Goal: Transaction & Acquisition: Subscribe to service/newsletter

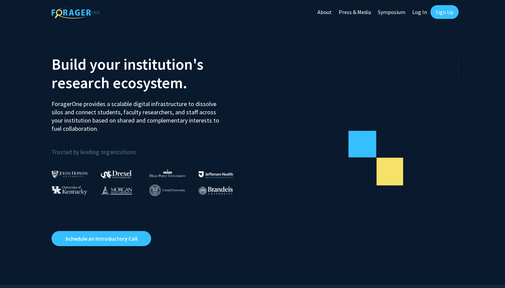
click at [418, 13] on link "Log In" at bounding box center [420, 12] width 22 height 24
select select
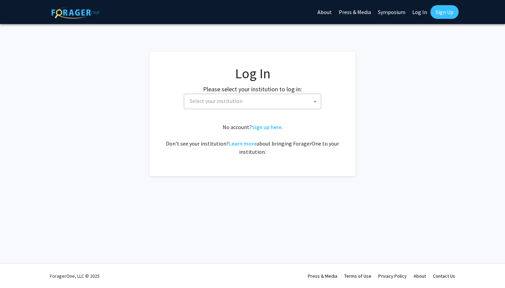
click at [418, 13] on link "Log In" at bounding box center [420, 12] width 22 height 24
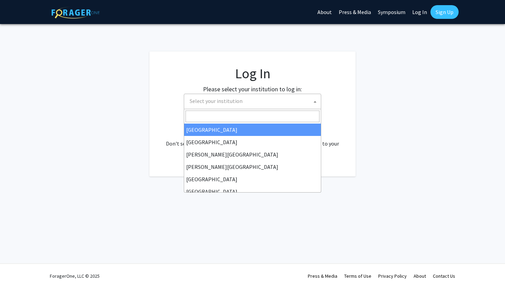
click at [237, 100] on span "Select your institution" at bounding box center [216, 101] width 53 height 7
type input "k"
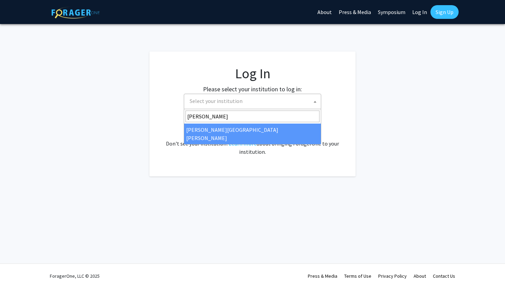
type input "john"
select select "1"
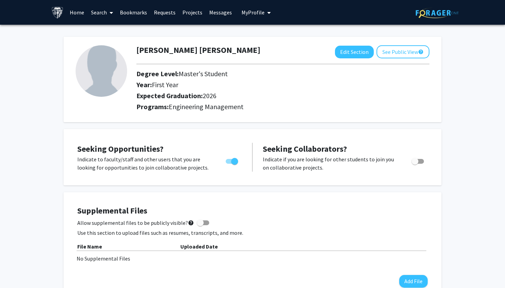
click at [185, 13] on link "Projects" at bounding box center [192, 12] width 27 height 24
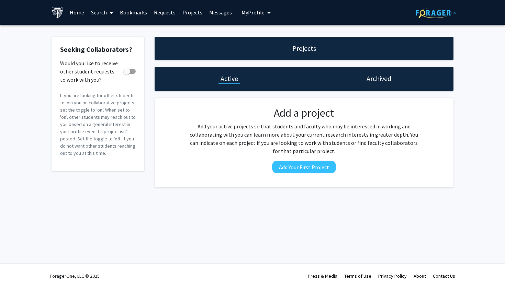
click at [222, 12] on link "Messages" at bounding box center [221, 12] width 30 height 24
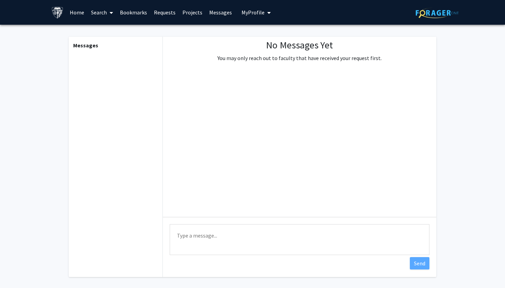
click at [169, 12] on link "Requests" at bounding box center [164, 12] width 29 height 24
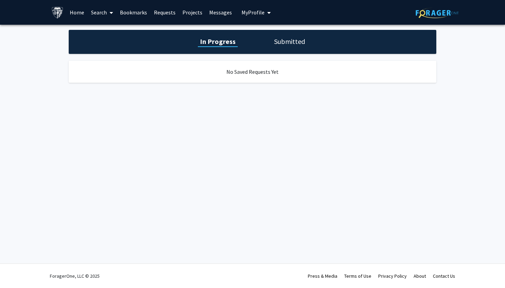
click at [99, 12] on link "Search" at bounding box center [102, 12] width 29 height 24
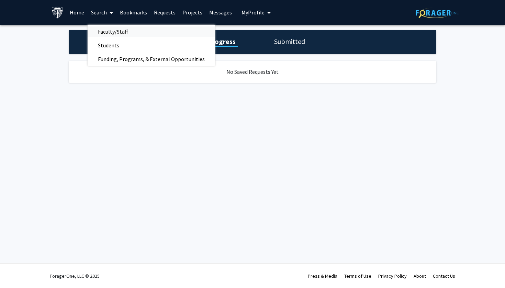
click at [124, 31] on span "Faculty/Staff" at bounding box center [113, 32] width 50 height 14
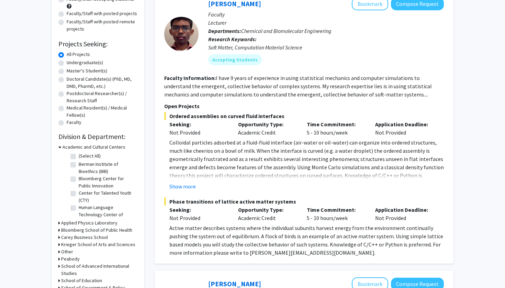
scroll to position [80, 0]
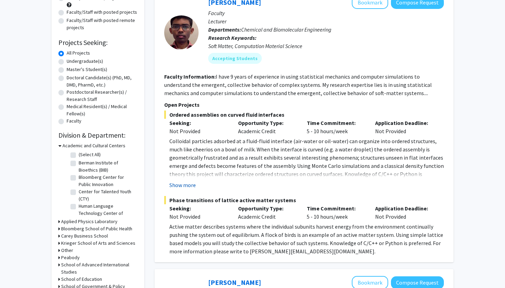
click at [189, 185] on button "Show more" at bounding box center [182, 185] width 26 height 8
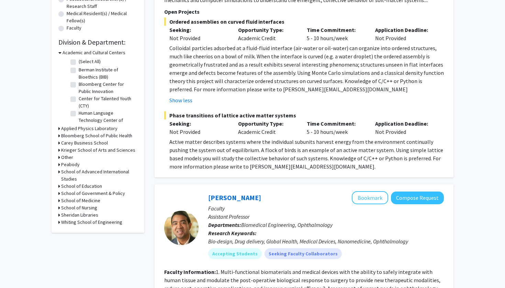
scroll to position [176, 0]
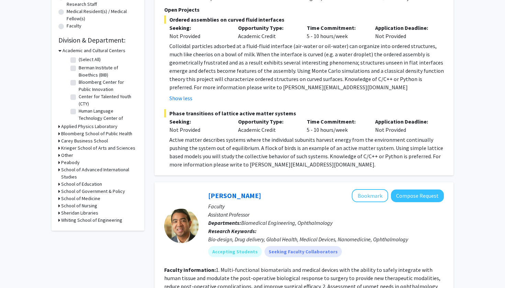
click at [221, 53] on p "Colloidal particles adsorbed at a fluid-fluid interface (air-water or oil-water…" at bounding box center [306, 66] width 274 height 49
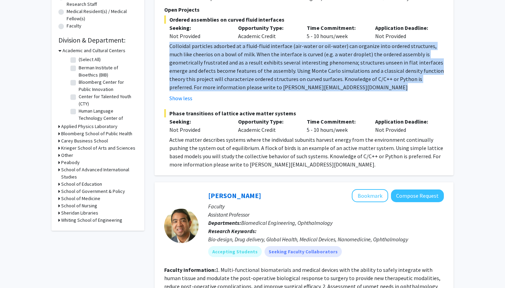
click at [221, 53] on p "Colloidal particles adsorbed at a fluid-fluid interface (air-water or oil-water…" at bounding box center [306, 66] width 274 height 49
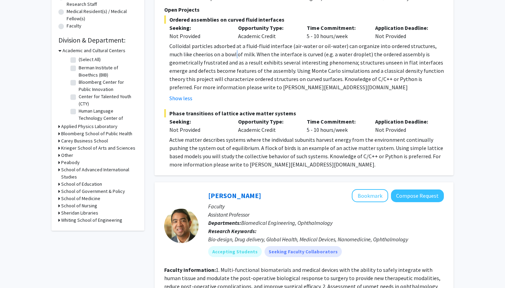
click at [221, 53] on p "Colloidal particles adsorbed at a fluid-fluid interface (air-water or oil-water…" at bounding box center [306, 66] width 274 height 49
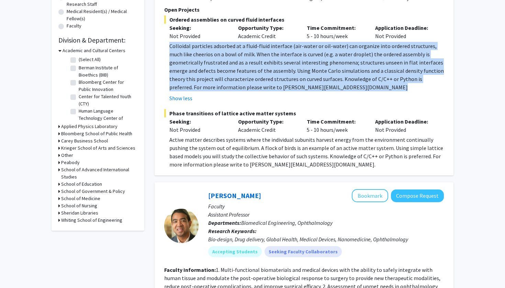
click at [221, 53] on p "Colloidal particles adsorbed at a fluid-fluid interface (air-water or oil-water…" at bounding box center [306, 66] width 274 height 49
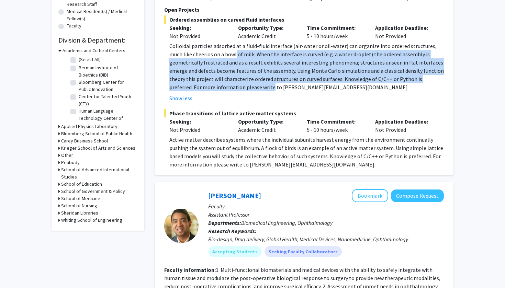
drag, startPoint x: 221, startPoint y: 53, endPoint x: 221, endPoint y: 87, distance: 34.0
click at [221, 87] on p "Colloidal particles adsorbed at a fluid-fluid interface (air-water or oil-water…" at bounding box center [306, 66] width 274 height 49
drag, startPoint x: 221, startPoint y: 87, endPoint x: 236, endPoint y: 55, distance: 34.7
click at [236, 55] on p "Colloidal particles adsorbed at a fluid-fluid interface (air-water or oil-water…" at bounding box center [306, 66] width 274 height 49
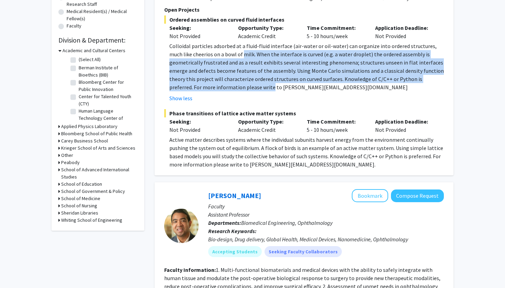
click at [236, 55] on p "Colloidal particles adsorbed at a fluid-fluid interface (air-water or oil-water…" at bounding box center [306, 66] width 274 height 49
drag, startPoint x: 236, startPoint y: 55, endPoint x: 271, endPoint y: 89, distance: 48.6
click at [271, 89] on p "Colloidal particles adsorbed at a fluid-fluid interface (air-water or oil-water…" at bounding box center [306, 66] width 274 height 49
click at [270, 89] on p "Colloidal particles adsorbed at a fluid-fluid interface (air-water or oil-water…" at bounding box center [306, 66] width 274 height 49
drag, startPoint x: 270, startPoint y: 89, endPoint x: 245, endPoint y: 52, distance: 45.3
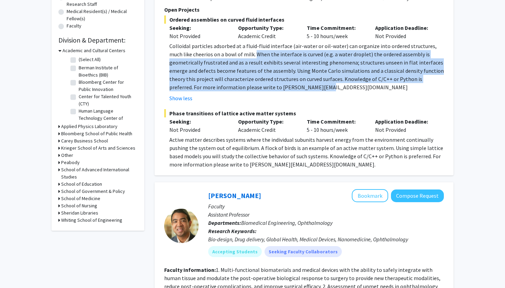
click at [245, 52] on p "Colloidal particles adsorbed at a fluid-fluid interface (air-water or oil-water…" at bounding box center [306, 66] width 274 height 49
click at [245, 53] on p "Colloidal particles adsorbed at a fluid-fluid interface (air-water or oil-water…" at bounding box center [306, 66] width 274 height 49
drag, startPoint x: 245, startPoint y: 53, endPoint x: 264, endPoint y: 89, distance: 40.7
click at [264, 89] on p "Colloidal particles adsorbed at a fluid-fluid interface (air-water or oil-water…" at bounding box center [306, 66] width 274 height 49
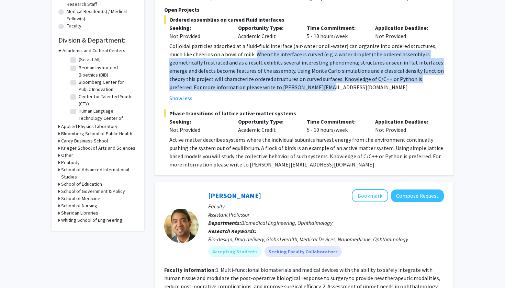
drag, startPoint x: 264, startPoint y: 89, endPoint x: 242, endPoint y: 52, distance: 42.4
click at [242, 52] on p "Colloidal particles adsorbed at a fluid-fluid interface (air-water or oil-water…" at bounding box center [306, 66] width 274 height 49
drag, startPoint x: 242, startPoint y: 52, endPoint x: 280, endPoint y: 92, distance: 55.4
click at [280, 92] on fg-read-more "Colloidal particles adsorbed at a fluid-fluid interface (air-water or oil-water…" at bounding box center [304, 72] width 280 height 60
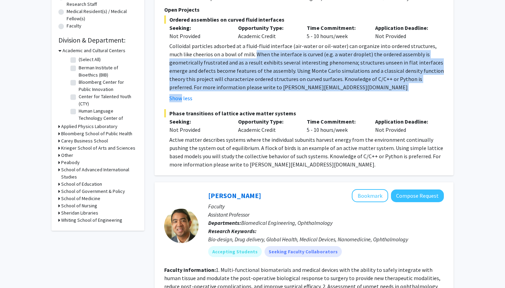
click at [280, 92] on fg-read-more "Colloidal particles adsorbed at a fluid-fluid interface (air-water or oil-water…" at bounding box center [304, 72] width 280 height 60
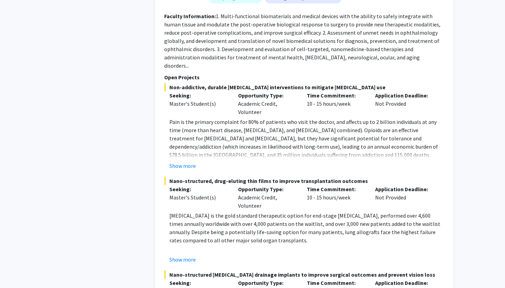
scroll to position [450, 0]
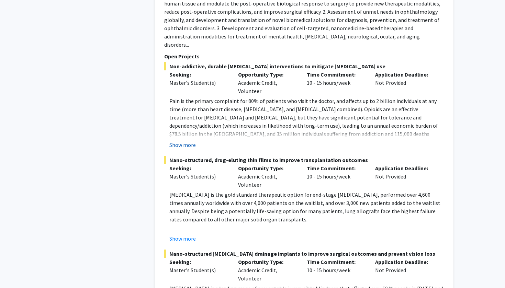
click at [185, 141] on button "Show more" at bounding box center [182, 145] width 26 height 8
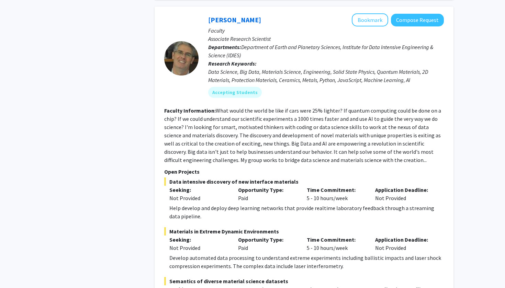
scroll to position [1991, 0]
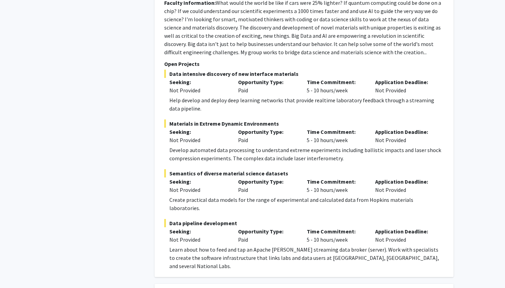
click at [228, 96] on div "Help develop and deploy deep learning networks that provide realtime laboratory…" at bounding box center [306, 104] width 274 height 16
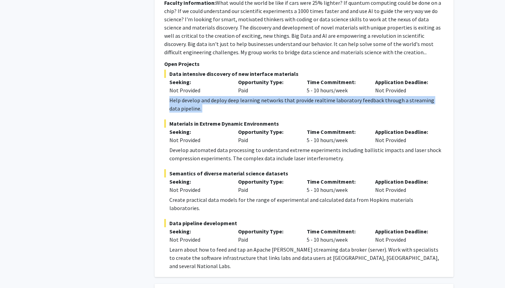
click at [228, 96] on div "Help develop and deploy deep learning networks that provide realtime laboratory…" at bounding box center [306, 104] width 274 height 16
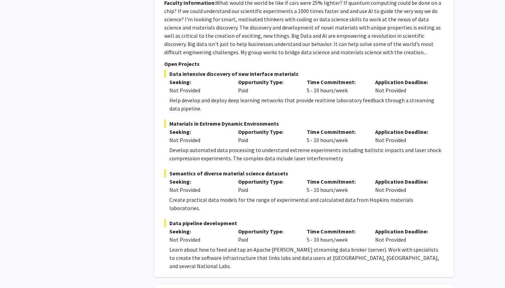
click at [210, 146] on div "Develop automated data processing to understand extreme experiments including b…" at bounding box center [306, 154] width 274 height 16
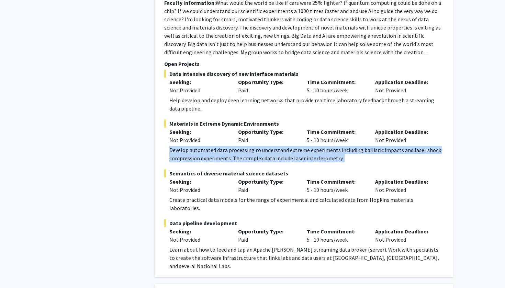
click at [210, 146] on div "Develop automated data processing to understand extreme experiments including b…" at bounding box center [306, 154] width 274 height 16
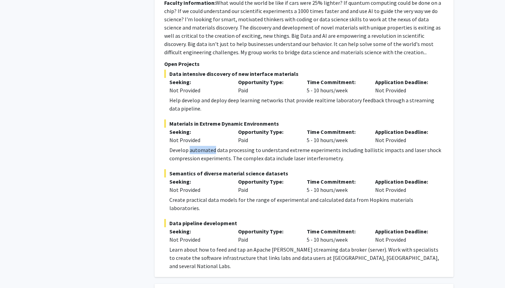
click at [210, 146] on div "Develop automated data processing to understand extreme experiments including b…" at bounding box center [306, 154] width 274 height 16
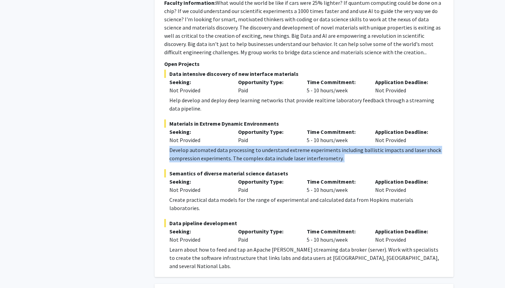
click at [210, 146] on div "Develop automated data processing to understand extreme experiments including b…" at bounding box center [306, 154] width 274 height 16
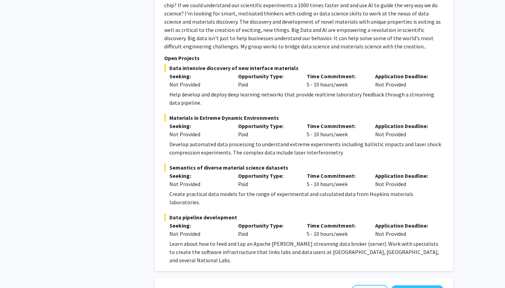
scroll to position [1998, 0]
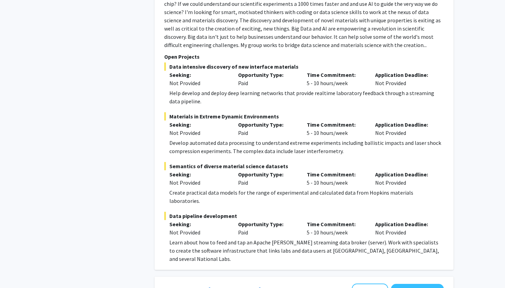
click at [208, 189] on div "Create practical data models for the range of experimental and calculated data …" at bounding box center [306, 197] width 274 height 16
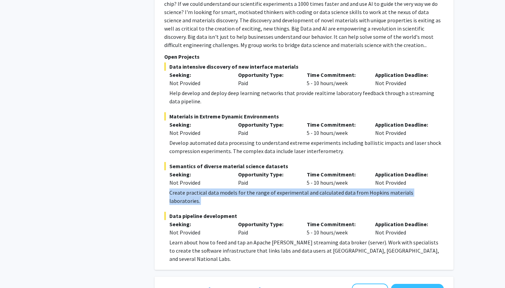
click at [208, 189] on div "Create practical data models for the range of experimental and calculated data …" at bounding box center [306, 197] width 274 height 16
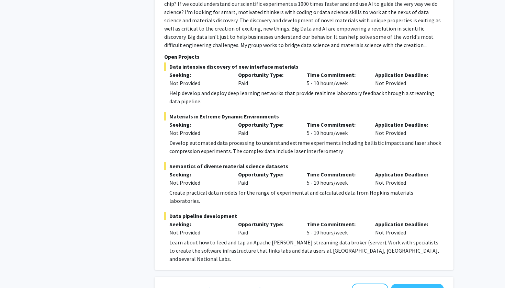
click at [201, 238] on div "Learn about how to feed and tap an Apache [PERSON_NAME] streaming data broker (…" at bounding box center [306, 250] width 274 height 25
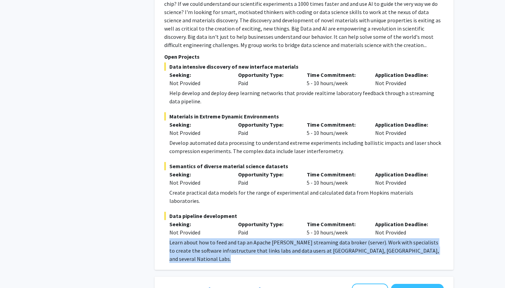
click at [201, 238] on div "Learn about how to feed and tap an Apache [PERSON_NAME] streaming data broker (…" at bounding box center [306, 250] width 274 height 25
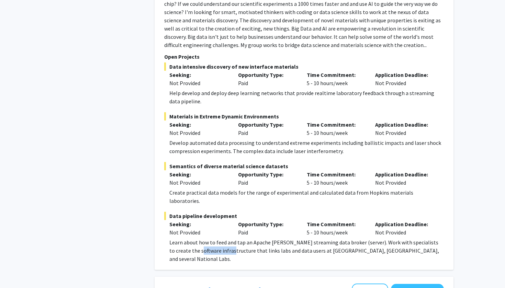
click at [201, 238] on div "Learn about how to feed and tap an Apache [PERSON_NAME] streaming data broker (…" at bounding box center [306, 250] width 274 height 25
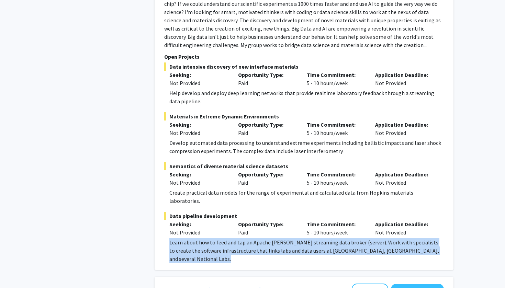
click at [201, 238] on div "Learn about how to feed and tap an Apache [PERSON_NAME] streaming data broker (…" at bounding box center [306, 250] width 274 height 25
drag, startPoint x: 174, startPoint y: 205, endPoint x: 208, endPoint y: 217, distance: 36.4
click at [208, 217] on div "[PERSON_NAME] Bookmark Compose Request Faculty Associate Research Scientist Dep…" at bounding box center [304, 80] width 299 height 379
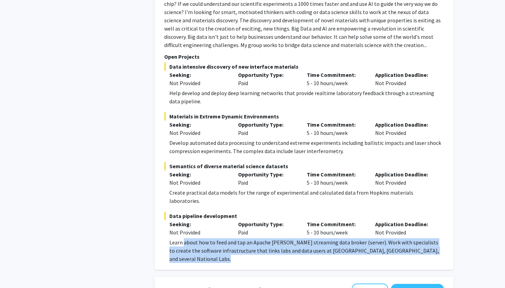
drag, startPoint x: 208, startPoint y: 217, endPoint x: 184, endPoint y: 200, distance: 29.1
click at [184, 200] on div "[PERSON_NAME] Bookmark Compose Request Faculty Associate Research Scientist Dep…" at bounding box center [304, 80] width 299 height 379
click at [184, 238] on div "Learn about how to feed and tap an Apache [PERSON_NAME] streaming data broker (…" at bounding box center [306, 250] width 274 height 25
drag, startPoint x: 170, startPoint y: 201, endPoint x: 401, endPoint y: 210, distance: 230.6
click at [401, 238] on div "Learn about how to feed and tap an Apache [PERSON_NAME] streaming data broker (…" at bounding box center [306, 250] width 274 height 25
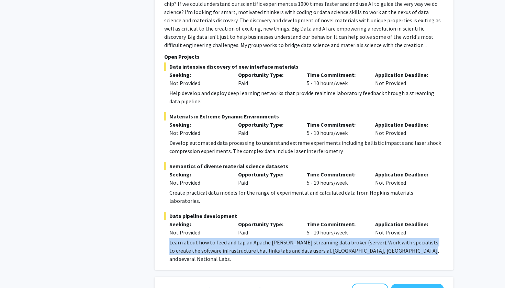
click at [401, 238] on div "Learn about how to feed and tap an Apache [PERSON_NAME] streaming data broker (…" at bounding box center [306, 250] width 274 height 25
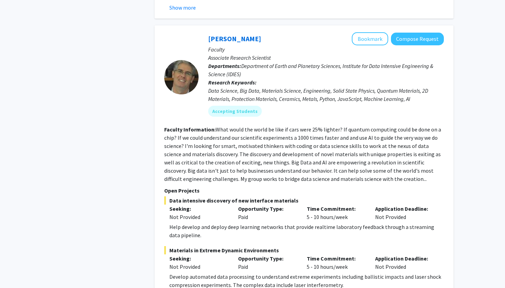
scroll to position [1848, 0]
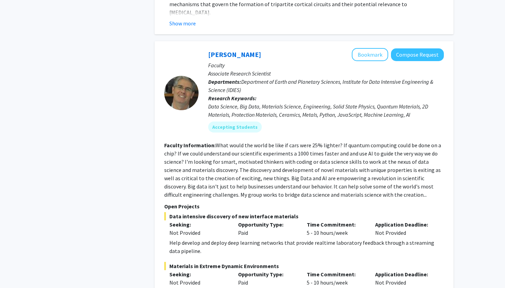
drag, startPoint x: 242, startPoint y: 48, endPoint x: 255, endPoint y: 80, distance: 34.6
click at [255, 80] on div "[PERSON_NAME] Bookmark Compose Request Faculty Associate Research Scientist Dep…" at bounding box center [321, 93] width 245 height 90
click at [255, 102] on div "Data Science, Big Data, Materials Science, Engineering, Solid State Physics, Qu…" at bounding box center [326, 110] width 236 height 16
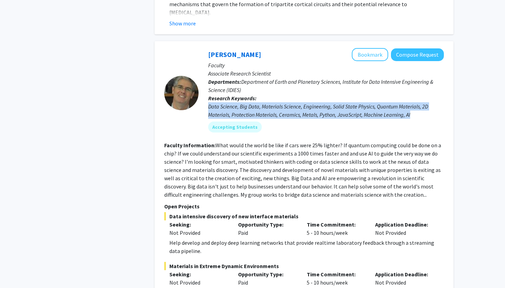
click at [255, 102] on div "Data Science, Big Data, Materials Science, Engineering, Solid State Physics, Qu…" at bounding box center [326, 110] width 236 height 16
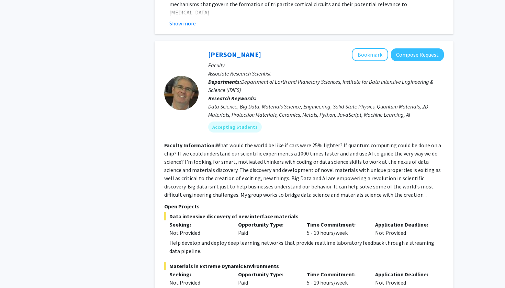
click at [255, 102] on div "Data Science, Big Data, Materials Science, Engineering, Solid State Physics, Qu…" at bounding box center [326, 110] width 236 height 16
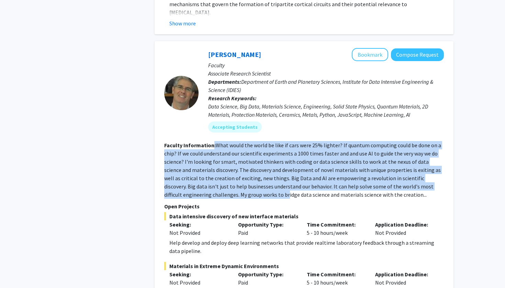
drag, startPoint x: 213, startPoint y: 115, endPoint x: 239, endPoint y: 161, distance: 52.7
click at [239, 161] on section "Faculty Information: What would the world be like if cars were 25% lighter? If …" at bounding box center [304, 170] width 280 height 58
click at [239, 161] on fg-read-more "What would the world be like if cars were 25% lighter? If quantum computing cou…" at bounding box center [302, 170] width 277 height 56
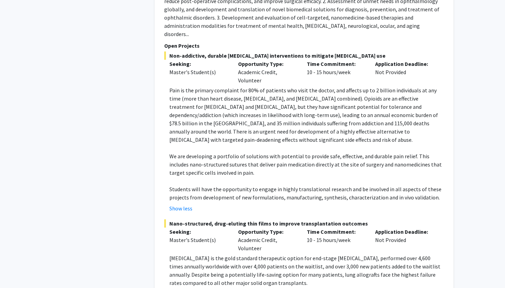
scroll to position [464, 0]
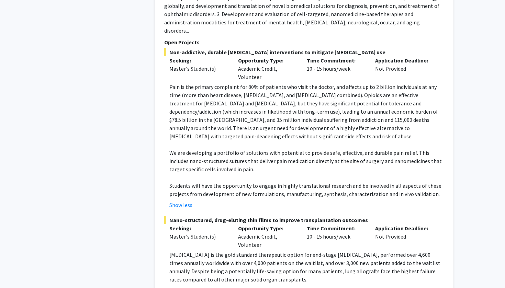
click at [250, 182] on p "Students will have the opportunity to engage in highly translational research a…" at bounding box center [306, 190] width 274 height 16
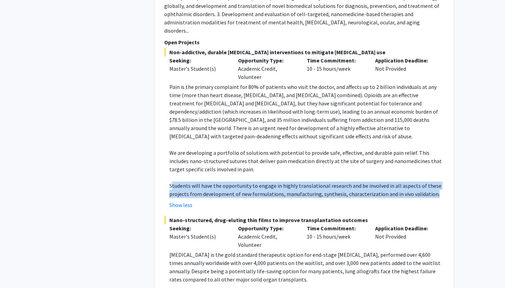
click at [250, 182] on p "Students will have the opportunity to engage in highly translational research a…" at bounding box center [306, 190] width 274 height 16
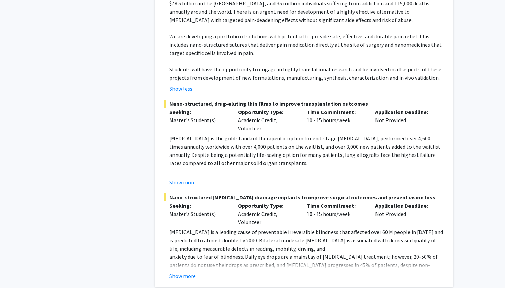
scroll to position [595, 0]
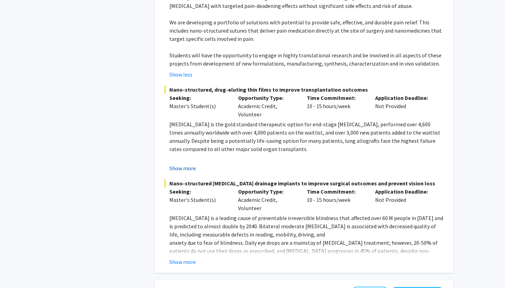
click at [187, 164] on button "Show more" at bounding box center [182, 168] width 26 height 8
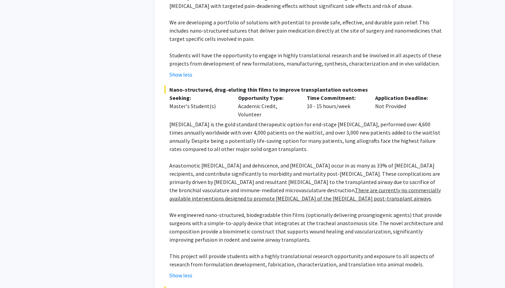
scroll to position [743, 0]
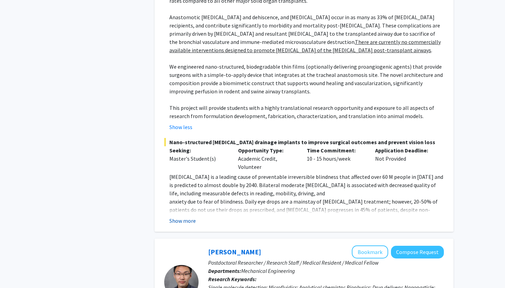
click at [185, 217] on button "Show more" at bounding box center [182, 221] width 26 height 8
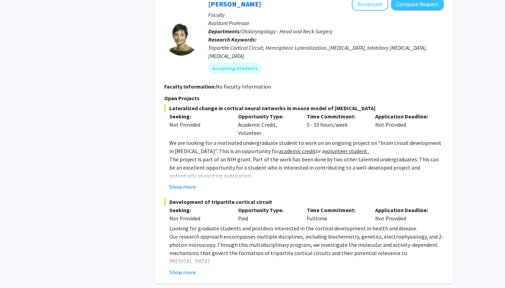
scroll to position [1877, 0]
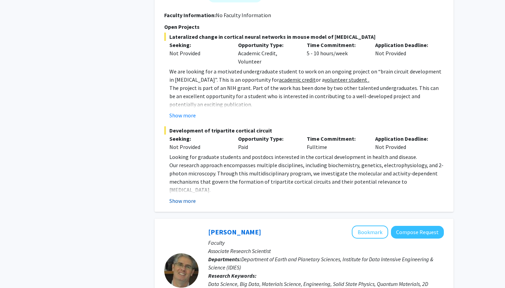
click at [176, 197] on button "Show more" at bounding box center [182, 201] width 26 height 8
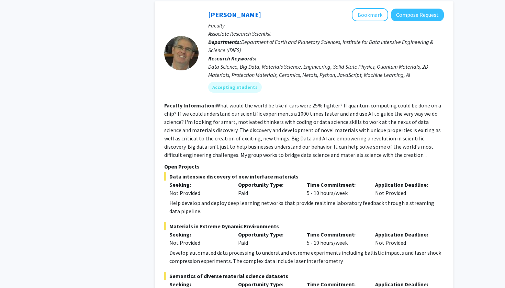
scroll to position [2110, 0]
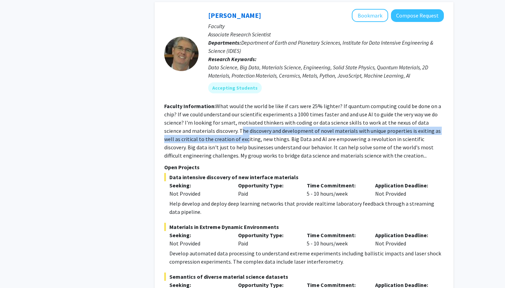
drag, startPoint x: 224, startPoint y: 83, endPoint x: 228, endPoint y: 92, distance: 9.7
click at [228, 103] on fg-read-more "What would the world be like if cars were 25% lighter? If quantum computing cou…" at bounding box center [302, 131] width 277 height 56
click at [227, 103] on fg-read-more "What would the world be like if cars were 25% lighter? If quantum computing cou…" at bounding box center [302, 131] width 277 height 56
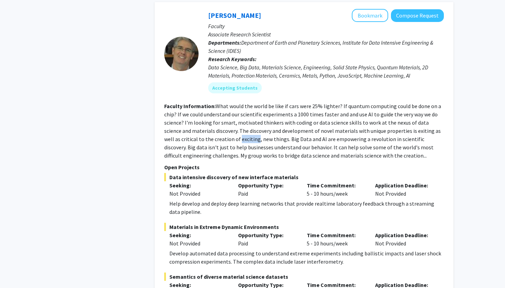
click at [227, 103] on fg-read-more "What would the world be like if cars were 25% lighter? If quantum computing cou…" at bounding box center [302, 131] width 277 height 56
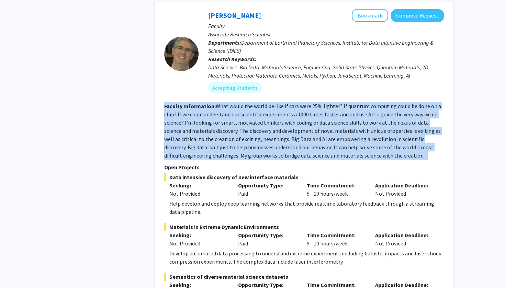
click at [227, 103] on fg-read-more "What would the world be like if cars were 25% lighter? If quantum computing cou…" at bounding box center [302, 131] width 277 height 56
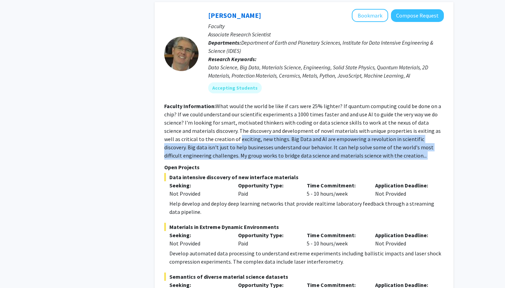
drag, startPoint x: 227, startPoint y: 92, endPoint x: 375, endPoint y: 107, distance: 148.5
click at [375, 107] on section "Faculty Information: What would the world be like if cars were 25% lighter? If …" at bounding box center [304, 131] width 280 height 58
click at [375, 105] on section "Faculty Information: What would the world be like if cars were 25% lighter? If …" at bounding box center [304, 131] width 280 height 58
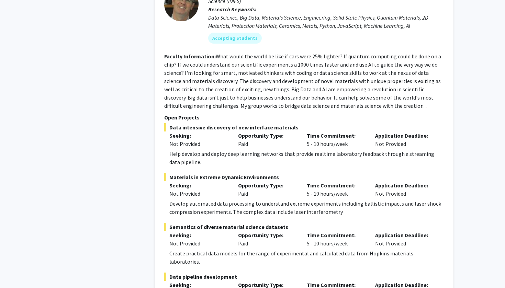
scroll to position [2195, 0]
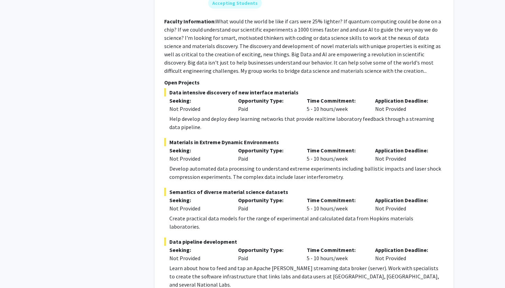
click at [201, 264] on div "Learn about how to feed and tap an Apache [PERSON_NAME] streaming data broker (…" at bounding box center [306, 276] width 274 height 25
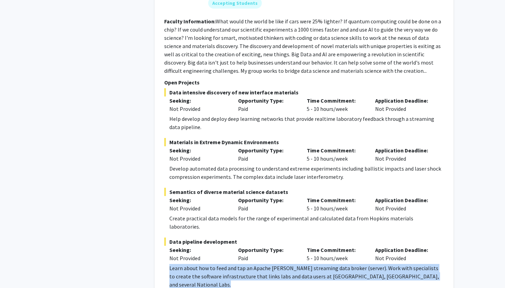
click at [201, 264] on div "Learn about how to feed and tap an Apache [PERSON_NAME] streaming data broker (…" at bounding box center [306, 276] width 274 height 25
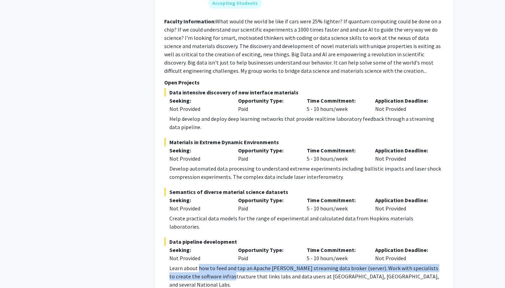
drag, startPoint x: 201, startPoint y: 214, endPoint x: 206, endPoint y: 221, distance: 8.4
click at [206, 264] on div "Learn about how to feed and tap an Apache [PERSON_NAME] streaming data broker (…" at bounding box center [306, 276] width 274 height 25
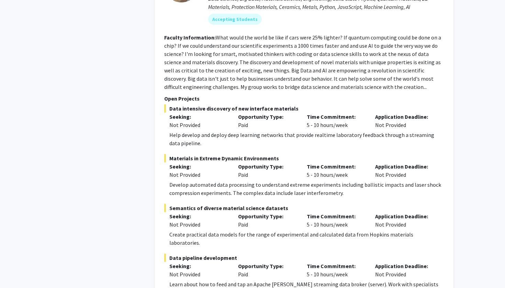
scroll to position [2197, 0]
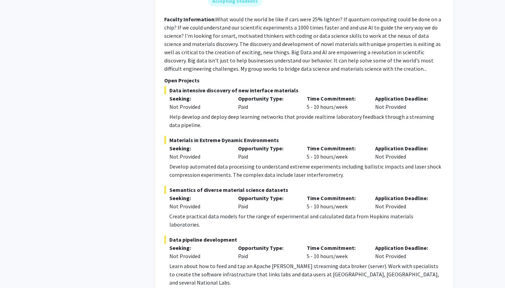
click at [212, 262] on div "Learn about how to feed and tap an Apache [PERSON_NAME] streaming data broker (…" at bounding box center [306, 274] width 274 height 25
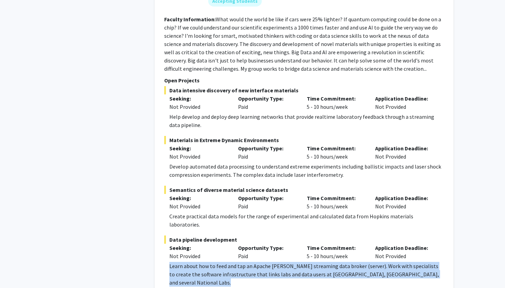
click at [212, 262] on div "Learn about how to feed and tap an Apache [PERSON_NAME] streaming data broker (…" at bounding box center [306, 274] width 274 height 25
drag, startPoint x: 169, startPoint y: 210, endPoint x: 399, endPoint y: 223, distance: 230.1
click at [399, 223] on div "[PERSON_NAME] Bookmark Compose Request Faculty Associate Research Scientist Dep…" at bounding box center [304, 104] width 299 height 379
click at [400, 262] on div "Learn about how to feed and tap an Apache [PERSON_NAME] streaming data broker (…" at bounding box center [306, 274] width 274 height 25
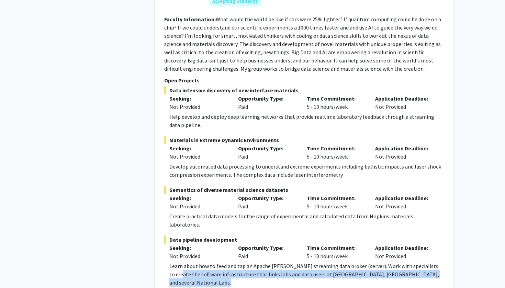
drag, startPoint x: 400, startPoint y: 217, endPoint x: 161, endPoint y: 213, distance: 239.1
click at [161, 213] on div "[PERSON_NAME] Bookmark Compose Request Faculty Associate Research Scientist Dep…" at bounding box center [304, 104] width 299 height 379
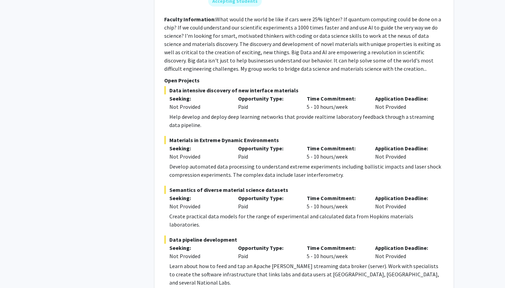
click at [161, 213] on div "[PERSON_NAME] Bookmark Compose Request Faculty Associate Research Scientist Dep…" at bounding box center [304, 104] width 299 height 379
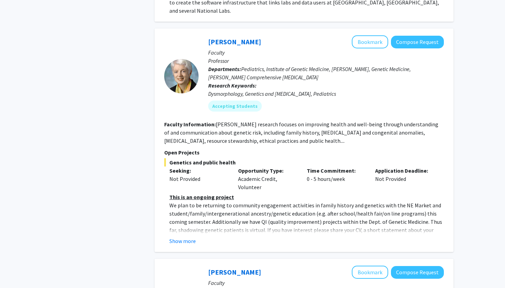
scroll to position [2490, 0]
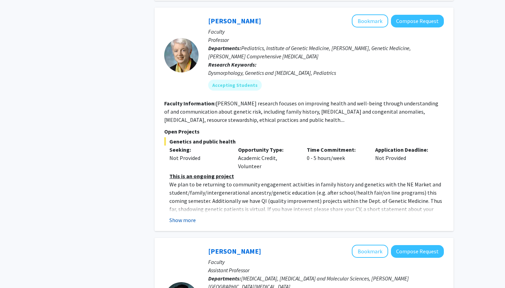
click at [181, 216] on button "Show more" at bounding box center [182, 220] width 26 height 8
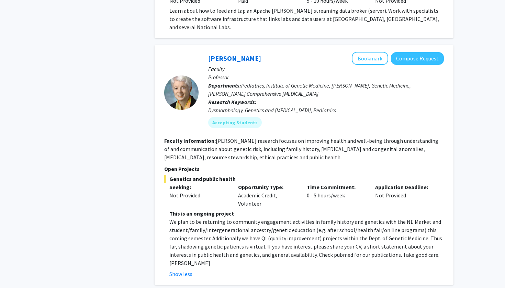
scroll to position [2445, 0]
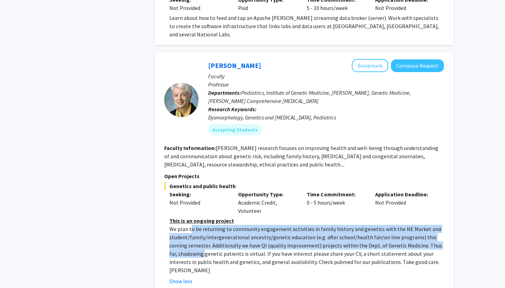
drag, startPoint x: 192, startPoint y: 165, endPoint x: 195, endPoint y: 189, distance: 24.3
click at [195, 225] on p "We plan to be returning to community engagement activities in family history an…" at bounding box center [306, 249] width 274 height 49
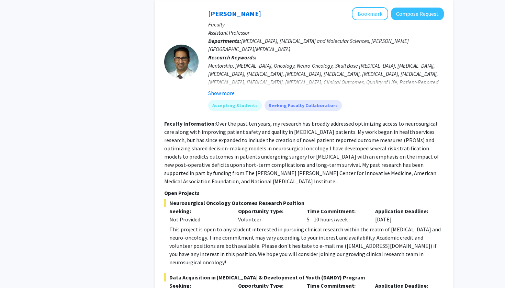
scroll to position [2779, 0]
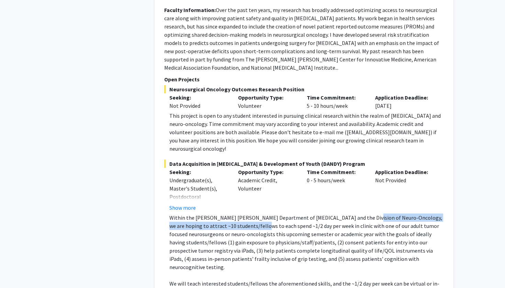
drag, startPoint x: 359, startPoint y: 127, endPoint x: 239, endPoint y: 139, distance: 120.1
click at [239, 214] on p "Within the [PERSON_NAME] [PERSON_NAME] Department of [MEDICAL_DATA] and the Div…" at bounding box center [306, 243] width 274 height 58
click at [258, 214] on p "Within the [PERSON_NAME] [PERSON_NAME] Department of [MEDICAL_DATA] and the Div…" at bounding box center [306, 243] width 274 height 58
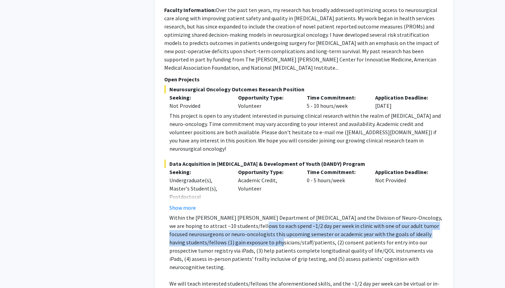
drag, startPoint x: 237, startPoint y: 137, endPoint x: 217, endPoint y: 152, distance: 24.7
click at [217, 214] on p "Within the [PERSON_NAME] [PERSON_NAME] Department of [MEDICAL_DATA] and the Div…" at bounding box center [306, 243] width 274 height 58
click at [218, 214] on p "Within the [PERSON_NAME] [PERSON_NAME] Department of [MEDICAL_DATA] and the Div…" at bounding box center [306, 243] width 274 height 58
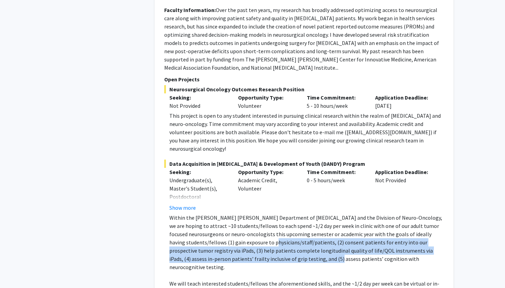
drag, startPoint x: 218, startPoint y: 152, endPoint x: 223, endPoint y: 169, distance: 17.6
click at [223, 214] on p "Within the [PERSON_NAME] [PERSON_NAME] Department of [MEDICAL_DATA] and the Div…" at bounding box center [306, 243] width 274 height 58
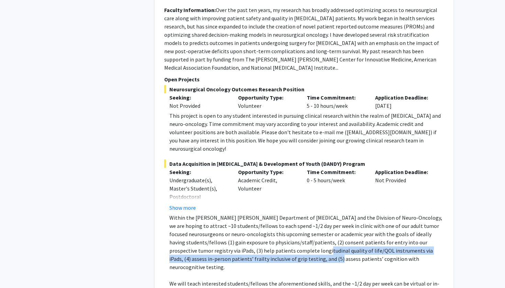
drag, startPoint x: 223, startPoint y: 169, endPoint x: 238, endPoint y: 159, distance: 18.2
click at [238, 214] on p "Within the [PERSON_NAME] [PERSON_NAME] Department of [MEDICAL_DATA] and the Div…" at bounding box center [306, 243] width 274 height 58
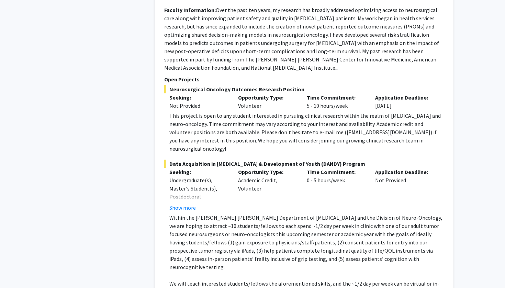
click at [239, 214] on p "Within the [PERSON_NAME] [PERSON_NAME] Department of [MEDICAL_DATA] and the Div…" at bounding box center [306, 243] width 274 height 58
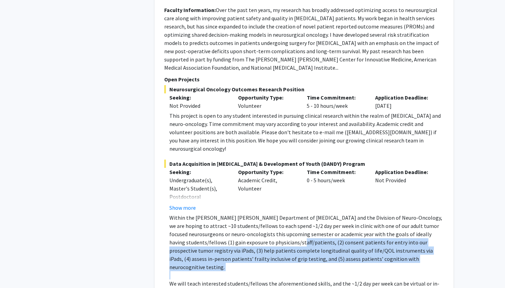
drag, startPoint x: 239, startPoint y: 156, endPoint x: 239, endPoint y: 176, distance: 19.9
click at [239, 214] on div "Within the [PERSON_NAME] [PERSON_NAME] Department of [MEDICAL_DATA] and the Div…" at bounding box center [306, 276] width 274 height 124
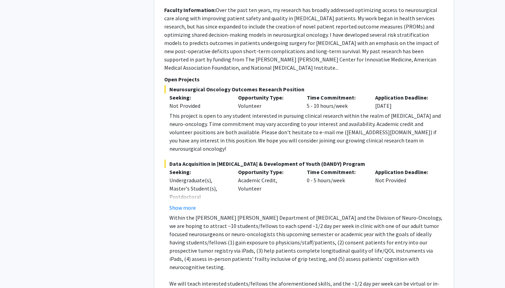
click at [226, 280] on p "We will teach interested students/fellows the aforementioned skills, and the ~1…" at bounding box center [306, 292] width 274 height 25
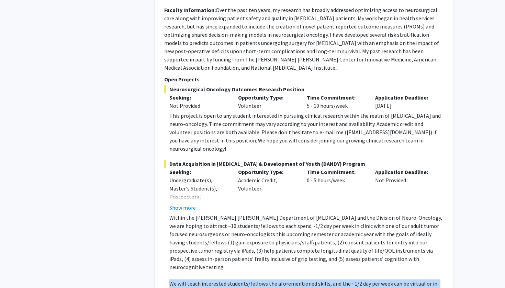
click at [226, 280] on p "We will teach interested students/fellows the aforementioned skills, and the ~1…" at bounding box center [306, 292] width 274 height 25
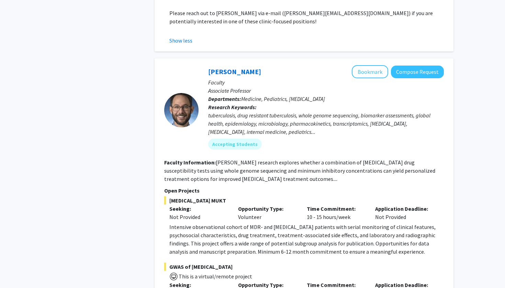
scroll to position [3302, 0]
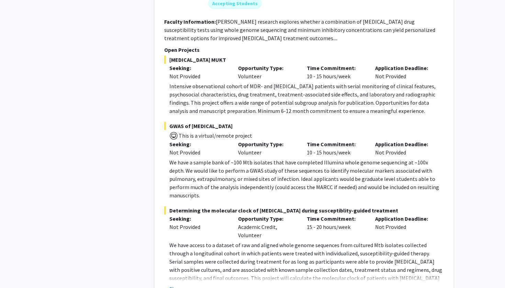
click at [188, 285] on button "Show more" at bounding box center [182, 289] width 26 height 8
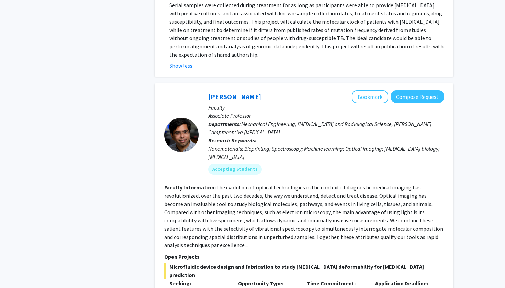
scroll to position [3579, 0]
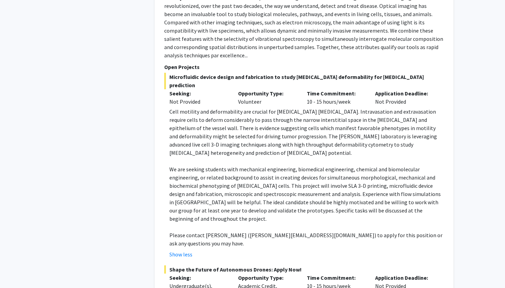
scroll to position [3748, 0]
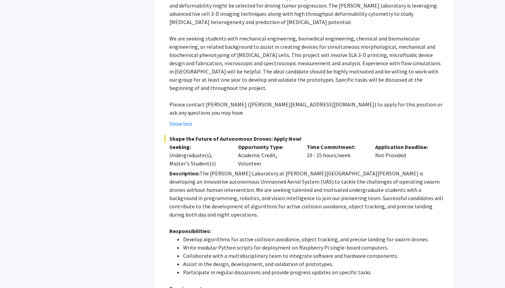
scroll to position [3881, 0]
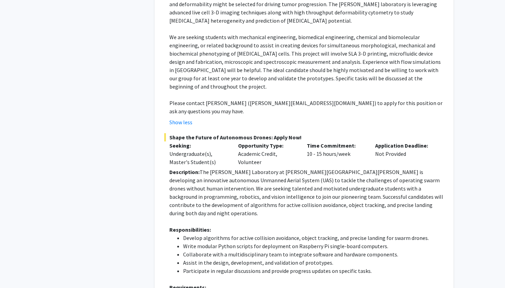
drag, startPoint x: 227, startPoint y: 210, endPoint x: 235, endPoint y: 228, distance: 19.2
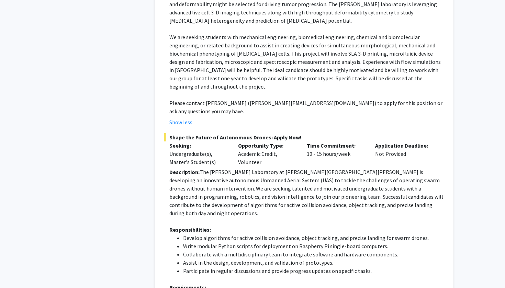
drag, startPoint x: 235, startPoint y: 228, endPoint x: 225, endPoint y: 214, distance: 16.7
drag, startPoint x: 225, startPoint y: 214, endPoint x: 235, endPoint y: 232, distance: 20.2
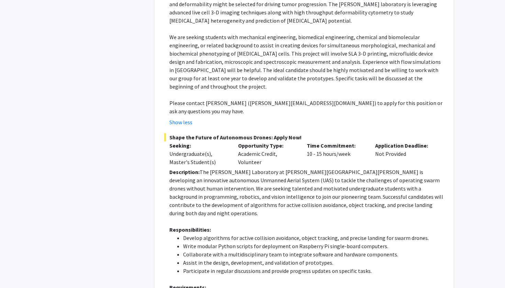
drag, startPoint x: 235, startPoint y: 233, endPoint x: 225, endPoint y: 215, distance: 20.8
drag, startPoint x: 225, startPoint y: 215, endPoint x: 233, endPoint y: 228, distance: 14.9
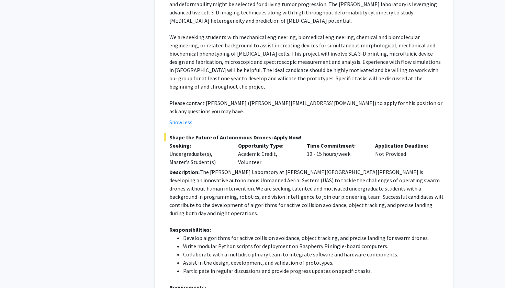
drag, startPoint x: 233, startPoint y: 228, endPoint x: 226, endPoint y: 215, distance: 14.6
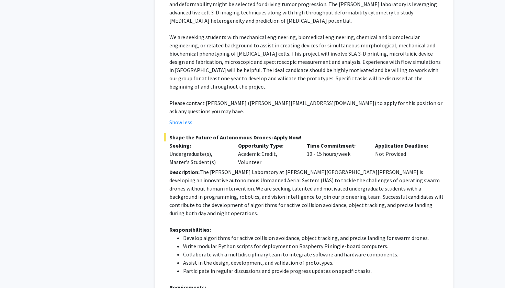
drag, startPoint x: 226, startPoint y: 215, endPoint x: 229, endPoint y: 230, distance: 15.8
drag, startPoint x: 229, startPoint y: 230, endPoint x: 229, endPoint y: 214, distance: 16.8
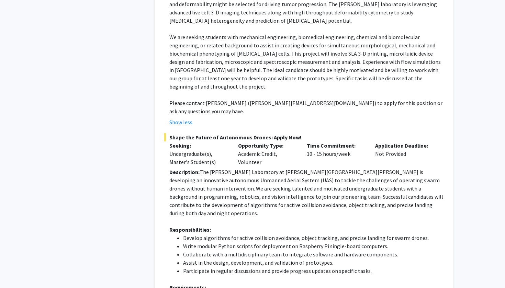
drag, startPoint x: 227, startPoint y: 213, endPoint x: 231, endPoint y: 223, distance: 10.5
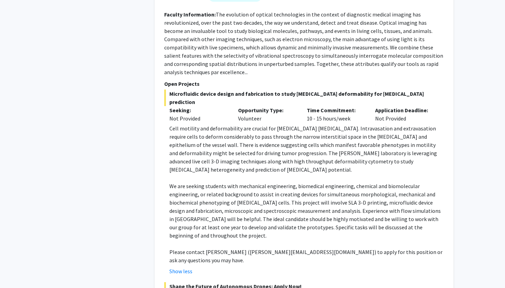
scroll to position [3689, 0]
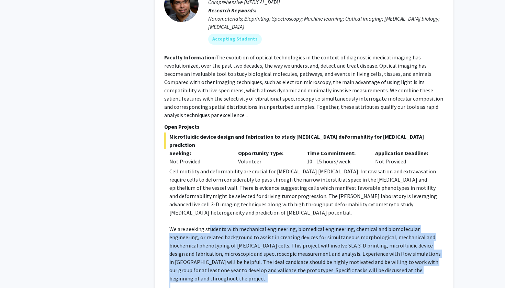
drag, startPoint x: 210, startPoint y: 99, endPoint x: 221, endPoint y: 147, distance: 49.7
click at [221, 167] on div "Cell motility and deformability are crucial for [MEDICAL_DATA] [MEDICAL_DATA]. …" at bounding box center [306, 237] width 274 height 140
click at [221, 283] on p at bounding box center [306, 287] width 274 height 8
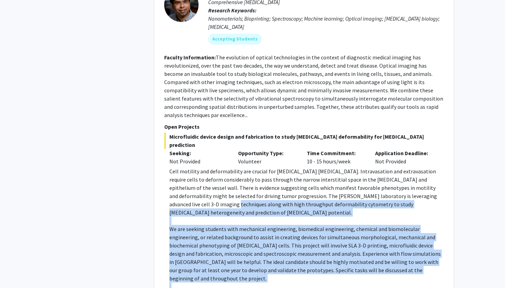
drag, startPoint x: 221, startPoint y: 147, endPoint x: 168, endPoint y: 84, distance: 81.4
click at [168, 167] on fg-read-more "Cell motility and deformability are crucial for [MEDICAL_DATA] [MEDICAL_DATA]. …" at bounding box center [304, 242] width 280 height 151
drag, startPoint x: 168, startPoint y: 84, endPoint x: 189, endPoint y: 144, distance: 62.6
click at [189, 167] on fg-read-more "Cell motility and deformability are crucial for [MEDICAL_DATA] [MEDICAL_DATA]. …" at bounding box center [304, 242] width 280 height 151
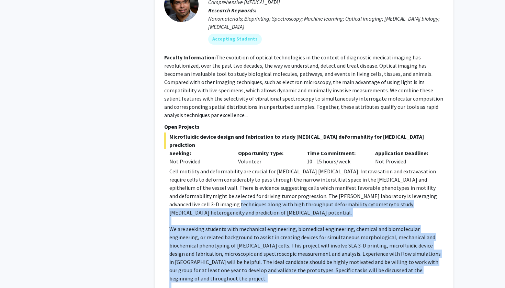
click at [189, 283] on p at bounding box center [306, 287] width 274 height 8
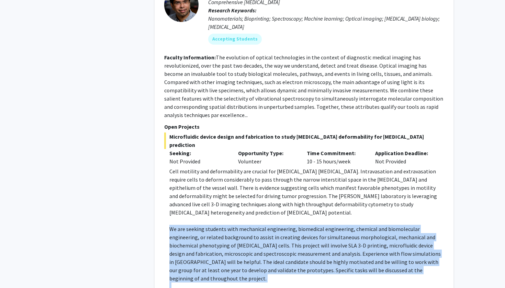
drag, startPoint x: 189, startPoint y: 144, endPoint x: 172, endPoint y: 88, distance: 58.6
click at [172, 167] on div "Cell motility and deformability are crucial for [MEDICAL_DATA] [MEDICAL_DATA]. …" at bounding box center [306, 237] width 274 height 140
click at [172, 217] on p at bounding box center [306, 221] width 274 height 8
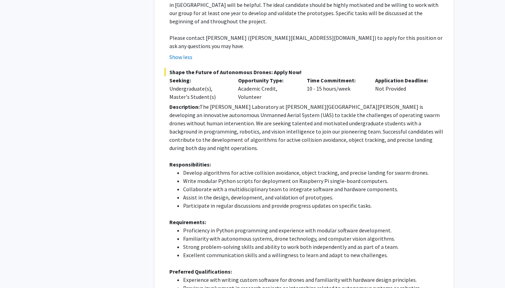
scroll to position [3946, 0]
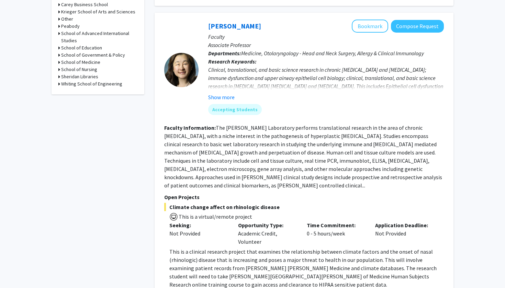
scroll to position [365, 0]
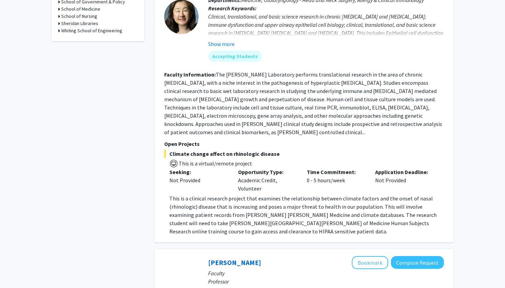
click at [228, 198] on p "This is a clinical research project that examines the relationship between clim…" at bounding box center [306, 214] width 274 height 41
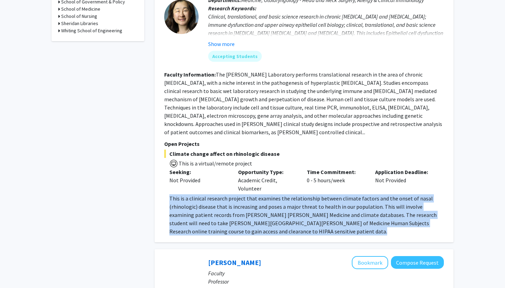
click at [228, 198] on p "This is a clinical research project that examines the relationship between clim…" at bounding box center [306, 214] width 274 height 41
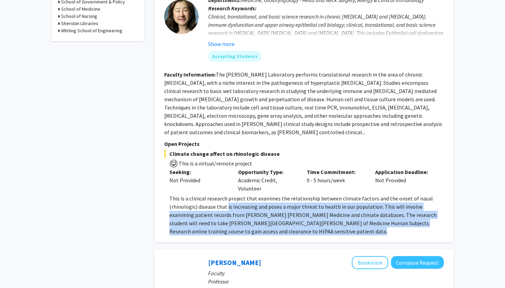
drag, startPoint x: 228, startPoint y: 198, endPoint x: 232, endPoint y: 225, distance: 27.4
click at [232, 225] on p "This is a clinical research project that examines the relationship between clim…" at bounding box center [306, 214] width 274 height 41
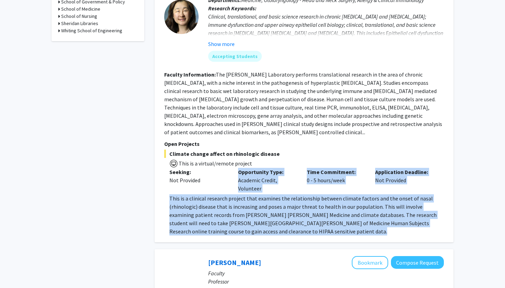
drag, startPoint x: 232, startPoint y: 225, endPoint x: 171, endPoint y: 184, distance: 73.3
click at [171, 184] on div "Climate change affect on rhinologic disease This is a virtual/remote project Se…" at bounding box center [304, 193] width 280 height 86
click at [171, 184] on div "Seeking: Not Provided" at bounding box center [198, 180] width 69 height 25
drag, startPoint x: 171, startPoint y: 184, endPoint x: 193, endPoint y: 219, distance: 41.3
click at [193, 219] on div "Climate change affect on rhinologic disease This is a virtual/remote project Se…" at bounding box center [304, 193] width 280 height 86
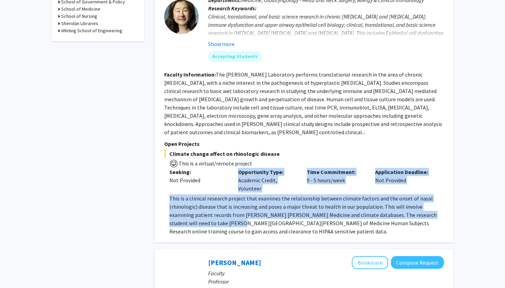
click at [193, 219] on p "This is a clinical research project that examines the relationship between clim…" at bounding box center [306, 214] width 274 height 41
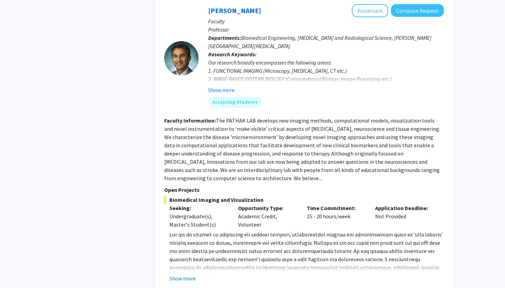
scroll to position [659, 0]
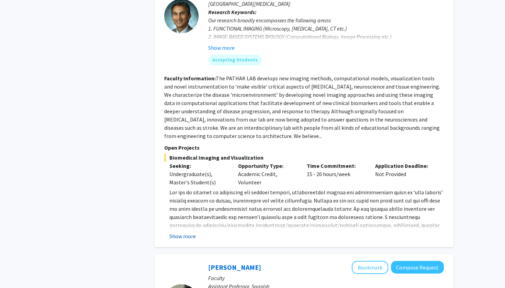
click at [182, 232] on button "Show more" at bounding box center [182, 236] width 26 height 8
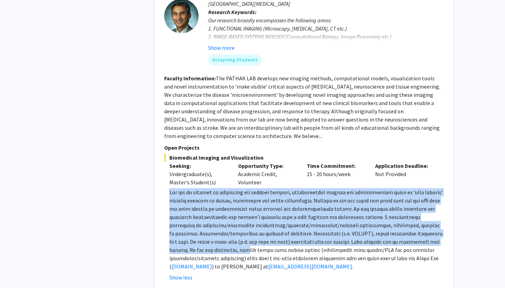
drag, startPoint x: 167, startPoint y: 183, endPoint x: 220, endPoint y: 246, distance: 81.9
click at [220, 246] on fg-read-more "[DOMAIN_NAME] ) to [PERSON_NAME] at [EMAIL_ADDRESS][DOMAIN_NAME] . Show less" at bounding box center [304, 234] width 280 height 93
click at [220, 246] on span at bounding box center [305, 229] width 273 height 81
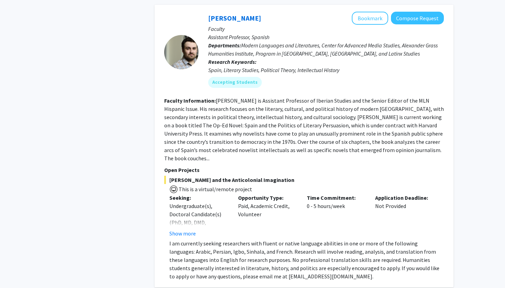
scroll to position [951, 0]
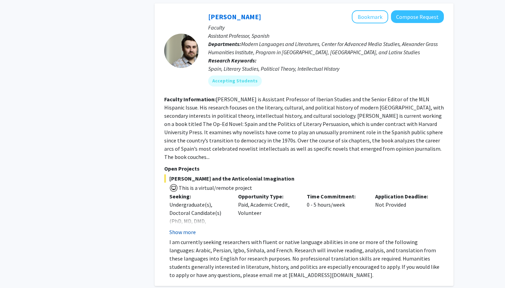
click at [191, 228] on button "Show more" at bounding box center [182, 232] width 26 height 8
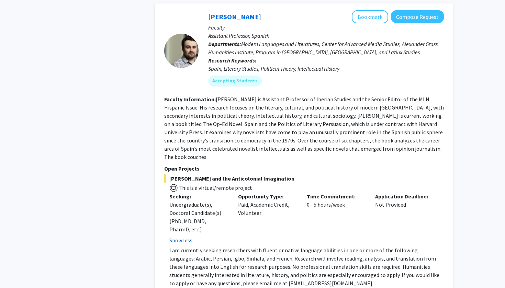
click at [185, 236] on button "Show less" at bounding box center [180, 240] width 23 height 8
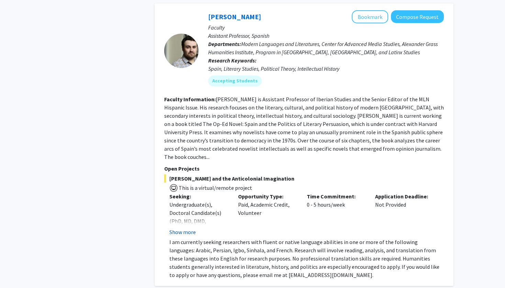
click at [187, 228] on button "Show more" at bounding box center [182, 232] width 26 height 8
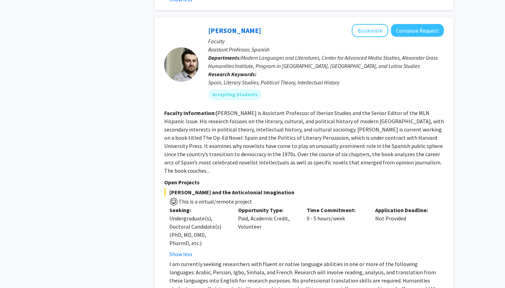
scroll to position [932, 0]
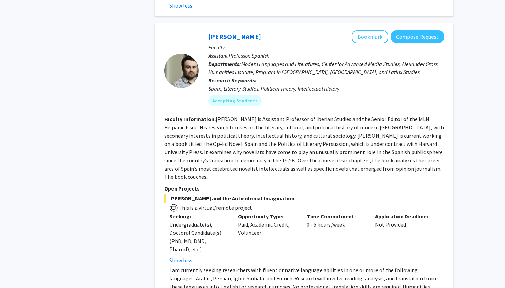
drag, startPoint x: 216, startPoint y: 112, endPoint x: 206, endPoint y: 158, distance: 46.3
click at [206, 158] on fg-read-more "[PERSON_NAME] is Assistant Professor of Iberian Studies and the Senior Editor o…" at bounding box center [304, 148] width 280 height 65
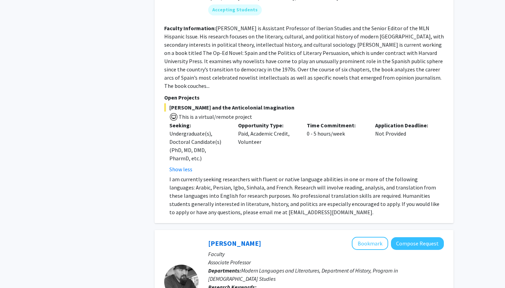
click at [199, 175] on p "I am currently seeking researchers with fluent or native language abilities in …" at bounding box center [306, 195] width 274 height 41
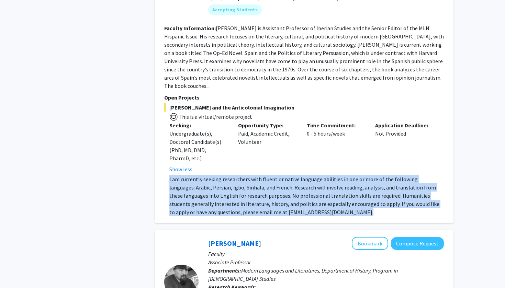
click at [199, 175] on p "I am currently seeking researchers with fluent or native language abilities in …" at bounding box center [306, 195] width 274 height 41
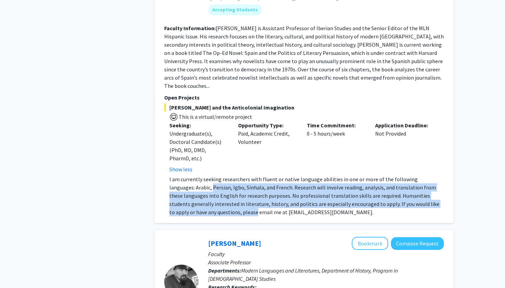
drag, startPoint x: 199, startPoint y: 170, endPoint x: 204, endPoint y: 195, distance: 25.6
click at [204, 195] on p "I am currently seeking researchers with fluent or native language abilities in …" at bounding box center [306, 195] width 274 height 41
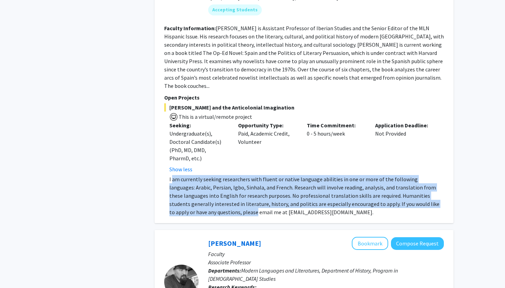
drag, startPoint x: 204, startPoint y: 195, endPoint x: 172, endPoint y: 163, distance: 45.7
click at [172, 175] on p "I am currently seeking researchers with fluent or native language abilities in …" at bounding box center [306, 195] width 274 height 41
drag, startPoint x: 172, startPoint y: 163, endPoint x: 256, endPoint y: 202, distance: 93.0
click at [256, 201] on p "I am currently seeking researchers with fluent or native language abilities in …" at bounding box center [306, 195] width 274 height 41
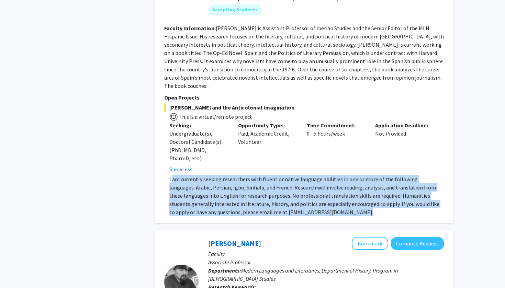
click at [256, 202] on div "[PERSON_NAME] Bookmark Compose Request Faculty Assistant Professor, Spanish Dep…" at bounding box center [304, 77] width 299 height 291
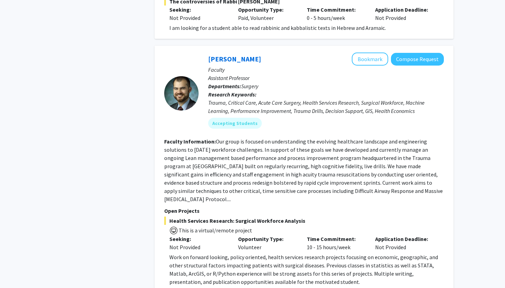
scroll to position [1469, 0]
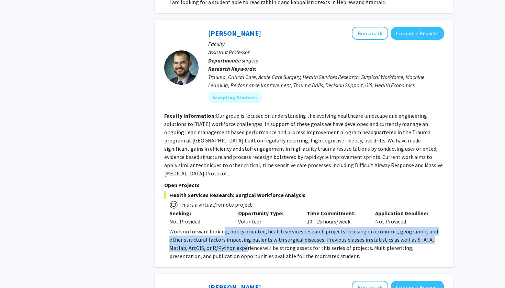
drag, startPoint x: 222, startPoint y: 202, endPoint x: 225, endPoint y: 218, distance: 17.1
click at [225, 227] on p "Work on forward looking, policy oriented, health services research projects foc…" at bounding box center [306, 243] width 274 height 33
drag, startPoint x: 225, startPoint y: 218, endPoint x: 188, endPoint y: 198, distance: 42.9
click at [188, 227] on p "Work on forward looking, policy oriented, health services research projects foc…" at bounding box center [306, 243] width 274 height 33
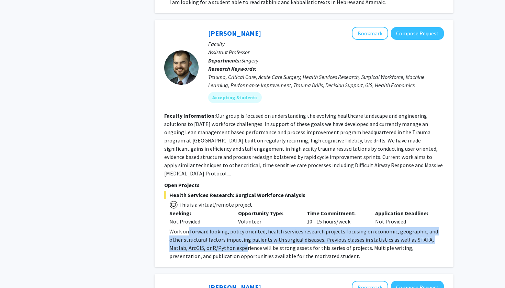
click at [188, 227] on p "Work on forward looking, policy oriented, health services research projects foc…" at bounding box center [306, 243] width 274 height 33
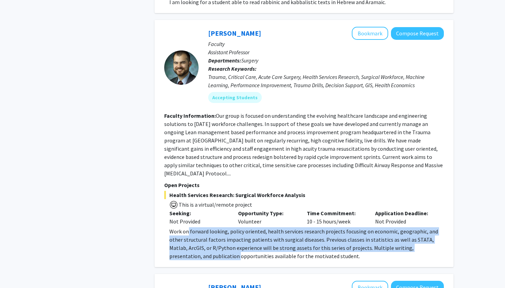
drag, startPoint x: 188, startPoint y: 198, endPoint x: 194, endPoint y: 223, distance: 26.5
click at [194, 227] on p "Work on forward looking, policy oriented, health services research projects foc…" at bounding box center [306, 243] width 274 height 33
drag, startPoint x: 194, startPoint y: 223, endPoint x: 175, endPoint y: 200, distance: 30.0
click at [175, 227] on p "Work on forward looking, policy oriented, health services research projects foc…" at bounding box center [306, 243] width 274 height 33
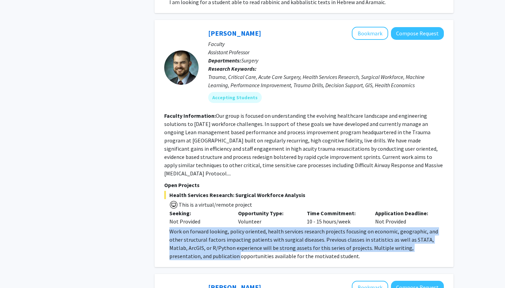
click at [175, 227] on p "Work on forward looking, policy oriented, health services research projects foc…" at bounding box center [306, 243] width 274 height 33
drag, startPoint x: 175, startPoint y: 200, endPoint x: 306, endPoint y: 226, distance: 133.7
click at [306, 227] on p "Work on forward looking, policy oriented, health services research projects foc…" at bounding box center [306, 243] width 274 height 33
drag, startPoint x: 306, startPoint y: 226, endPoint x: 165, endPoint y: 198, distance: 143.8
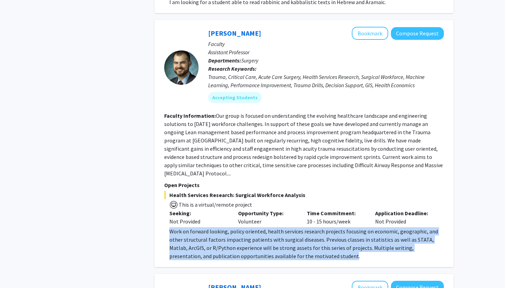
click at [165, 227] on fg-read-more "Work on forward looking, policy oriented, health services research projects foc…" at bounding box center [304, 243] width 280 height 33
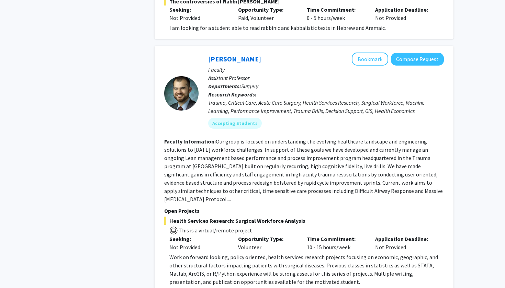
scroll to position [1431, 0]
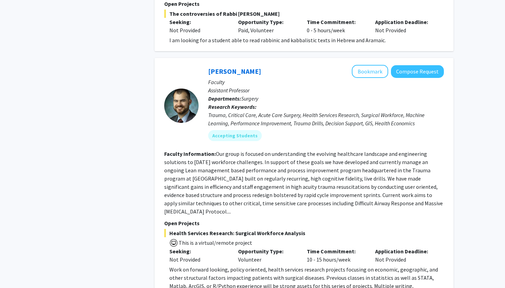
drag, startPoint x: 217, startPoint y: 121, endPoint x: 200, endPoint y: 179, distance: 60.9
click at [200, 179] on section "Faculty Information: Our group is focused on understanding the evolving healthc…" at bounding box center [304, 183] width 280 height 66
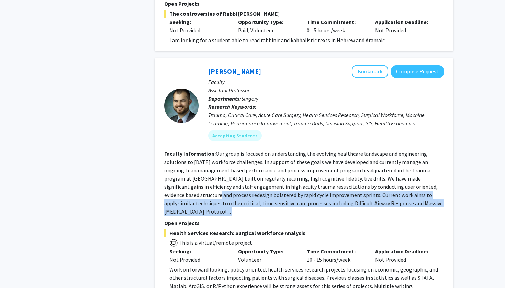
drag, startPoint x: 200, startPoint y: 179, endPoint x: 162, endPoint y: 158, distance: 43.0
click at [162, 159] on div "[PERSON_NAME] Bookmark Compose Request Faculty Assistant Professor Departments:…" at bounding box center [304, 181] width 299 height 247
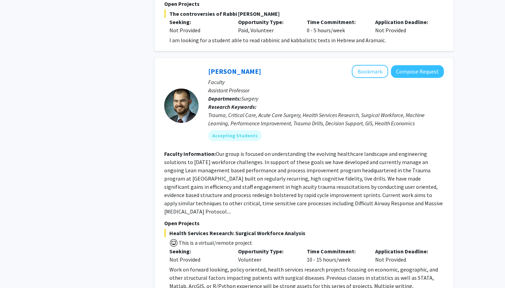
click at [162, 158] on div "[PERSON_NAME] Bookmark Compose Request Faculty Assistant Professor Departments:…" at bounding box center [304, 181] width 299 height 247
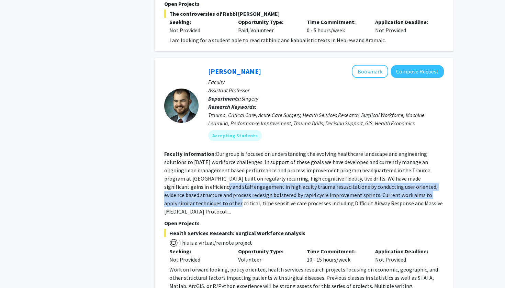
drag, startPoint x: 162, startPoint y: 158, endPoint x: 165, endPoint y: 172, distance: 13.9
click at [165, 172] on div "[PERSON_NAME] Bookmark Compose Request Faculty Assistant Professor Departments:…" at bounding box center [304, 181] width 299 height 247
click at [165, 172] on fg-read-more "Our group is focused on understanding the evolving healthcare landscape and eng…" at bounding box center [303, 182] width 279 height 65
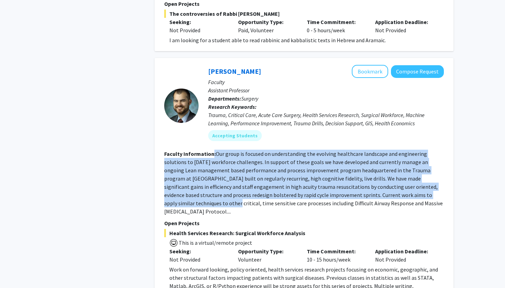
drag, startPoint x: 165, startPoint y: 172, endPoint x: 213, endPoint y: 124, distance: 68.0
click at [213, 150] on section "Faculty Information: Our group is focused on understanding the evolving healthc…" at bounding box center [304, 183] width 280 height 66
click at [216, 150] on fg-read-more "Our group is focused on understanding the evolving healthcare landscape and eng…" at bounding box center [303, 182] width 279 height 65
drag, startPoint x: 216, startPoint y: 123, endPoint x: 187, endPoint y: 178, distance: 62.5
click at [187, 178] on fg-read-more "Our group is focused on understanding the evolving healthcare landscape and eng…" at bounding box center [303, 182] width 279 height 65
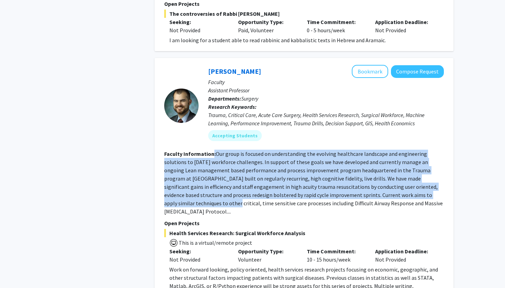
click at [187, 178] on fg-read-more "Our group is focused on understanding the evolving healthcare landscape and eng…" at bounding box center [303, 182] width 279 height 65
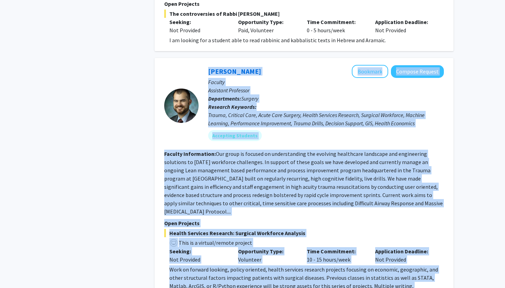
drag, startPoint x: 166, startPoint y: 39, endPoint x: 321, endPoint y: 260, distance: 270.3
click at [321, 260] on fg-search-faculty "[PERSON_NAME] Bookmark Compose Request Faculty Assistant Professor Departments:…" at bounding box center [304, 182] width 280 height 234
copy fg-search-faculty "[PERSON_NAME] Bookmark Compose Request Faculty Assistant Professor Departments:…"
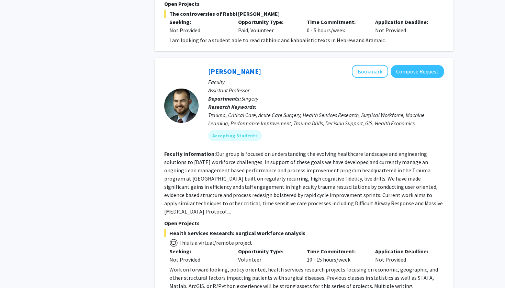
click at [501, 87] on div "Refine By Collaboration Status: Collaboration Status All Faculty/Staff Collabor…" at bounding box center [252, 16] width 505 height 2845
click at [364, 65] on button "Bookmark" at bounding box center [370, 71] width 36 height 13
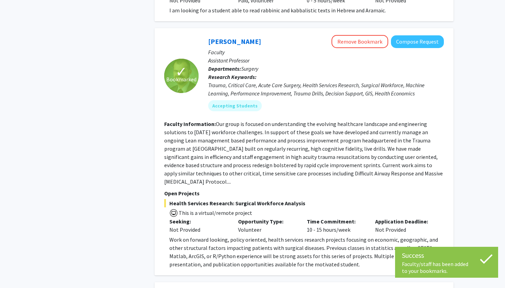
scroll to position [1386, 0]
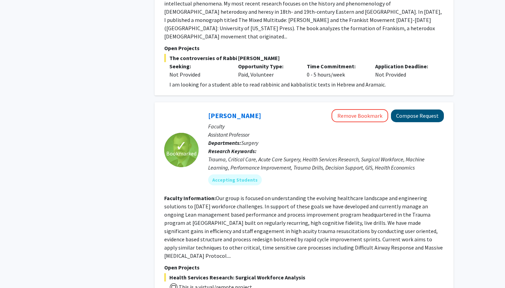
click at [408, 110] on button "Compose Request" at bounding box center [417, 116] width 53 height 13
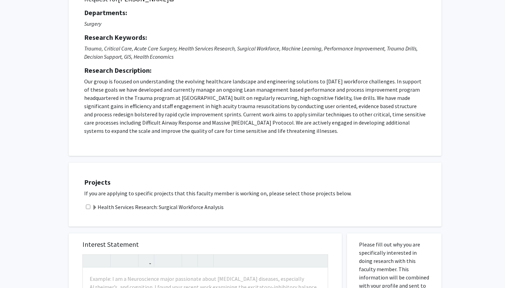
scroll to position [105, 0]
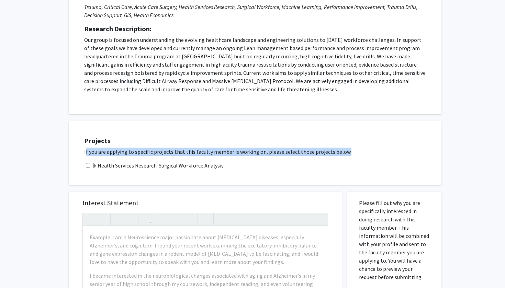
drag, startPoint x: 81, startPoint y: 149, endPoint x: 147, endPoint y: 159, distance: 67.0
click at [147, 159] on div "Projects If you are applying to specific projects that this faculty member is w…" at bounding box center [259, 153] width 364 height 47
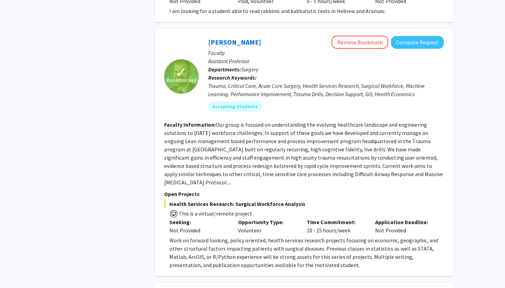
scroll to position [1413, 0]
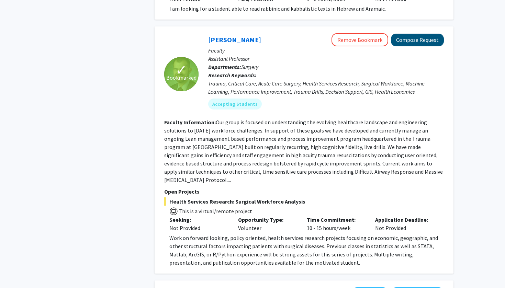
click at [419, 34] on button "Compose Request" at bounding box center [417, 40] width 53 height 13
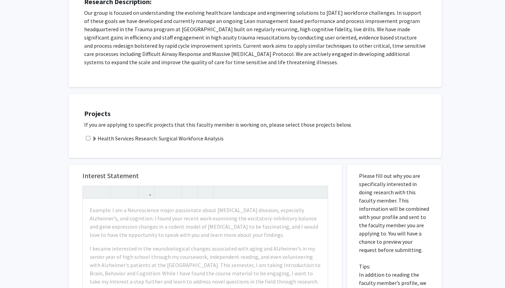
scroll to position [133, 0]
drag, startPoint x: 136, startPoint y: 174, endPoint x: 76, endPoint y: 175, distance: 60.8
click at [76, 175] on div "Interest Statement Example: I am a Neuroscience major passionate about [MEDICAL…" at bounding box center [205, 273] width 259 height 219
copy h5 "Interest Statement"
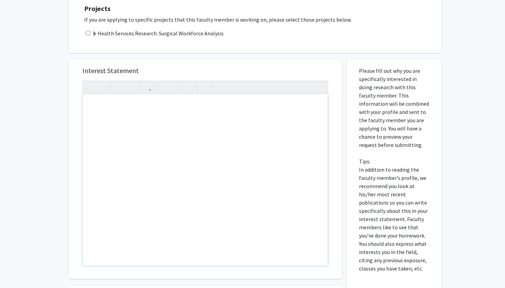
drag, startPoint x: 188, startPoint y: 143, endPoint x: 190, endPoint y: 181, distance: 38.2
click at [34, 75] on div "All Requests Request for [PERSON_NAME] Request for [PERSON_NAME] Departments: S…" at bounding box center [252, 90] width 505 height 606
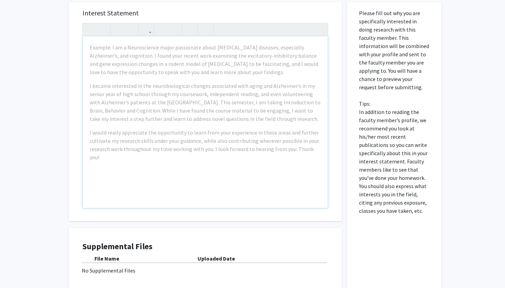
scroll to position [295, 0]
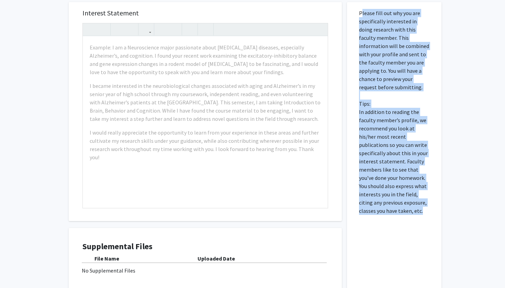
drag, startPoint x: 358, startPoint y: 16, endPoint x: 406, endPoint y: 212, distance: 201.9
click at [406, 212] on div "Please fill out why you are specifically interested in doing research with this…" at bounding box center [394, 161] width 84 height 318
click at [406, 212] on p "Please fill out why you are specifically interested in doing research with this…" at bounding box center [394, 112] width 70 height 206
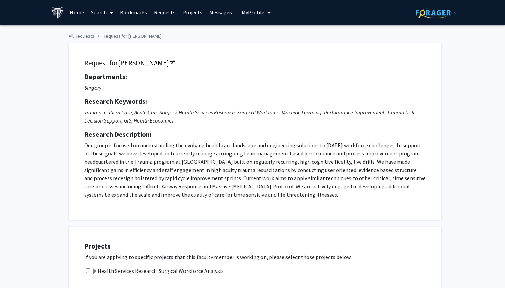
scroll to position [0, 0]
click at [136, 64] on link "[PERSON_NAME]" at bounding box center [146, 62] width 56 height 9
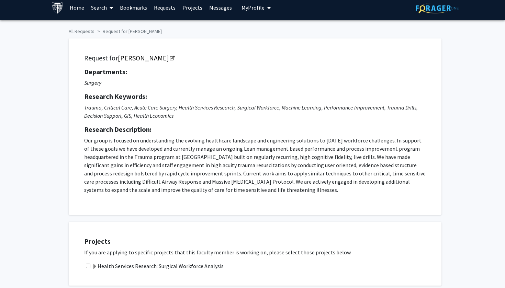
scroll to position [6, 0]
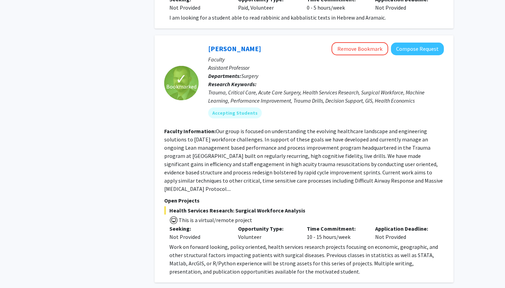
scroll to position [1403, 0]
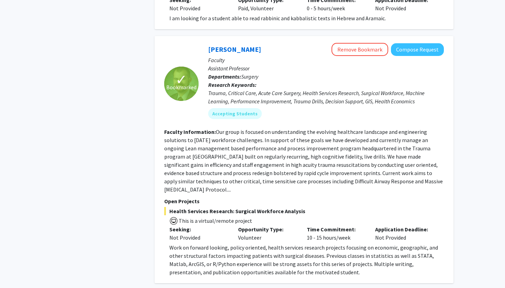
drag, startPoint x: 170, startPoint y: 178, endPoint x: 300, endPoint y: 176, distance: 130.2
click at [300, 207] on span "Health Services Research: Surgical Workforce Analysis" at bounding box center [304, 211] width 280 height 8
copy span "Health Services Research: Surgical Workforce Analysis"
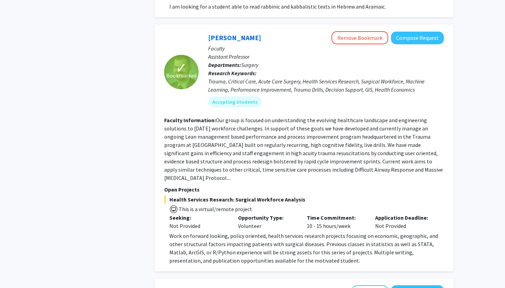
scroll to position [1417, 0]
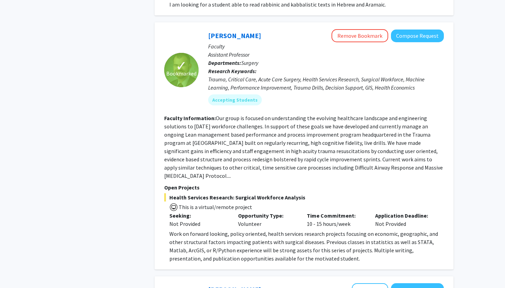
click at [201, 117] on fg-read-more "Our group is focused on understanding the evolving healthcare landscape and eng…" at bounding box center [303, 147] width 279 height 65
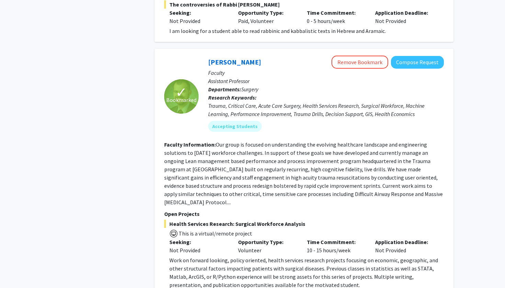
scroll to position [1366, 0]
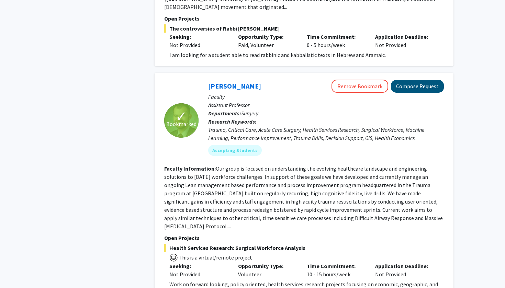
click at [407, 80] on button "Compose Request" at bounding box center [417, 86] width 53 height 13
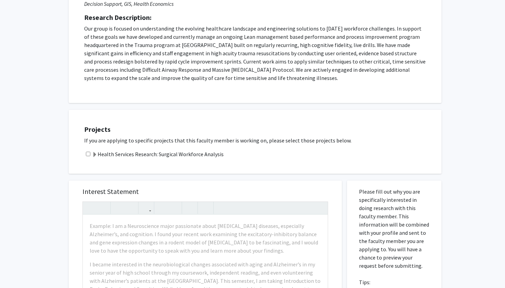
scroll to position [202, 0]
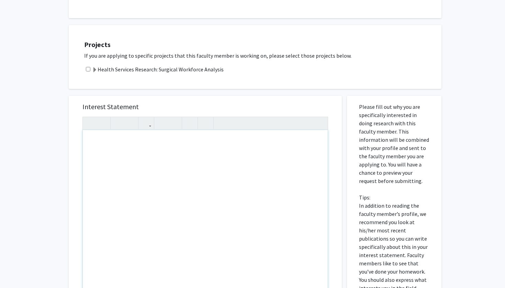
click at [150, 170] on div "Note to users with screen readers: Please press Alt+0 or Option+0 to deactivate…" at bounding box center [205, 216] width 245 height 172
paste div "Note to users with screen readers: Please press Alt+0 or Option+0 to deactivate…"
type textarea "<p>I’m excited about your Surgical Workforce Analysis because it blends the kin…"
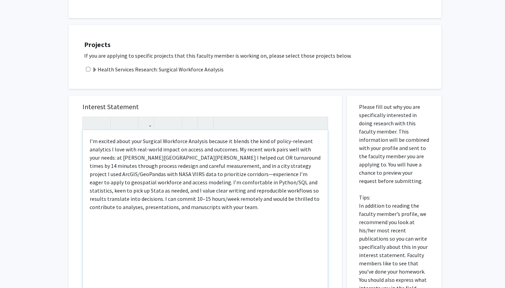
click at [87, 142] on div "I’m excited about your Surgical Workforce Analysis because it blends the kind o…" at bounding box center [205, 216] width 245 height 172
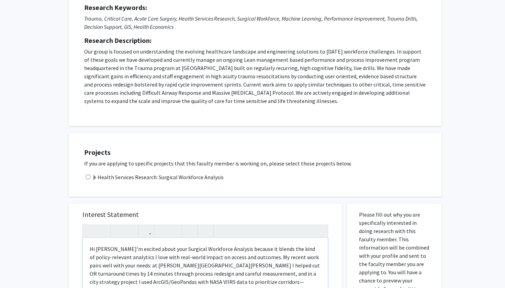
scroll to position [251, 0]
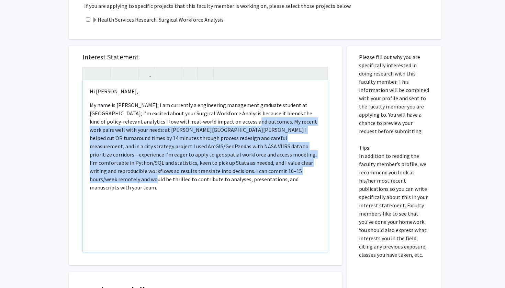
drag, startPoint x: 216, startPoint y: 123, endPoint x: 232, endPoint y: 169, distance: 48.6
click at [232, 169] on p "My name is [PERSON_NAME], I am currently a engineering management graduate stud…" at bounding box center [205, 146] width 231 height 91
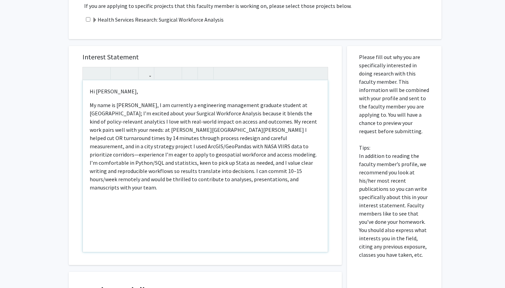
click at [153, 147] on p "My name is [PERSON_NAME], I am currently a engineering management graduate stud…" at bounding box center [205, 146] width 231 height 91
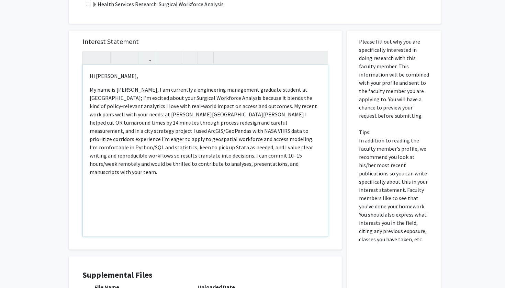
scroll to position [267, 0]
click at [178, 161] on p "My name is [PERSON_NAME], I am currently a engineering management graduate stud…" at bounding box center [205, 131] width 231 height 91
click at [200, 162] on p "My name is [PERSON_NAME], I am currently a engineering management graduate stud…" at bounding box center [205, 131] width 231 height 91
type textarea "<p>Hi [PERSON_NAME],&nbsp;</p><p>My name is [PERSON_NAME], I am currently a eng…"
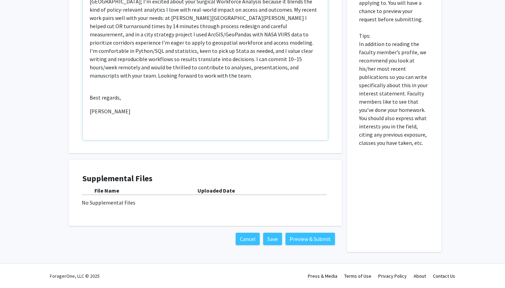
scroll to position [364, 0]
click at [298, 239] on button "Preview & Submit" at bounding box center [309, 239] width 49 height 12
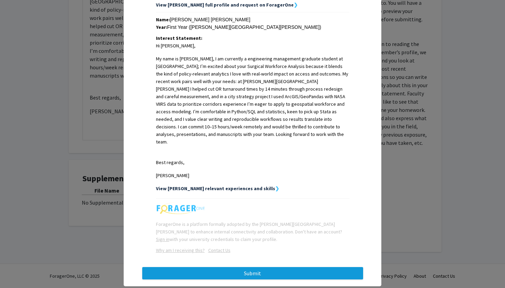
scroll to position [146, 0]
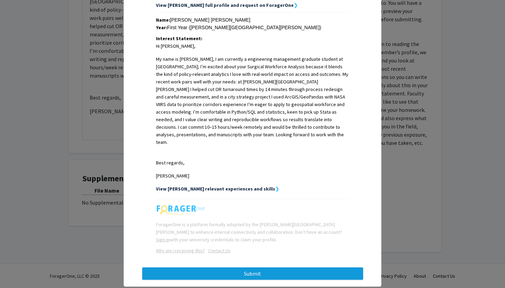
click at [250, 268] on button "Submit" at bounding box center [252, 274] width 221 height 12
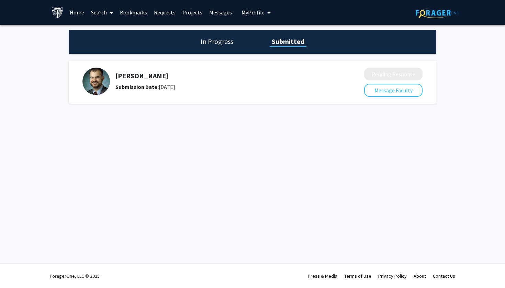
click at [248, 11] on span "My Profile" at bounding box center [252, 12] width 23 height 7
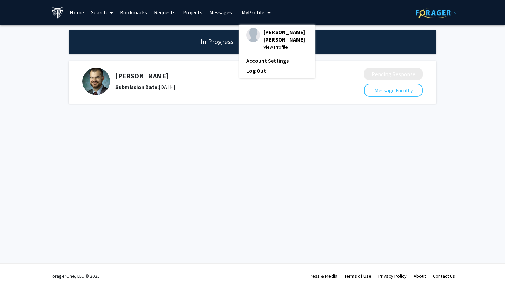
click at [257, 37] on div "[PERSON_NAME] [PERSON_NAME] View Profile" at bounding box center [277, 39] width 62 height 23
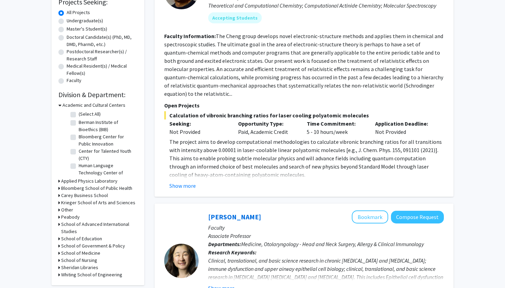
scroll to position [106, 0]
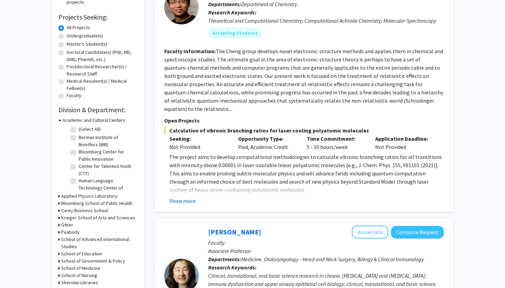
click at [192, 197] on button "Show more" at bounding box center [182, 201] width 26 height 8
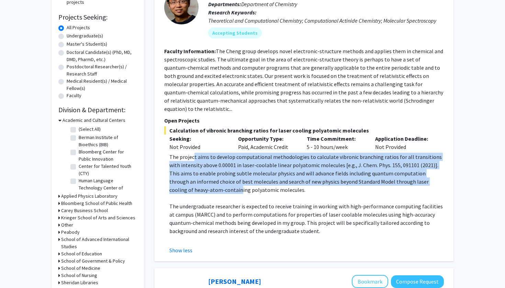
drag, startPoint x: 192, startPoint y: 151, endPoint x: 201, endPoint y: 178, distance: 27.7
click at [201, 178] on p "The project aims to develop computational methodologies to calculate vibronic b…" at bounding box center [306, 173] width 274 height 41
drag, startPoint x: 201, startPoint y: 178, endPoint x: 183, endPoint y: 145, distance: 36.9
click at [183, 145] on div "Calculation of vibronic branching ratios for laser cooling polyatomic molecules…" at bounding box center [304, 190] width 280 height 128
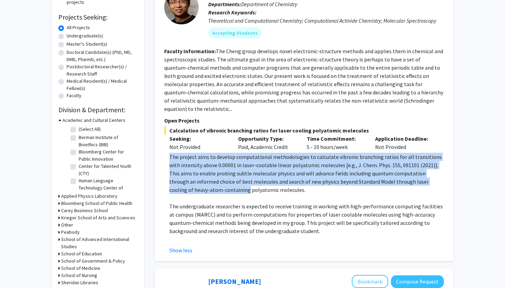
click at [183, 145] on div "Calculation of vibronic branching ratios for laser cooling polyatomic molecules…" at bounding box center [304, 190] width 280 height 128
drag, startPoint x: 183, startPoint y: 145, endPoint x: 212, endPoint y: 179, distance: 43.6
click at [212, 179] on div "Calculation of vibronic branching ratios for laser cooling polyatomic molecules…" at bounding box center [304, 190] width 280 height 128
click at [212, 178] on p "The project aims to develop computational methodologies to calculate vibronic b…" at bounding box center [306, 173] width 274 height 41
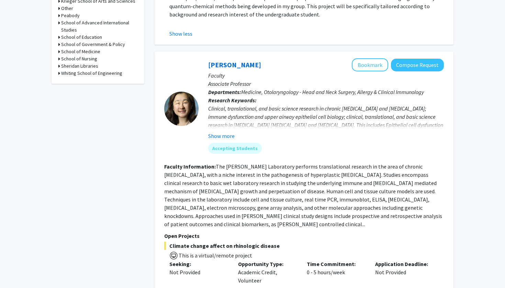
scroll to position [426, 0]
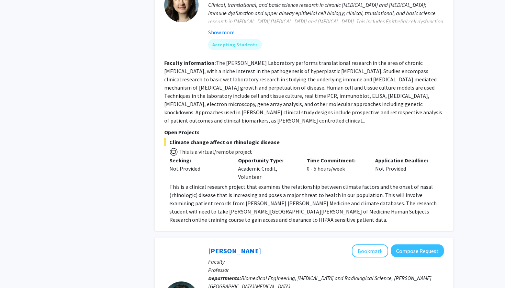
click at [211, 183] on p "This is a clinical research project that examines the relationship between clim…" at bounding box center [306, 203] width 274 height 41
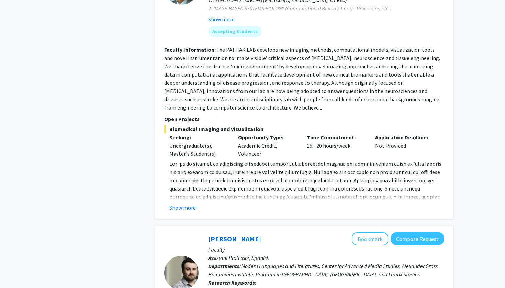
scroll to position [754, 0]
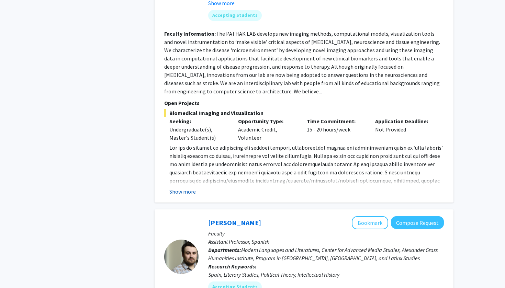
click at [188, 188] on button "Show more" at bounding box center [182, 192] width 26 height 8
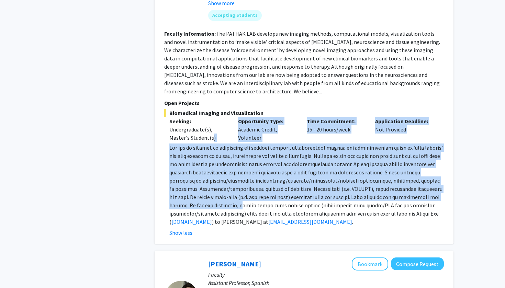
drag, startPoint x: 212, startPoint y: 132, endPoint x: 216, endPoint y: 192, distance: 60.3
click at [217, 193] on div "Biomedical Imaging and Visualization Seeking: Undergraduate(s), Master's Studen…" at bounding box center [304, 173] width 280 height 128
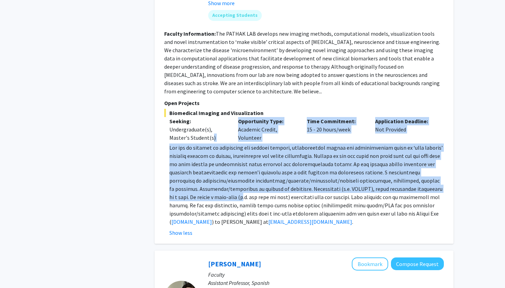
click at [216, 192] on span at bounding box center [305, 184] width 273 height 81
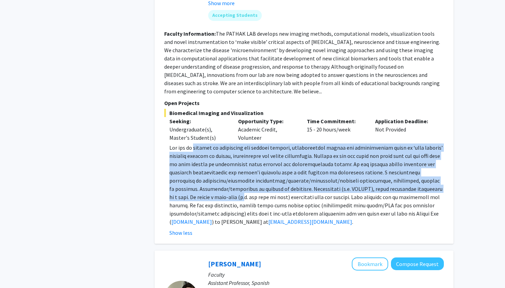
drag, startPoint x: 216, startPoint y: 192, endPoint x: 198, endPoint y: 139, distance: 56.5
click at [198, 144] on span at bounding box center [305, 184] width 273 height 81
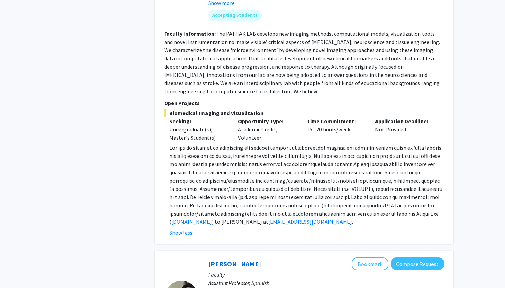
click at [185, 144] on span at bounding box center [305, 184] width 273 height 81
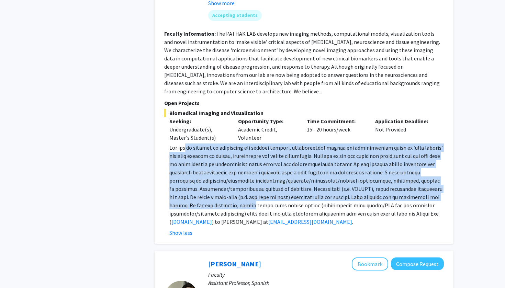
drag, startPoint x: 185, startPoint y: 140, endPoint x: 216, endPoint y: 197, distance: 64.9
click at [216, 197] on span at bounding box center [305, 184] width 273 height 81
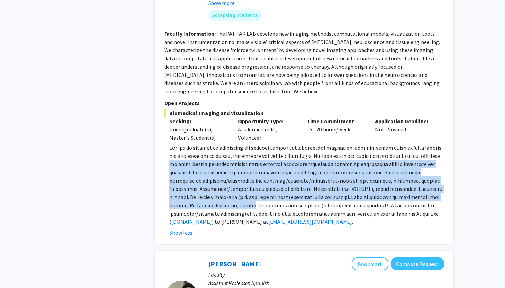
drag, startPoint x: 216, startPoint y: 197, endPoint x: 185, endPoint y: 157, distance: 50.2
click at [184, 158] on span at bounding box center [305, 184] width 273 height 81
click at [185, 157] on span at bounding box center [305, 184] width 273 height 81
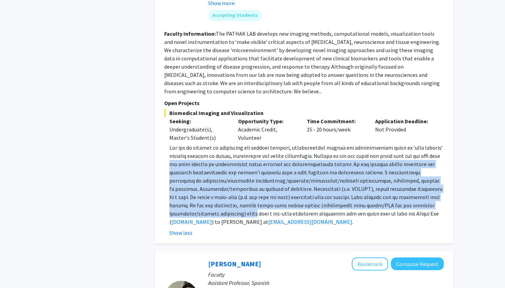
drag, startPoint x: 185, startPoint y: 157, endPoint x: 203, endPoint y: 201, distance: 46.8
click at [203, 201] on span at bounding box center [305, 184] width 273 height 81
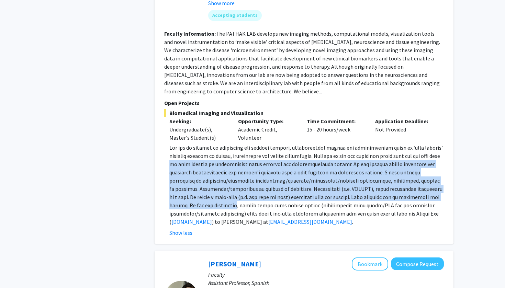
click at [203, 201] on span at bounding box center [305, 184] width 273 height 81
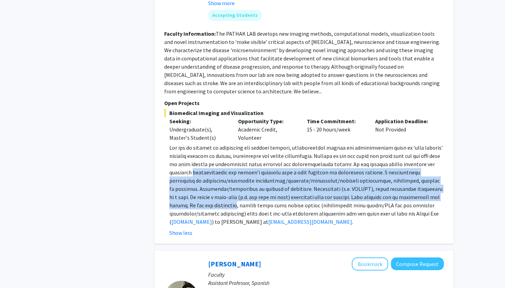
drag, startPoint x: 203, startPoint y: 201, endPoint x: 203, endPoint y: 162, distance: 38.8
click at [203, 162] on span at bounding box center [305, 184] width 273 height 81
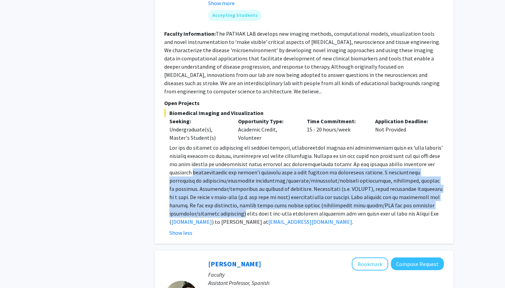
drag, startPoint x: 203, startPoint y: 162, endPoint x: 195, endPoint y: 204, distance: 42.9
click at [195, 204] on span at bounding box center [305, 184] width 273 height 81
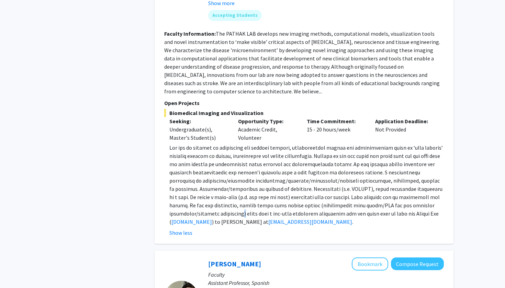
click at [195, 204] on span at bounding box center [305, 184] width 273 height 81
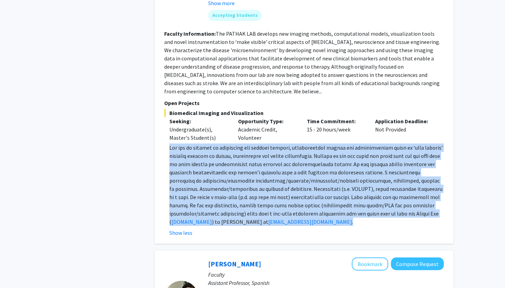
click at [195, 204] on span at bounding box center [305, 184] width 273 height 81
click at [196, 203] on span at bounding box center [305, 184] width 273 height 81
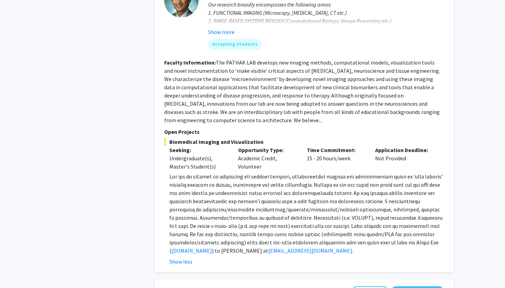
scroll to position [725, 0]
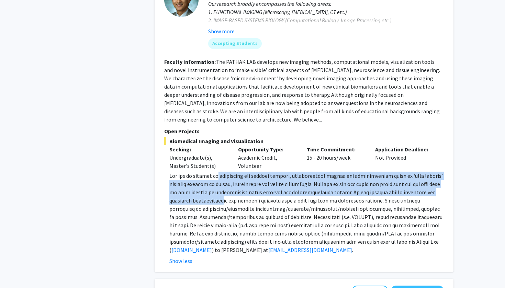
drag, startPoint x: 216, startPoint y: 169, endPoint x: 224, endPoint y: 190, distance: 22.3
click at [224, 190] on span at bounding box center [305, 212] width 273 height 81
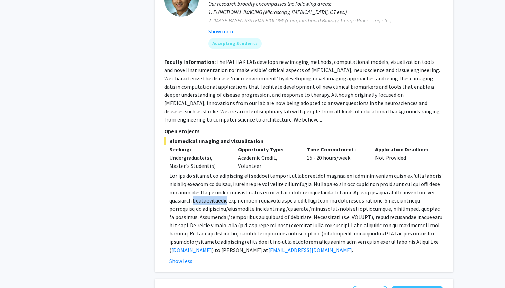
click at [224, 190] on span at bounding box center [305, 212] width 273 height 81
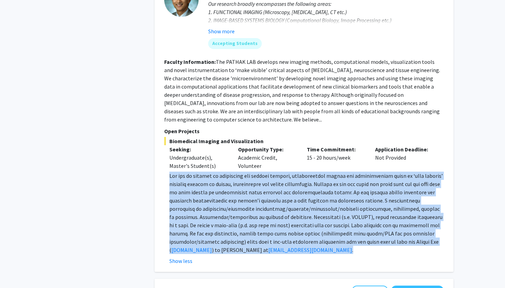
click at [224, 190] on span at bounding box center [305, 212] width 273 height 81
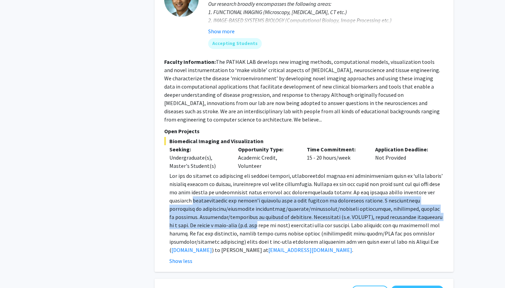
drag, startPoint x: 224, startPoint y: 190, endPoint x: 227, endPoint y: 214, distance: 23.5
click at [227, 215] on span at bounding box center [305, 212] width 273 height 81
click at [227, 214] on p "[DOMAIN_NAME] ) to [PERSON_NAME] at [EMAIL_ADDRESS][DOMAIN_NAME] ." at bounding box center [306, 213] width 274 height 82
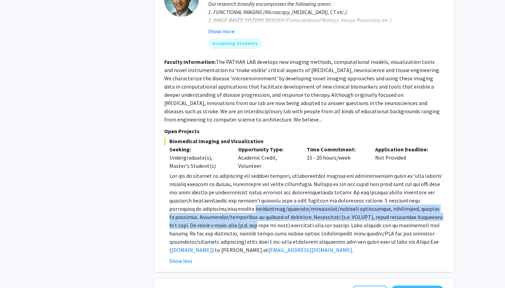
drag, startPoint x: 227, startPoint y: 214, endPoint x: 237, endPoint y: 193, distance: 22.9
click at [233, 197] on p "[DOMAIN_NAME] ) to [PERSON_NAME] at [EMAIL_ADDRESS][DOMAIN_NAME] ." at bounding box center [306, 213] width 274 height 82
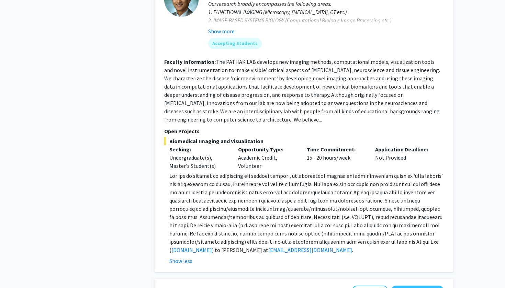
click at [237, 193] on span at bounding box center [305, 212] width 273 height 81
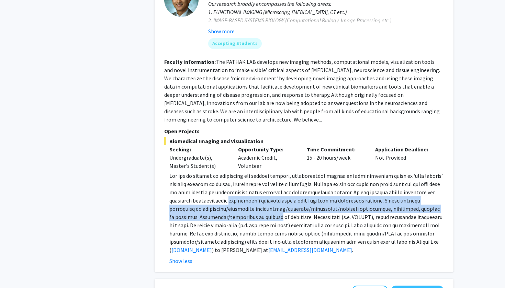
drag, startPoint x: 237, startPoint y: 193, endPoint x: 236, endPoint y: 213, distance: 19.6
click at [237, 213] on span at bounding box center [305, 212] width 273 height 81
click at [236, 213] on span at bounding box center [305, 212] width 273 height 81
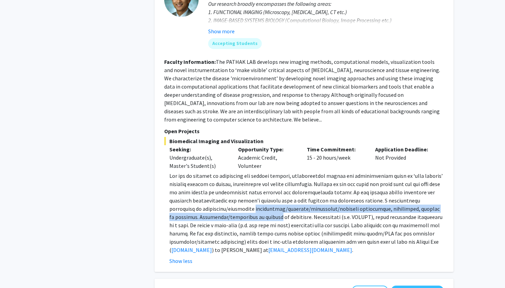
drag, startPoint x: 236, startPoint y: 213, endPoint x: 244, endPoint y: 198, distance: 16.4
click at [244, 198] on span at bounding box center [305, 212] width 273 height 81
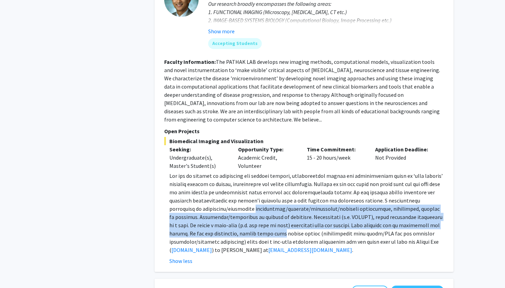
drag, startPoint x: 244, startPoint y: 198, endPoint x: 243, endPoint y: 224, distance: 26.1
click at [244, 224] on span at bounding box center [305, 212] width 273 height 81
click at [243, 224] on span at bounding box center [305, 212] width 273 height 81
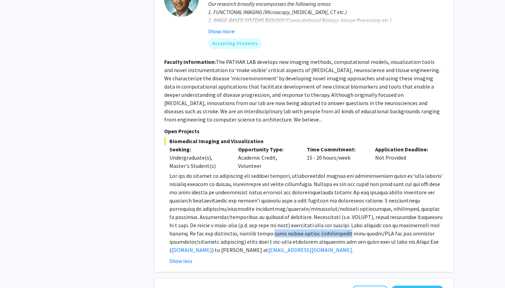
drag, startPoint x: 243, startPoint y: 224, endPoint x: 297, endPoint y: 222, distance: 54.3
click at [298, 223] on span at bounding box center [305, 212] width 273 height 81
click at [297, 222] on p "[DOMAIN_NAME] ) to [PERSON_NAME] at [EMAIL_ADDRESS][DOMAIN_NAME] ." at bounding box center [306, 213] width 274 height 82
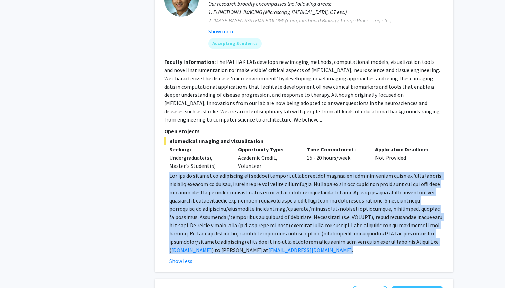
click at [297, 222] on p "[DOMAIN_NAME] ) to [PERSON_NAME] at [EMAIL_ADDRESS][DOMAIN_NAME] ." at bounding box center [306, 213] width 274 height 82
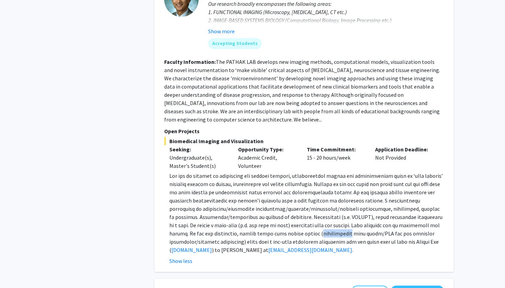
click at [297, 222] on p "[DOMAIN_NAME] ) to [PERSON_NAME] at [EMAIL_ADDRESS][DOMAIN_NAME] ." at bounding box center [306, 213] width 274 height 82
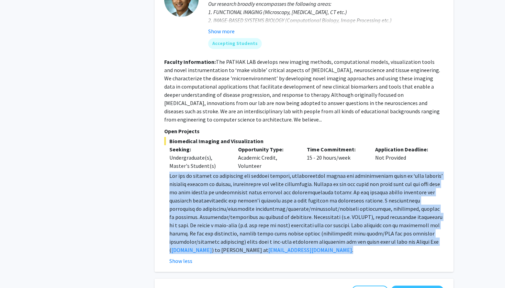
click at [297, 222] on p "[DOMAIN_NAME] ) to [PERSON_NAME] at [EMAIL_ADDRESS][DOMAIN_NAME] ." at bounding box center [306, 213] width 274 height 82
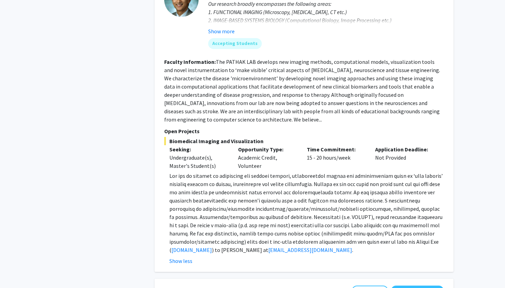
click at [293, 225] on span at bounding box center [305, 212] width 273 height 81
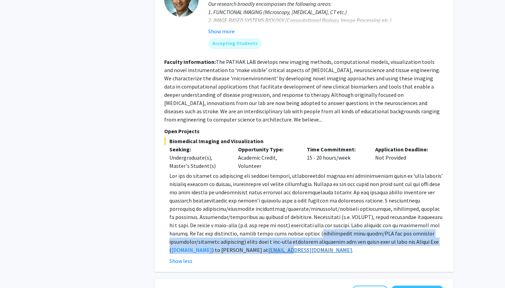
drag, startPoint x: 293, startPoint y: 225, endPoint x: 293, endPoint y: 241, distance: 15.8
click at [294, 242] on p "[DOMAIN_NAME] ) to [PERSON_NAME] at [EMAIL_ADDRESS][DOMAIN_NAME] ." at bounding box center [306, 213] width 274 height 82
click at [293, 247] on link "[EMAIL_ADDRESS][DOMAIN_NAME]" at bounding box center [310, 250] width 84 height 7
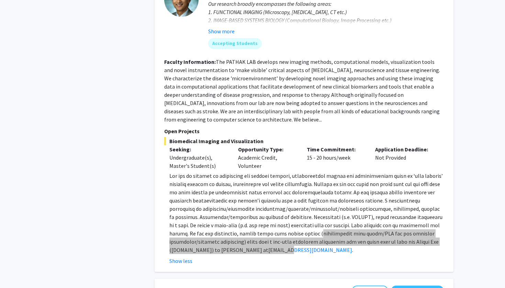
drag, startPoint x: 293, startPoint y: 241, endPoint x: 482, endPoint y: 396, distance: 244.1
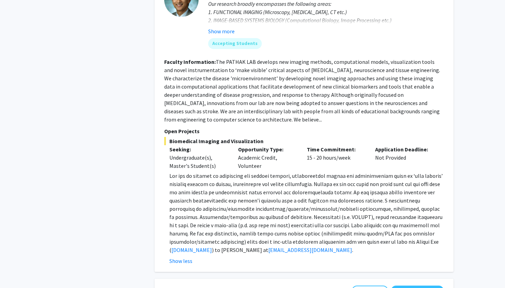
click at [274, 210] on span at bounding box center [305, 212] width 273 height 81
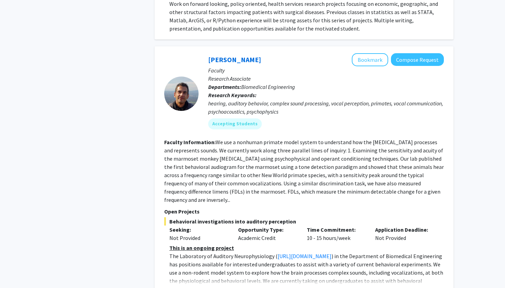
scroll to position [1752, 0]
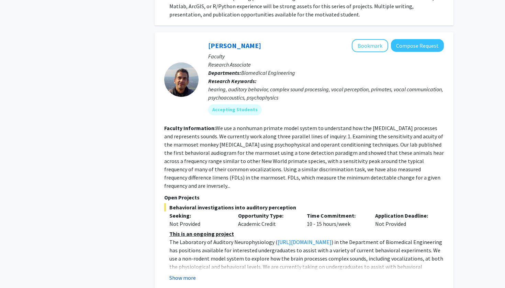
click at [191, 274] on button "Show more" at bounding box center [182, 278] width 26 height 8
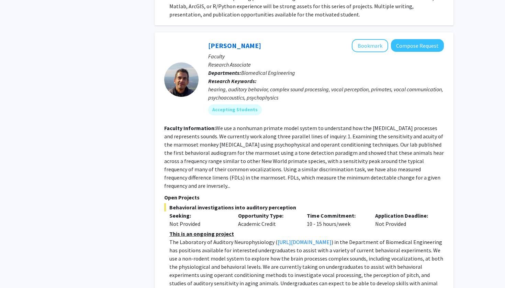
scroll to position [1783, 0]
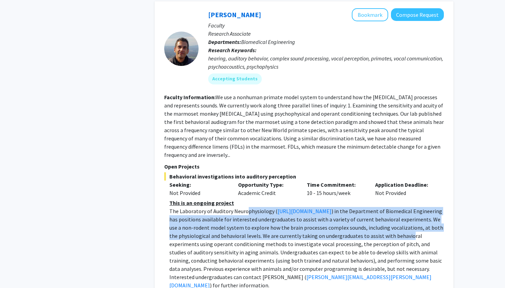
drag, startPoint x: 246, startPoint y: 171, endPoint x: 253, endPoint y: 199, distance: 28.7
click at [254, 207] on p "The Laboratory of Auditory Neurophysiology ( [URL][DOMAIN_NAME] ) in the Depart…" at bounding box center [306, 248] width 274 height 82
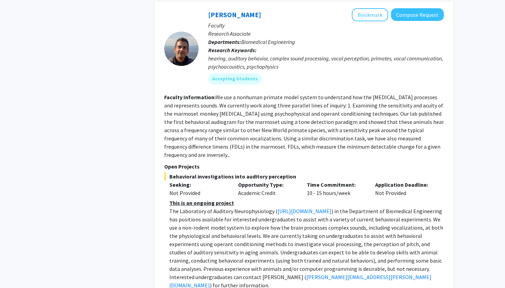
click at [253, 208] on span ") in the Department of Biomedical Engineering has positions available for inter…" at bounding box center [306, 244] width 274 height 73
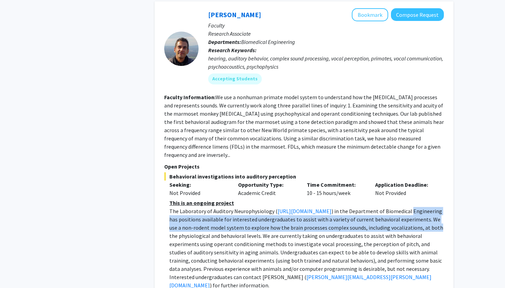
drag, startPoint x: 253, startPoint y: 199, endPoint x: 253, endPoint y: 176, distance: 23.0
click at [253, 208] on span ") in the Department of Biomedical Engineering has positions available for inter…" at bounding box center [306, 244] width 274 height 73
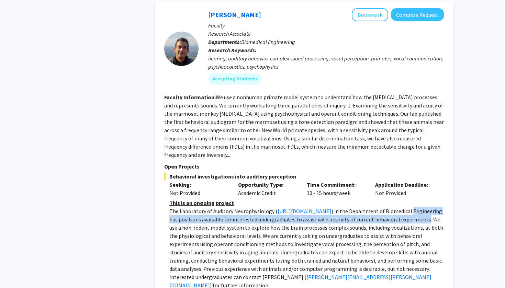
drag, startPoint x: 253, startPoint y: 176, endPoint x: 245, endPoint y: 188, distance: 14.4
click at [245, 208] on span ") in the Department of Biomedical Engineering has positions available for inter…" at bounding box center [306, 244] width 274 height 73
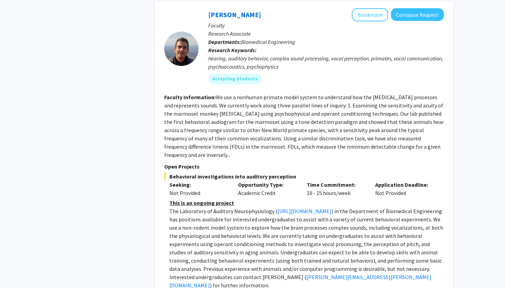
click at [250, 208] on span ") in the Department of Biomedical Engineering has positions available for inter…" at bounding box center [306, 244] width 274 height 73
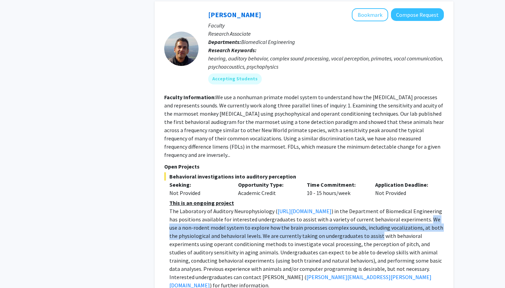
drag, startPoint x: 250, startPoint y: 189, endPoint x: 220, endPoint y: 200, distance: 31.8
click at [220, 207] on p "The Laboratory of Auditory Neurophysiology ( [URL][DOMAIN_NAME] ) in the Depart…" at bounding box center [306, 248] width 274 height 82
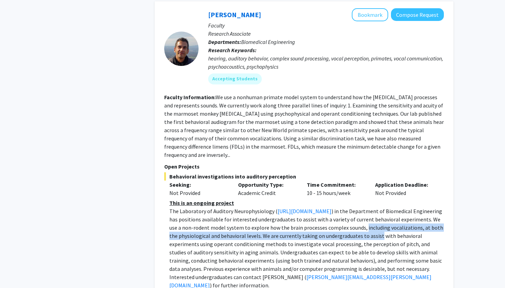
drag, startPoint x: 220, startPoint y: 200, endPoint x: 193, endPoint y: 192, distance: 27.9
click at [193, 207] on p "The Laboratory of Auditory Neurophysiology ( [URL][DOMAIN_NAME] ) in the Depart…" at bounding box center [306, 248] width 274 height 82
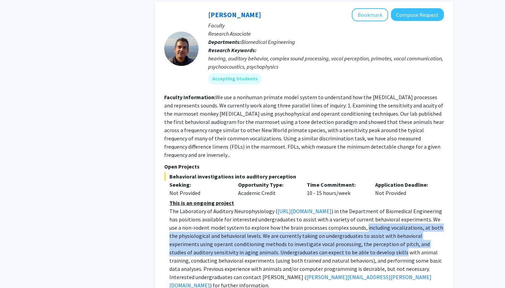
drag, startPoint x: 193, startPoint y: 192, endPoint x: 216, endPoint y: 216, distance: 33.1
click at [217, 218] on p "The Laboratory of Auditory Neurophysiology ( [URL][DOMAIN_NAME] ) in the Depart…" at bounding box center [306, 248] width 274 height 82
click at [216, 216] on p "The Laboratory of Auditory Neurophysiology ( [URL][DOMAIN_NAME] ) in the Depart…" at bounding box center [306, 248] width 274 height 82
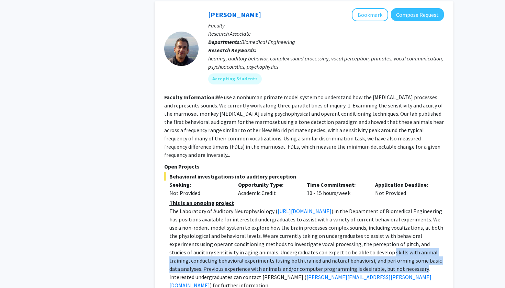
drag, startPoint x: 216, startPoint y: 216, endPoint x: 221, endPoint y: 232, distance: 16.5
click at [221, 232] on p "The Laboratory of Auditory Neurophysiology ( [URL][DOMAIN_NAME] ) in the Depart…" at bounding box center [306, 248] width 274 height 82
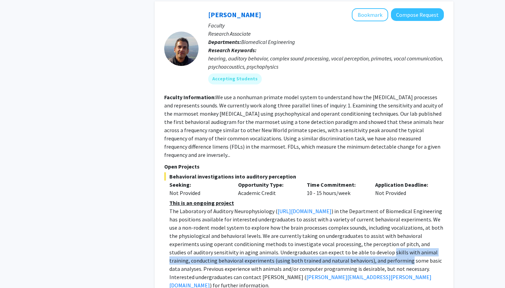
click at [221, 232] on span ") in the Department of Biomedical Engineering has positions available for inter…" at bounding box center [306, 244] width 274 height 73
drag, startPoint x: 221, startPoint y: 232, endPoint x: 257, endPoint y: 216, distance: 40.0
click at [257, 216] on p "The Laboratory of Auditory Neurophysiology ( [URL][DOMAIN_NAME] ) in the Depart…" at bounding box center [306, 248] width 274 height 82
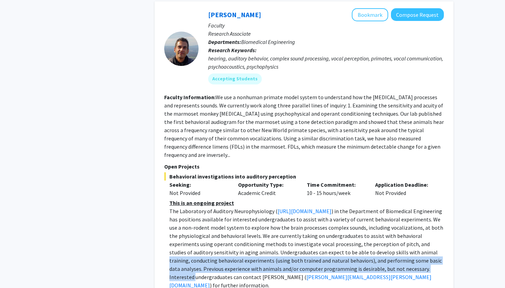
drag, startPoint x: 257, startPoint y: 216, endPoint x: 263, endPoint y: 233, distance: 18.3
click at [263, 233] on p "The Laboratory of Auditory Neurophysiology ( [URL][DOMAIN_NAME] ) in the Depart…" at bounding box center [306, 248] width 274 height 82
click at [263, 233] on span ") in the Department of Biomedical Engineering has positions available for inter…" at bounding box center [306, 244] width 274 height 73
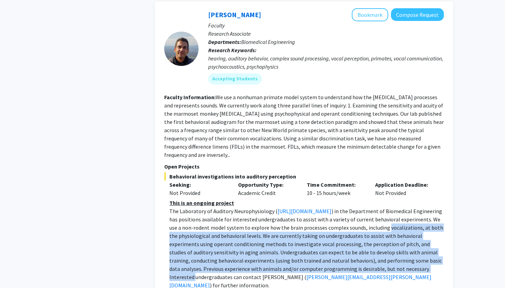
drag, startPoint x: 263, startPoint y: 233, endPoint x: 237, endPoint y: 197, distance: 45.2
click at [237, 208] on span ") in the Department of Biomedical Engineering has positions available for inter…" at bounding box center [306, 244] width 274 height 73
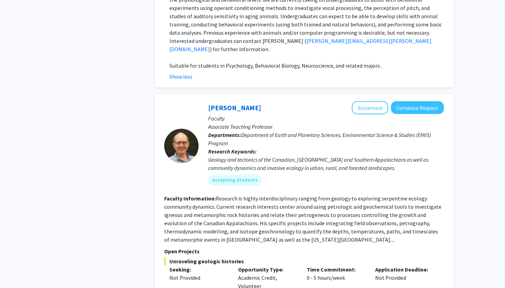
scroll to position [2020, 0]
drag, startPoint x: 216, startPoint y: 155, endPoint x: 241, endPoint y: 197, distance: 48.4
click at [241, 198] on fg-read-more "Research is highly interdisciplinary ranging from geology to exploring serpenti…" at bounding box center [302, 218] width 277 height 48
click at [241, 197] on fg-read-more "Research is highly interdisciplinary ranging from geology to exploring serpenti…" at bounding box center [302, 218] width 277 height 48
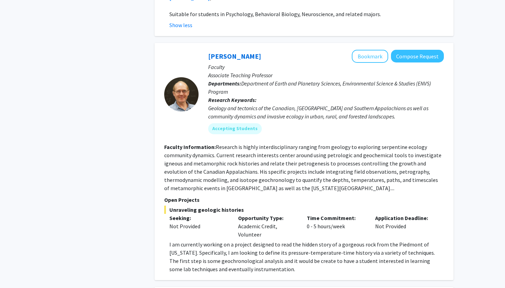
scroll to position [2106, 0]
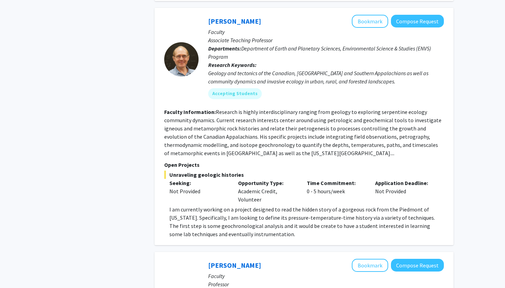
click at [217, 205] on p "I am currently working on a project designed to read the hidden story of a gorg…" at bounding box center [306, 221] width 274 height 33
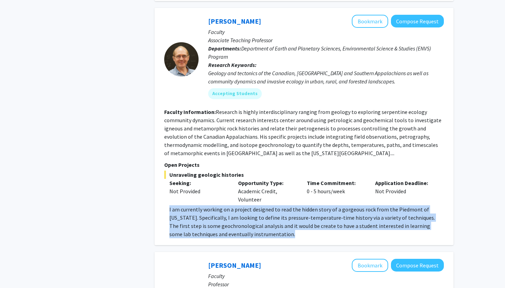
click at [217, 205] on p "I am currently working on a project designed to read the hidden story of a gorg…" at bounding box center [306, 221] width 274 height 33
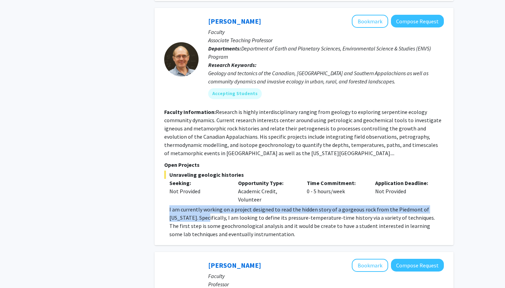
drag, startPoint x: 174, startPoint y: 165, endPoint x: 190, endPoint y: 176, distance: 19.5
click at [190, 205] on p "I am currently working on a project designed to read the hidden story of a gorg…" at bounding box center [306, 221] width 274 height 33
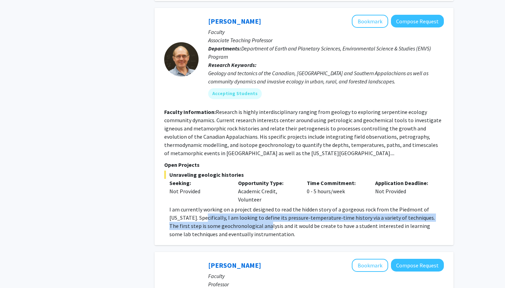
drag, startPoint x: 190, startPoint y: 176, endPoint x: 232, endPoint y: 184, distance: 42.0
click at [232, 205] on p "I am currently working on a project designed to read the hidden story of a gorg…" at bounding box center [306, 221] width 274 height 33
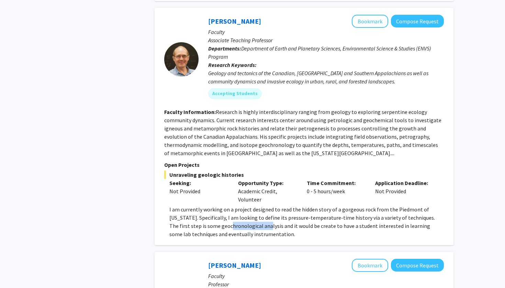
click at [232, 205] on p "I am currently working on a project designed to read the hidden story of a gorg…" at bounding box center [306, 221] width 274 height 33
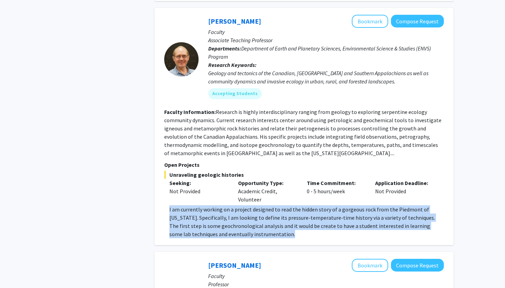
click at [232, 205] on p "I am currently working on a project designed to read the hidden story of a gorg…" at bounding box center [306, 221] width 274 height 33
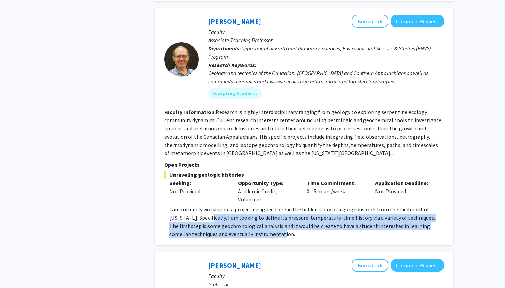
drag, startPoint x: 196, startPoint y: 176, endPoint x: 250, endPoint y: 190, distance: 56.4
click at [251, 205] on p "I am currently working on a project designed to read the hidden story of a gorg…" at bounding box center [306, 221] width 274 height 33
click at [250, 205] on p "I am currently working on a project designed to read the hidden story of a gorg…" at bounding box center [306, 221] width 274 height 33
drag, startPoint x: 250, startPoint y: 190, endPoint x: 208, endPoint y: 173, distance: 45.3
click at [208, 205] on p "I am currently working on a project designed to read the hidden story of a gorg…" at bounding box center [306, 221] width 274 height 33
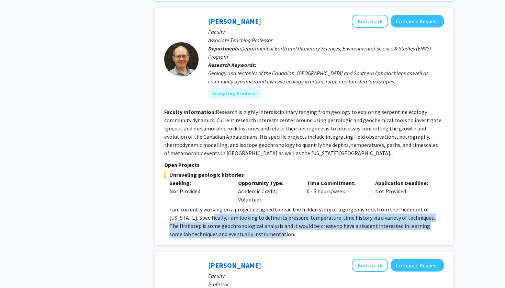
click at [207, 205] on p "I am currently working on a project designed to read the hidden story of a gorg…" at bounding box center [306, 221] width 274 height 33
drag, startPoint x: 207, startPoint y: 174, endPoint x: 267, endPoint y: 190, distance: 61.6
click at [267, 205] on p "I am currently working on a project designed to read the hidden story of a gorg…" at bounding box center [306, 221] width 274 height 33
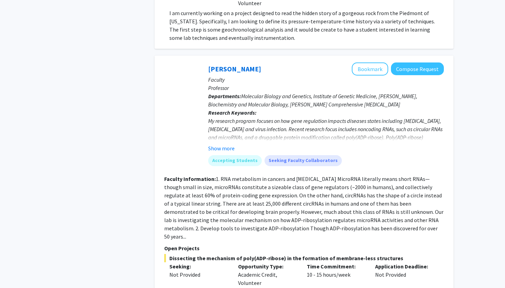
scroll to position [2347, 0]
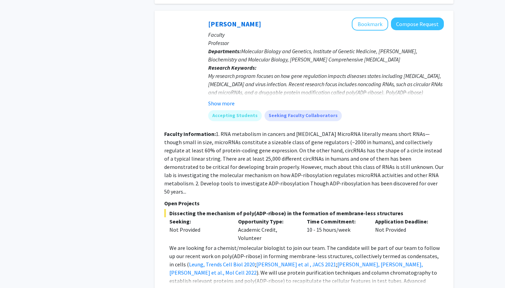
click at [177, 288] on button "Show more" at bounding box center [182, 292] width 26 height 8
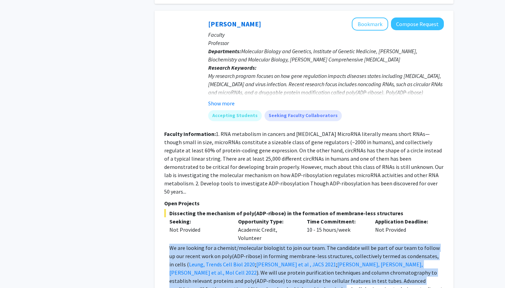
drag, startPoint x: 201, startPoint y: 243, endPoint x: 166, endPoint y: 199, distance: 56.2
click at [166, 244] on fg-read-more "We are looking for a chemist/molecular biologist to join our team. The candidat…" at bounding box center [304, 286] width 280 height 85
drag, startPoint x: 166, startPoint y: 199, endPoint x: 195, endPoint y: 239, distance: 49.1
click at [195, 244] on fg-read-more "We are looking for a chemist/molecular biologist to join our team. The candidat…" at bounding box center [304, 286] width 280 height 85
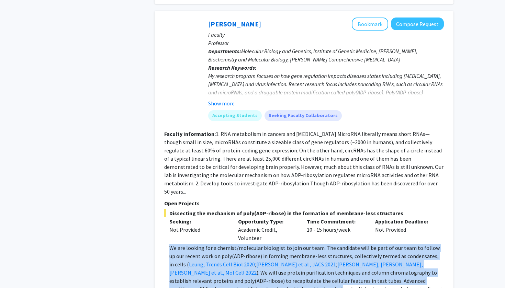
click at [195, 244] on p "We are looking for a chemist/molecular biologist to join our team. The candidat…" at bounding box center [306, 273] width 274 height 58
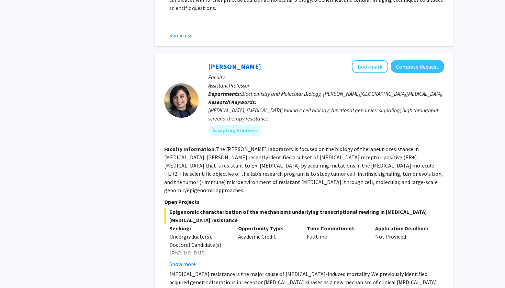
scroll to position [2671, 0]
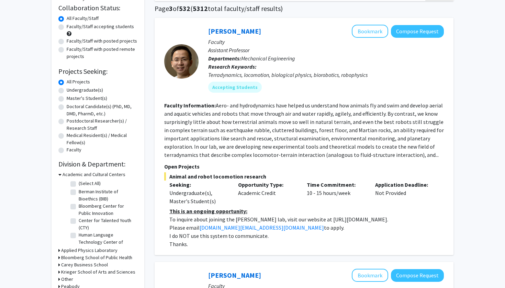
scroll to position [90, 0]
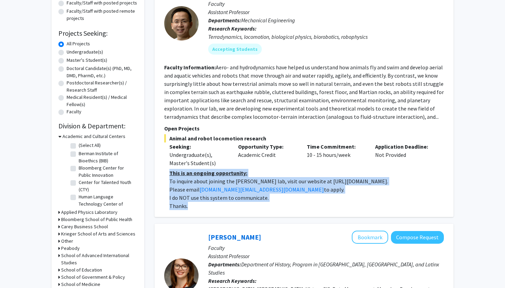
drag, startPoint x: 235, startPoint y: 207, endPoint x: 168, endPoint y: 174, distance: 75.3
click at [168, 174] on fg-read-more "This is an ongoing opportunity: To inquire about joining the [PERSON_NAME] lab,…" at bounding box center [304, 189] width 280 height 41
click at [164, 174] on div "[PERSON_NAME] Bookmark Compose Request Faculty Assistant Professor Departments:…" at bounding box center [304, 98] width 299 height 237
drag, startPoint x: 164, startPoint y: 174, endPoint x: 189, endPoint y: 203, distance: 38.5
click at [189, 204] on div "[PERSON_NAME] Bookmark Compose Request Faculty Assistant Professor Departments:…" at bounding box center [304, 98] width 299 height 237
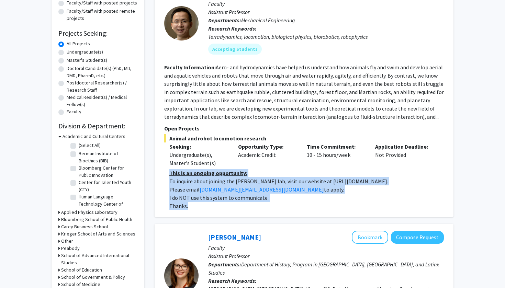
click at [189, 198] on p "I do NOT use this system to communicate." at bounding box center [306, 198] width 274 height 8
drag, startPoint x: 188, startPoint y: 203, endPoint x: 167, endPoint y: 173, distance: 36.6
click at [167, 173] on fg-read-more "This is an ongoing opportunity: To inquire about joining the [PERSON_NAME] lab,…" at bounding box center [304, 189] width 280 height 41
drag, startPoint x: 167, startPoint y: 173, endPoint x: 186, endPoint y: 205, distance: 36.8
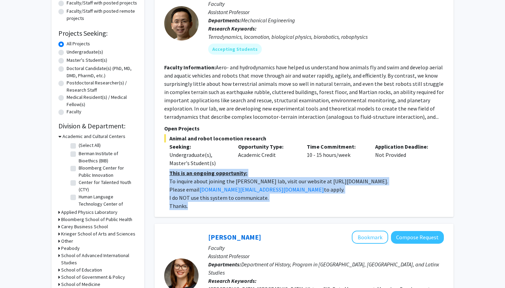
click at [186, 205] on fg-read-more "This is an ongoing opportunity: To inquire about joining the [PERSON_NAME] lab,…" at bounding box center [304, 189] width 280 height 41
click at [186, 205] on p "Thanks." at bounding box center [306, 206] width 274 height 8
drag, startPoint x: 186, startPoint y: 205, endPoint x: 165, endPoint y: 174, distance: 37.7
click at [165, 174] on fg-read-more "This is an ongoing opportunity: To inquire about joining the [PERSON_NAME] lab,…" at bounding box center [304, 189] width 280 height 41
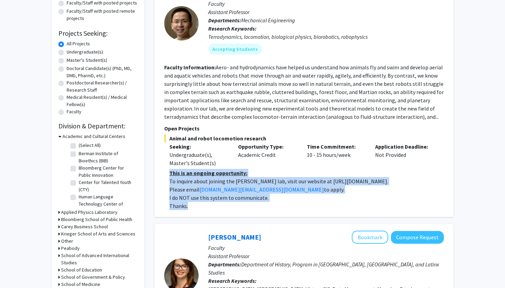
drag, startPoint x: 165, startPoint y: 174, endPoint x: 191, endPoint y: 203, distance: 39.1
click at [192, 203] on fg-read-more "This is an ongoing opportunity: To inquire about joining the [PERSON_NAME] lab,…" at bounding box center [304, 189] width 280 height 41
click at [191, 202] on p "I do NOT use this system to communicate." at bounding box center [306, 198] width 274 height 8
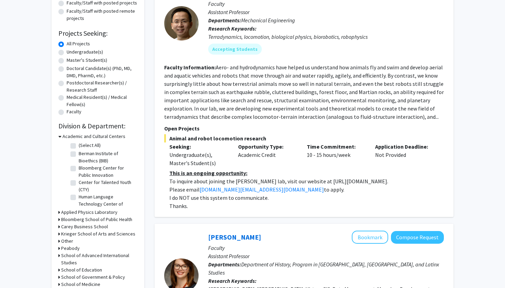
scroll to position [57, 0]
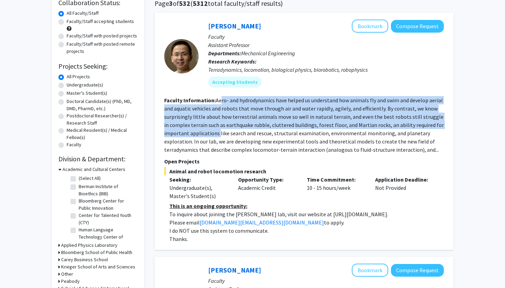
drag, startPoint x: 219, startPoint y: 100, endPoint x: 217, endPoint y: 130, distance: 30.3
click at [217, 130] on section "Faculty Information: Aero- and hydrodynamics have helped us understand how anim…" at bounding box center [304, 125] width 280 height 58
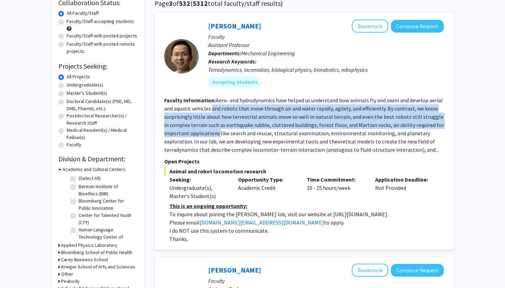
drag, startPoint x: 217, startPoint y: 130, endPoint x: 215, endPoint y: 105, distance: 25.1
click at [215, 105] on section "Faculty Information: Aero- and hydrodynamics have helped us understand how anim…" at bounding box center [304, 125] width 280 height 58
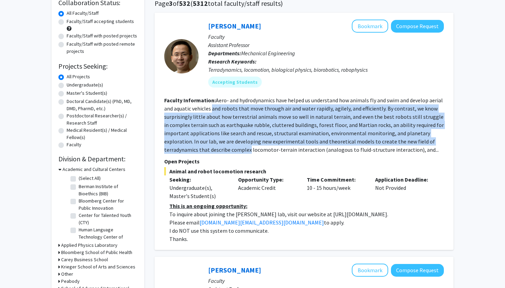
drag, startPoint x: 215, startPoint y: 105, endPoint x: 233, endPoint y: 145, distance: 44.1
click at [234, 146] on section "Faculty Information: Aero- and hydrodynamics have helped us understand how anim…" at bounding box center [304, 125] width 280 height 58
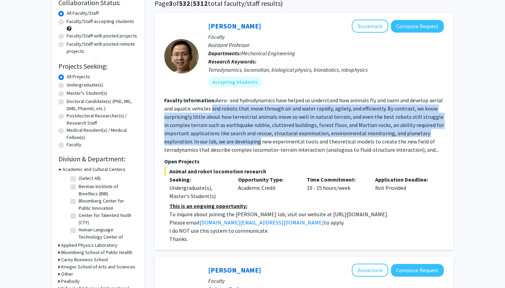
click at [233, 145] on fg-read-more "Aero- and hydrodynamics have helped us understand how animals fly and swim and …" at bounding box center [304, 125] width 280 height 56
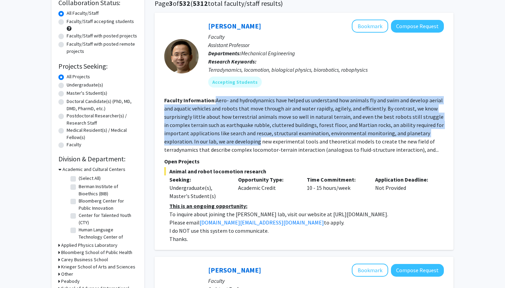
drag, startPoint x: 233, startPoint y: 145, endPoint x: 215, endPoint y: 103, distance: 45.4
click at [215, 103] on fg-read-more "Aero- and hydrodynamics have helped us understand how animals fly and swim and …" at bounding box center [304, 125] width 280 height 56
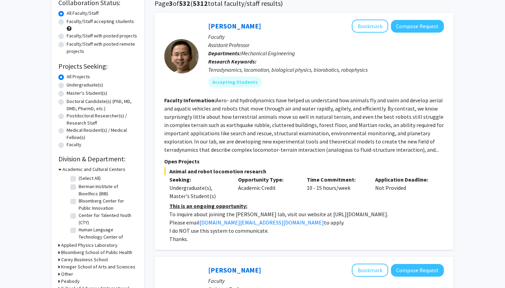
click at [215, 103] on fg-read-more "Aero- and hydrodynamics have helped us understand how animals fly and swim and …" at bounding box center [304, 125] width 280 height 56
drag, startPoint x: 215, startPoint y: 103, endPoint x: 236, endPoint y: 134, distance: 37.5
click at [236, 135] on fg-read-more "Aero- and hydrodynamics have helped us understand how animals fly and swim and …" at bounding box center [304, 125] width 280 height 56
click at [236, 134] on fg-read-more "Aero- and hydrodynamics have helped us understand how animals fly and swim and …" at bounding box center [304, 125] width 280 height 56
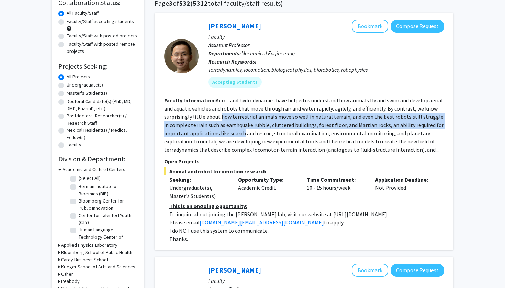
drag, startPoint x: 236, startPoint y: 134, endPoint x: 223, endPoint y: 115, distance: 23.9
click at [223, 115] on fg-read-more "Aero- and hydrodynamics have helped us understand how animals fly and swim and …" at bounding box center [304, 125] width 280 height 56
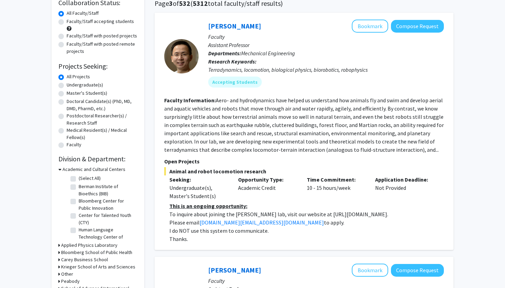
click at [218, 108] on fg-read-more "Aero- and hydrodynamics have helped us understand how animals fly and swim and …" at bounding box center [304, 125] width 280 height 56
click at [218, 104] on fg-read-more "Aero- and hydrodynamics have helped us understand how animals fly and swim and …" at bounding box center [304, 125] width 280 height 56
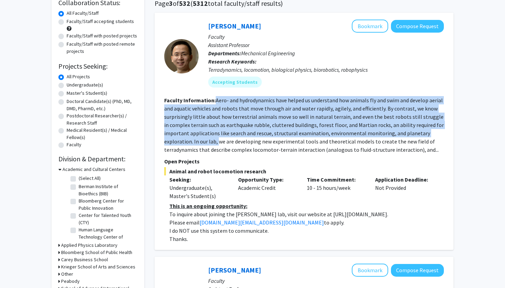
drag, startPoint x: 218, startPoint y: 104, endPoint x: 215, endPoint y: 142, distance: 38.3
click at [215, 142] on fg-read-more "Aero- and hydrodynamics have helped us understand how animals fly and swim and …" at bounding box center [304, 125] width 280 height 56
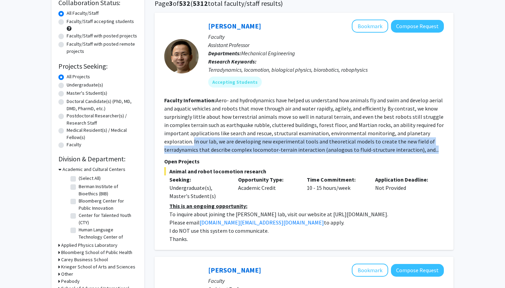
drag, startPoint x: 193, startPoint y: 141, endPoint x: 426, endPoint y: 150, distance: 233.7
click at [427, 150] on fg-read-more "Aero- and hydrodynamics have helped us understand how animals fly and swim and …" at bounding box center [304, 125] width 280 height 56
click at [426, 150] on fg-read-more "Aero- and hydrodynamics have helped us understand how animals fly and swim and …" at bounding box center [304, 125] width 280 height 56
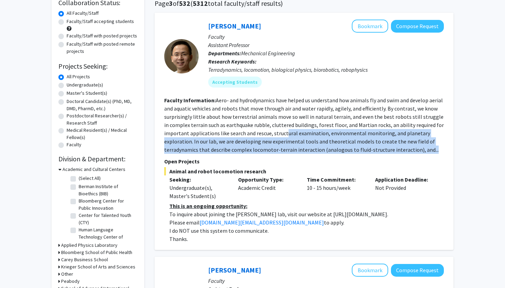
drag, startPoint x: 426, startPoint y: 150, endPoint x: 284, endPoint y: 130, distance: 144.0
click at [284, 130] on section "Faculty Information: Aero- and hydrodynamics have helped us understand how anim…" at bounding box center [304, 125] width 280 height 58
click at [284, 129] on section "Faculty Information: Aero- and hydrodynamics have helped us understand how anim…" at bounding box center [304, 125] width 280 height 58
drag, startPoint x: 305, startPoint y: 214, endPoint x: 376, endPoint y: 216, distance: 70.4
click at [376, 216] on p "To inquire about joining the [PERSON_NAME] lab, visit our website at [URL][DOMA…" at bounding box center [306, 214] width 274 height 8
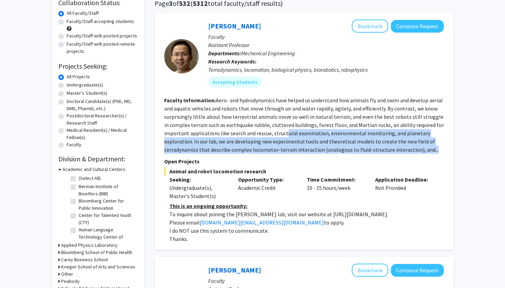
copy p "[URL][DOMAIN_NAME]."
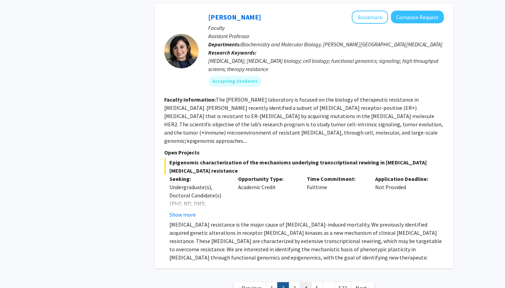
scroll to position [2496, 0]
click at [297, 283] on link "3" at bounding box center [295, 289] width 12 height 12
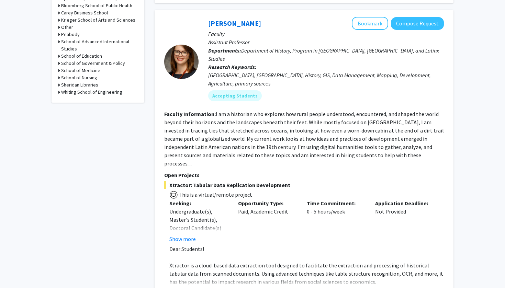
scroll to position [342, 0]
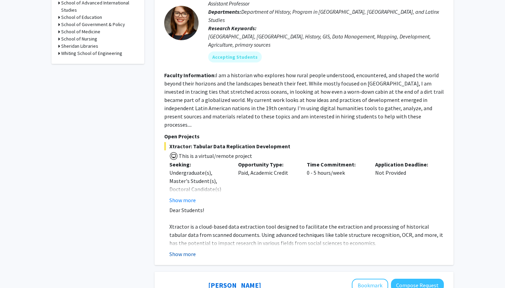
click at [188, 250] on button "Show more" at bounding box center [182, 254] width 26 height 8
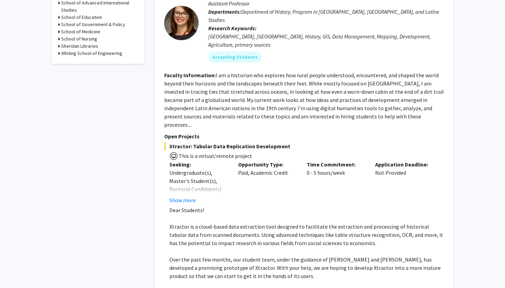
scroll to position [429, 0]
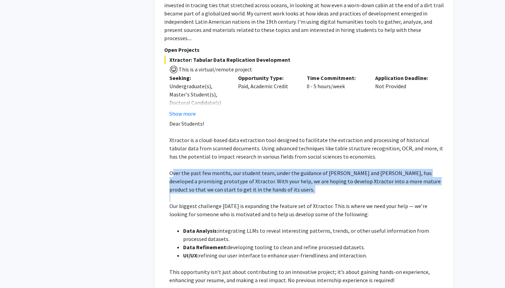
drag, startPoint x: 171, startPoint y: 158, endPoint x: 221, endPoint y: 176, distance: 52.8
click at [221, 177] on span "Over the past few months, our student team, under the guidance of [PERSON_NAME]…" at bounding box center [304, 181] width 271 height 23
click at [221, 176] on span "Over the past few months, our student team, under the guidance of [PERSON_NAME]…" at bounding box center [304, 181] width 271 height 23
drag, startPoint x: 221, startPoint y: 176, endPoint x: 162, endPoint y: 153, distance: 63.3
click at [162, 153] on div "[PERSON_NAME] Bookmark Compose Request Faculty Assistant Professor Departments:…" at bounding box center [304, 127] width 299 height 484
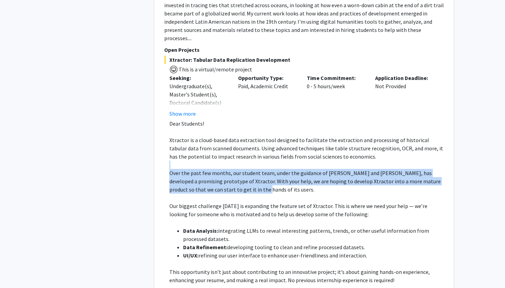
click at [162, 153] on div "[PERSON_NAME] Bookmark Compose Request Faculty Assistant Professor Departments:…" at bounding box center [304, 127] width 299 height 484
drag, startPoint x: 162, startPoint y: 153, endPoint x: 185, endPoint y: 180, distance: 35.6
click at [185, 180] on div "[PERSON_NAME] Bookmark Compose Request Faculty Assistant Professor Departments:…" at bounding box center [304, 127] width 299 height 484
click at [185, 194] on p at bounding box center [306, 198] width 274 height 8
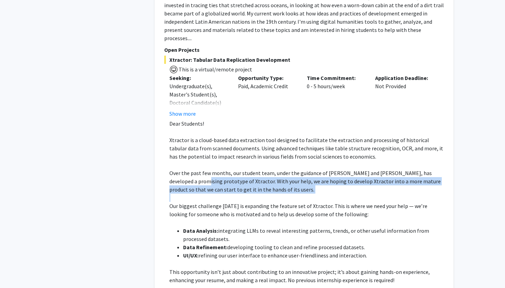
drag, startPoint x: 185, startPoint y: 180, endPoint x: 174, endPoint y: 161, distance: 21.6
click at [174, 161] on div "Dear Students! Xtractor is a cloud-based data extraction tool designed to facil…" at bounding box center [306, 235] width 274 height 231
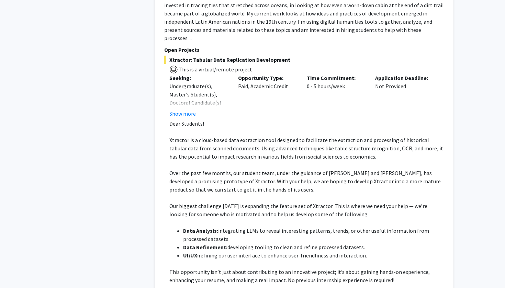
click at [172, 170] on span "Over the past few months, our student team, under the guidance of [PERSON_NAME]…" at bounding box center [304, 181] width 271 height 23
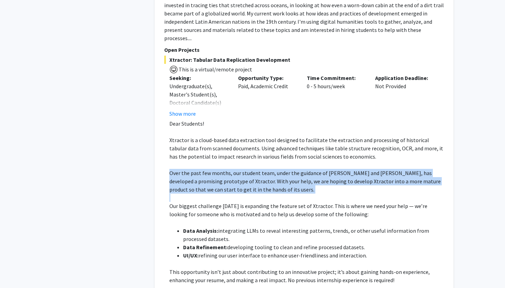
drag, startPoint x: 172, startPoint y: 155, endPoint x: 190, endPoint y: 178, distance: 28.4
click at [190, 178] on div "Dear Students! Xtractor is a cloud-based data extraction tool designed to facil…" at bounding box center [306, 235] width 274 height 231
click at [190, 194] on p at bounding box center [306, 198] width 274 height 8
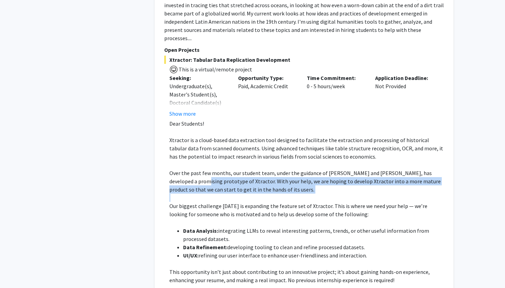
drag, startPoint x: 190, startPoint y: 178, endPoint x: 170, endPoint y: 162, distance: 24.9
click at [170, 162] on div "Dear Students! Xtractor is a cloud-based data extraction tool designed to facil…" at bounding box center [306, 235] width 274 height 231
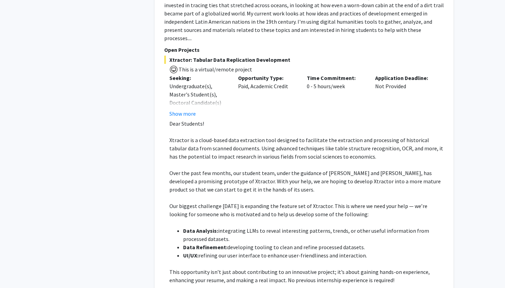
click at [170, 170] on span "Over the past few months, our student team, under the guidance of [PERSON_NAME]…" at bounding box center [304, 181] width 271 height 23
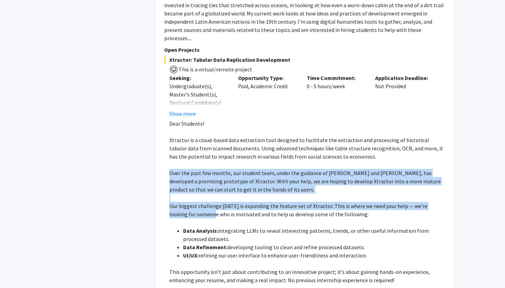
drag, startPoint x: 170, startPoint y: 159, endPoint x: 187, endPoint y: 199, distance: 42.7
click at [187, 199] on div "Dear Students! Xtractor is a cloud-based data extraction tool designed to facil…" at bounding box center [306, 235] width 274 height 231
click at [186, 203] on span "Our biggest challenge [DATE] is expanding the feature set of Xtractor. This is …" at bounding box center [298, 210] width 258 height 15
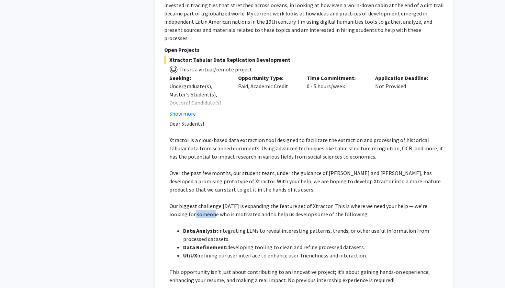
click at [186, 203] on span "Our biggest challenge [DATE] is expanding the feature set of Xtractor. This is …" at bounding box center [298, 210] width 258 height 15
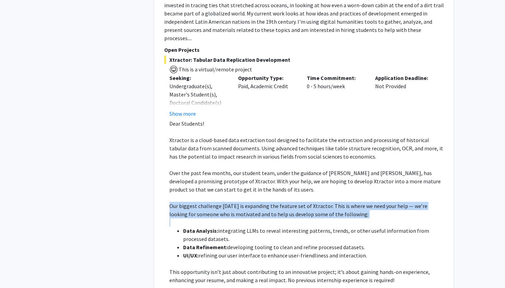
click at [186, 203] on span "Our biggest challenge [DATE] is expanding the feature set of Xtractor. This is …" at bounding box center [298, 210] width 258 height 15
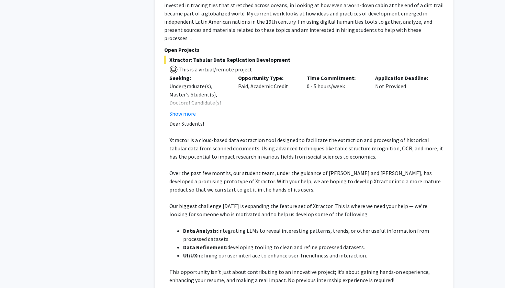
click at [186, 203] on span "Our biggest challenge [DATE] is expanding the feature set of Xtractor. This is …" at bounding box center [298, 210] width 258 height 15
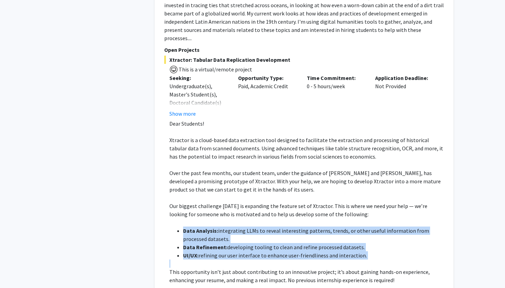
drag, startPoint x: 183, startPoint y: 215, endPoint x: 204, endPoint y: 244, distance: 35.2
click at [204, 244] on div "Dear Students! Xtractor is a cloud-based data extraction tool designed to facil…" at bounding box center [306, 235] width 274 height 231
click at [204, 260] on p at bounding box center [306, 264] width 274 height 8
drag, startPoint x: 204, startPoint y: 244, endPoint x: 186, endPoint y: 206, distance: 41.5
click at [186, 206] on div "Dear Students! Xtractor is a cloud-based data extraction tool designed to facil…" at bounding box center [306, 235] width 274 height 231
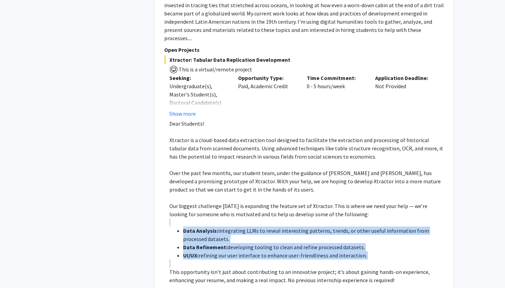
click at [186, 218] on p at bounding box center [306, 222] width 274 height 8
drag, startPoint x: 186, startPoint y: 206, endPoint x: 204, endPoint y: 250, distance: 47.0
click at [204, 250] on div "Dear Students! Xtractor is a cloud-based data extraction tool designed to facil…" at bounding box center [306, 235] width 274 height 231
click at [204, 260] on p at bounding box center [306, 264] width 274 height 8
drag, startPoint x: 204, startPoint y: 250, endPoint x: 180, endPoint y: 211, distance: 45.7
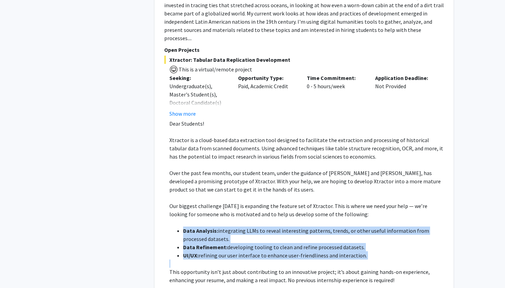
click at [180, 212] on div "Dear Students! Xtractor is a cloud-based data extraction tool designed to facil…" at bounding box center [306, 235] width 274 height 231
click at [180, 227] on ul "Data Analysis: integrating LLMs to reveal interesting patterns, trends, or othe…" at bounding box center [306, 243] width 274 height 33
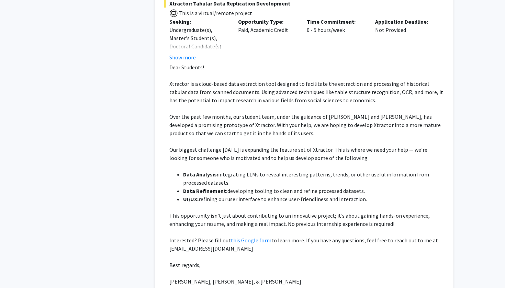
scroll to position [508, 0]
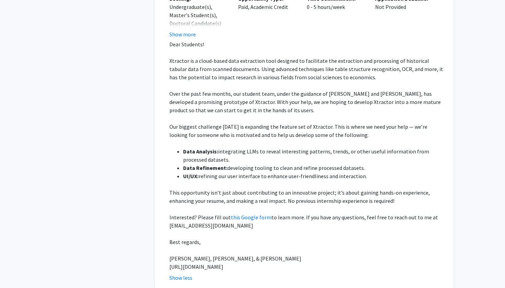
click at [183, 189] on span "This opportunity isn’t just about contributing to an innovative project; it’s a…" at bounding box center [299, 196] width 260 height 15
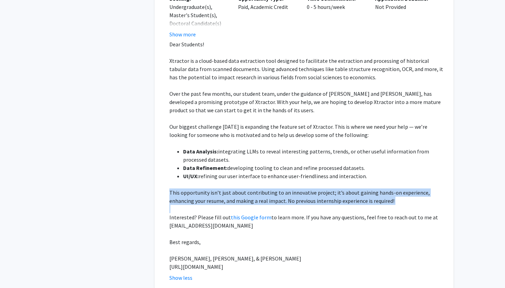
click at [183, 189] on span "This opportunity isn’t just about contributing to an innovative project; it’s a…" at bounding box center [299, 196] width 260 height 15
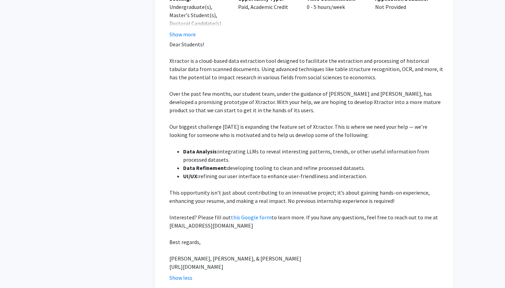
click at [187, 214] on span "Interested? Please fill out" at bounding box center [199, 217] width 61 height 7
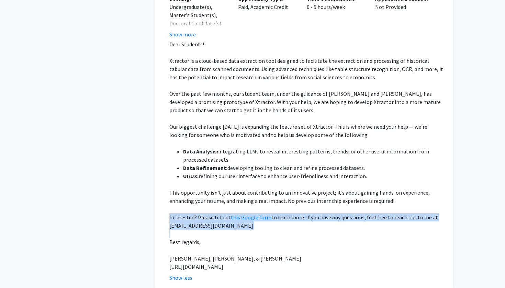
click at [187, 214] on span "Interested? Please fill out" at bounding box center [199, 217] width 61 height 7
click at [187, 213] on p "Interested? Please fill out this Google form to learn more. If you have any que…" at bounding box center [306, 221] width 274 height 16
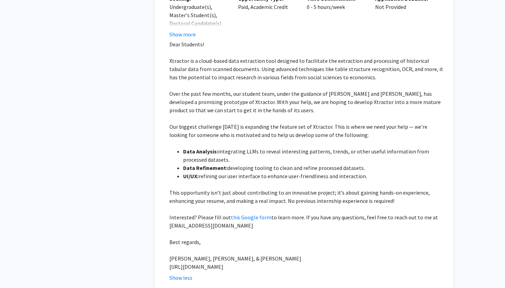
click at [187, 214] on span "Interested? Please fill out" at bounding box center [199, 217] width 61 height 7
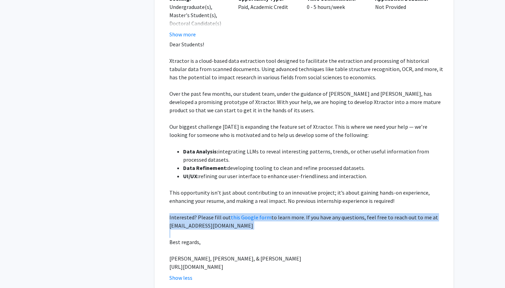
click at [187, 214] on span "Interested? Please fill out" at bounding box center [199, 217] width 61 height 7
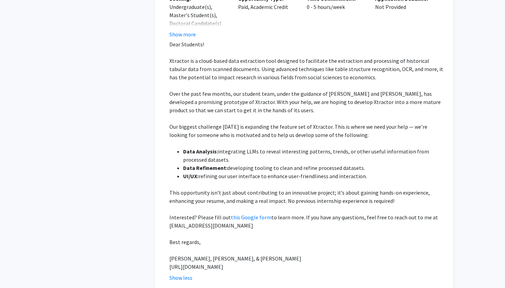
click at [196, 255] on p "[PERSON_NAME], [PERSON_NAME], & [PERSON_NAME]" at bounding box center [306, 259] width 274 height 8
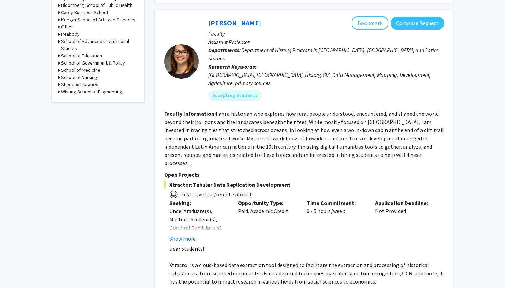
scroll to position [304, 0]
drag, startPoint x: 215, startPoint y: 106, endPoint x: 229, endPoint y: 150, distance: 46.0
click at [229, 150] on fg-read-more "I am a historian who explores how rural people understood, encountered, and sha…" at bounding box center [304, 139] width 280 height 56
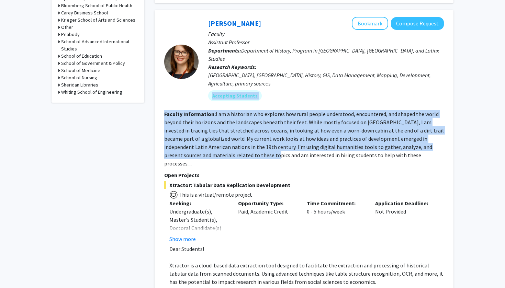
drag, startPoint x: 229, startPoint y: 150, endPoint x: 219, endPoint y: 95, distance: 55.4
click at [219, 95] on fg-search-faculty "[PERSON_NAME] Bookmark Compose Request Faculty Assistant Professor Departments:…" at bounding box center [304, 252] width 280 height 470
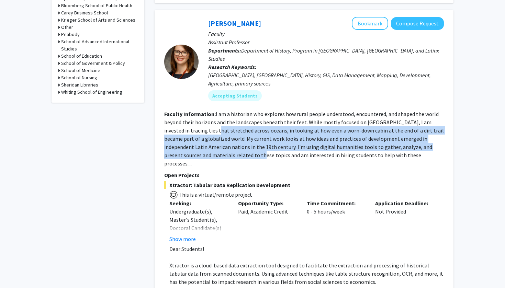
click at [214, 119] on section "Faculty Information: I am a historian who explores how rural people understood,…" at bounding box center [304, 139] width 280 height 58
click at [211, 122] on fg-read-more "I am a historian who explores how rural people understood, encountered, and sha…" at bounding box center [304, 139] width 280 height 56
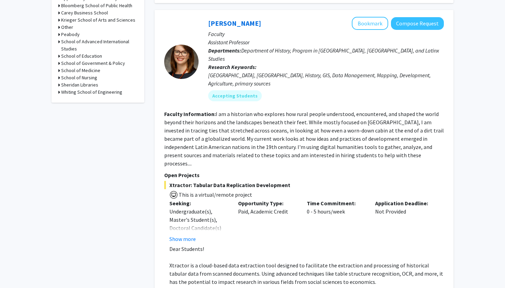
scroll to position [374, 0]
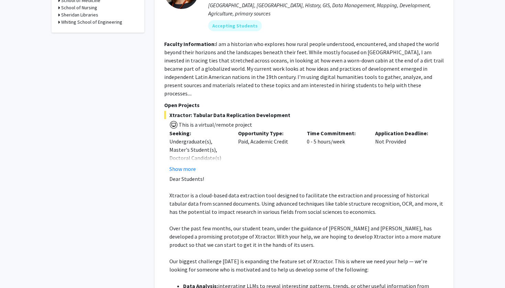
drag, startPoint x: 192, startPoint y: 99, endPoint x: 295, endPoint y: 102, distance: 103.1
click at [295, 111] on span "Xtractor: Tabular Data Replication Development" at bounding box center [304, 115] width 280 height 8
drag, startPoint x: 295, startPoint y: 102, endPoint x: 193, endPoint y: 96, distance: 101.5
click at [193, 111] on span "Xtractor: Tabular Data Replication Development" at bounding box center [304, 115] width 280 height 8
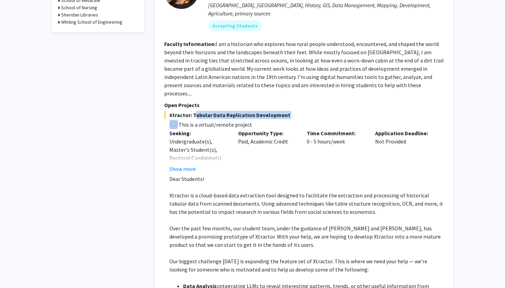
click at [193, 111] on span "Xtractor: Tabular Data Replication Development" at bounding box center [304, 115] width 280 height 8
drag, startPoint x: 193, startPoint y: 96, endPoint x: 281, endPoint y: 97, distance: 87.9
click at [281, 111] on span "Xtractor: Tabular Data Replication Development" at bounding box center [304, 115] width 280 height 8
click at [181, 165] on button "Show more" at bounding box center [182, 169] width 26 height 8
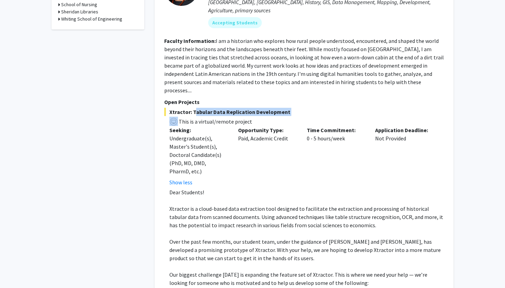
scroll to position [377, 0]
click at [193, 161] on fg-read-more "Undergraduate(s), Master's Student(s), Doctoral Candidate(s) (PhD, MD, DMD, Pha…" at bounding box center [198, 160] width 58 height 52
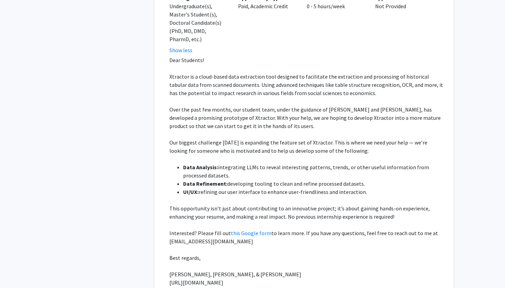
scroll to position [517, 0]
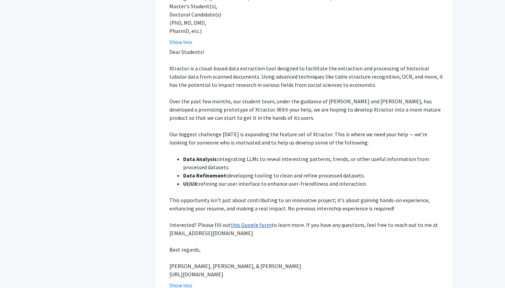
click at [246, 222] on link "this Google form" at bounding box center [251, 225] width 41 height 7
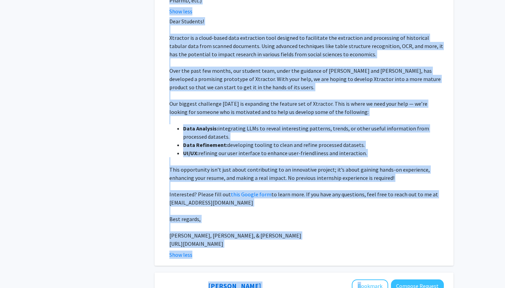
scroll to position [553, 0]
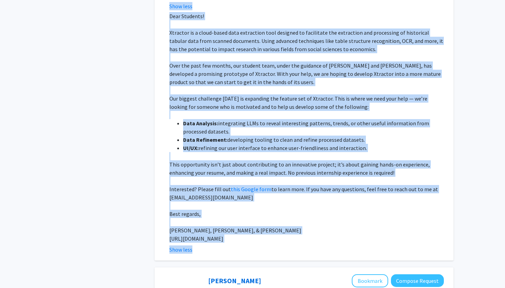
drag, startPoint x: 165, startPoint y: 68, endPoint x: 268, endPoint y: 231, distance: 192.6
click at [268, 231] on fg-search-faculty "[PERSON_NAME] Bookmark Compose Request Faculty Assistant Professor Departments:…" at bounding box center [304, 10] width 280 height 486
copy fg-search-faculty "[PERSON_NAME] Bookmark Compose Request Faculty Assistant Professor Departments:…"
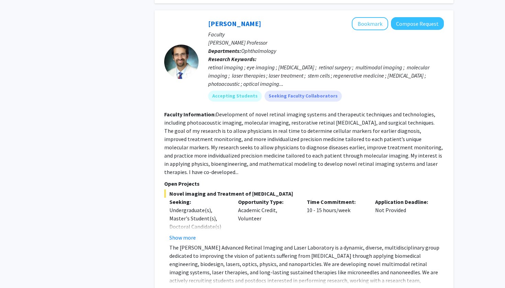
scroll to position [861, 0]
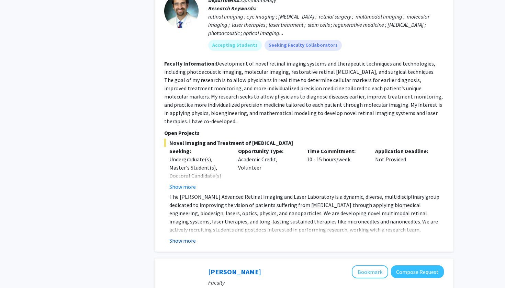
click at [190, 237] on button "Show more" at bounding box center [182, 241] width 26 height 8
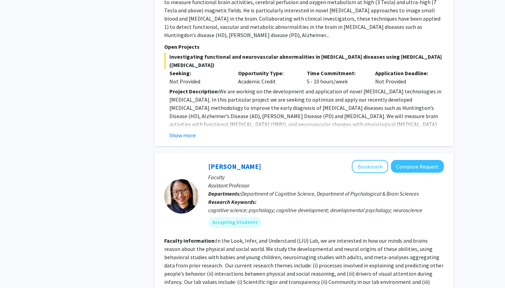
scroll to position [1410, 0]
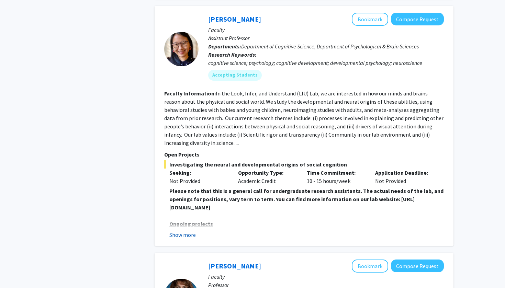
click at [185, 231] on button "Show more" at bounding box center [182, 235] width 26 height 8
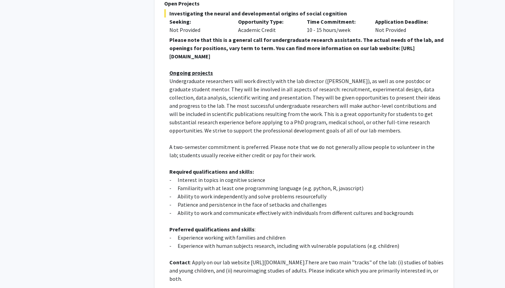
scroll to position [1578, 0]
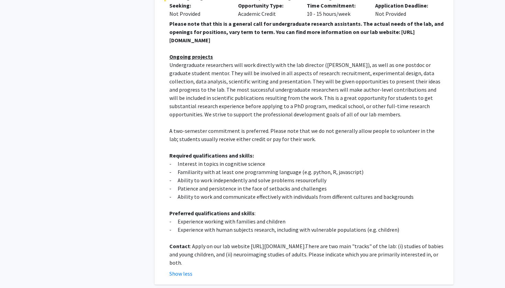
click at [200, 226] on p "- Experience with human subjects research, including with vulnerable population…" at bounding box center [306, 230] width 274 height 8
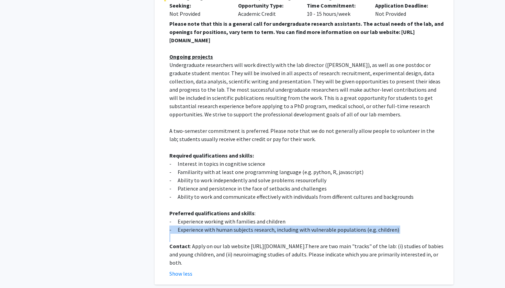
click at [200, 226] on p "- Experience with human subjects research, including with vulnerable population…" at bounding box center [306, 230] width 274 height 8
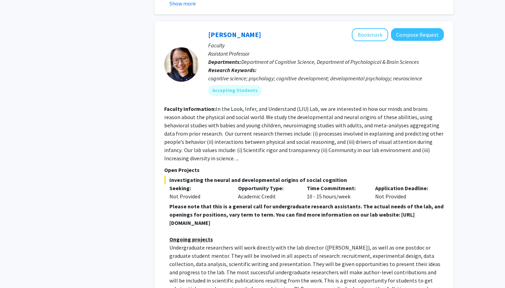
scroll to position [1444, 0]
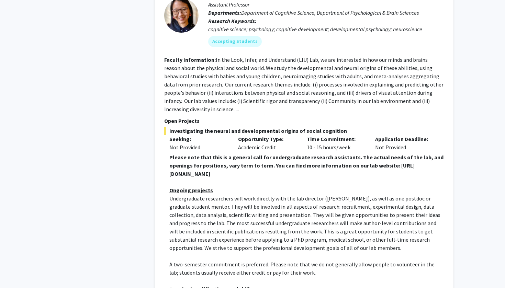
click at [199, 261] on span "A two-semester commitment is preferred. Please note that we do not generally al…" at bounding box center [301, 268] width 265 height 15
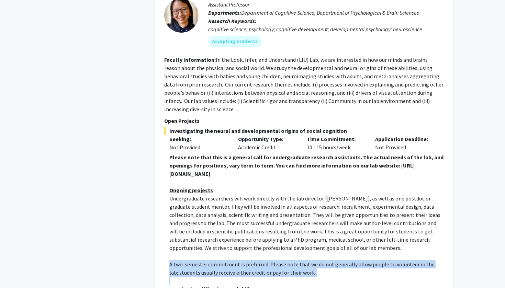
click at [199, 261] on span "A two-semester commitment is preferred. Please note that we do not generally al…" at bounding box center [301, 268] width 265 height 15
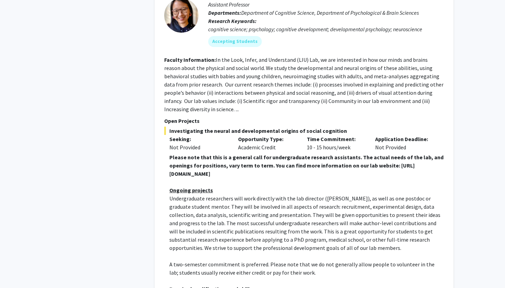
click at [200, 261] on span "A two-semester commitment is preferred. Please note that we do not generally al…" at bounding box center [301, 268] width 265 height 15
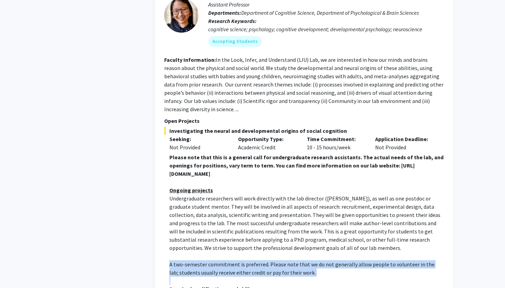
click at [200, 261] on span "A two-semester commitment is preferred. Please note that we do not generally al…" at bounding box center [301, 268] width 265 height 15
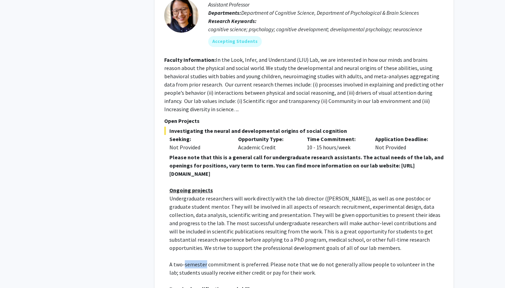
click at [200, 261] on span "A two-semester commitment is preferred. Please note that we do not generally al…" at bounding box center [301, 268] width 265 height 15
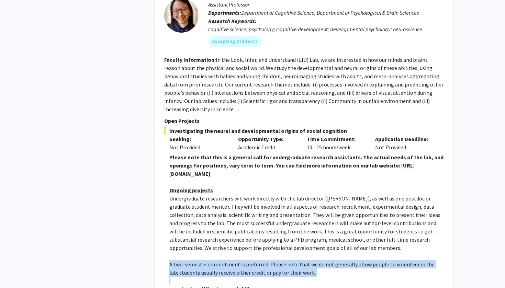
click at [200, 261] on span "A two-semester commitment is preferred. Please note that we do not generally al…" at bounding box center [301, 268] width 265 height 15
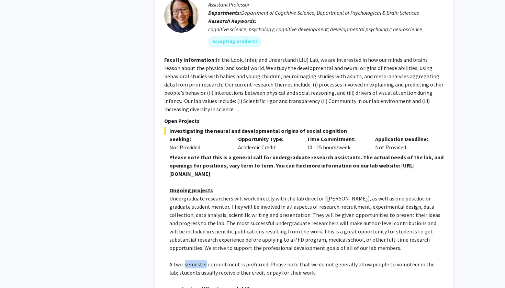
click at [200, 261] on span "A two-semester commitment is preferred. Please note that we do not generally al…" at bounding box center [301, 268] width 265 height 15
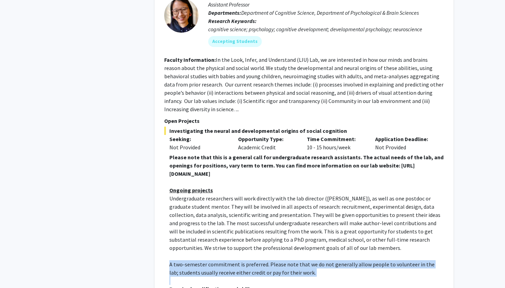
click at [200, 261] on span "A two-semester commitment is preferred. Please note that we do not generally al…" at bounding box center [301, 268] width 265 height 15
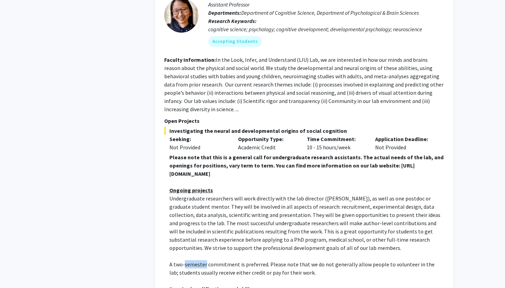
click at [200, 261] on span "A two-semester commitment is preferred. Please note that we do not generally al…" at bounding box center [301, 268] width 265 height 15
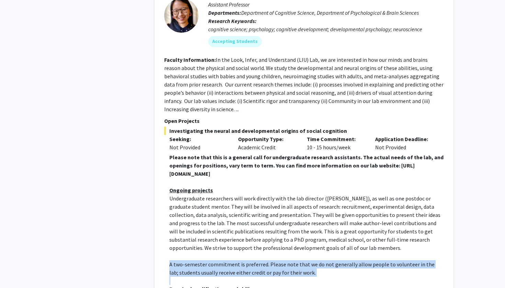
click at [200, 261] on span "A two-semester commitment is preferred. Please note that we do not generally al…" at bounding box center [301, 268] width 265 height 15
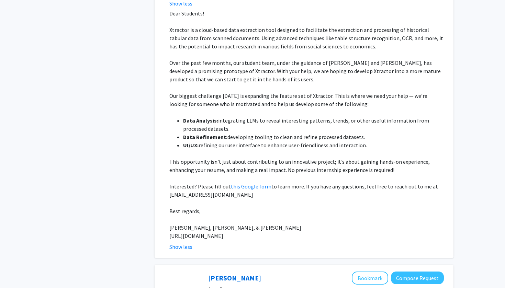
scroll to position [557, 0]
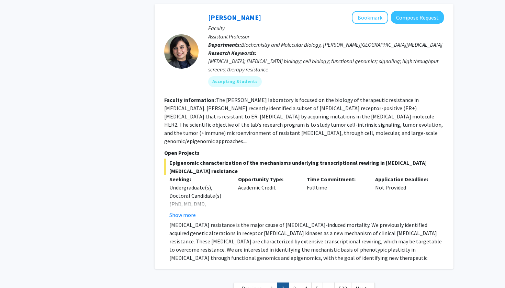
scroll to position [2496, 0]
click at [296, 283] on link "3" at bounding box center [295, 289] width 12 height 12
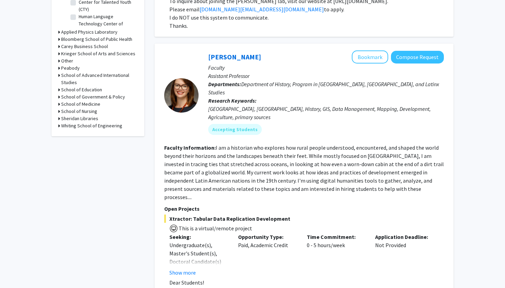
scroll to position [261, 0]
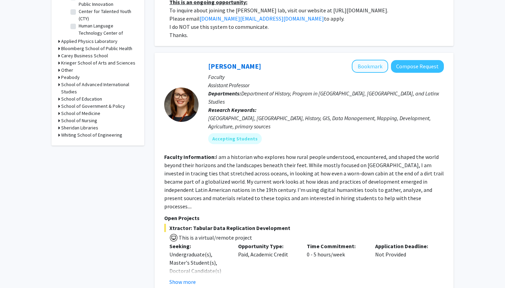
click at [368, 67] on button "Bookmark" at bounding box center [370, 66] width 36 height 13
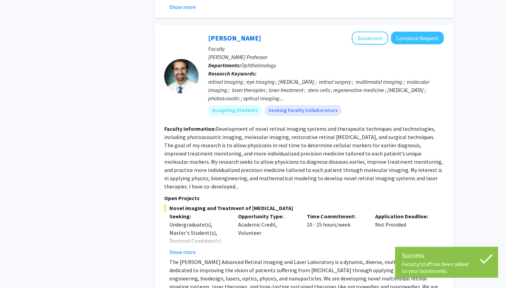
scroll to position [646, 0]
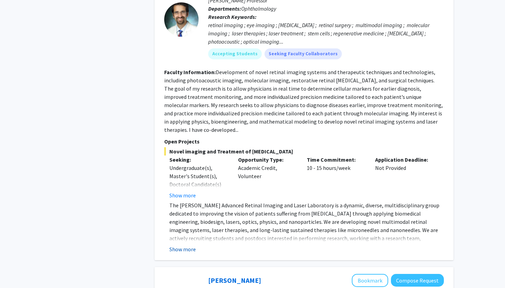
click at [190, 245] on button "Show more" at bounding box center [182, 249] width 26 height 8
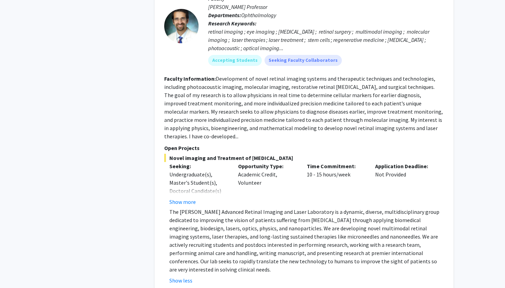
scroll to position [651, 0]
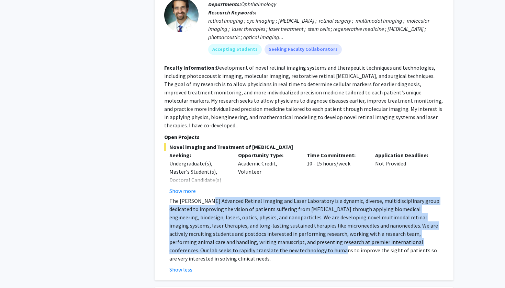
drag, startPoint x: 206, startPoint y: 175, endPoint x: 236, endPoint y: 224, distance: 56.7
click at [236, 224] on p "The [PERSON_NAME] Advanced Retinal Imaging and Laser Laboratory is a dynamic, d…" at bounding box center [306, 230] width 274 height 66
drag, startPoint x: 236, startPoint y: 224, endPoint x: 214, endPoint y: 176, distance: 52.6
click at [214, 197] on p "The [PERSON_NAME] Advanced Retinal Imaging and Laser Laboratory is a dynamic, d…" at bounding box center [306, 230] width 274 height 66
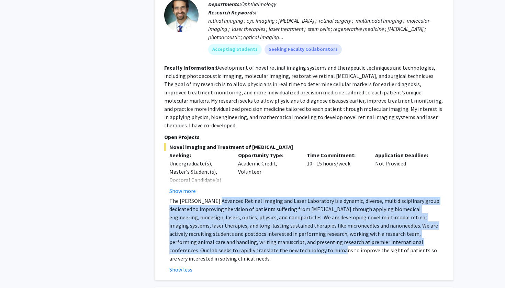
click at [214, 197] on p "The [PERSON_NAME] Advanced Retinal Imaging and Laser Laboratory is a dynamic, d…" at bounding box center [306, 230] width 274 height 66
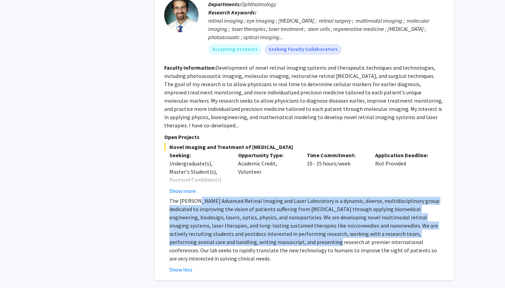
drag, startPoint x: 214, startPoint y: 176, endPoint x: 236, endPoint y: 216, distance: 46.1
click at [236, 217] on p "The [PERSON_NAME] Advanced Retinal Imaging and Laser Laboratory is a dynamic, d…" at bounding box center [306, 230] width 274 height 66
click at [236, 216] on p "The [PERSON_NAME] Advanced Retinal Imaging and Laser Laboratory is a dynamic, d…" at bounding box center [306, 230] width 274 height 66
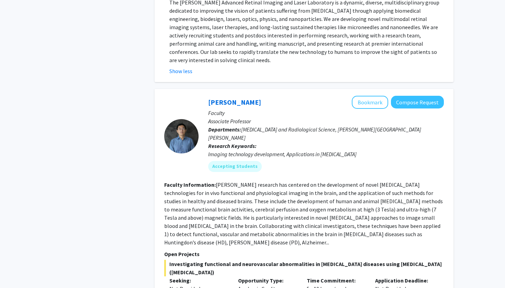
scroll to position [891, 0]
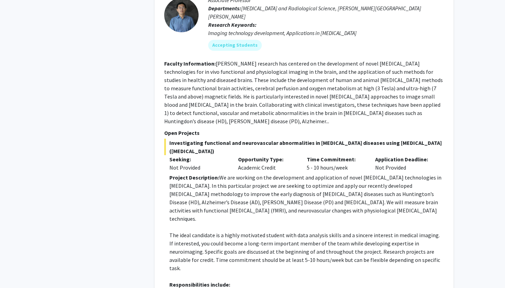
scroll to position [1042, 0]
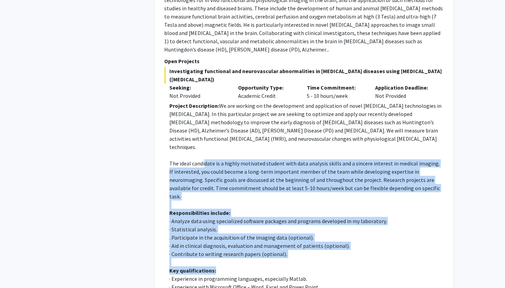
drag, startPoint x: 205, startPoint y: 108, endPoint x: 245, endPoint y: 205, distance: 104.8
click at [245, 205] on div "Project Description: We are working on the development and application of novel…" at bounding box center [306, 225] width 274 height 247
click at [244, 267] on p "Key qualifications:" at bounding box center [306, 271] width 274 height 8
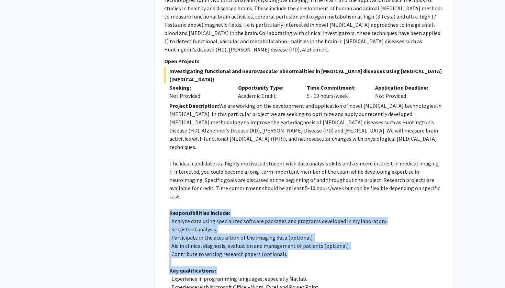
drag, startPoint x: 244, startPoint y: 205, endPoint x: 171, endPoint y: 150, distance: 91.6
click at [171, 150] on div "Project Description: We are working on the development and application of novel…" at bounding box center [306, 225] width 274 height 247
click at [171, 210] on strong "Responsibilities include:" at bounding box center [199, 213] width 61 height 7
drag, startPoint x: 171, startPoint y: 150, endPoint x: 231, endPoint y: 199, distance: 77.1
click at [232, 199] on div "Project Description: We are working on the development and application of novel…" at bounding box center [306, 225] width 274 height 247
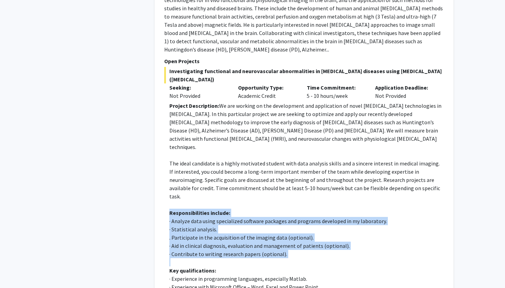
click at [231, 258] on p at bounding box center [306, 262] width 274 height 8
drag, startPoint x: 231, startPoint y: 199, endPoint x: 170, endPoint y: 155, distance: 75.3
click at [170, 155] on div "Project Description: We are working on the development and application of novel…" at bounding box center [306, 225] width 274 height 247
click at [170, 217] on p "· Analyze data using specialized software packages and programs developed in my…" at bounding box center [306, 221] width 274 height 8
drag, startPoint x: 170, startPoint y: 155, endPoint x: 220, endPoint y: 194, distance: 63.4
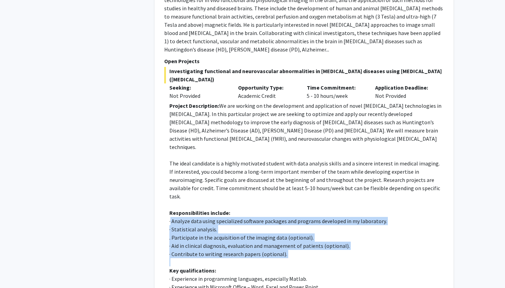
click at [220, 194] on div "Project Description: We are working on the development and application of novel…" at bounding box center [306, 225] width 274 height 247
click at [220, 258] on p at bounding box center [306, 262] width 274 height 8
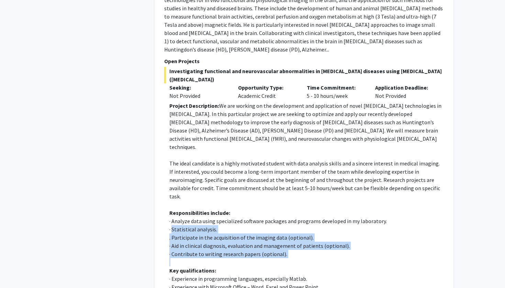
drag, startPoint x: 220, startPoint y: 194, endPoint x: 175, endPoint y: 161, distance: 55.8
click at [175, 161] on div "Project Description: We are working on the development and application of novel…" at bounding box center [306, 225] width 274 height 247
click at [175, 225] on p "· Statistical analysis." at bounding box center [306, 229] width 274 height 8
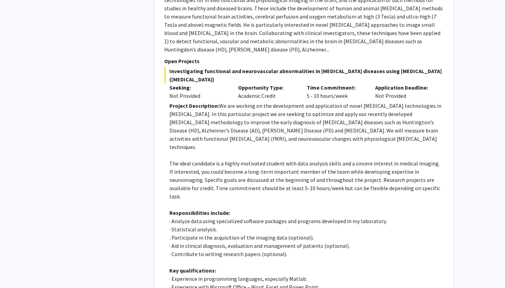
scroll to position [1065, 0]
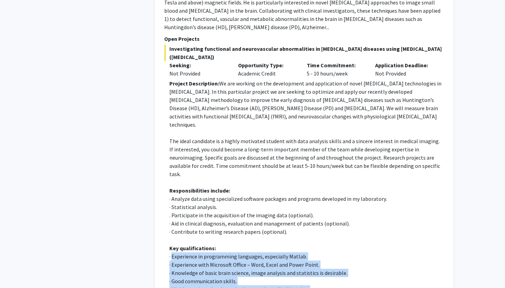
drag, startPoint x: 171, startPoint y: 192, endPoint x: 204, endPoint y: 227, distance: 48.1
click at [205, 228] on div "Project Description: We are working on the development and application of novel…" at bounding box center [306, 202] width 274 height 247
click at [204, 285] on p "· Highly motivated and genuine interest in medical imaging." at bounding box center [306, 289] width 274 height 8
drag, startPoint x: 204, startPoint y: 227, endPoint x: 174, endPoint y: 195, distance: 44.2
click at [174, 195] on div "Project Description: We are working on the development and application of novel…" at bounding box center [306, 202] width 274 height 247
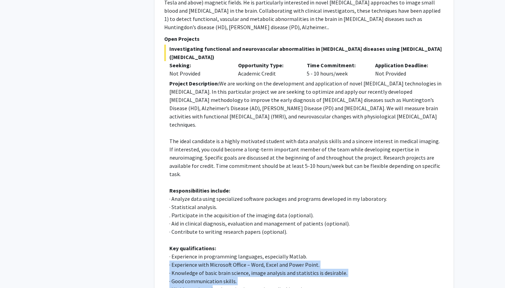
click at [174, 252] on p "· Experience in programming languages, especially Matlab." at bounding box center [306, 256] width 274 height 8
drag, startPoint x: 174, startPoint y: 195, endPoint x: 256, endPoint y: 255, distance: 101.1
click at [256, 255] on div "Project Description: We are working on the development and application of novel…" at bounding box center [306, 202] width 274 height 247
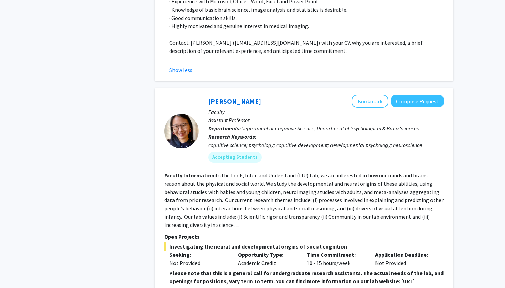
scroll to position [1355, 0]
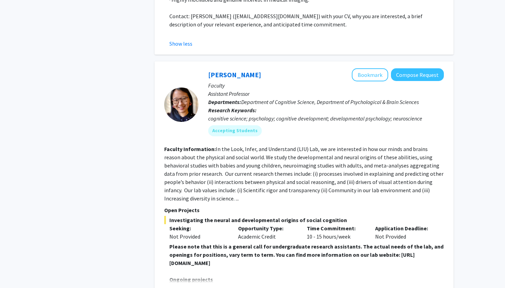
click at [187, 286] on button "Show more" at bounding box center [182, 290] width 26 height 8
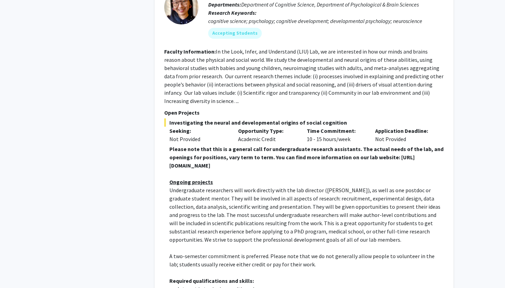
scroll to position [1508, 0]
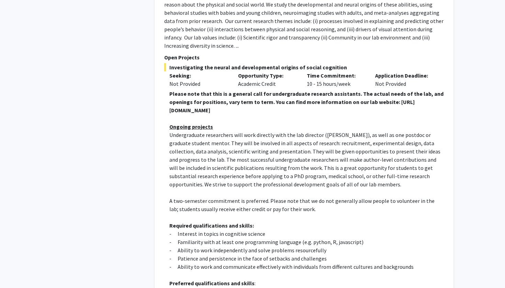
click at [234, 246] on p "- Ability to work independently and solve problems resourcefully" at bounding box center [306, 250] width 274 height 8
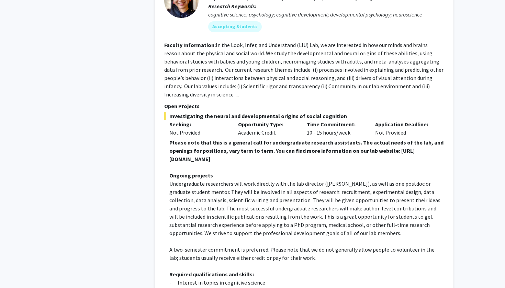
scroll to position [1446, 0]
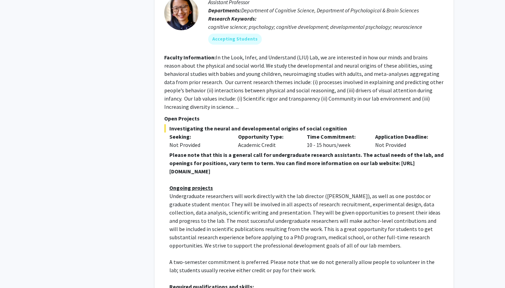
click at [226, 124] on span "Investigating the neural and developmental origins of social cognition" at bounding box center [304, 128] width 280 height 8
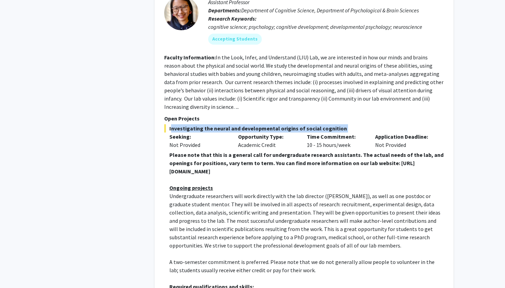
click at [226, 124] on span "Investigating the neural and developmental origins of social cognition" at bounding box center [304, 128] width 280 height 8
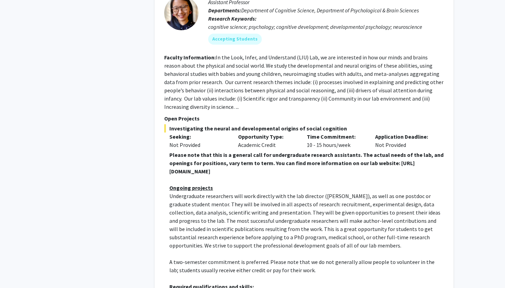
click at [222, 176] on p at bounding box center [306, 180] width 274 height 8
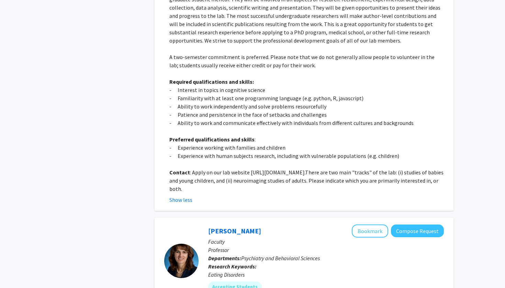
scroll to position [1651, 0]
click at [221, 169] on span "There are two main "tracks" of the lab: (i) studies of babies and young childre…" at bounding box center [306, 180] width 274 height 23
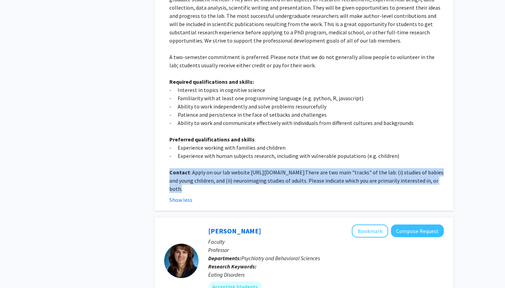
click at [221, 169] on span "There are two main "tracks" of the lab: (i) studies of babies and young childre…" at bounding box center [306, 180] width 274 height 23
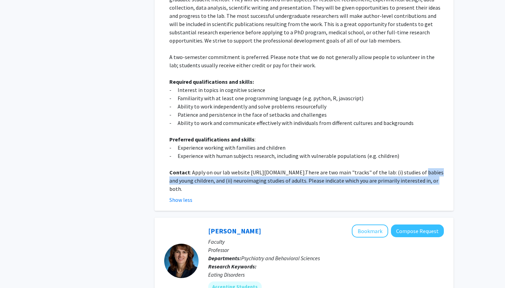
drag, startPoint x: 221, startPoint y: 113, endPoint x: 227, endPoint y: 123, distance: 11.7
click at [227, 169] on span "There are two main "tracks" of the lab: (i) studies of babies and young childre…" at bounding box center [306, 180] width 274 height 23
drag, startPoint x: 227, startPoint y: 123, endPoint x: 196, endPoint y: 113, distance: 32.7
click at [196, 169] on span "There are two main "tracks" of the lab: (i) studies of babies and young childre…" at bounding box center [306, 180] width 274 height 23
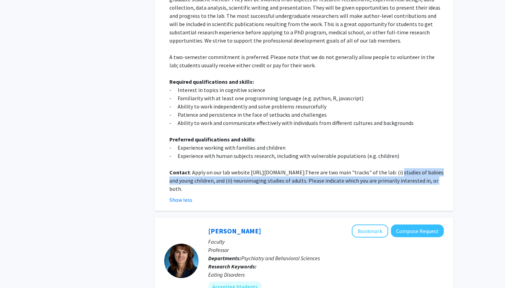
click at [196, 169] on span "There are two main "tracks" of the lab: (i) studies of babies and young childre…" at bounding box center [306, 180] width 274 height 23
drag, startPoint x: 196, startPoint y: 113, endPoint x: 245, endPoint y: 129, distance: 51.6
click at [245, 129] on fg-read-more "Please note that this is a general call for undergraduate research assistants. …" at bounding box center [304, 75] width 280 height 258
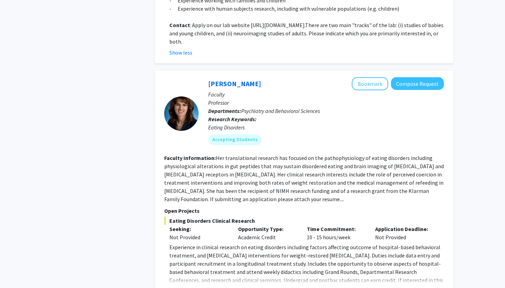
scroll to position [1843, 0]
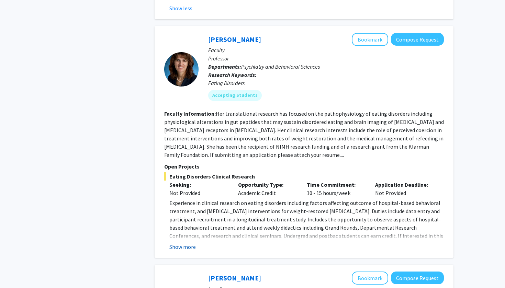
click at [185, 243] on button "Show more" at bounding box center [182, 247] width 26 height 8
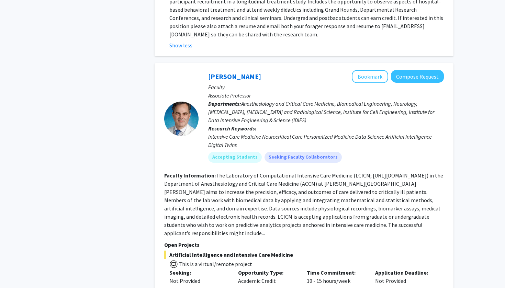
scroll to position [2075, 0]
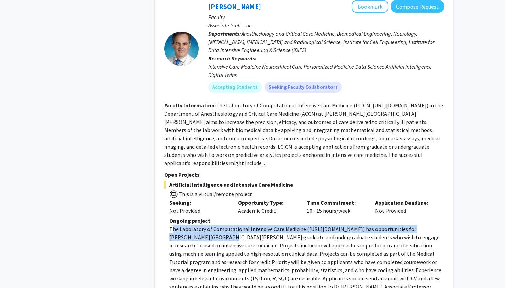
drag, startPoint x: 172, startPoint y: 153, endPoint x: 188, endPoint y: 165, distance: 20.3
click at [188, 225] on p "The Laboratory of Computational Intensive Care Medicine ( [URL][DOMAIN_NAME] ) …" at bounding box center [306, 266] width 274 height 82
click at [188, 226] on span ") has opportunities for [PERSON_NAME][GEOGRAPHIC_DATA][PERSON_NAME] graduate an…" at bounding box center [304, 237] width 270 height 23
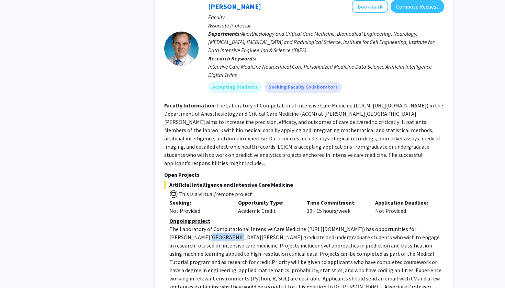
click at [188, 226] on span ") has opportunities for [PERSON_NAME][GEOGRAPHIC_DATA][PERSON_NAME] graduate an…" at bounding box center [304, 237] width 270 height 23
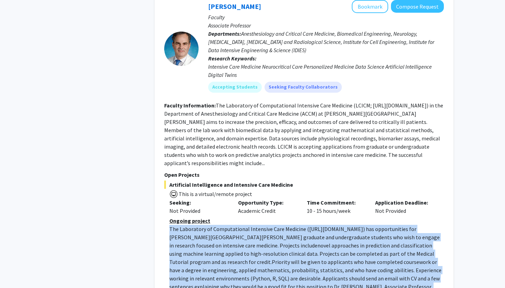
click at [188, 226] on span ") has opportunities for [PERSON_NAME][GEOGRAPHIC_DATA][PERSON_NAME] graduate an…" at bounding box center [304, 237] width 270 height 23
drag, startPoint x: 169, startPoint y: 155, endPoint x: 313, endPoint y: 223, distance: 159.0
click at [313, 225] on p "The Laboratory of Computational Intensive Care Medicine ( [URL][DOMAIN_NAME] ) …" at bounding box center [306, 266] width 274 height 82
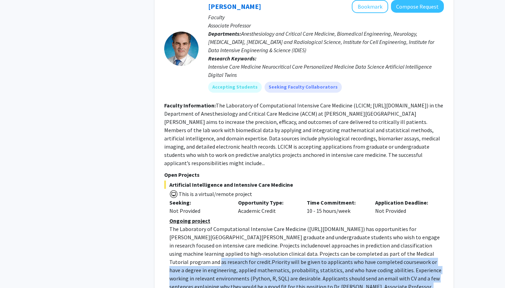
drag, startPoint x: 313, startPoint y: 223, endPoint x: 360, endPoint y: 181, distance: 62.0
click at [360, 225] on p "The Laboratory of Computational Intensive Care Medicine ( [URL][DOMAIN_NAME] ) …" at bounding box center [306, 266] width 274 height 82
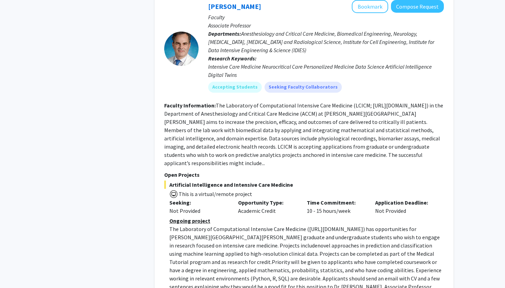
click at [358, 242] on span "novel approaches in prediction and classification using machine learning applie…" at bounding box center [301, 253] width 265 height 23
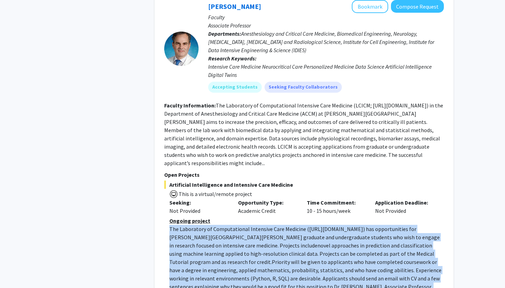
click at [358, 242] on span "novel approaches in prediction and classification using machine learning applie…" at bounding box center [301, 253] width 265 height 23
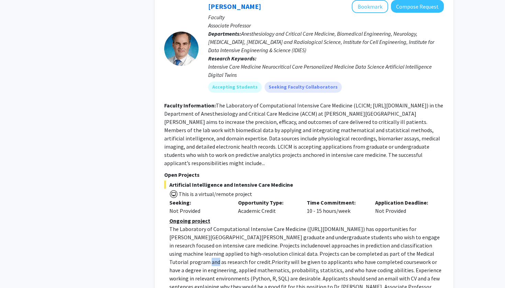
click at [358, 242] on span "novel approaches in prediction and classification using machine learning applie…" at bounding box center [301, 253] width 265 height 23
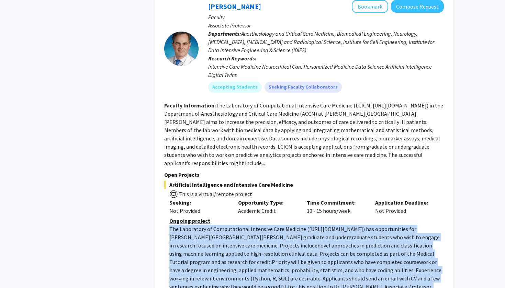
click at [358, 242] on span "novel approaches in prediction and classification using machine learning applie…" at bounding box center [301, 253] width 265 height 23
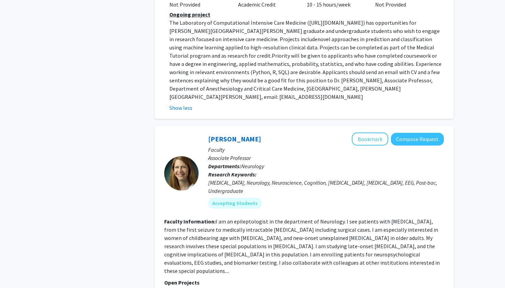
scroll to position [2339, 0]
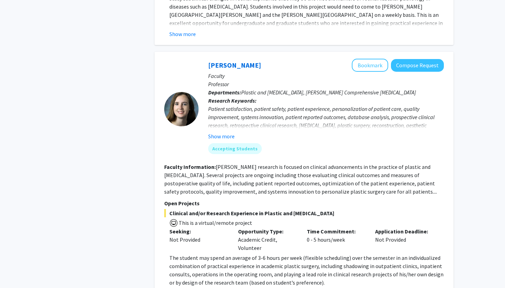
scroll to position [2886, 0]
click at [228, 255] on span "The student may spend an average of 3-6 hours per week (flexible scheduling) ov…" at bounding box center [306, 271] width 274 height 32
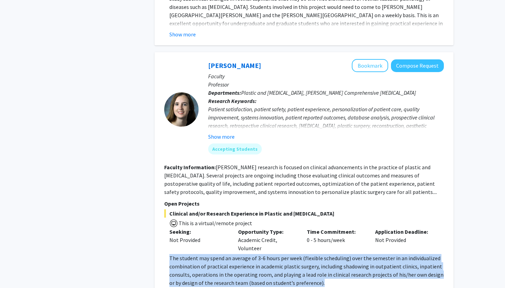
click at [228, 255] on span "The student may spend an average of 3-6 hours per week (flexible scheduling) ov…" at bounding box center [306, 271] width 274 height 32
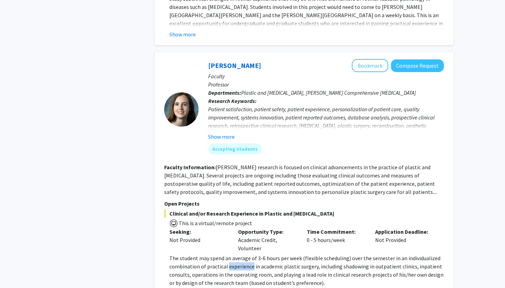
click at [228, 255] on span "The student may spend an average of 3-6 hours per week (flexible scheduling) ov…" at bounding box center [306, 271] width 274 height 32
click at [177, 255] on span "The student may spend an average of 3-6 hours per week (flexible scheduling) ov…" at bounding box center [306, 271] width 274 height 32
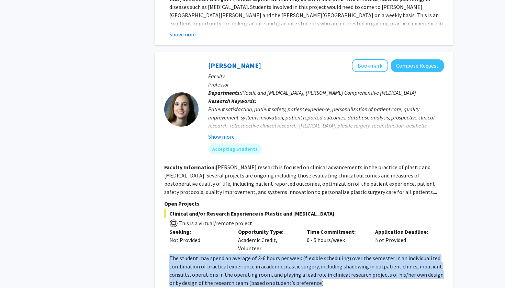
drag, startPoint x: 177, startPoint y: 176, endPoint x: 297, endPoint y: 198, distance: 122.2
click at [297, 255] on span "The student may spend an average of 3-6 hours per week (flexible scheduling) ov…" at bounding box center [306, 271] width 274 height 32
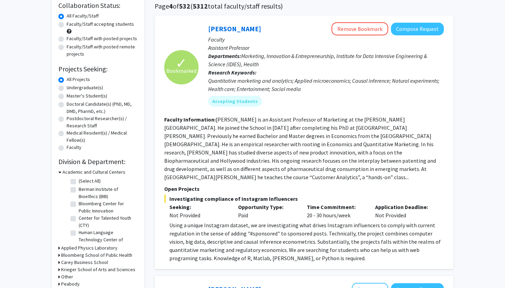
scroll to position [56, 0]
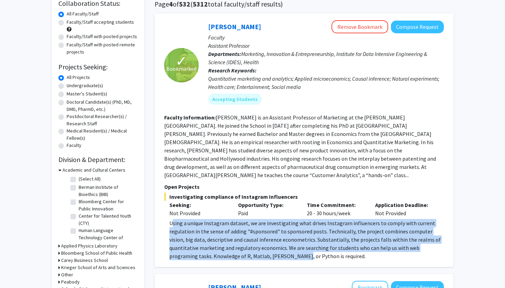
drag, startPoint x: 267, startPoint y: 249, endPoint x: 172, endPoint y: 217, distance: 99.8
click at [172, 219] on div "Using a unique Instagram dataset, we are investigating what drives Instagram in…" at bounding box center [306, 239] width 274 height 41
drag, startPoint x: 172, startPoint y: 217, endPoint x: 283, endPoint y: 251, distance: 116.3
click at [283, 251] on div "Using a unique Instagram dataset, we are investigating what drives Instagram in…" at bounding box center [306, 239] width 274 height 41
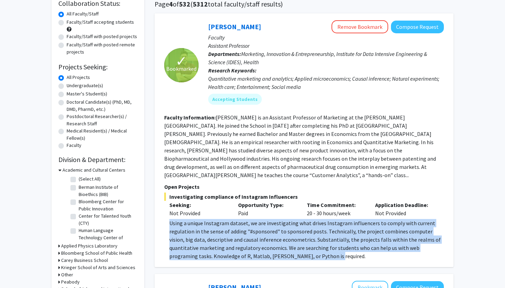
click at [283, 251] on div "Using a unique Instagram dataset, we are investigating what drives Instagram in…" at bounding box center [306, 239] width 274 height 41
drag, startPoint x: 283, startPoint y: 251, endPoint x: 177, endPoint y: 218, distance: 111.6
click at [177, 219] on div "Using a unique Instagram dataset, we are investigating what drives Instagram in…" at bounding box center [306, 239] width 274 height 41
drag, startPoint x: 177, startPoint y: 218, endPoint x: 303, endPoint y: 246, distance: 129.8
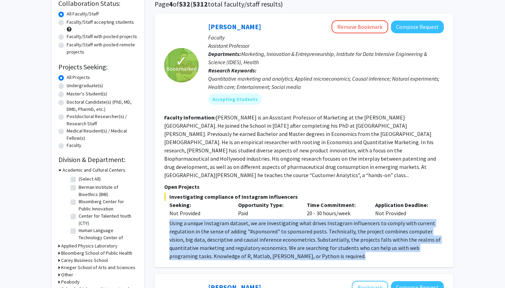
click at [303, 246] on div "Using a unique Instagram dataset, we are investigating what drives Instagram in…" at bounding box center [306, 239] width 274 height 41
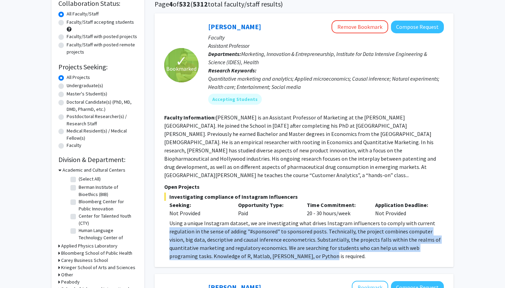
drag, startPoint x: 293, startPoint y: 248, endPoint x: 167, endPoint y: 221, distance: 128.2
click at [167, 221] on fg-read-more "Using a unique Instagram dataset, we are investigating what drives Instagram in…" at bounding box center [304, 239] width 280 height 41
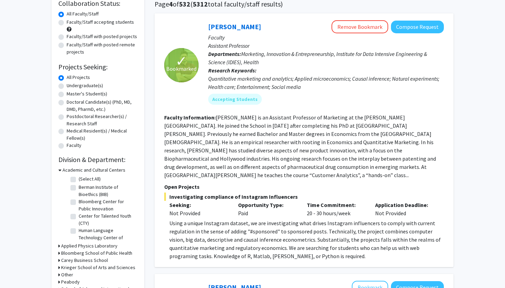
click at [170, 219] on div "Using a unique Instagram dataset, we are investigating what drives Instagram in…" at bounding box center [306, 239] width 274 height 41
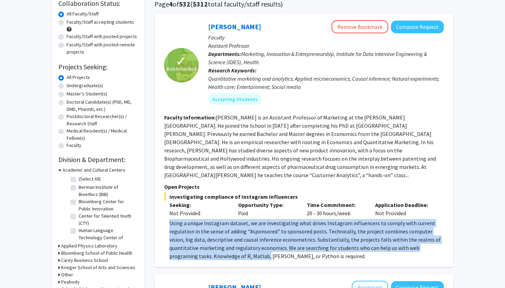
drag, startPoint x: 170, startPoint y: 218, endPoint x: 237, endPoint y: 248, distance: 73.7
click at [237, 248] on div "Using a unique Instagram dataset, we are investigating what drives Instagram in…" at bounding box center [306, 239] width 274 height 41
click at [237, 247] on div "Using a unique Instagram dataset, we are investigating what drives Instagram in…" at bounding box center [306, 239] width 274 height 41
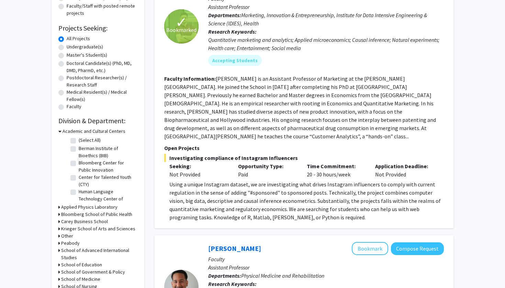
scroll to position [96, 0]
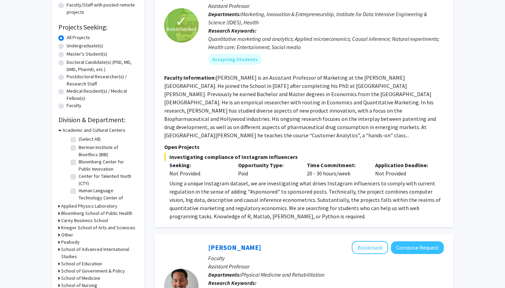
click at [207, 179] on div "Using a unique Instagram dataset, we are investigating what drives Instagram in…" at bounding box center [306, 199] width 274 height 41
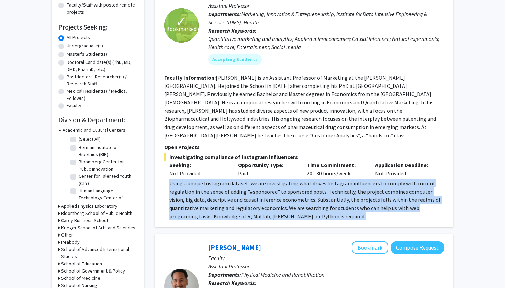
click at [207, 179] on div "Using a unique Instagram dataset, we are investigating what drives Instagram in…" at bounding box center [306, 199] width 274 height 41
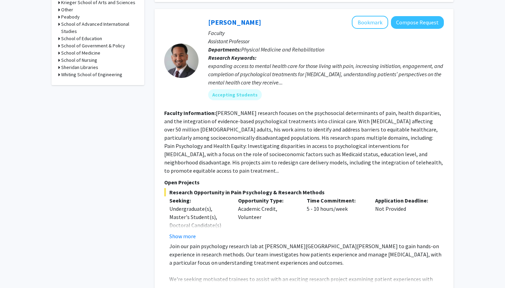
scroll to position [370, 0]
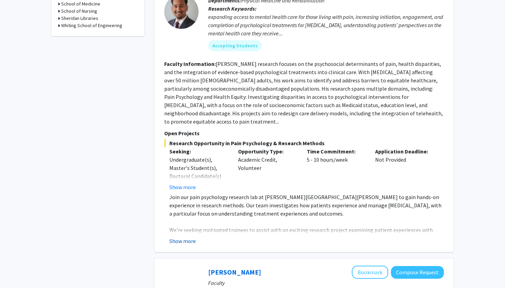
click at [182, 237] on button "Show more" at bounding box center [182, 241] width 26 height 8
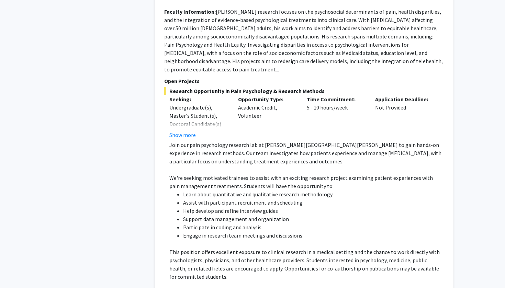
scroll to position [423, 0]
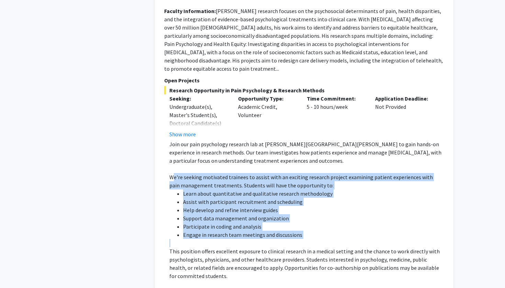
drag, startPoint x: 174, startPoint y: 161, endPoint x: 192, endPoint y: 226, distance: 68.0
click at [192, 226] on div "Join our pain psychology research lab at [PERSON_NAME][GEOGRAPHIC_DATA][PERSON_…" at bounding box center [306, 222] width 274 height 165
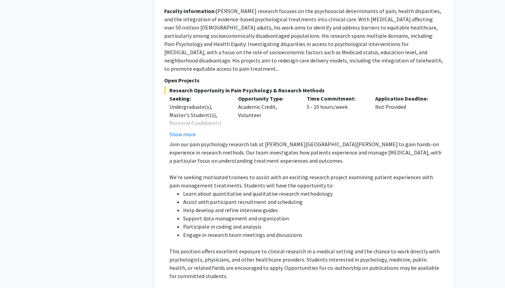
click at [192, 239] on p at bounding box center [306, 243] width 274 height 8
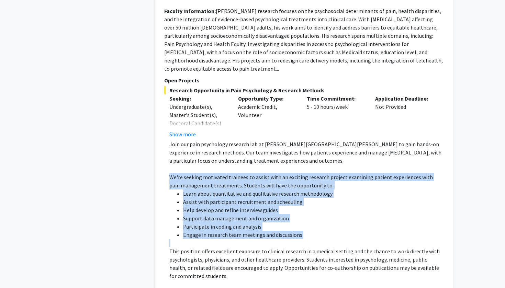
drag, startPoint x: 192, startPoint y: 227, endPoint x: 165, endPoint y: 160, distance: 72.4
click at [165, 160] on fg-read-more "Join our pain psychology research lab at [PERSON_NAME][GEOGRAPHIC_DATA][PERSON_…" at bounding box center [304, 228] width 280 height 176
drag, startPoint x: 165, startPoint y: 160, endPoint x: 197, endPoint y: 219, distance: 67.0
click at [197, 219] on fg-read-more "Join our pain psychology research lab at [PERSON_NAME][GEOGRAPHIC_DATA][PERSON_…" at bounding box center [304, 228] width 280 height 176
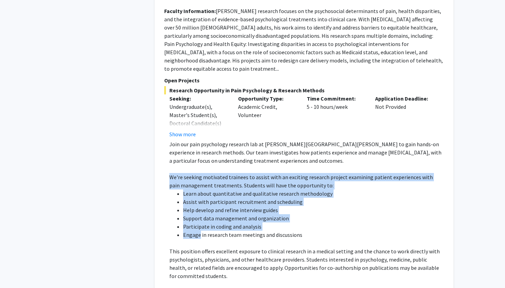
click at [197, 231] on li "Engage in research team meetings and discussions" at bounding box center [313, 235] width 261 height 8
drag, startPoint x: 197, startPoint y: 219, endPoint x: 170, endPoint y: 161, distance: 64.1
click at [170, 161] on div "Join our pain psychology research lab at [PERSON_NAME][GEOGRAPHIC_DATA][PERSON_…" at bounding box center [306, 222] width 274 height 165
click at [170, 173] on p "We're seeking motivated trainees to assist with an exciting research project ex…" at bounding box center [306, 181] width 274 height 16
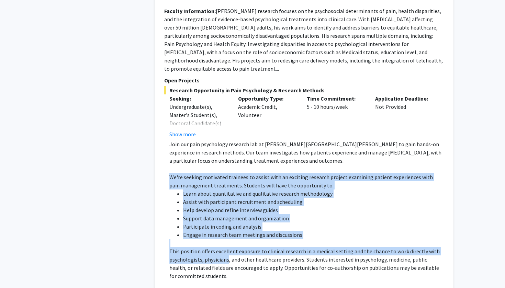
drag, startPoint x: 170, startPoint y: 161, endPoint x: 204, endPoint y: 245, distance: 90.8
click at [204, 245] on div "Join our pain psychology research lab at [PERSON_NAME][GEOGRAPHIC_DATA][PERSON_…" at bounding box center [306, 222] width 274 height 165
click at [203, 247] on p "This position offers excellent exposure to clinical research in a medical setti…" at bounding box center [306, 263] width 274 height 33
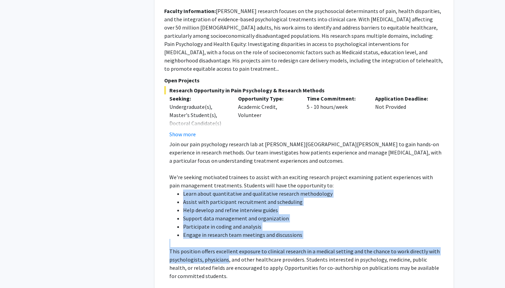
drag, startPoint x: 203, startPoint y: 245, endPoint x: 186, endPoint y: 173, distance: 73.1
click at [186, 173] on div "Join our pain psychology research lab at [PERSON_NAME][GEOGRAPHIC_DATA][PERSON_…" at bounding box center [306, 222] width 274 height 165
click at [186, 173] on p "We're seeking motivated trainees to assist with an exciting research project ex…" at bounding box center [306, 181] width 274 height 16
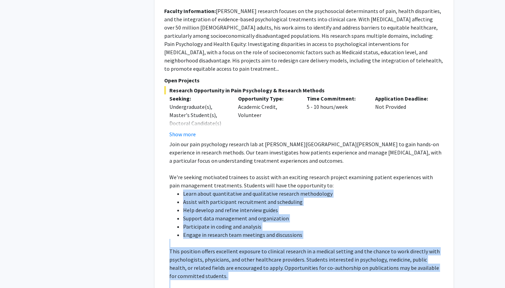
drag, startPoint x: 186, startPoint y: 173, endPoint x: 214, endPoint y: 273, distance: 103.4
click at [214, 273] on div "Join our pain psychology research lab at [PERSON_NAME][GEOGRAPHIC_DATA][PERSON_…" at bounding box center [306, 222] width 274 height 165
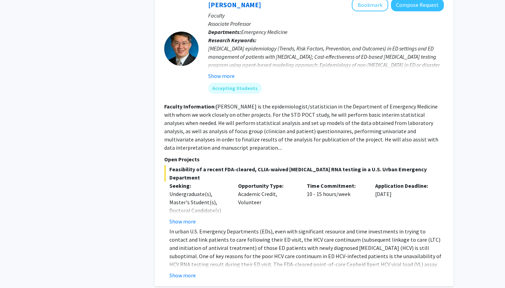
scroll to position [769, 0]
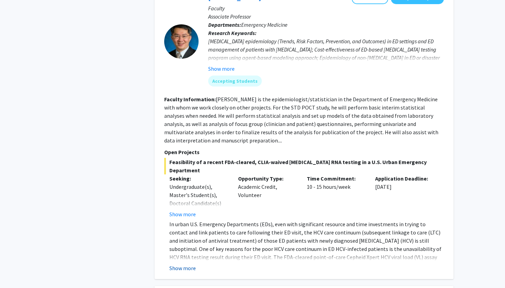
click at [186, 264] on button "Show more" at bounding box center [182, 268] width 26 height 8
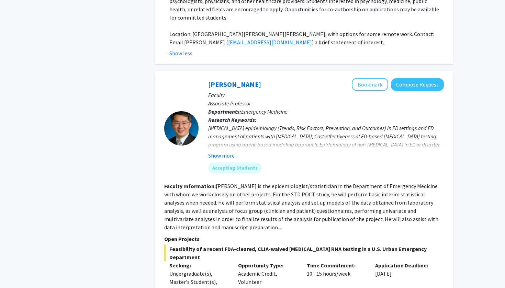
scroll to position [692, 0]
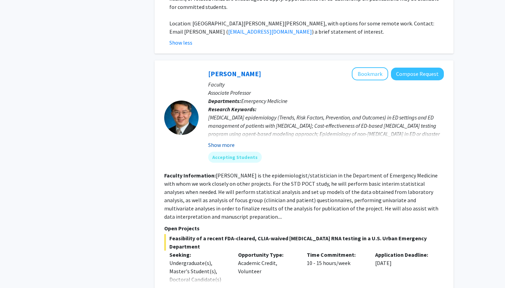
click at [222, 141] on button "Show more" at bounding box center [221, 145] width 26 height 8
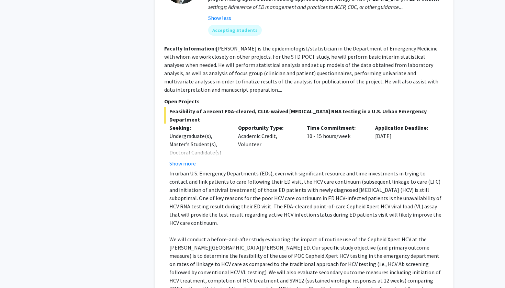
scroll to position [828, 0]
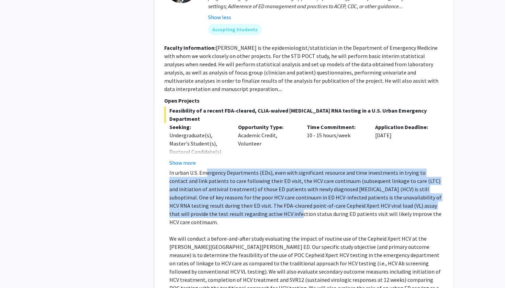
drag, startPoint x: 208, startPoint y: 148, endPoint x: 234, endPoint y: 192, distance: 51.0
click at [234, 193] on p "In urban U.S. Emergency Departments (EDs), even with significant resource and t…" at bounding box center [306, 198] width 274 height 58
click at [234, 192] on p "In urban U.S. Emergency Departments (EDs), even with significant resource and t…" at bounding box center [306, 198] width 274 height 58
drag, startPoint x: 234, startPoint y: 192, endPoint x: 237, endPoint y: 146, distance: 46.8
click at [237, 169] on p "In urban U.S. Emergency Departments (EDs), even with significant resource and t…" at bounding box center [306, 198] width 274 height 58
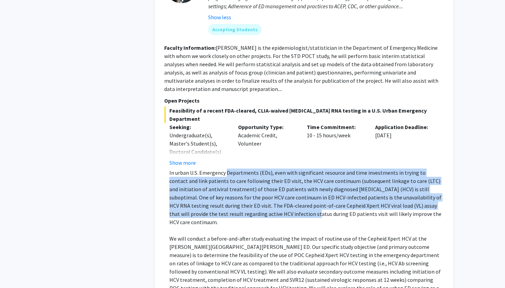
click at [237, 169] on p "In urban U.S. Emergency Departments (EDs), even with significant resource and t…" at bounding box center [306, 198] width 274 height 58
drag, startPoint x: 237, startPoint y: 146, endPoint x: 229, endPoint y: 189, distance: 43.7
click at [229, 189] on p "In urban U.S. Emergency Departments (EDs), even with significant resource and t…" at bounding box center [306, 198] width 274 height 58
drag, startPoint x: 229, startPoint y: 189, endPoint x: 225, endPoint y: 146, distance: 43.1
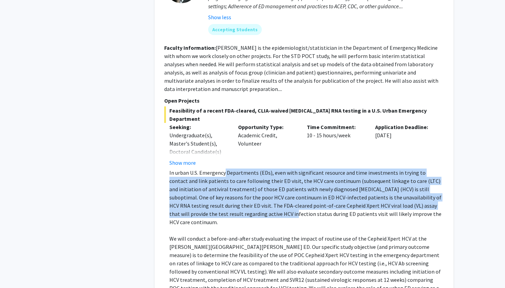
click at [225, 169] on p "In urban U.S. Emergency Departments (EDs), even with significant resource and t…" at bounding box center [306, 198] width 274 height 58
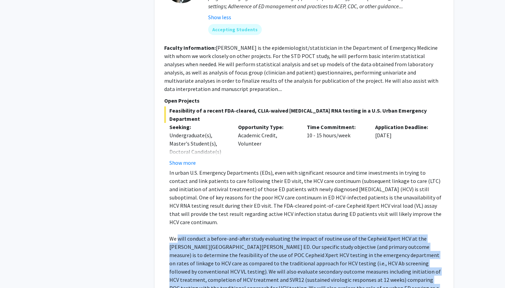
drag, startPoint x: 178, startPoint y: 204, endPoint x: 201, endPoint y: 265, distance: 65.6
click at [202, 266] on p "We will conduct a before-and-after study evaluating the impact of routine use o…" at bounding box center [306, 272] width 274 height 74
click at [201, 265] on p "We will conduct a before-and-after study evaluating the impact of routine use o…" at bounding box center [306, 272] width 274 height 74
drag, startPoint x: 201, startPoint y: 265, endPoint x: 176, endPoint y: 205, distance: 65.4
click at [176, 235] on p "We will conduct a before-and-after study evaluating the impact of routine use o…" at bounding box center [306, 272] width 274 height 74
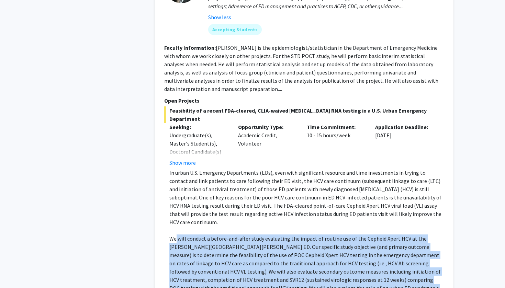
click at [176, 235] on p "We will conduct a before-and-after study evaluating the impact of routine use o…" at bounding box center [306, 272] width 274 height 74
drag, startPoint x: 176, startPoint y: 205, endPoint x: 279, endPoint y: 256, distance: 114.9
click at [279, 256] on p "We will conduct a before-and-after study evaluating the impact of routine use o…" at bounding box center [306, 272] width 274 height 74
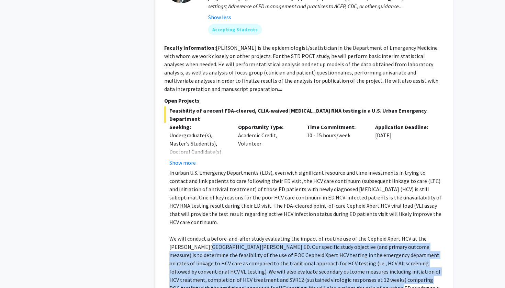
drag, startPoint x: 279, startPoint y: 256, endPoint x: 197, endPoint y: 216, distance: 91.1
click at [197, 235] on p "We will conduct a before-and-after study evaluating the impact of routine use o…" at bounding box center [306, 272] width 274 height 74
drag, startPoint x: 197, startPoint y: 216, endPoint x: 221, endPoint y: 261, distance: 51.0
click at [221, 261] on p "We will conduct a before-and-after study evaluating the impact of routine use o…" at bounding box center [306, 272] width 274 height 74
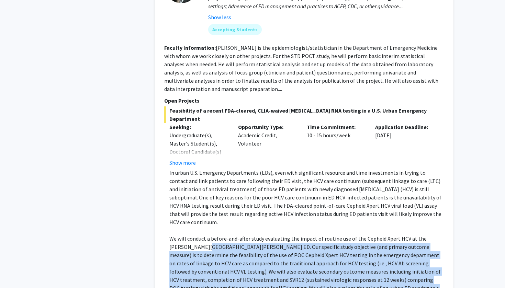
click at [221, 261] on p "We will conduct a before-and-after study evaluating the impact of routine use o…" at bounding box center [306, 272] width 274 height 74
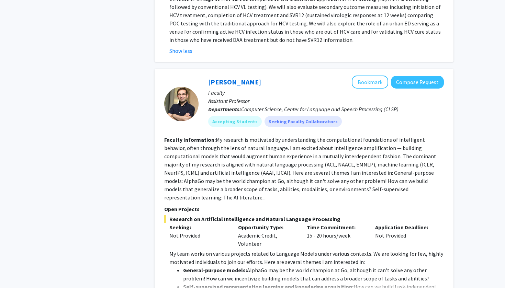
scroll to position [1147, 0]
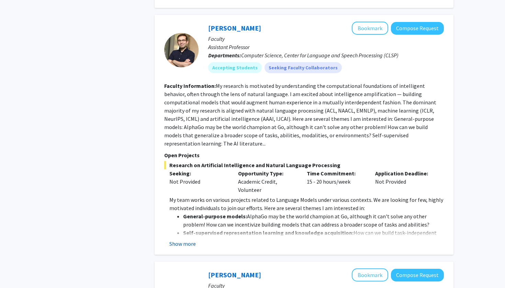
click at [185, 240] on button "Show more" at bounding box center [182, 244] width 26 height 8
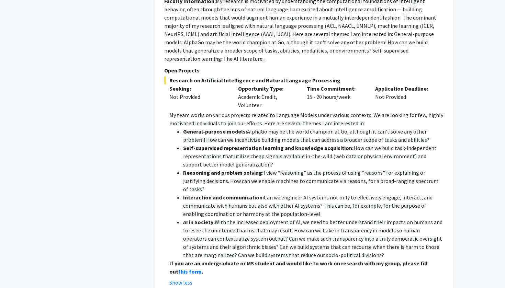
scroll to position [1232, 0]
click at [236, 260] on strong "If you are an undergraduate or MS student and would like to work on research wi…" at bounding box center [298, 267] width 258 height 15
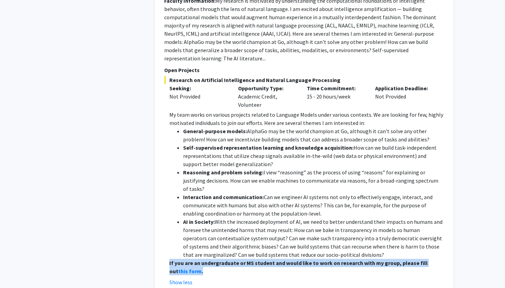
click at [236, 260] on strong "If you are an undergraduate or MS student and would like to work on research wi…" at bounding box center [298, 267] width 258 height 15
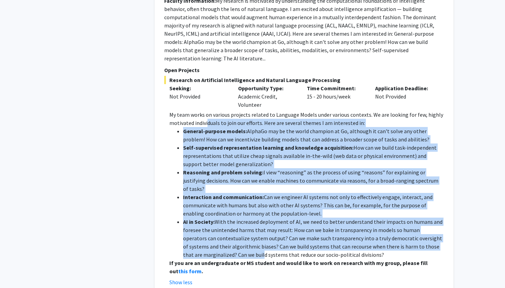
drag, startPoint x: 241, startPoint y: 210, endPoint x: 206, endPoint y: 83, distance: 131.2
click at [206, 111] on div "My team works on various projects related to Language Models under various cont…" at bounding box center [306, 193] width 274 height 165
click at [207, 111] on p "My team works on various projects related to Language Models under various cont…" at bounding box center [306, 119] width 274 height 16
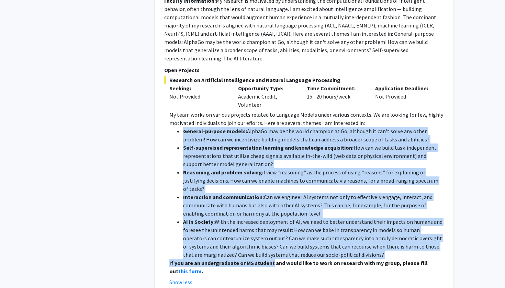
drag, startPoint x: 207, startPoint y: 87, endPoint x: 254, endPoint y: 213, distance: 134.3
click at [254, 213] on div "My team works on various projects related to Language Models under various cont…" at bounding box center [306, 193] width 274 height 165
click at [254, 260] on strong "If you are an undergraduate or MS student and would like to work on research wi…" at bounding box center [298, 267] width 258 height 15
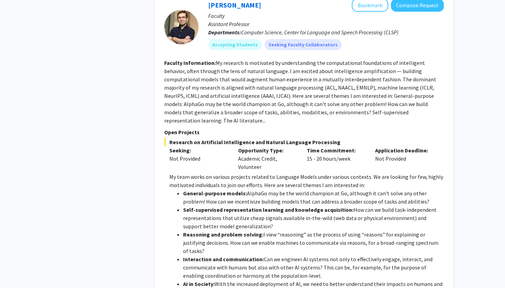
scroll to position [1169, 0]
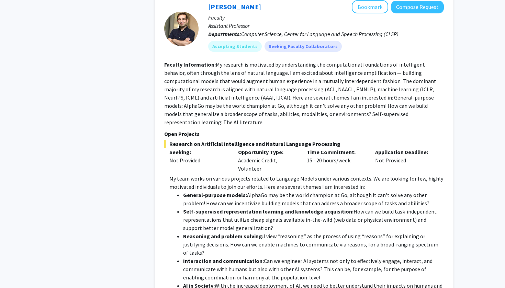
click at [272, 174] on p "My team works on various projects related to Language Models under various cont…" at bounding box center [306, 182] width 274 height 16
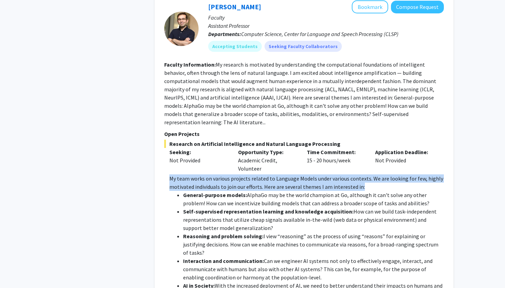
click at [272, 174] on p "My team works on various projects related to Language Models under various cont…" at bounding box center [306, 182] width 274 height 16
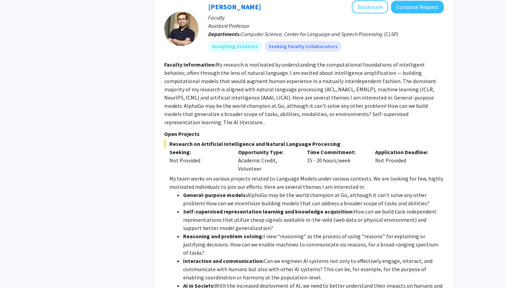
click at [258, 208] on strong "Self-supervised representation learning and knowledge acquisition:" at bounding box center [268, 211] width 170 height 7
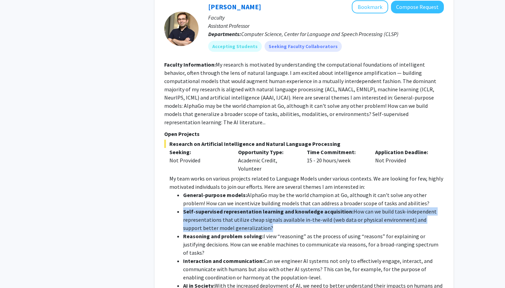
click at [258, 208] on strong "Self-supervised representation learning and knowledge acquisition:" at bounding box center [268, 211] width 170 height 7
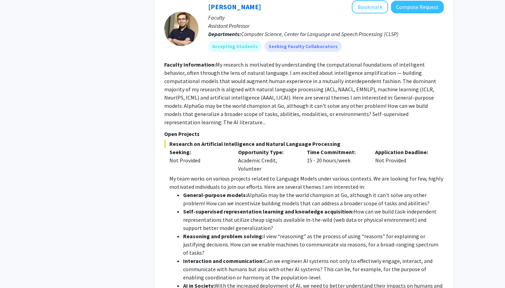
click at [258, 191] on li "General-purpose models: AlphaGo may be the world champion at Go, although it ca…" at bounding box center [313, 199] width 261 height 16
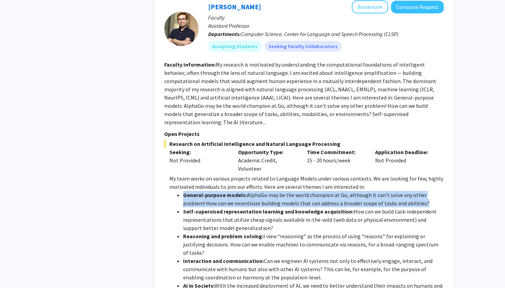
click at [258, 191] on li "General-purpose models: AlphaGo may be the world champion at Go, although it ca…" at bounding box center [313, 199] width 261 height 16
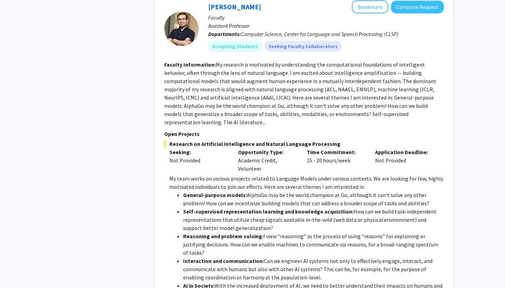
click at [257, 208] on strong "Self-supervised representation learning and knowledge acquisition:" at bounding box center [268, 211] width 170 height 7
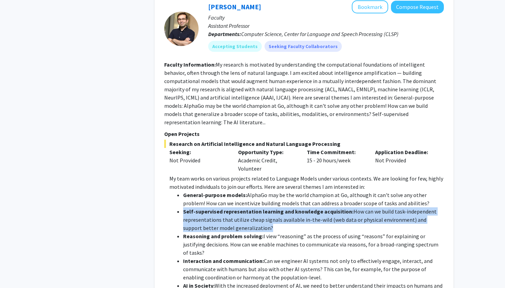
click at [257, 208] on strong "Self-supervised representation learning and knowledge acquisition:" at bounding box center [268, 211] width 170 height 7
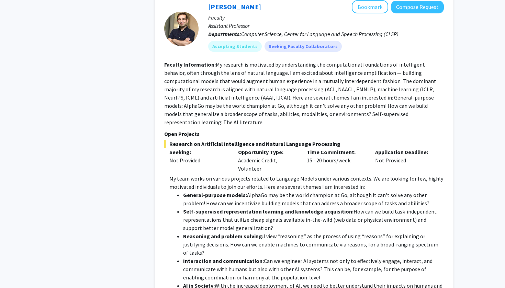
click at [256, 233] on strong "Reasoning and problem solving:" at bounding box center [223, 236] width 80 height 7
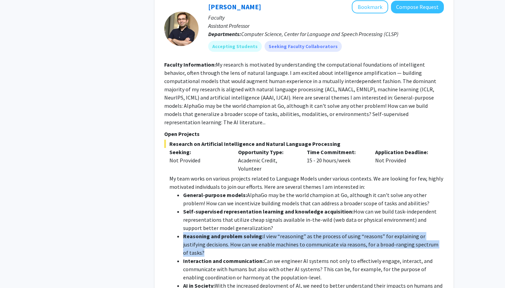
click at [256, 233] on strong "Reasoning and problem solving:" at bounding box center [223, 236] width 80 height 7
click at [256, 232] on li "Reasoning and problem solving: I view “reasoning” as the process of using “reas…" at bounding box center [313, 244] width 261 height 25
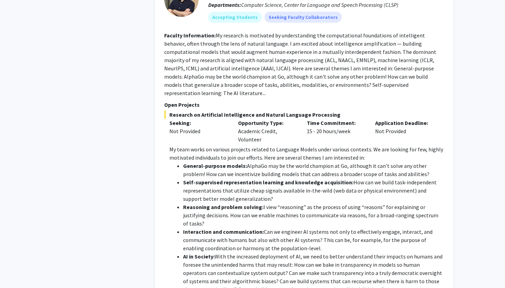
scroll to position [1230, 0]
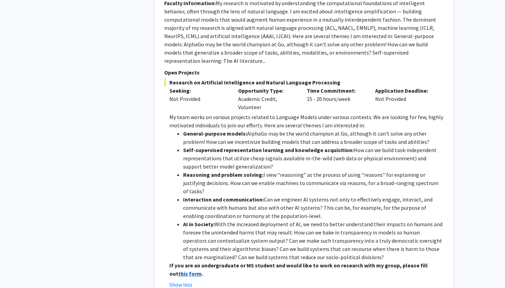
click at [202, 270] on strong "this form" at bounding box center [189, 273] width 23 height 7
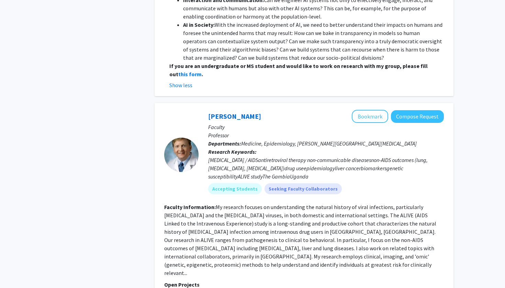
scroll to position [1548, 0]
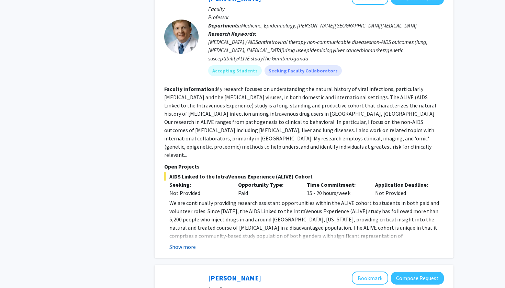
click at [191, 243] on button "Show more" at bounding box center [182, 247] width 26 height 8
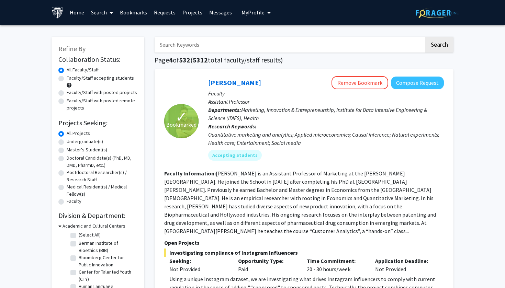
scroll to position [0, 0]
click at [68, 101] on label "Faculty/Staff with posted remote projects" at bounding box center [102, 104] width 71 height 14
click at [68, 101] on input "Faculty/Staff with posted remote projects" at bounding box center [69, 99] width 4 height 4
radio input "true"
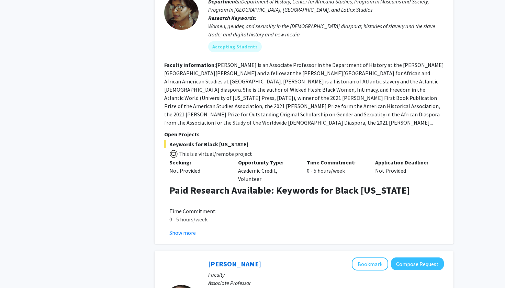
scroll to position [1221, 0]
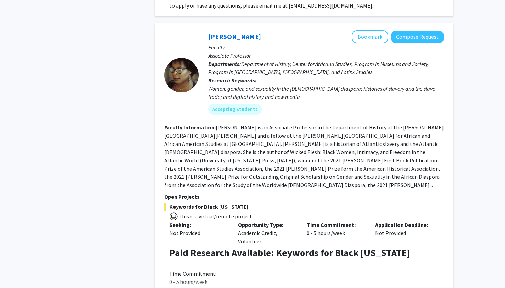
click at [254, 138] on fg-read-more "[PERSON_NAME] is an Associate Professor in the Department of History at the [PE…" at bounding box center [304, 156] width 280 height 65
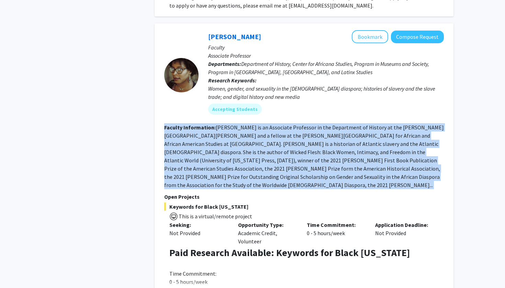
click at [254, 138] on fg-read-more "[PERSON_NAME] is an Associate Professor in the Department of History at the [PE…" at bounding box center [304, 156] width 280 height 65
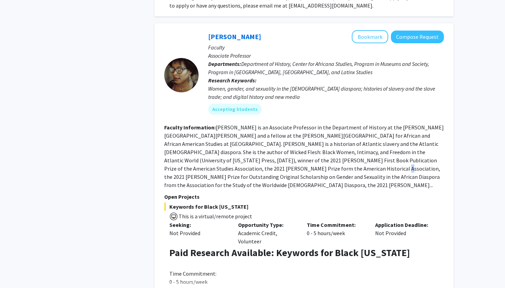
click at [254, 139] on fg-read-more "[PERSON_NAME] is an Associate Professor in the Department of History at the [PE…" at bounding box center [304, 156] width 280 height 65
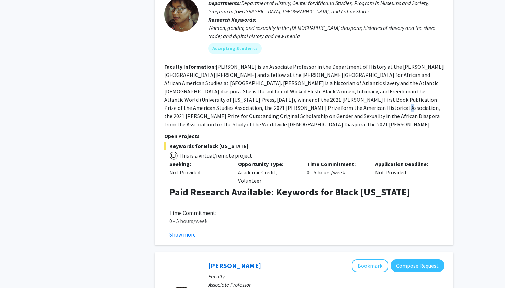
scroll to position [1326, 0]
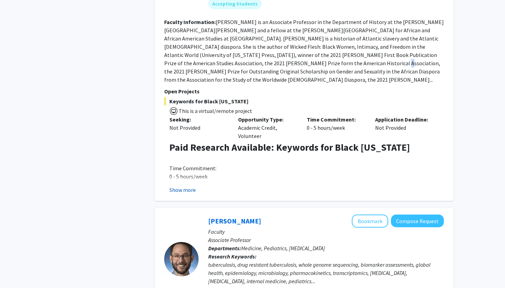
click at [186, 186] on button "Show more" at bounding box center [182, 190] width 26 height 8
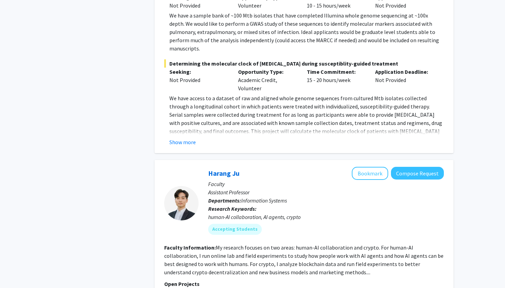
scroll to position [2034, 0]
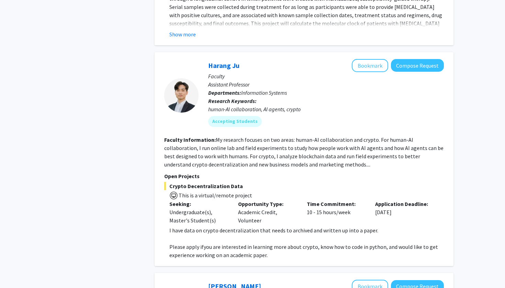
click at [206, 227] on span "I have data on crypto decentralization that needs to archived and written up in…" at bounding box center [273, 230] width 209 height 7
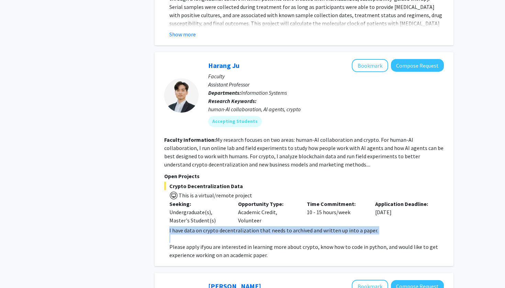
click at [206, 227] on span "I have data on crypto decentralization that needs to archived and written up in…" at bounding box center [273, 230] width 209 height 7
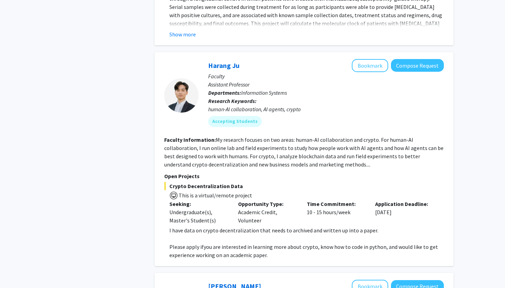
click at [204, 244] on span "you are interested in learning more about crypto, know how to code in python, a…" at bounding box center [303, 251] width 269 height 15
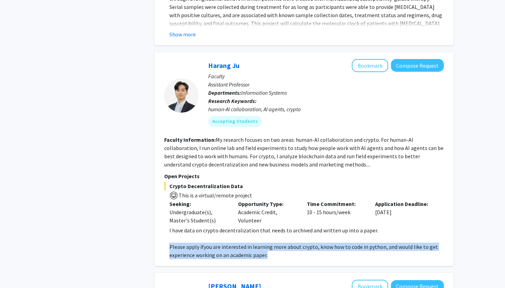
click at [204, 244] on span "you are interested in learning more about crypto, know how to code in python, a…" at bounding box center [303, 251] width 269 height 15
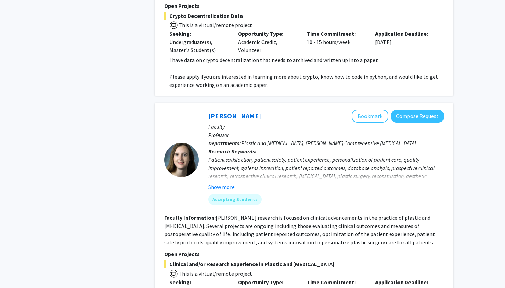
scroll to position [2264, 0]
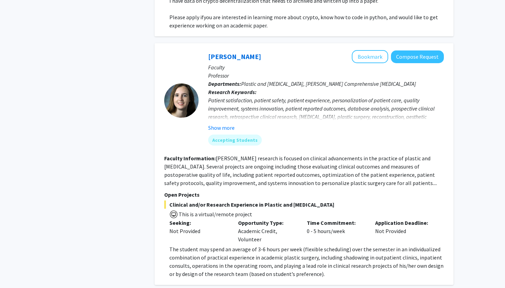
click at [204, 246] on span "The student may spend an average of 3-6 hours per week (flexible scheduling) ov…" at bounding box center [306, 262] width 274 height 32
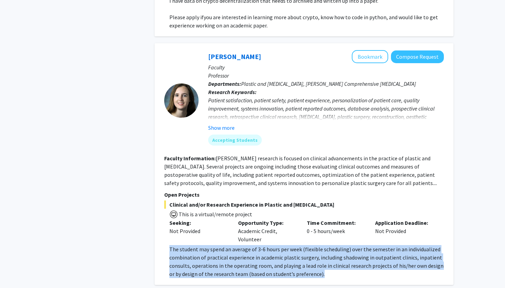
click at [204, 246] on span "The student may spend an average of 3-6 hours per week (flexible scheduling) ov…" at bounding box center [306, 262] width 274 height 32
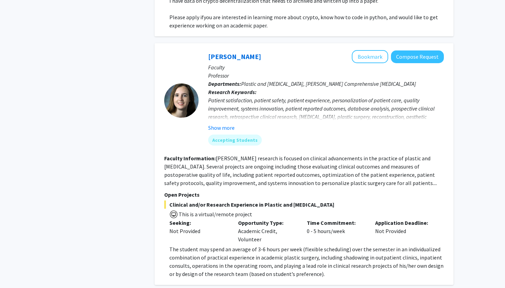
click at [200, 246] on span "The student may spend an average of 3-6 hours per week (flexible scheduling) ov…" at bounding box center [306, 262] width 274 height 32
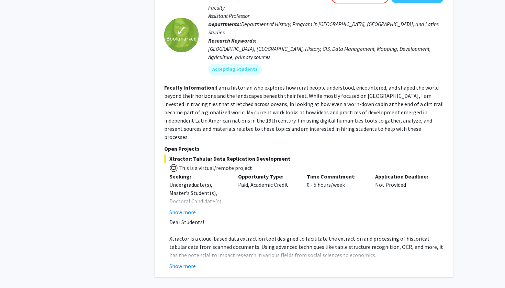
scroll to position [2826, 0]
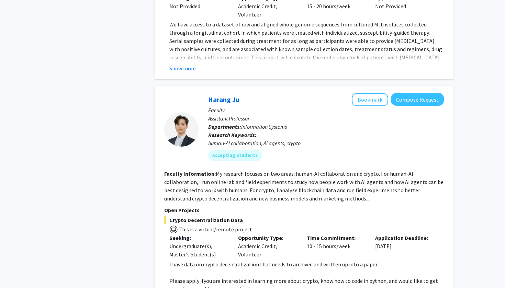
scroll to position [2000, 0]
drag, startPoint x: 214, startPoint y: 214, endPoint x: 250, endPoint y: 242, distance: 45.6
click at [250, 260] on div "I have data on crypto decentralization that needs to archived and written up in…" at bounding box center [306, 276] width 274 height 33
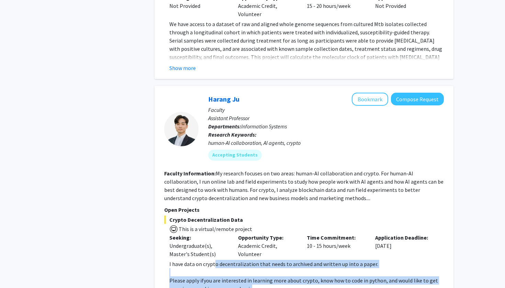
click at [250, 277] on span "you are interested in learning more about crypto, know how to code in python, a…" at bounding box center [303, 284] width 269 height 15
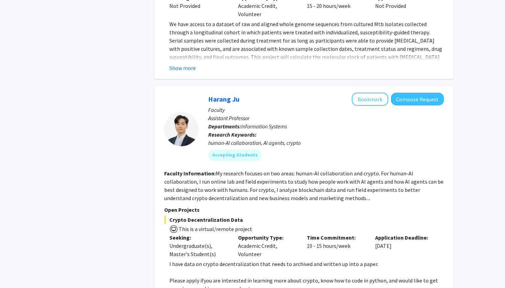
click at [256, 246] on div "Harang Ju Bookmark Compose Request Faculty Assistant Professor Departments: Inf…" at bounding box center [304, 193] width 299 height 214
drag, startPoint x: 266, startPoint y: 244, endPoint x: 167, endPoint y: 214, distance: 103.6
click at [167, 260] on fg-read-more "I have data on crypto decentralization that needs to archived and written up in…" at bounding box center [304, 276] width 280 height 33
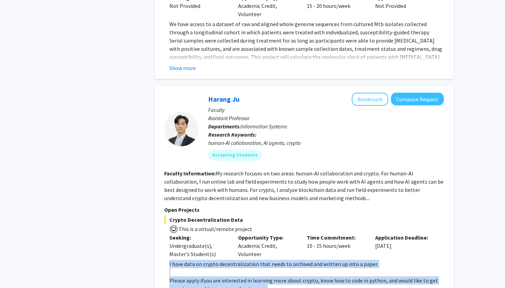
drag, startPoint x: 167, startPoint y: 214, endPoint x: 264, endPoint y: 236, distance: 99.3
click at [264, 260] on fg-read-more "I have data on crypto decentralization that needs to archived and written up in…" at bounding box center [304, 276] width 280 height 33
click at [264, 277] on p "Please apply if you are interested in learning more about crypto, know how to c…" at bounding box center [306, 285] width 274 height 16
drag, startPoint x: 264, startPoint y: 236, endPoint x: 167, endPoint y: 213, distance: 99.3
click at [167, 260] on fg-read-more "I have data on crypto decentralization that needs to archived and written up in…" at bounding box center [304, 276] width 280 height 33
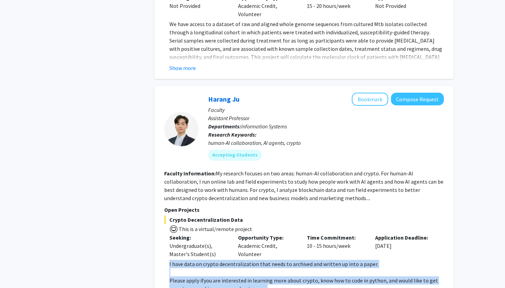
click at [167, 260] on fg-read-more "I have data on crypto decentralization that needs to archived and written up in…" at bounding box center [304, 276] width 280 height 33
drag, startPoint x: 167, startPoint y: 213, endPoint x: 253, endPoint y: 239, distance: 89.9
click at [253, 260] on fg-read-more "I have data on crypto decentralization that needs to archived and written up in…" at bounding box center [304, 276] width 280 height 33
click at [253, 277] on span "you are interested in learning more about crypto, know how to code in python, a…" at bounding box center [303, 284] width 269 height 15
drag, startPoint x: 253, startPoint y: 239, endPoint x: 177, endPoint y: 213, distance: 80.9
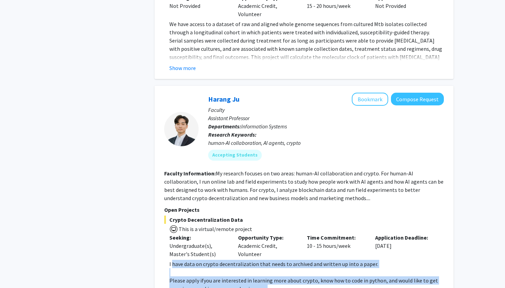
click at [177, 260] on div "I have data on crypto decentralization that needs to archived and written up in…" at bounding box center [306, 276] width 274 height 33
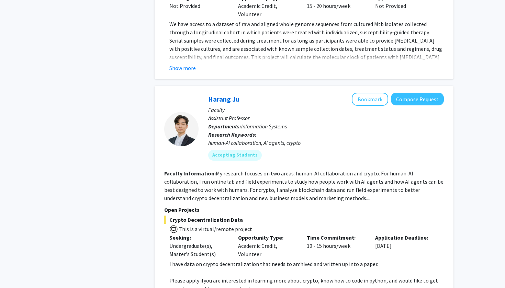
click at [168, 260] on fg-read-more "I have data on crypto decentralization that needs to archived and written up in…" at bounding box center [304, 276] width 280 height 33
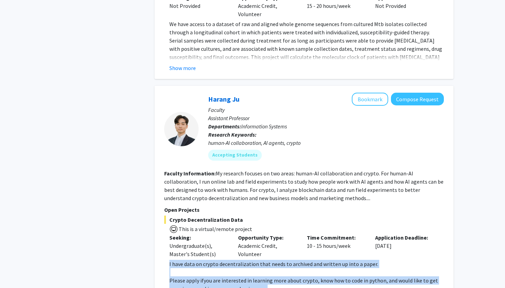
drag, startPoint x: 168, startPoint y: 215, endPoint x: 249, endPoint y: 243, distance: 85.7
click at [249, 260] on fg-read-more "I have data on crypto decentralization that needs to archived and written up in…" at bounding box center [304, 276] width 280 height 33
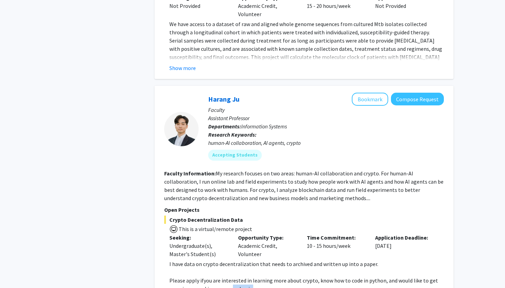
click at [249, 277] on p "Please apply if you are interested in learning more about crypto, know how to c…" at bounding box center [306, 285] width 274 height 16
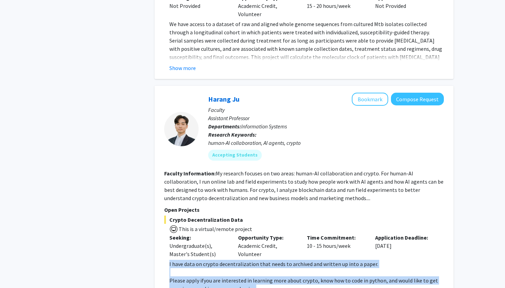
drag, startPoint x: 251, startPoint y: 240, endPoint x: 169, endPoint y: 216, distance: 85.2
click at [169, 260] on div "I have data on crypto decentralization that needs to archived and written up in…" at bounding box center [306, 276] width 274 height 33
click at [169, 261] on span "I have data on crypto decentralization that needs to archived and written up in…" at bounding box center [273, 264] width 209 height 7
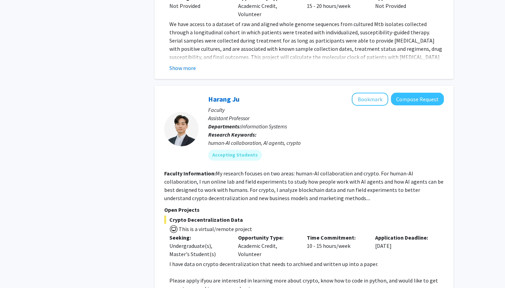
click at [180, 112] on div at bounding box center [181, 129] width 34 height 34
click at [220, 95] on link "Harang Ju" at bounding box center [223, 99] width 31 height 9
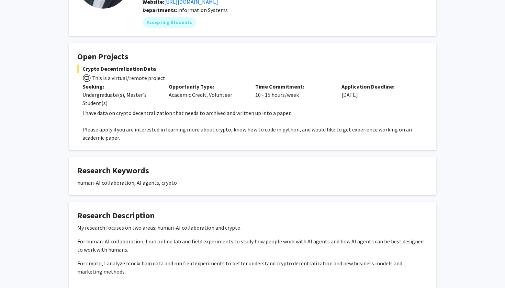
scroll to position [126, 0]
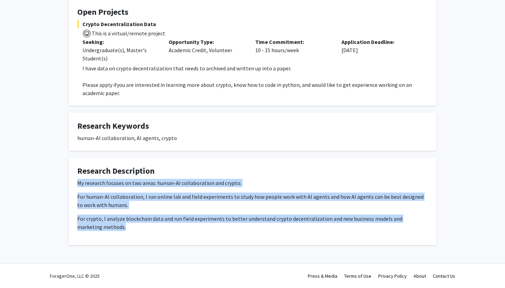
drag, startPoint x: 77, startPoint y: 180, endPoint x: 100, endPoint y: 227, distance: 52.7
click at [100, 227] on fg-card "Research Description My research focuses on two areas: human-AI collaboration a…" at bounding box center [253, 202] width 368 height 88
click at [100, 227] on p "For crypto, I analyze blockchain data and run field experiments to better under…" at bounding box center [252, 223] width 350 height 16
drag, startPoint x: 100, startPoint y: 227, endPoint x: 86, endPoint y: 182, distance: 47.1
click at [86, 182] on div "My research focuses on two areas: human-AI collaboration and crypto. For human-…" at bounding box center [252, 205] width 350 height 52
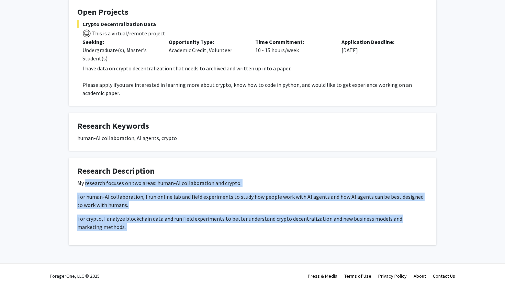
click at [86, 182] on p "My research focuses on two areas: human-AI collaboration and crypto." at bounding box center [252, 183] width 350 height 8
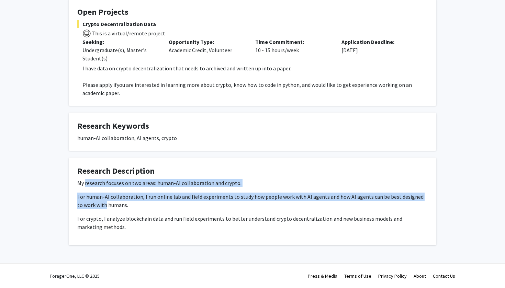
drag, startPoint x: 86, startPoint y: 182, endPoint x: 100, endPoint y: 206, distance: 27.9
click at [100, 206] on div "My research focuses on two areas: human-AI collaboration and crypto. For human-…" at bounding box center [252, 205] width 350 height 52
click at [100, 206] on p "For human-AI collaboration, I run online lab and field experiments to study how…" at bounding box center [252, 201] width 350 height 16
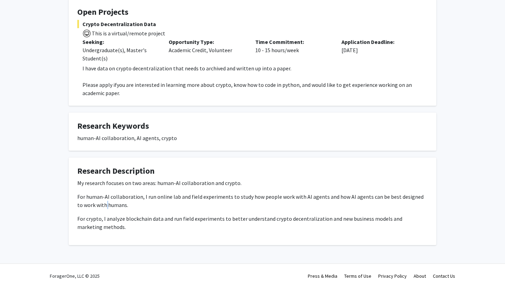
click at [100, 206] on p "For human-AI collaboration, I run online lab and field experiments to study how…" at bounding box center [252, 201] width 350 height 16
click at [100, 205] on p "For human-AI collaboration, I run online lab and field experiments to study how…" at bounding box center [252, 201] width 350 height 16
click at [103, 201] on p "For human-AI collaboration, I run online lab and field experiments to study how…" at bounding box center [252, 201] width 350 height 16
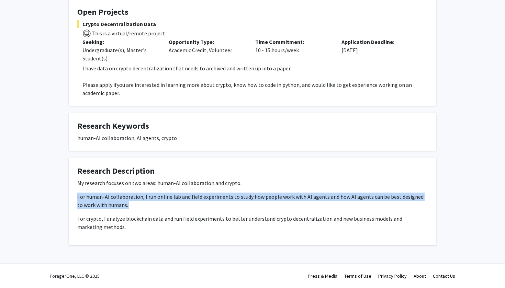
click at [103, 201] on p "For human-AI collaboration, I run online lab and field experiments to study how…" at bounding box center [252, 201] width 350 height 16
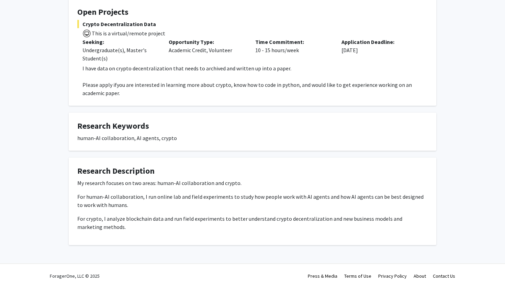
click at [103, 202] on p "For human-AI collaboration, I run online lab and field experiments to study how…" at bounding box center [252, 201] width 350 height 16
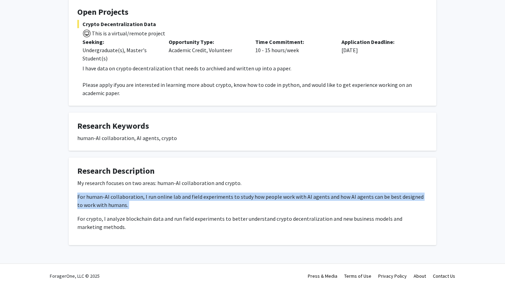
click at [103, 202] on p "For human-AI collaboration, I run online lab and field experiments to study how…" at bounding box center [252, 201] width 350 height 16
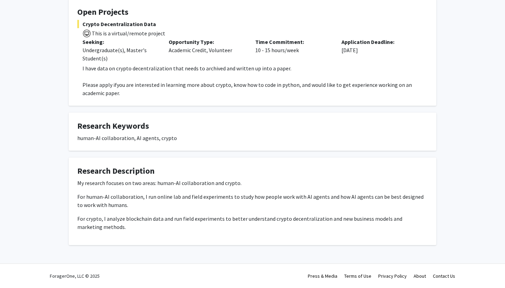
click at [94, 224] on p "For crypto, I analyze blockchain data and run field experiments to better under…" at bounding box center [252, 223] width 350 height 16
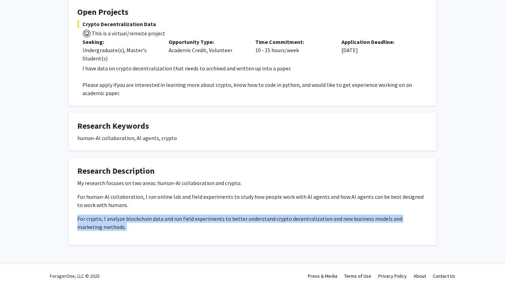
click at [94, 224] on p "For crypto, I analyze blockchain data and run field experiments to better under…" at bounding box center [252, 223] width 350 height 16
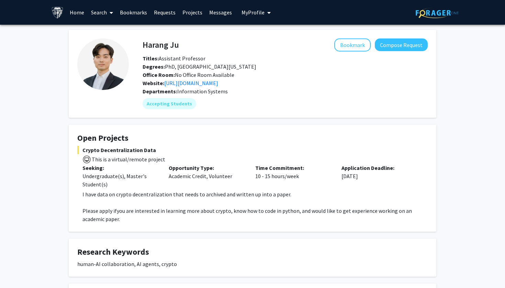
scroll to position [0, 0]
click at [207, 85] on link "[URL][DOMAIN_NAME]" at bounding box center [191, 83] width 54 height 7
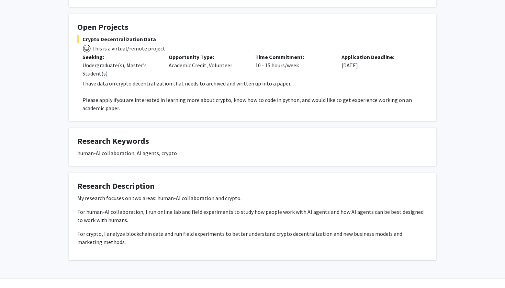
scroll to position [126, 0]
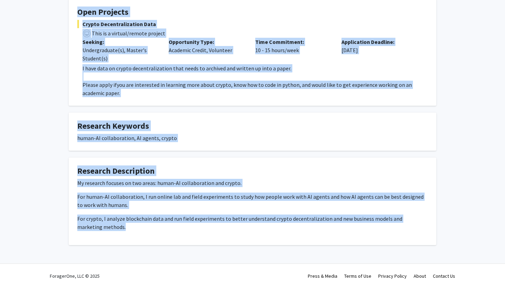
drag, startPoint x: 136, startPoint y: 41, endPoint x: 163, endPoint y: 236, distance: 197.3
click at [163, 236] on div "Harang Ju Bookmark Compose Request Titles: Assistant Professor Degrees: PhD, [G…" at bounding box center [253, 74] width 378 height 341
copy div "Bookmark Compose Request Titles: Assistant Professor Degrees: PhD, [GEOGRAPHIC_…"
click at [268, 167] on h4 "Research Description" at bounding box center [252, 171] width 350 height 10
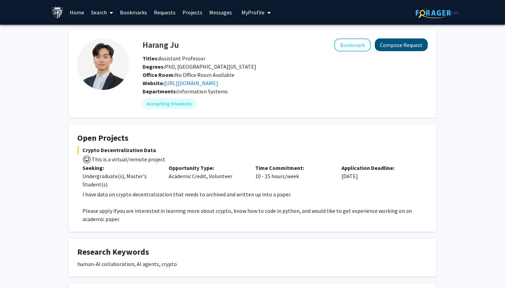
scroll to position [0, 0]
click at [393, 47] on button "Compose Request" at bounding box center [401, 44] width 53 height 13
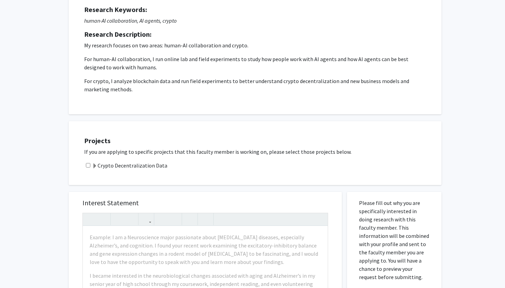
scroll to position [128, 0]
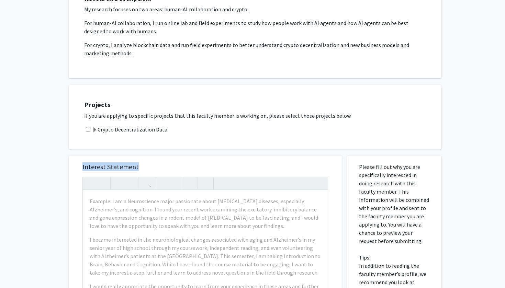
drag, startPoint x: 138, startPoint y: 166, endPoint x: 75, endPoint y: 166, distance: 62.5
click at [75, 166] on div "Interest Statement Example: I am a Neuroscience major passionate about [MEDICAL…" at bounding box center [205, 265] width 273 height 219
copy h5 "Interest Statement"
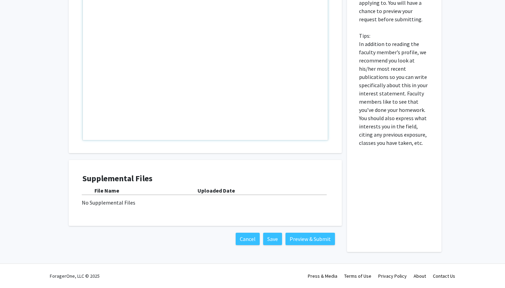
click at [236, 103] on div "Note to users with screen readers: Please press Alt+0 or Option+0 to deactivate…" at bounding box center [205, 54] width 245 height 172
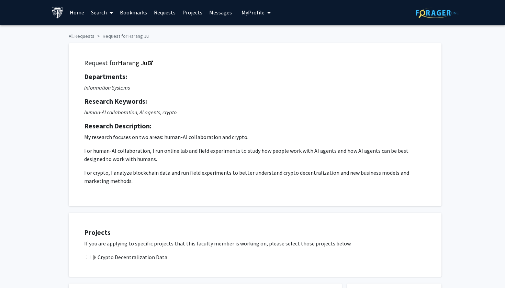
scroll to position [0, 0]
drag, startPoint x: 117, startPoint y: 61, endPoint x: 149, endPoint y: 62, distance: 32.3
click at [149, 62] on h5 "Request for Harang Ju" at bounding box center [255, 63] width 342 height 8
copy h5 "Harang Ju"
click at [166, 105] on h5 "Research Keywords:" at bounding box center [255, 101] width 342 height 8
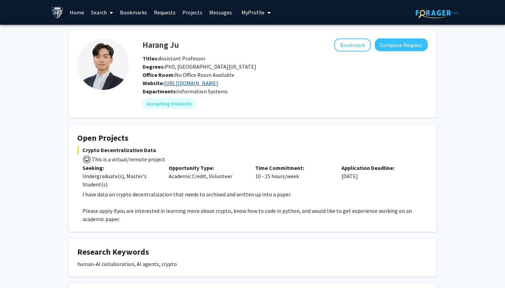
click at [202, 84] on link "[URL][DOMAIN_NAME]" at bounding box center [191, 83] width 54 height 7
click at [191, 82] on link "[URL][DOMAIN_NAME]" at bounding box center [191, 83] width 54 height 7
click at [405, 47] on button "Compose Request" at bounding box center [401, 44] width 53 height 13
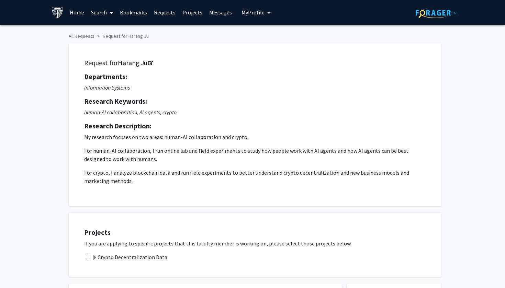
scroll to position [121, 0]
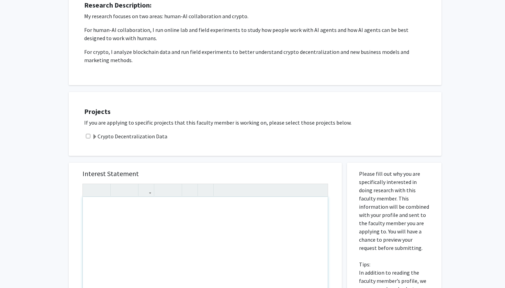
paste div "Note to users with screen readers: Please press Alt+0 or Option+0 to deactivate…"
type textarea "<l>I dol sitametcon ad elits doeius. (2) Temporinci utlabo &etd; magnaaliquaeni…"
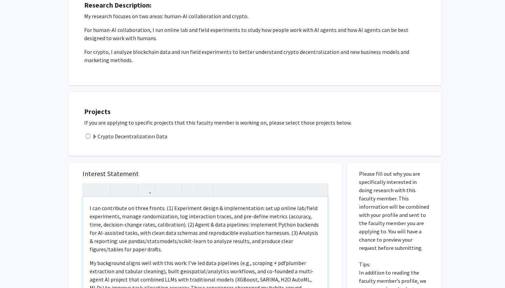
click at [89, 209] on div "I can contribute on three fronts. (1) Experiment design & implementation: set u…" at bounding box center [205, 283] width 245 height 172
click at [142, 209] on p "I’m a graduate student who recently completed a Human–Computer Interaction cour…" at bounding box center [205, 228] width 231 height 49
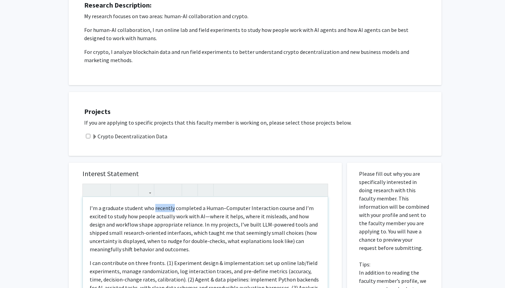
drag, startPoint x: 153, startPoint y: 210, endPoint x: 172, endPoint y: 210, distance: 18.9
click at [172, 210] on p "I’m a graduate student who recently completed a Human–Computer Interaction cour…" at bounding box center [205, 228] width 231 height 49
drag, startPoint x: 170, startPoint y: 212, endPoint x: 197, endPoint y: 212, distance: 26.5
click at [197, 212] on p "I’m a graduate student at [GEOGRAPHIC_DATA], completed a Human–Computer Interac…" at bounding box center [205, 228] width 231 height 49
click at [203, 210] on p "I’m a graduate student at [GEOGRAPHIC_DATA], I have taken a Human–Computer Inte…" at bounding box center [205, 228] width 231 height 49
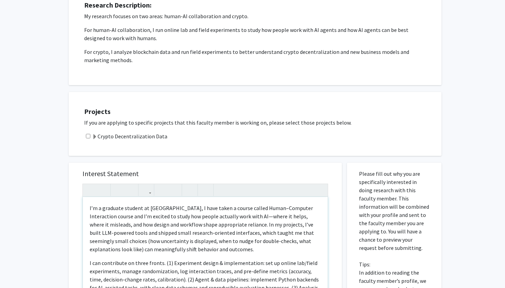
click at [322, 208] on div "I’m a graduate student at [GEOGRAPHIC_DATA], I have taken a course called Human…" at bounding box center [205, 283] width 245 height 172
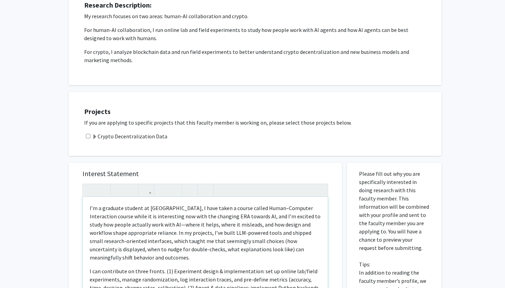
click at [237, 218] on p "I’m a graduate student at [GEOGRAPHIC_DATA], I have taken a course called Human…" at bounding box center [205, 233] width 231 height 58
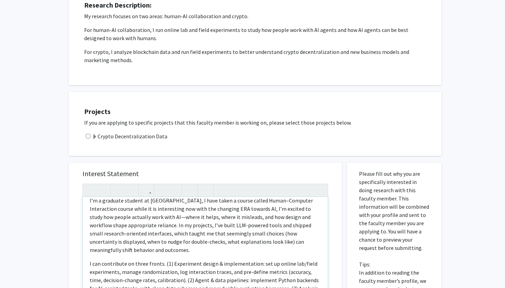
scroll to position [7, 0]
click at [145, 227] on p "I’m a graduate student at [GEOGRAPHIC_DATA], I have taken a course called Human…" at bounding box center [205, 226] width 231 height 58
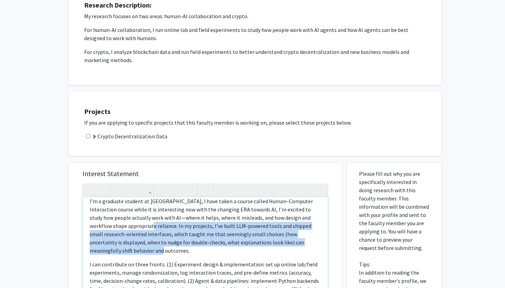
drag, startPoint x: 108, startPoint y: 227, endPoint x: 308, endPoint y: 242, distance: 201.1
click at [308, 242] on p "I’m a graduate student at [GEOGRAPHIC_DATA], I have taken a course called Human…" at bounding box center [205, 226] width 231 height 58
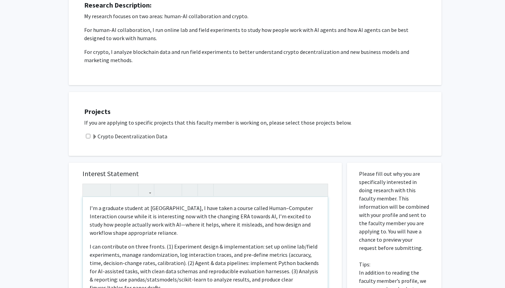
scroll to position [138, 0]
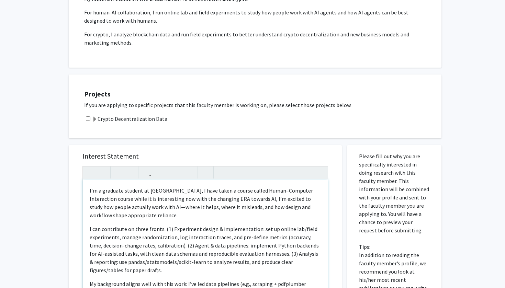
click at [123, 205] on p "I’m a graduate student at [GEOGRAPHIC_DATA], I have taken a course called Human…" at bounding box center [205, 203] width 231 height 33
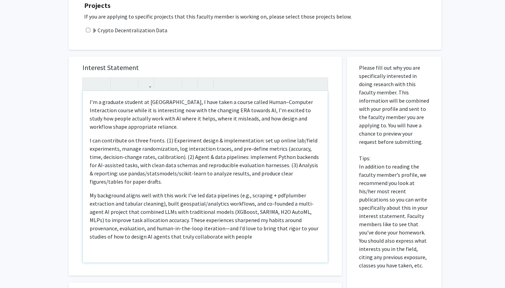
scroll to position [228, 0]
click at [194, 228] on p "My background aligns well with this work: I’ve led data pipelines (e.g., scrapi…" at bounding box center [205, 215] width 231 height 49
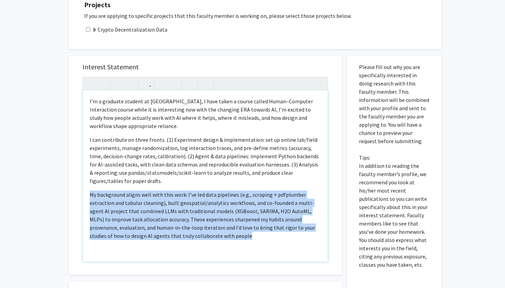
drag, startPoint x: 90, startPoint y: 196, endPoint x: 213, endPoint y: 240, distance: 131.0
click at [213, 240] on p "My background aligns well with this work: I’ve led data pipelines (e.g., scrapi…" at bounding box center [205, 215] width 231 height 49
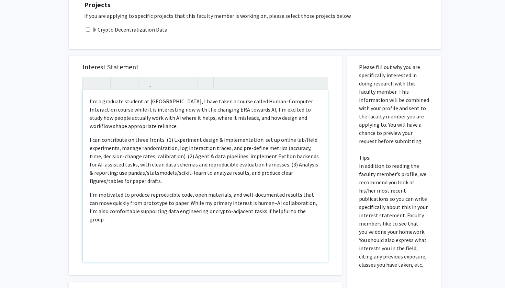
click at [89, 103] on div "I’m a graduate student at [GEOGRAPHIC_DATA], I have taken a course called Human…" at bounding box center [205, 176] width 245 height 172
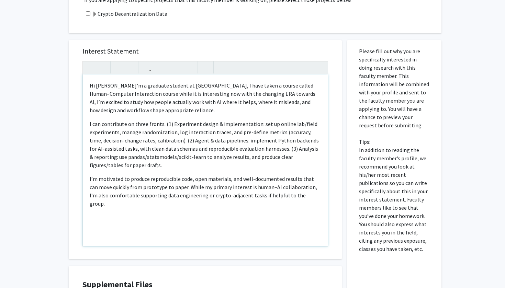
scroll to position [244, 0]
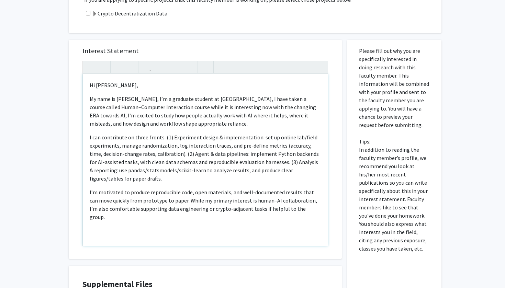
click at [162, 124] on p "My name is [PERSON_NAME], I’m a graduate student at [GEOGRAPHIC_DATA], I have t…" at bounding box center [205, 111] width 231 height 33
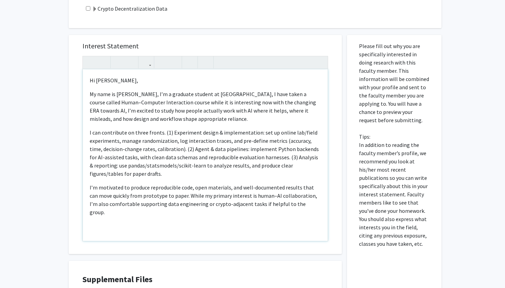
click at [306, 206] on p "I’m motivated to produce reproducible code, open materials, and well-documented…" at bounding box center [205, 199] width 231 height 33
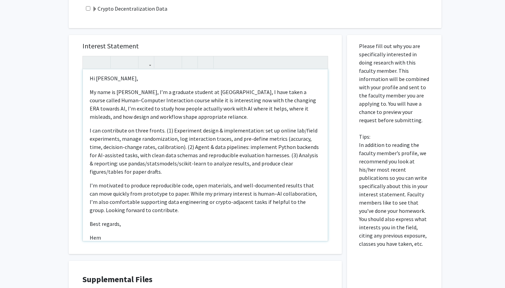
type textarea "<l>Ip Dolorsita Consec Ad,</e><s>Do eius te Inci, U’l e dolorema aliquae ad Min…"
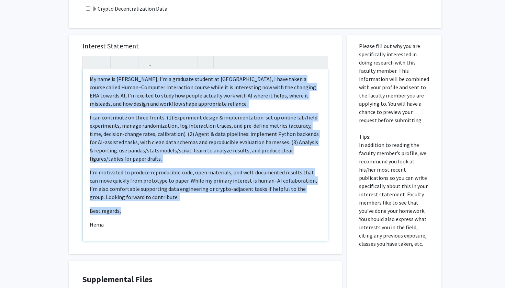
scroll to position [23, 0]
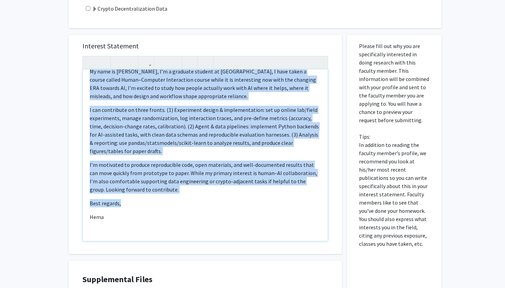
drag, startPoint x: 90, startPoint y: 78, endPoint x: 111, endPoint y: 245, distance: 168.5
click at [111, 245] on div "Interest Statement Hi [PERSON_NAME], My name is [PERSON_NAME], I’m a graduate s…" at bounding box center [205, 144] width 259 height 219
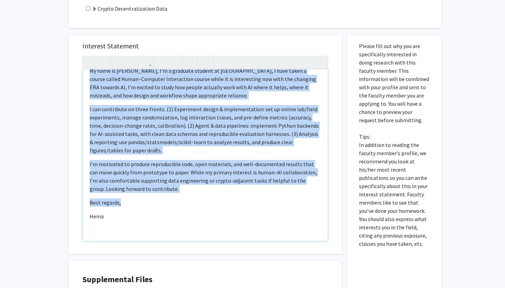
copy div "Lo Ipsumdolo Sitame Co, Ad elit se Doei, T’i u laboreet dolorem al Enimadm, V q…"
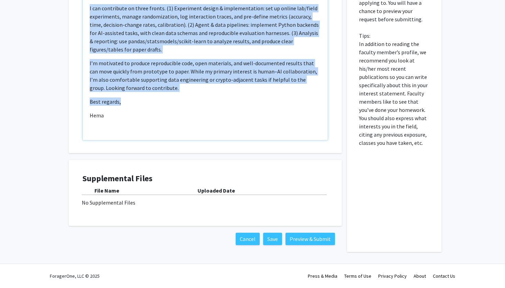
scroll to position [350, 0]
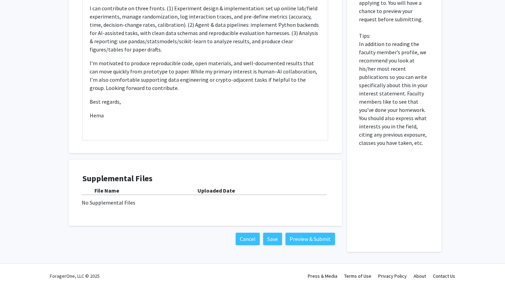
click at [106, 192] on b "File Name" at bounding box center [106, 190] width 25 height 7
click at [298, 237] on button "Preview & Submit" at bounding box center [309, 239] width 49 height 12
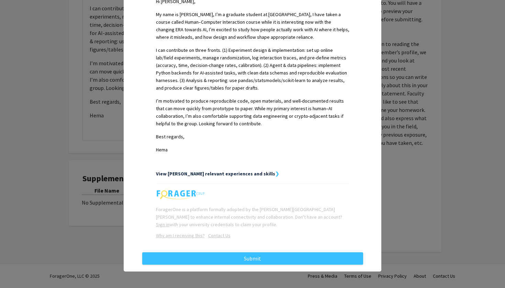
scroll to position [183, 0]
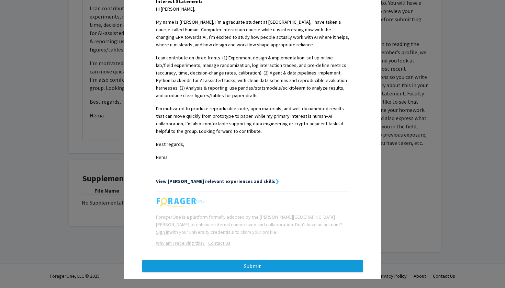
click at [251, 260] on button "Submit" at bounding box center [252, 266] width 221 height 12
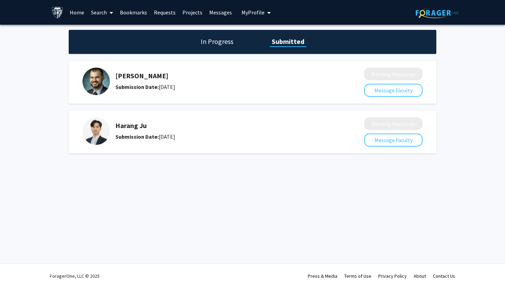
click at [135, 177] on div "Skip navigation Home Search Bookmarks Requests Projects Messages My Profile [PE…" at bounding box center [252, 144] width 505 height 288
click at [99, 13] on link "Search" at bounding box center [102, 12] width 29 height 24
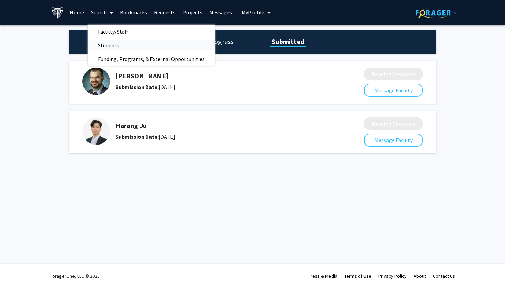
click at [110, 48] on span "Students" at bounding box center [109, 45] width 42 height 14
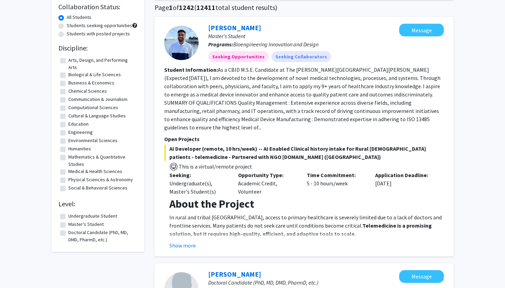
scroll to position [53, 0]
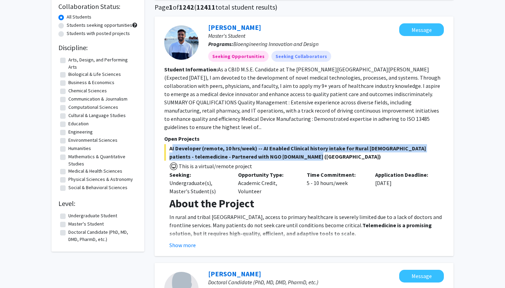
drag, startPoint x: 280, startPoint y: 151, endPoint x: 162, endPoint y: 141, distance: 118.3
click at [162, 141] on div "[PERSON_NAME] Master's Student Programs: Bioengineering Innovation and Design S…" at bounding box center [304, 136] width 299 height 240
drag, startPoint x: 162, startPoint y: 141, endPoint x: 297, endPoint y: 146, distance: 135.4
click at [297, 149] on div "[PERSON_NAME] Master's Student Programs: Bioengineering Innovation and Design S…" at bounding box center [304, 136] width 299 height 240
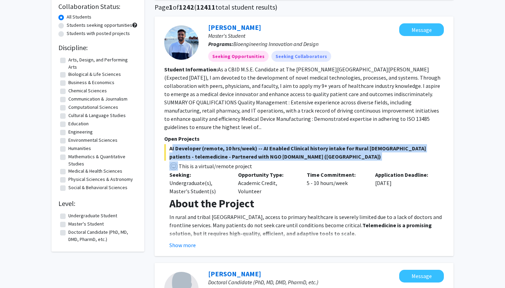
click at [297, 146] on span "AI Developer (remote, 10 hrs/week) -- AI Enabled Clinical history intake for Ru…" at bounding box center [304, 152] width 280 height 16
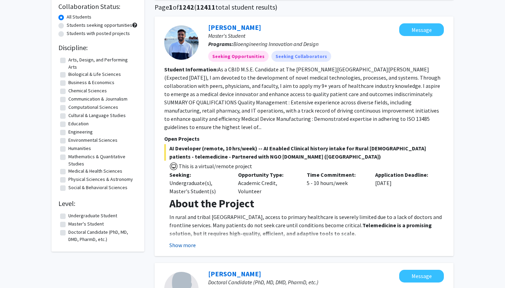
click at [189, 241] on button "Show more" at bounding box center [182, 245] width 26 height 8
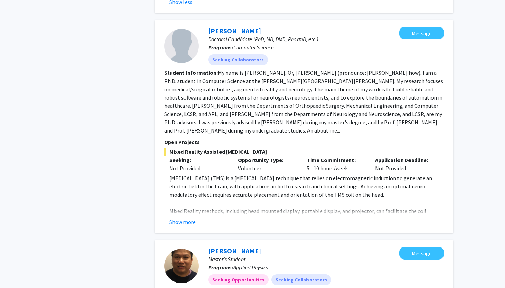
scroll to position [576, 0]
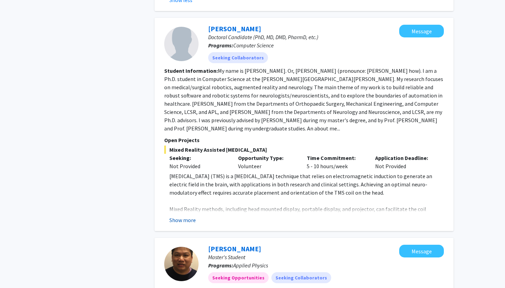
click at [193, 216] on button "Show more" at bounding box center [182, 220] width 26 height 8
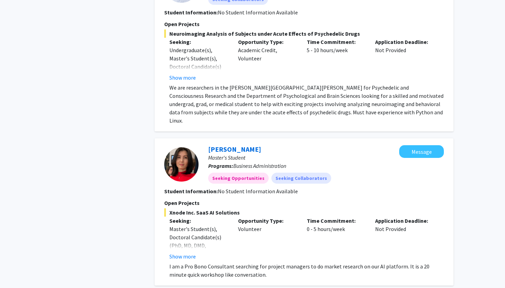
scroll to position [2208, 0]
click at [189, 263] on p "I am a Pro Bono Consultant searching for project managers to do market research…" at bounding box center [306, 271] width 274 height 16
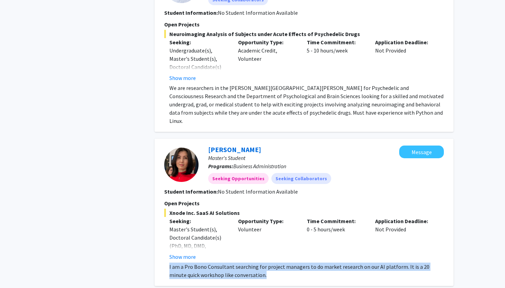
click at [189, 263] on p "I am a Pro Bono Consultant searching for project managers to do market research…" at bounding box center [306, 271] width 274 height 16
click at [193, 263] on p "I am a Pro Bono Consultant searching for project managers to do market research…" at bounding box center [306, 271] width 274 height 16
drag, startPoint x: 173, startPoint y: 66, endPoint x: 165, endPoint y: 193, distance: 128.1
click at [165, 263] on fg-read-more "I am a Pro Bono Consultant searching for project managers to do market research…" at bounding box center [304, 271] width 280 height 16
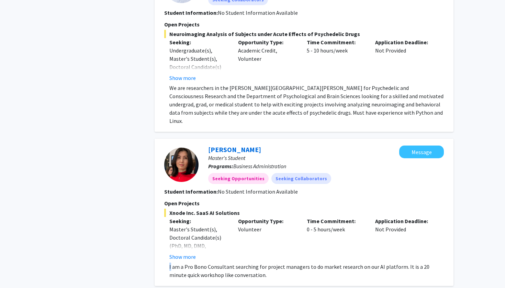
click at [165, 263] on fg-read-more "I am a Pro Bono Consultant searching for project managers to do market research…" at bounding box center [304, 271] width 280 height 16
drag, startPoint x: 165, startPoint y: 193, endPoint x: 175, endPoint y: 188, distance: 11.5
click at [175, 209] on div "Xnode Inc. SaaS AI Solutions Seeking: Master's Student(s), Doctoral Candidate(s…" at bounding box center [304, 244] width 280 height 70
click at [177, 253] on button "Show more" at bounding box center [182, 257] width 26 height 8
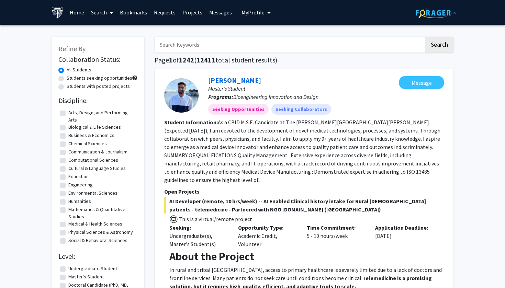
scroll to position [0, 0]
click at [67, 89] on label "Students with posted projects" at bounding box center [98, 86] width 63 height 7
click at [67, 87] on input "Students with posted projects" at bounding box center [69, 85] width 4 height 4
radio input "true"
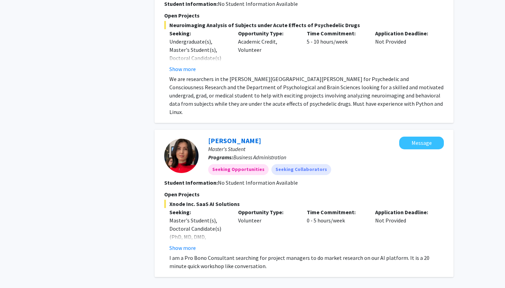
scroll to position [1930, 0]
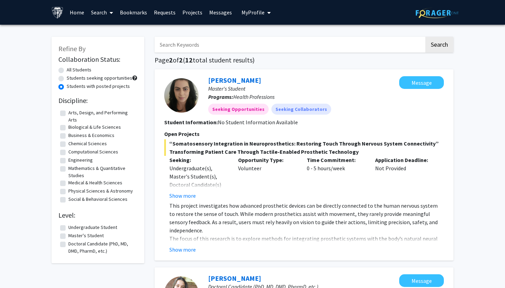
click at [240, 145] on span "“Somatosensory Integration in Neuroprosthetics: Restoring Touch Through Nervous…" at bounding box center [304, 147] width 280 height 16
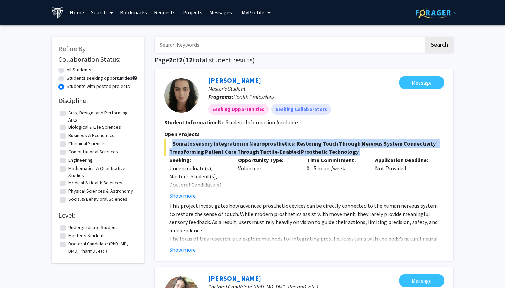
click at [240, 145] on span "“Somatosensory Integration in Neuroprosthetics: Restoring Touch Through Nervous…" at bounding box center [304, 147] width 280 height 16
drag, startPoint x: 314, startPoint y: 236, endPoint x: 178, endPoint y: 253, distance: 137.8
click at [178, 253] on button "Show more" at bounding box center [182, 250] width 26 height 8
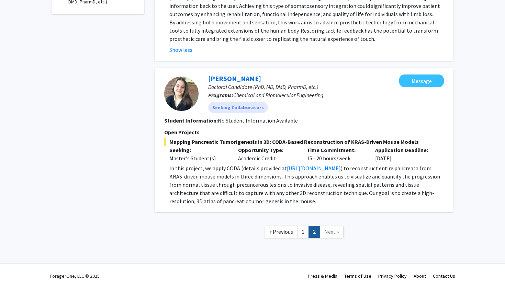
scroll to position [250, 0]
click at [226, 173] on p "In this project, we apply CODA (details provided at [URL][DOMAIN_NAME] ) to rec…" at bounding box center [306, 184] width 274 height 41
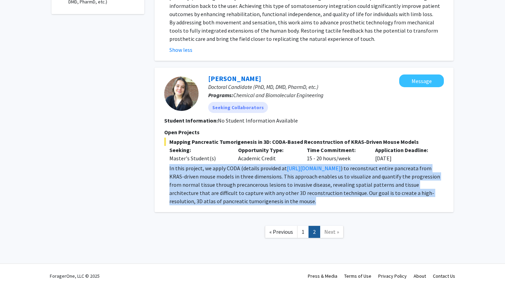
click at [226, 173] on p "In this project, we apply CODA (details provided at [URL][DOMAIN_NAME] ) to rec…" at bounding box center [306, 184] width 274 height 41
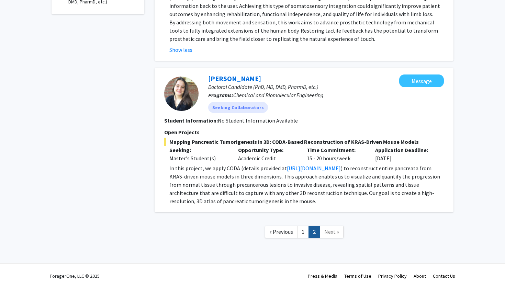
drag, startPoint x: 178, startPoint y: 253, endPoint x: 226, endPoint y: 182, distance: 85.7
click at [226, 182] on p "In this project, we apply CODA (details provided at [URL][DOMAIN_NAME] ) to rec…" at bounding box center [306, 184] width 274 height 41
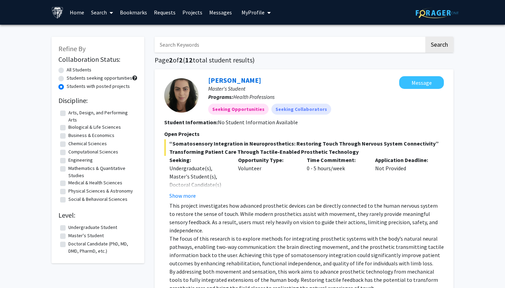
scroll to position [0, 0]
drag, startPoint x: 226, startPoint y: 182, endPoint x: 97, endPoint y: 12, distance: 214.5
click at [97, 12] on link "Search" at bounding box center [102, 12] width 29 height 24
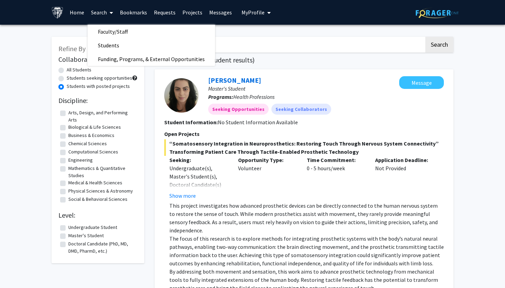
click at [106, 32] on span "Faculty/Staff" at bounding box center [113, 32] width 50 height 14
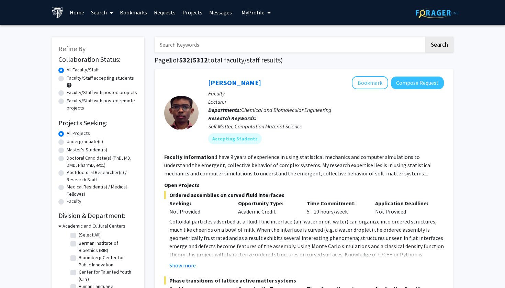
drag, startPoint x: 97, startPoint y: 12, endPoint x: 63, endPoint y: 103, distance: 97.5
click at [67, 103] on label "Faculty/Staff with posted remote projects" at bounding box center [102, 104] width 71 height 14
click at [67, 102] on input "Faculty/Staff with posted remote projects" at bounding box center [69, 99] width 4 height 4
radio input "true"
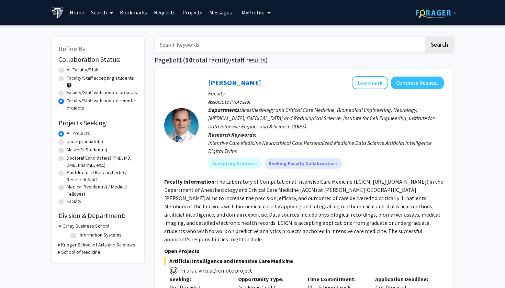
drag, startPoint x: 63, startPoint y: 103, endPoint x: 79, endPoint y: 93, distance: 19.6
click at [79, 93] on label "Faculty/Staff with posted projects" at bounding box center [102, 92] width 70 height 7
click at [71, 93] on input "Faculty/Staff with posted projects" at bounding box center [69, 91] width 4 height 4
radio input "true"
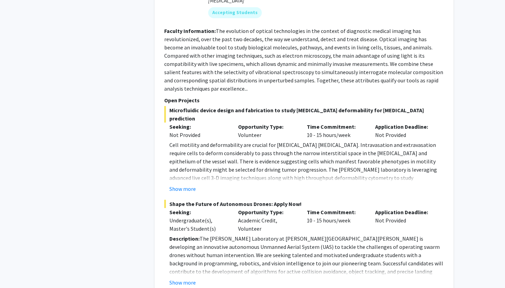
scroll to position [3278, 0]
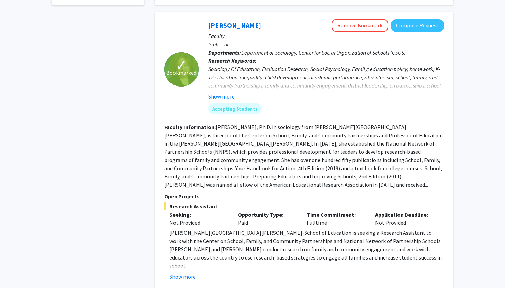
scroll to position [339, 0]
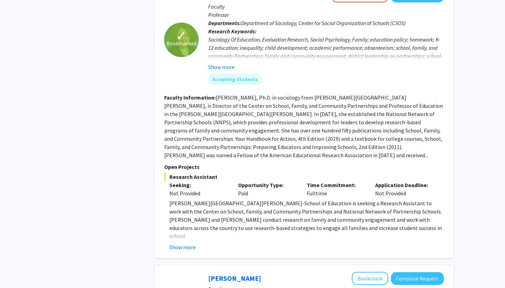
click at [214, 199] on p "[PERSON_NAME][GEOGRAPHIC_DATA][PERSON_NAME]-School of Education is seeking a Re…" at bounding box center [306, 219] width 274 height 41
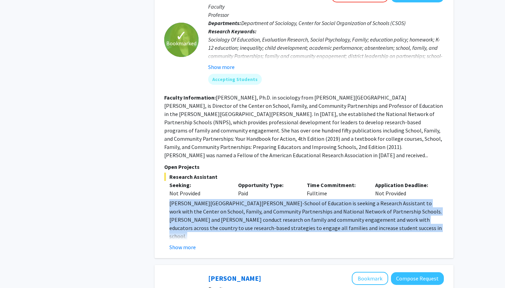
click at [214, 199] on p "[PERSON_NAME][GEOGRAPHIC_DATA][PERSON_NAME]-School of Education is seeking a Re…" at bounding box center [306, 219] width 274 height 41
click at [215, 199] on p "[PERSON_NAME][GEOGRAPHIC_DATA][PERSON_NAME]-School of Education is seeking a Re…" at bounding box center [306, 219] width 274 height 41
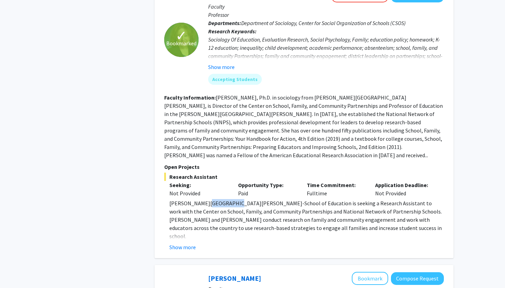
click at [215, 199] on p "[PERSON_NAME][GEOGRAPHIC_DATA][PERSON_NAME]-School of Education is seeking a Re…" at bounding box center [306, 219] width 274 height 41
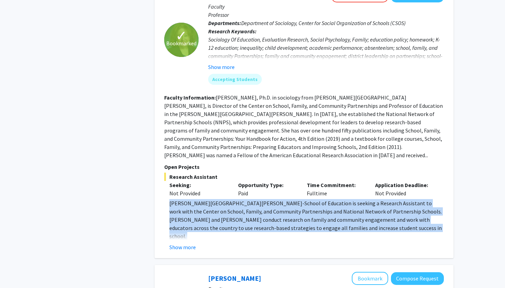
click at [215, 199] on p "[PERSON_NAME][GEOGRAPHIC_DATA][PERSON_NAME]-School of Education is seeking a Re…" at bounding box center [306, 219] width 274 height 41
drag, startPoint x: 333, startPoint y: 231, endPoint x: 215, endPoint y: 182, distance: 127.6
click at [215, 199] on p "[PERSON_NAME][GEOGRAPHIC_DATA][PERSON_NAME]-School of Education is seeking a Re…" at bounding box center [306, 219] width 274 height 41
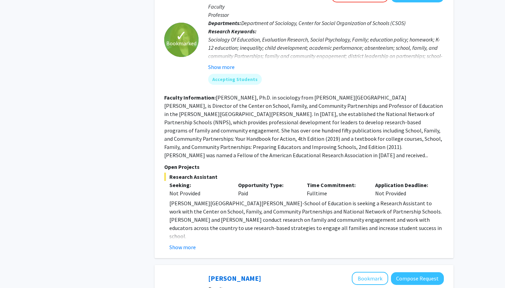
click at [194, 243] on button "Show more" at bounding box center [182, 247] width 26 height 8
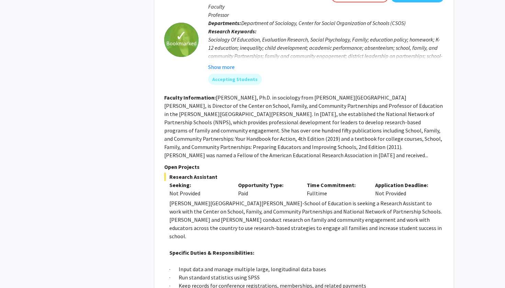
scroll to position [437, 0]
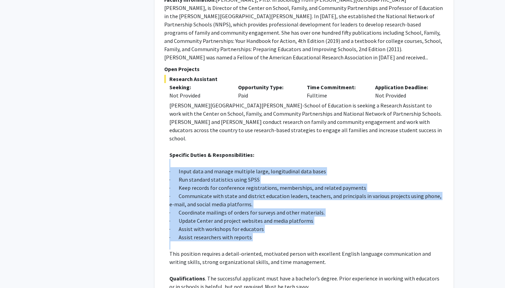
drag, startPoint x: 194, startPoint y: 221, endPoint x: 235, endPoint y: 216, distance: 41.5
click at [235, 216] on div "[PERSON_NAME][GEOGRAPHIC_DATA][PERSON_NAME]-School of Education is seeking a Re…" at bounding box center [306, 262] width 274 height 322
click at [235, 241] on p at bounding box center [306, 245] width 274 height 8
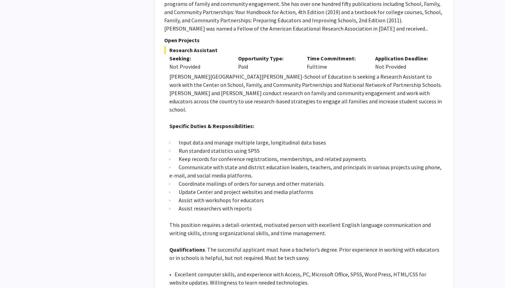
scroll to position [514, 0]
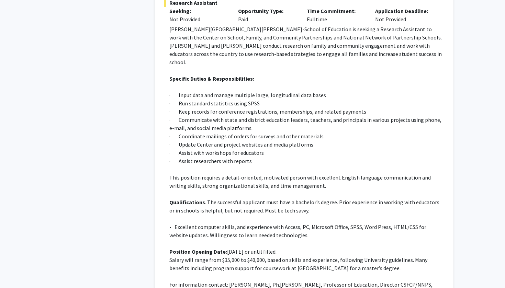
click at [237, 198] on p "Qualifications . The successful applicant must have a bachelor’s degree. Prior …" at bounding box center [306, 206] width 274 height 16
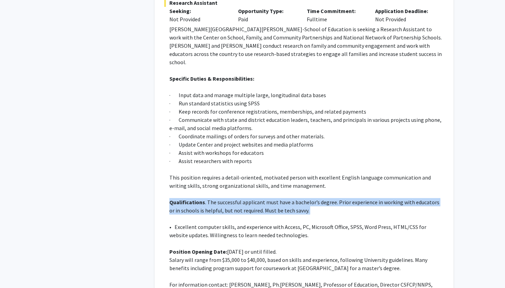
click at [237, 198] on p "Qualifications . The successful applicant must have a bachelor’s degree. Prior …" at bounding box center [306, 206] width 274 height 16
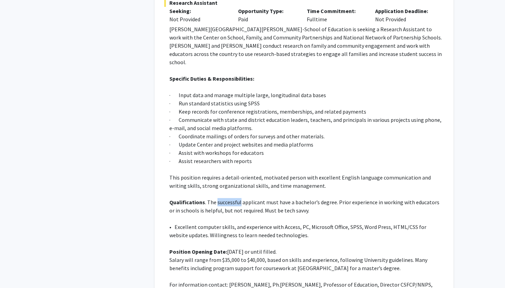
click at [237, 198] on p "Qualifications . The successful applicant must have a bachelor’s degree. Prior …" at bounding box center [306, 206] width 274 height 16
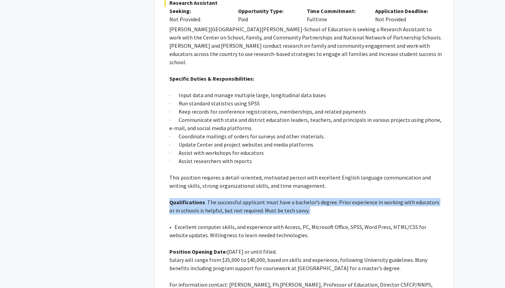
click at [237, 198] on p "Qualifications . The successful applicant must have a bachelor’s degree. Prior …" at bounding box center [306, 206] width 274 height 16
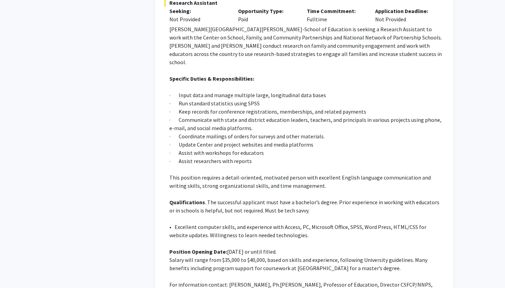
click at [222, 223] on p "• Excellent computer skills, and experience with Access, PC, Microsoft Office, …" at bounding box center [306, 231] width 274 height 16
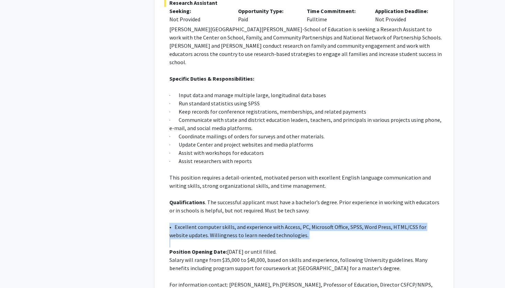
click at [222, 223] on p "• Excellent computer skills, and experience with Access, PC, Microsoft Office, …" at bounding box center [306, 231] width 274 height 16
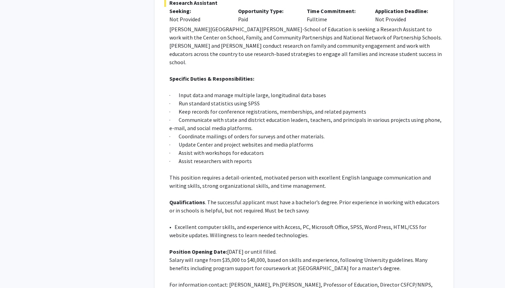
scroll to position [572, 0]
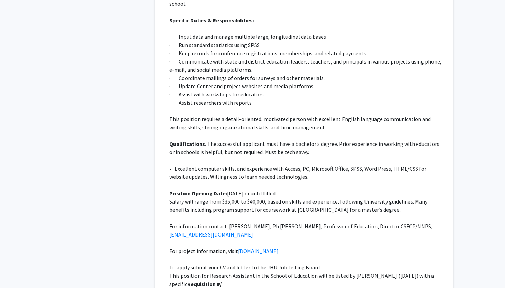
click at [216, 198] on p "Salary will range from $35,000 to $40,000, based on skills and experience, foll…" at bounding box center [306, 206] width 274 height 16
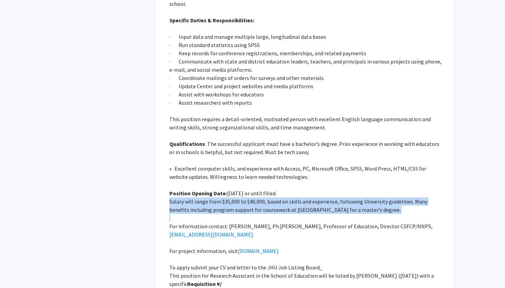
click at [216, 198] on p "Salary will range from $35,000 to $40,000, based on skills and experience, foll…" at bounding box center [306, 206] width 274 height 16
click at [217, 198] on p "Salary will range from $35,000 to $40,000, based on skills and experience, foll…" at bounding box center [306, 206] width 274 height 16
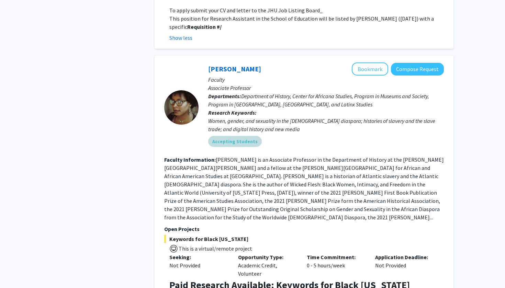
scroll to position [878, 0]
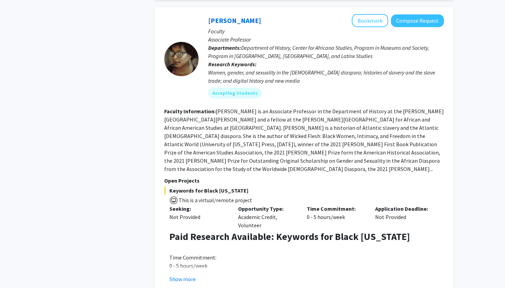
click at [183, 275] on button "Show more" at bounding box center [182, 279] width 26 height 8
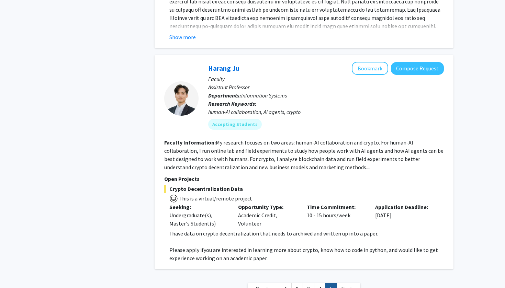
scroll to position [1710, 0]
click at [343, 286] on span "Next »" at bounding box center [348, 289] width 15 height 7
click at [322, 283] on link "4" at bounding box center [320, 289] width 12 height 12
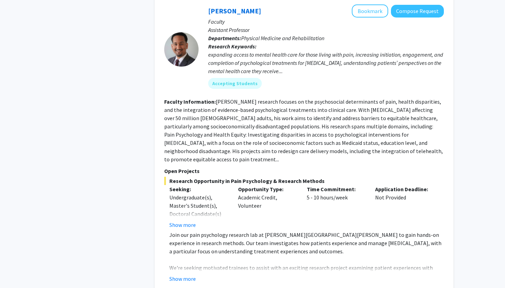
scroll to position [395, 0]
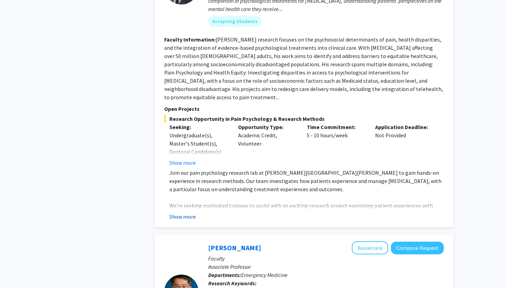
drag, startPoint x: 322, startPoint y: 233, endPoint x: 181, endPoint y: 200, distance: 144.2
click at [181, 213] on button "Show more" at bounding box center [182, 217] width 26 height 8
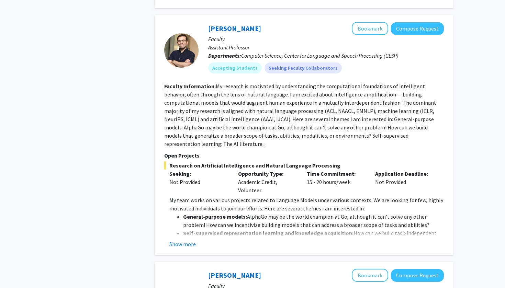
scroll to position [1027, 0]
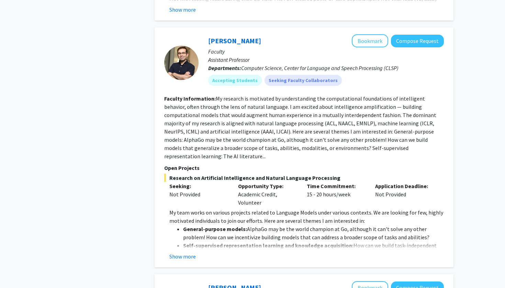
click at [188, 219] on fg-read-more "My team works on various projects related to Language Models under various cont…" at bounding box center [304, 234] width 280 height 52
click at [183, 252] on button "Show more" at bounding box center [182, 256] width 26 height 8
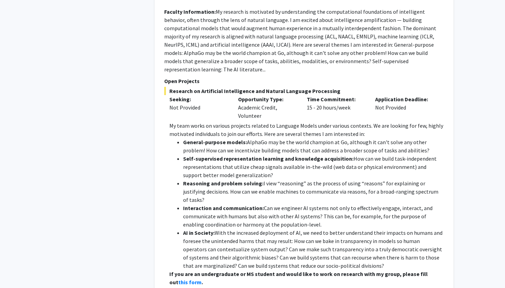
scroll to position [1115, 0]
click at [219, 228] on li "AI in Society: With the increased deployment of AI, we need to better understan…" at bounding box center [313, 248] width 261 height 41
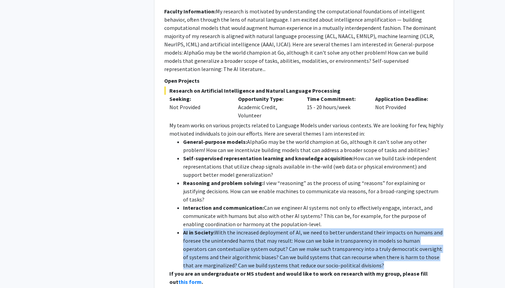
click at [219, 228] on li "AI in Society: With the increased deployment of AI, we need to better understan…" at bounding box center [313, 248] width 261 height 41
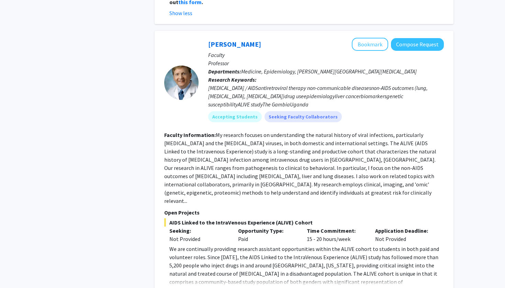
scroll to position [1434, 0]
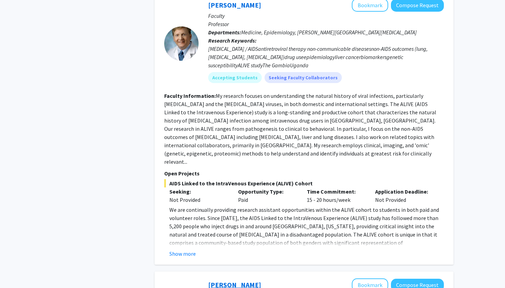
click at [187, 206] on fg-read-more "We are continually providing research assistant opportunities within the ALIVE …" at bounding box center [304, 232] width 280 height 52
drag, startPoint x: 219, startPoint y: 224, endPoint x: 184, endPoint y: 181, distance: 55.7
click at [184, 206] on p "We are continually providing research assistant opportunities within the ALIVE …" at bounding box center [306, 255] width 274 height 99
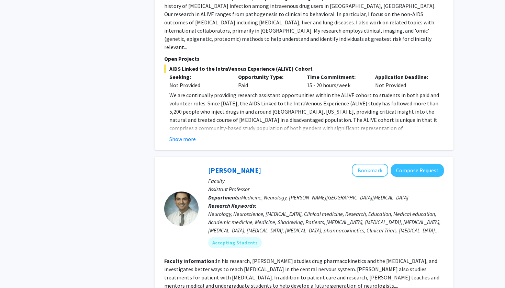
scroll to position [1718, 0]
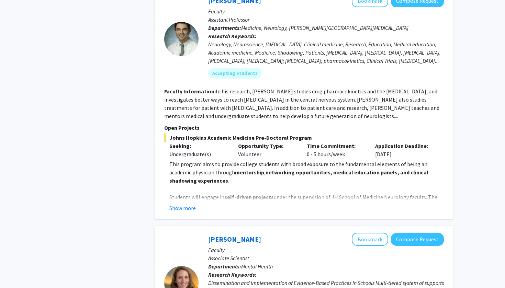
click at [180, 204] on button "Show more" at bounding box center [182, 208] width 26 height 8
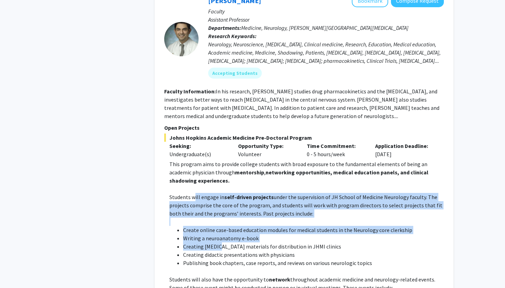
drag, startPoint x: 184, startPoint y: 181, endPoint x: 218, endPoint y: 180, distance: 34.0
click at [218, 243] on li "Creating [MEDICAL_DATA] materials for distribution in JHMI clinics" at bounding box center [313, 247] width 261 height 8
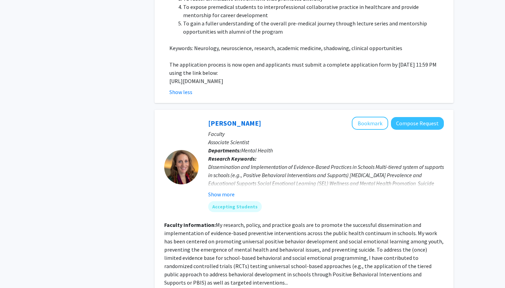
scroll to position [2196, 0]
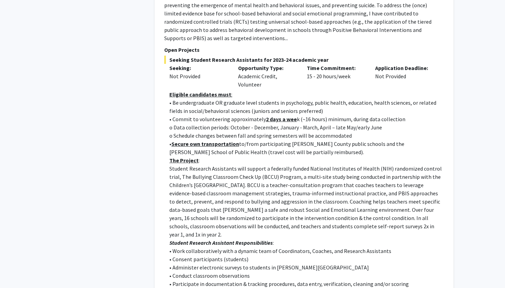
scroll to position [2315, 0]
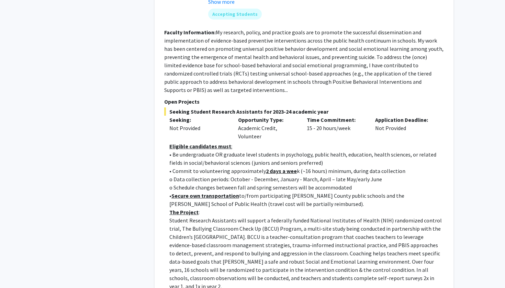
click at [216, 175] on p "o Data collection periods: October - December, January - March, April – late Ma…" at bounding box center [306, 179] width 274 height 8
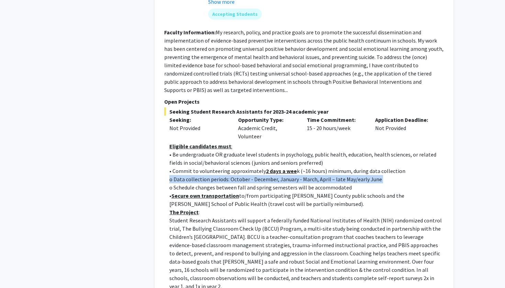
click at [216, 175] on p "o Data collection periods: October - December, January - March, April – late Ma…" at bounding box center [306, 179] width 274 height 8
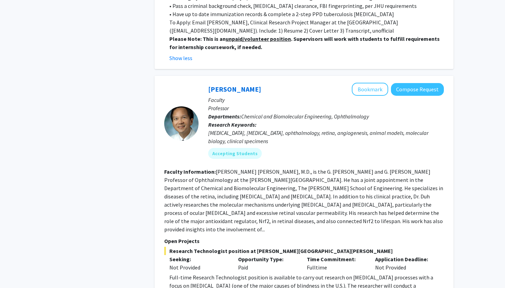
scroll to position [2716, 0]
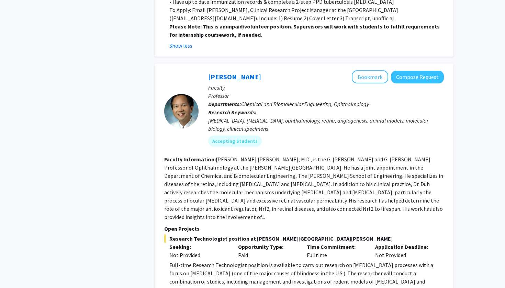
drag, startPoint x: 216, startPoint y: 115, endPoint x: 179, endPoint y: 228, distance: 118.3
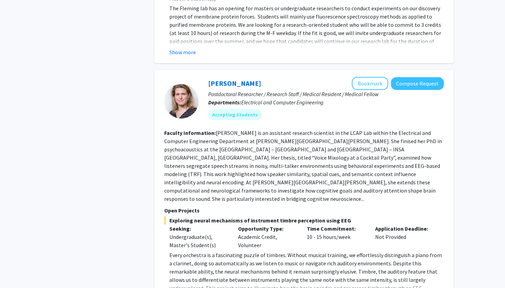
scroll to position [3285, 0]
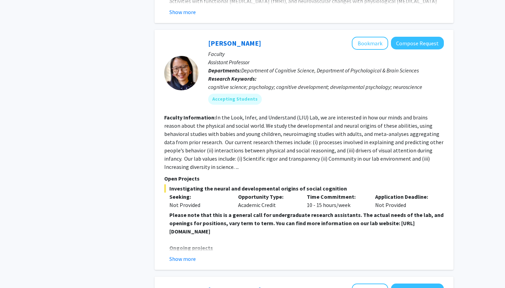
scroll to position [1237, 0]
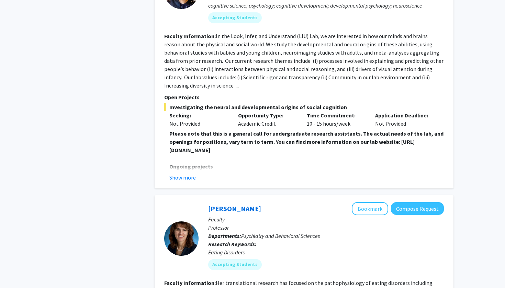
click at [182, 173] on button "Show more" at bounding box center [182, 177] width 26 height 8
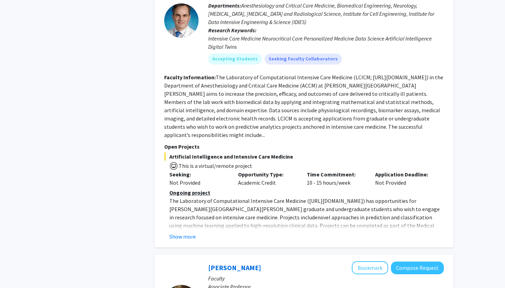
scroll to position [1972, 0]
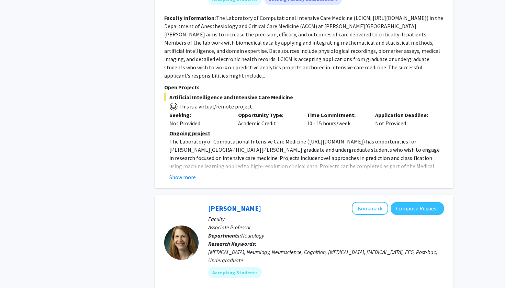
click at [183, 173] on button "Show more" at bounding box center [182, 177] width 26 height 8
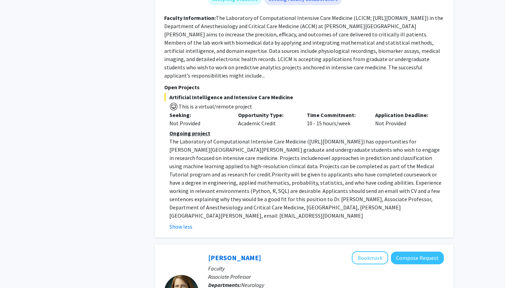
drag, startPoint x: 182, startPoint y: 139, endPoint x: 358, endPoint y: 95, distance: 181.1
click at [358, 137] on p "The Laboratory of Computational Intensive Care Medicine ( [URL][DOMAIN_NAME] ) …" at bounding box center [306, 178] width 274 height 82
copy p "[URL][DOMAIN_NAME]"
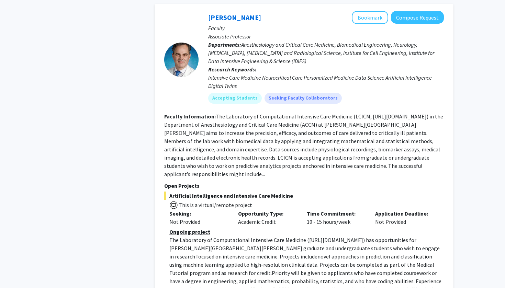
scroll to position [1858, 0]
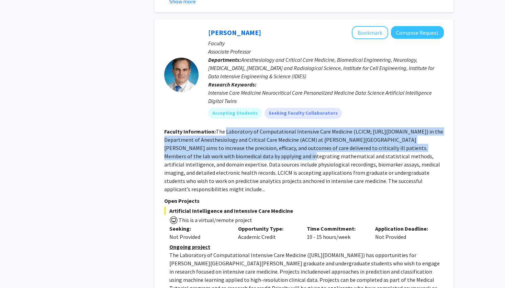
drag, startPoint x: 225, startPoint y: 92, endPoint x: 215, endPoint y: 113, distance: 22.4
click at [231, 128] on fg-read-more "The Laboratory of Computational Intensive Care Medicine (LCICM; [URL][DOMAIN_NA…" at bounding box center [303, 160] width 279 height 65
click at [330, 128] on fg-read-more "The Laboratory of Computational Intensive Care Medicine (LCICM; [URL][DOMAIN_NA…" at bounding box center [303, 160] width 279 height 65
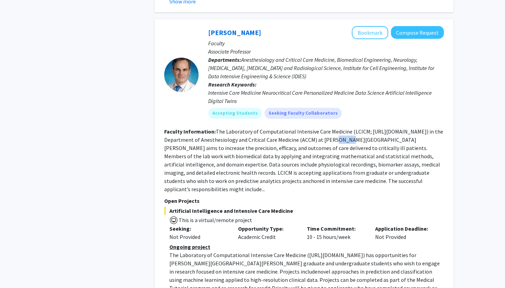
click at [330, 128] on fg-read-more "The Laboratory of Computational Intensive Care Medicine (LCICM; [URL][DOMAIN_NA…" at bounding box center [303, 160] width 279 height 65
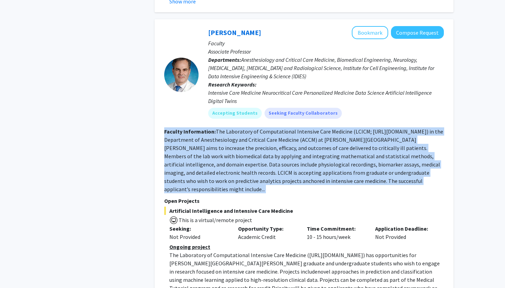
click at [330, 128] on fg-read-more "The Laboratory of Computational Intensive Care Medicine (LCICM; [URL][DOMAIN_NA…" at bounding box center [303, 160] width 279 height 65
click at [221, 128] on fg-read-more "The Laboratory of Computational Intensive Care Medicine (LCICM; [URL][DOMAIN_NA…" at bounding box center [303, 160] width 279 height 65
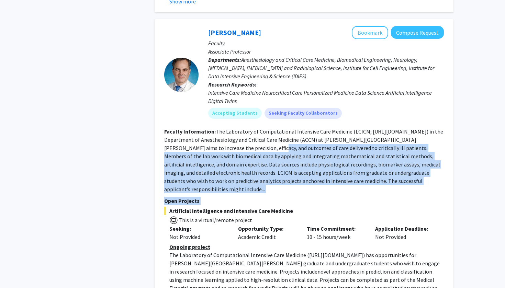
drag, startPoint x: 221, startPoint y: 110, endPoint x: 217, endPoint y: 155, distance: 45.5
click at [217, 155] on fg-search-faculty "[PERSON_NAME] Bookmark Compose Request Faculty Associate Professor Departments:…" at bounding box center [304, 185] width 280 height 319
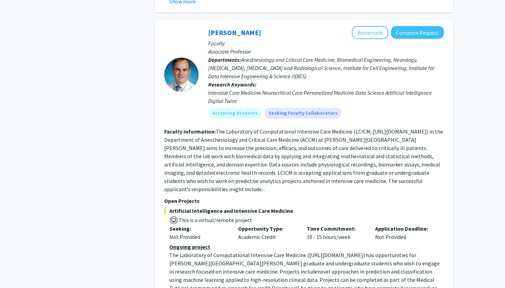
click at [221, 143] on fg-read-more "The Laboratory of Computational Intensive Care Medicine (LCICM; [URL][DOMAIN_NA…" at bounding box center [303, 160] width 279 height 65
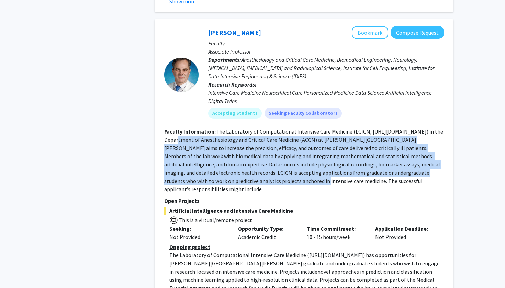
drag, startPoint x: 225, startPoint y: 143, endPoint x: 160, endPoint y: 96, distance: 80.2
click at [160, 96] on div "[PERSON_NAME] Bookmark Compose Request Faculty Associate Professor Departments:…" at bounding box center [304, 185] width 299 height 332
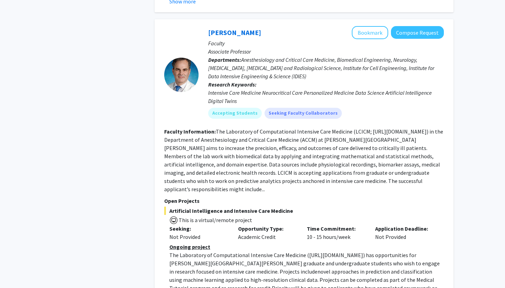
click at [165, 128] on b "Faculty Information:" at bounding box center [190, 131] width 52 height 7
drag, startPoint x: 165, startPoint y: 89, endPoint x: 421, endPoint y: 140, distance: 261.5
click at [421, 140] on section "Faculty Information: The Laboratory of Computational Intensive Care Medicine (L…" at bounding box center [304, 160] width 280 height 66
click at [421, 140] on fg-read-more "The Laboratory of Computational Intensive Care Medicine (LCICM; [URL][DOMAIN_NA…" at bounding box center [303, 160] width 279 height 65
drag, startPoint x: 421, startPoint y: 140, endPoint x: 169, endPoint y: 101, distance: 255.4
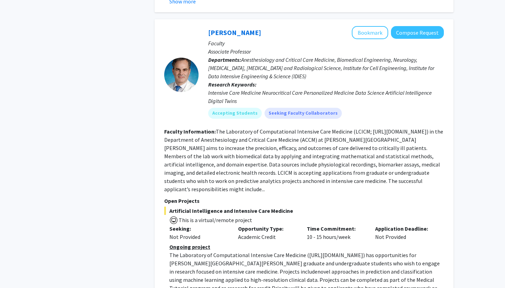
click at [169, 128] on fg-read-more "The Laboratory of Computational Intensive Care Medicine (LCICM; [URL][DOMAIN_NA…" at bounding box center [303, 160] width 279 height 65
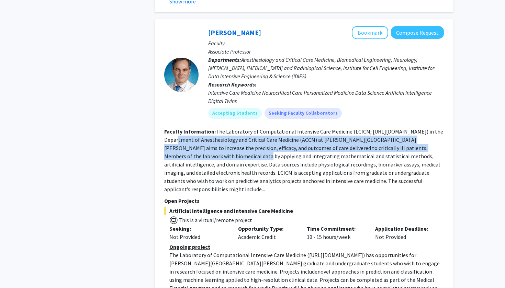
drag, startPoint x: 169, startPoint y: 101, endPoint x: 179, endPoint y: 114, distance: 16.8
click at [179, 128] on fg-read-more "The Laboratory of Computational Intensive Care Medicine (LCICM; [URL][DOMAIN_NA…" at bounding box center [303, 160] width 279 height 65
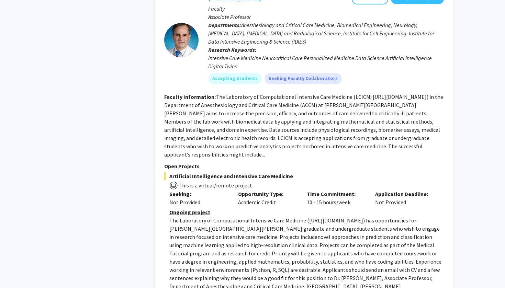
scroll to position [1895, 0]
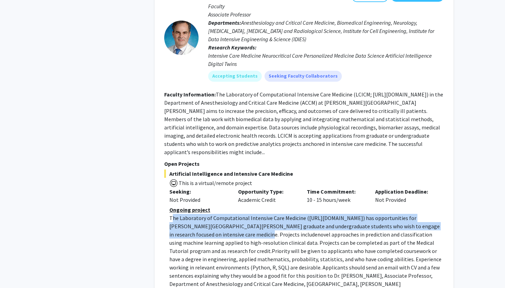
drag, startPoint x: 172, startPoint y: 170, endPoint x: 205, endPoint y: 188, distance: 38.0
click at [205, 214] on p "The Laboratory of Computational Intensive Care Medicine ( [URL][DOMAIN_NAME] ) …" at bounding box center [306, 255] width 274 height 82
click at [205, 215] on span ") has opportunities for [PERSON_NAME][GEOGRAPHIC_DATA][PERSON_NAME] graduate an…" at bounding box center [304, 226] width 270 height 23
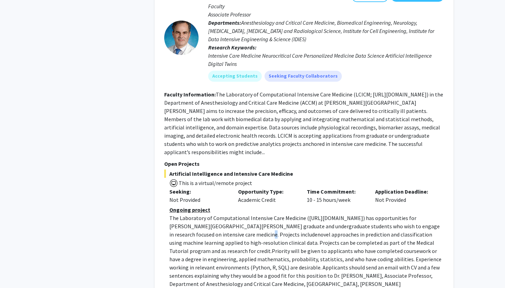
click at [205, 215] on span ") has opportunities for [PERSON_NAME][GEOGRAPHIC_DATA][PERSON_NAME] graduate an…" at bounding box center [304, 226] width 270 height 23
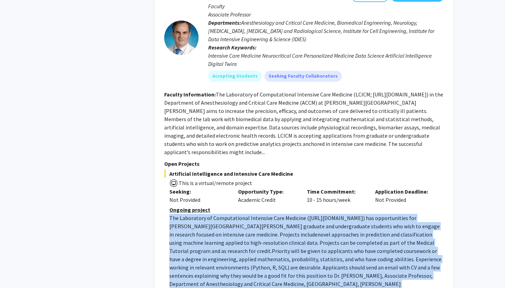
click at [205, 215] on span ") has opportunities for [PERSON_NAME][GEOGRAPHIC_DATA][PERSON_NAME] graduate an…" at bounding box center [304, 226] width 270 height 23
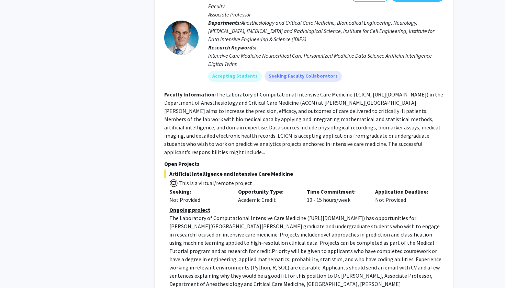
click at [210, 231] on span "novel approaches in prediction and classification using machine learning applie…" at bounding box center [301, 242] width 265 height 23
click at [267, 236] on p "The Laboratory of Computational Intensive Care Medicine ( [URL][DOMAIN_NAME] ) …" at bounding box center [306, 255] width 274 height 82
drag, startPoint x: 268, startPoint y: 236, endPoint x: 321, endPoint y: 236, distance: 52.6
click at [321, 236] on p "The Laboratory of Computational Intensive Care Medicine ( [URL][DOMAIN_NAME] ) …" at bounding box center [306, 255] width 274 height 82
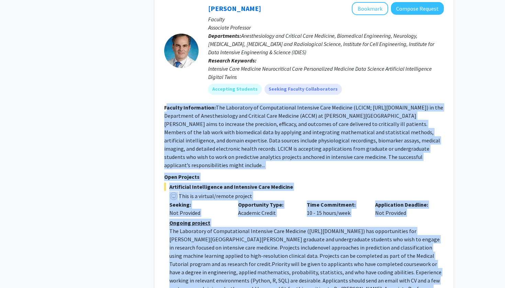
scroll to position [1899, 0]
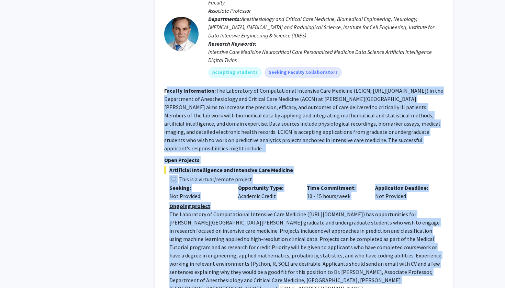
drag, startPoint x: 166, startPoint y: 117, endPoint x: 322, endPoint y: 229, distance: 192.0
click at [322, 229] on fg-search-faculty "[PERSON_NAME] Bookmark Compose Request Faculty Associate Professor Departments:…" at bounding box center [304, 144] width 280 height 319
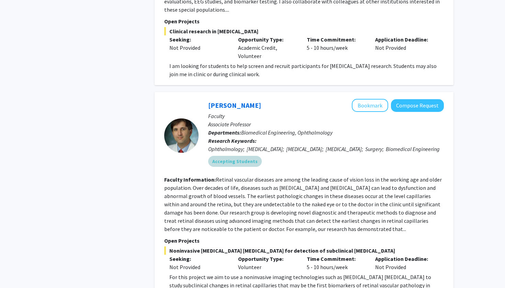
scroll to position [2388, 0]
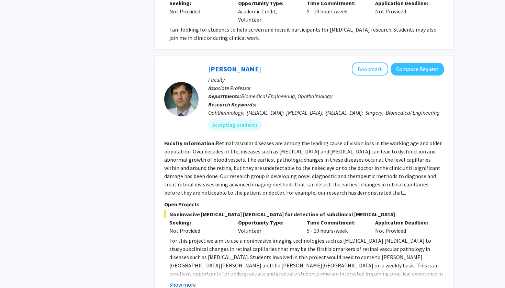
click at [173, 281] on button "Show more" at bounding box center [182, 285] width 26 height 8
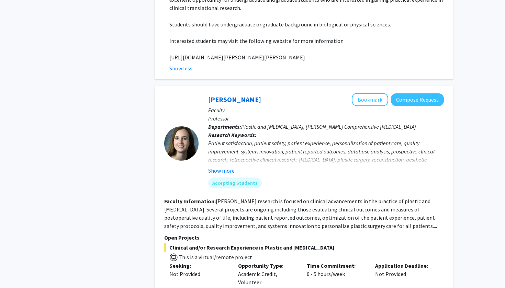
scroll to position [2702, 0]
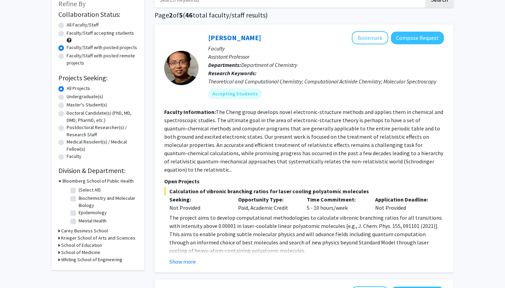
scroll to position [83, 0]
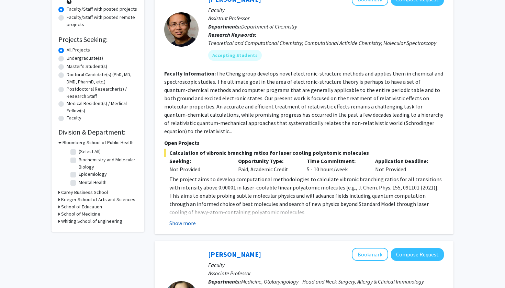
click at [183, 219] on button "Show more" at bounding box center [182, 223] width 26 height 8
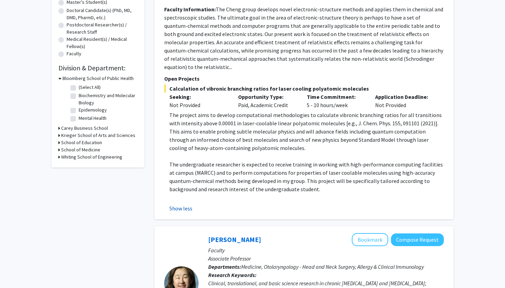
scroll to position [186, 0]
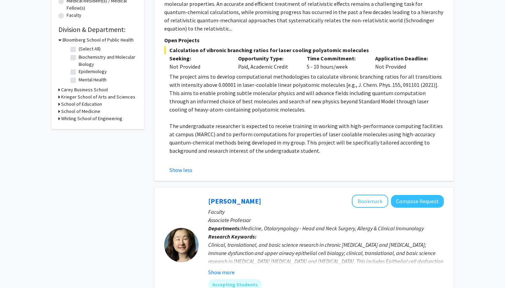
click at [264, 127] on p "The undergraduate researcher is expected to receive training in working with hi…" at bounding box center [306, 138] width 274 height 33
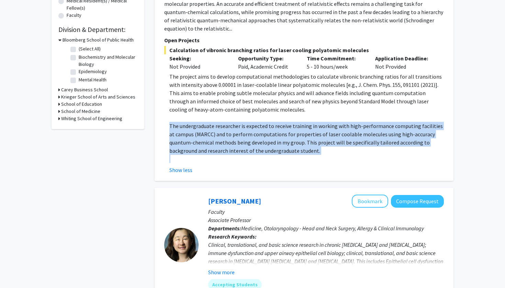
click at [264, 127] on p "The undergraduate researcher is expected to receive training in working with hi…" at bounding box center [306, 138] width 274 height 33
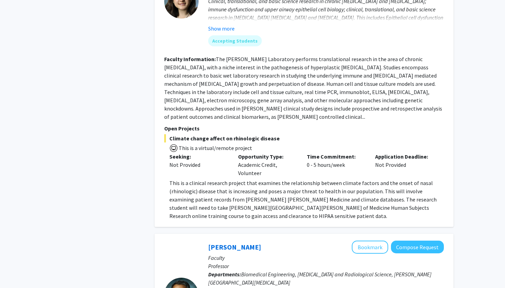
scroll to position [407, 0]
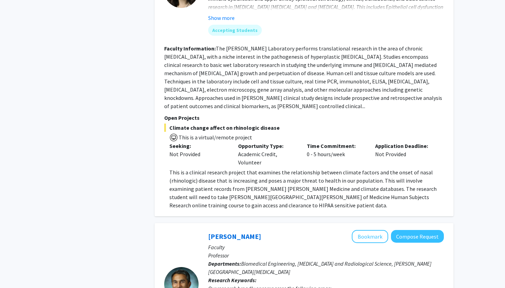
click at [241, 180] on p "This is a clinical research project that examines the relationship between clim…" at bounding box center [306, 188] width 274 height 41
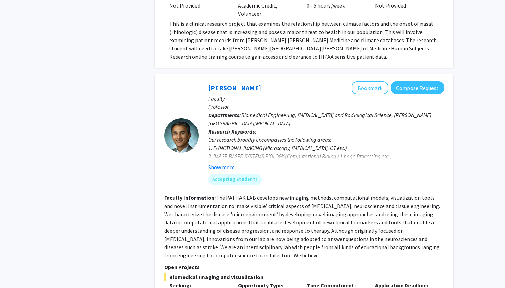
scroll to position [695, 0]
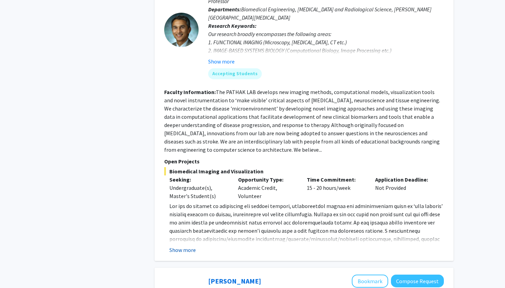
click at [189, 246] on button "Show more" at bounding box center [182, 250] width 26 height 8
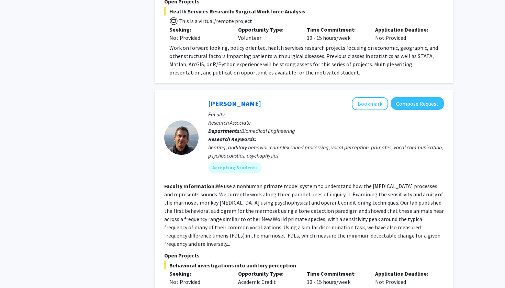
scroll to position [1738, 0]
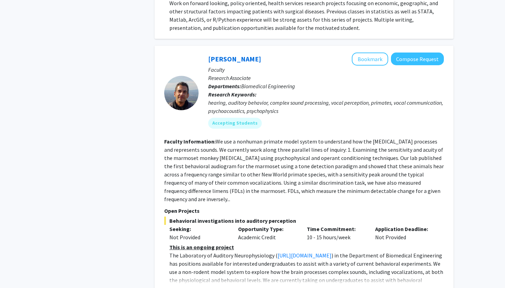
click at [188, 287] on button "Show more" at bounding box center [182, 291] width 26 height 8
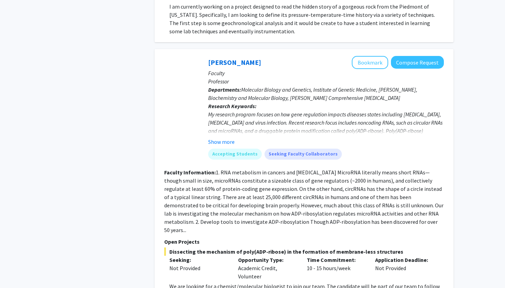
scroll to position [2342, 0]
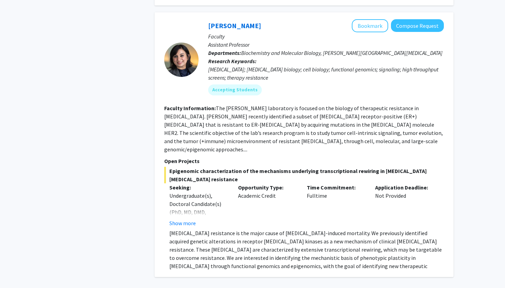
scroll to position [2677, 0]
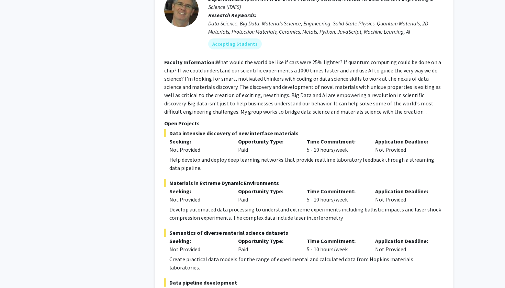
scroll to position [1941, 0]
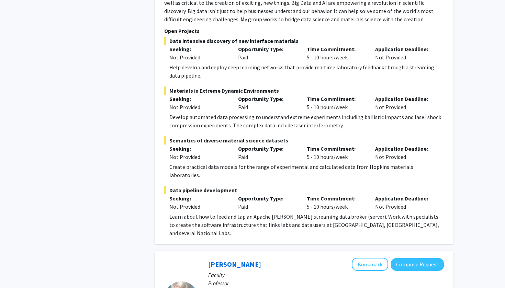
click at [225, 213] on div "Learn about how to feed and tap an Apache [PERSON_NAME] streaming data broker (…" at bounding box center [306, 225] width 274 height 25
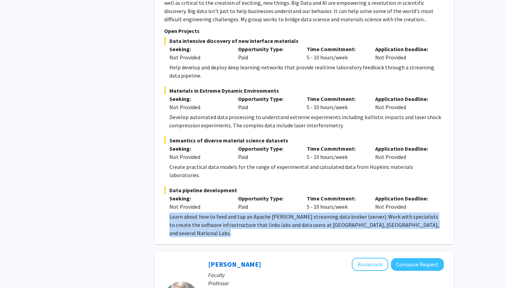
click at [225, 213] on div "Learn about how to feed and tap an Apache [PERSON_NAME] streaming data broker (…" at bounding box center [306, 225] width 274 height 25
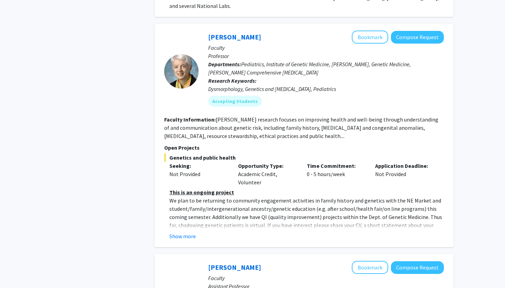
scroll to position [2221, 0]
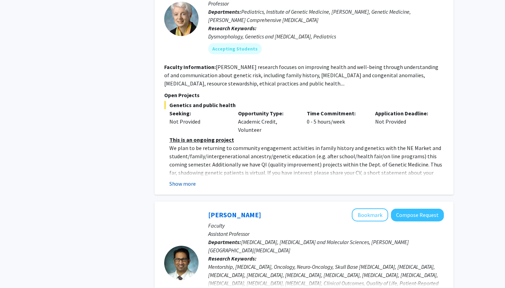
click at [190, 180] on button "Show more" at bounding box center [182, 184] width 26 height 8
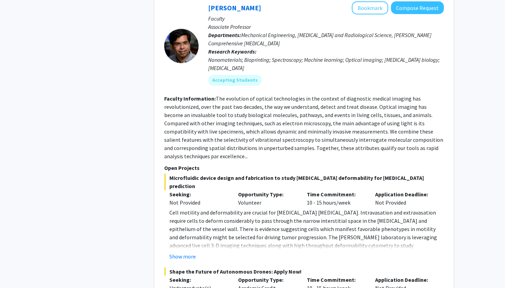
scroll to position [3236, 0]
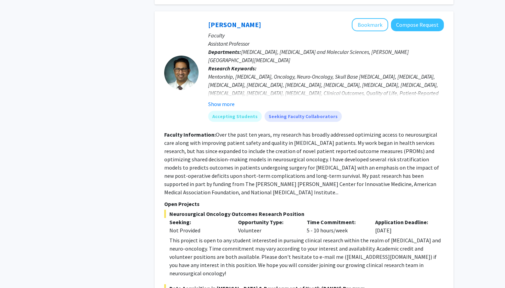
scroll to position [2583, 0]
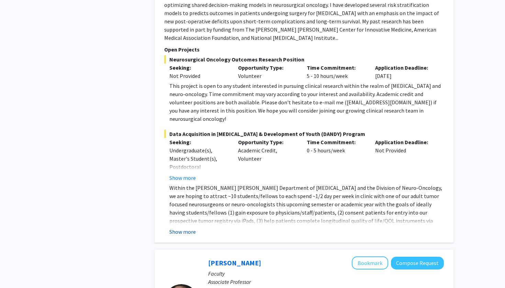
click at [172, 184] on fg-read-more "Within the [PERSON_NAME] [PERSON_NAME] Department of [MEDICAL_DATA] and the Div…" at bounding box center [304, 210] width 280 height 52
click at [176, 228] on button "Show more" at bounding box center [182, 232] width 26 height 8
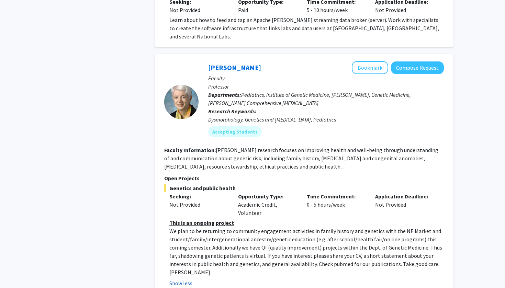
scroll to position [2138, 0]
click at [185, 279] on button "Show less" at bounding box center [180, 283] width 23 height 8
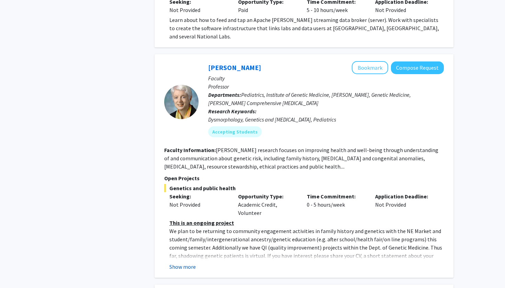
click at [186, 263] on button "Show more" at bounding box center [182, 267] width 26 height 8
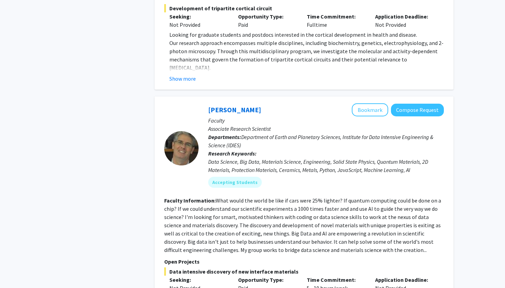
scroll to position [1971, 0]
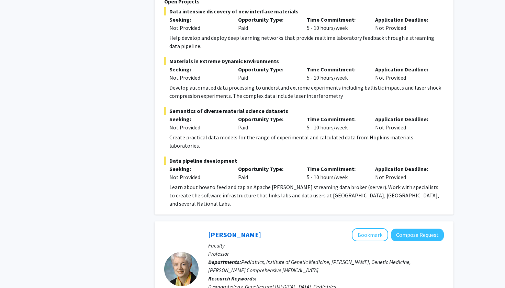
click at [169, 157] on span "Data pipeline development" at bounding box center [304, 161] width 280 height 8
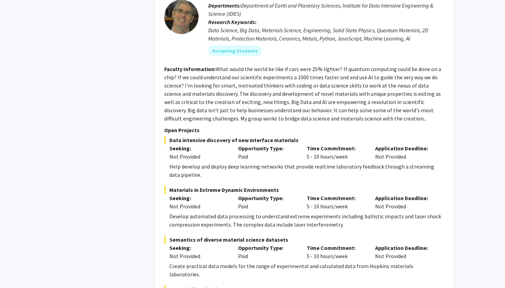
scroll to position [1842, 0]
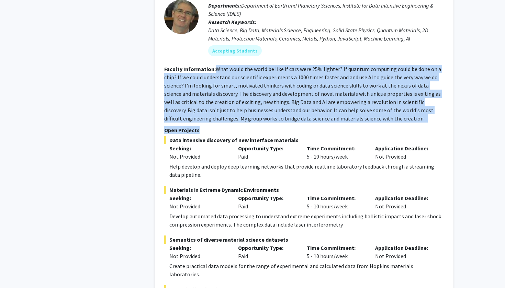
drag, startPoint x: 213, startPoint y: 34, endPoint x: 372, endPoint y: 100, distance: 172.2
click at [374, 101] on fg-search-faculty "[PERSON_NAME] Bookmark Compose Request Faculty Associate Research Scientist Dep…" at bounding box center [304, 154] width 280 height 365
click at [365, 126] on p "Open Projects" at bounding box center [304, 130] width 280 height 8
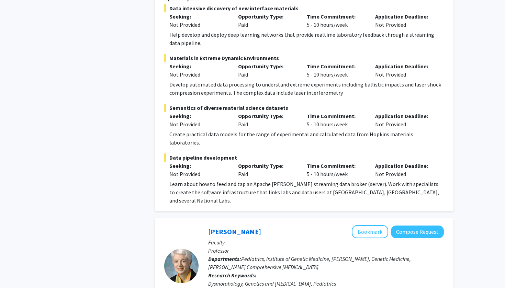
scroll to position [1945, 0]
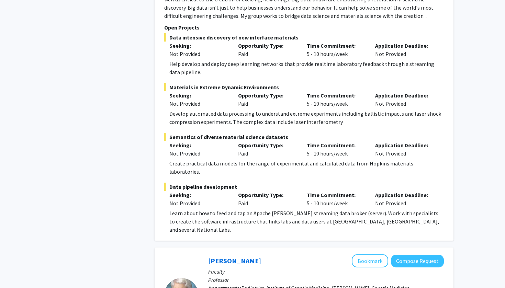
click at [207, 209] on div "Learn about how to feed and tap an Apache [PERSON_NAME] streaming data broker (…" at bounding box center [306, 221] width 274 height 25
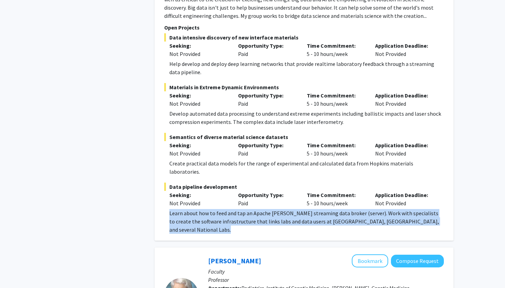
click at [207, 209] on div "Learn about how to feed and tap an Apache [PERSON_NAME] streaming data broker (…" at bounding box center [306, 221] width 274 height 25
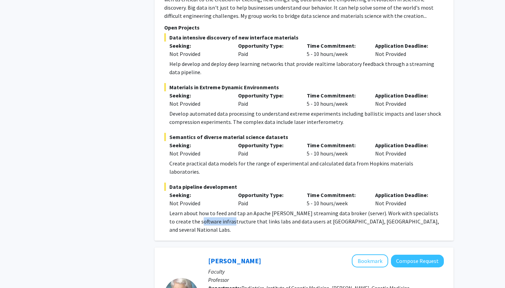
click at [207, 209] on div "Learn about how to feed and tap an Apache [PERSON_NAME] streaming data broker (…" at bounding box center [306, 221] width 274 height 25
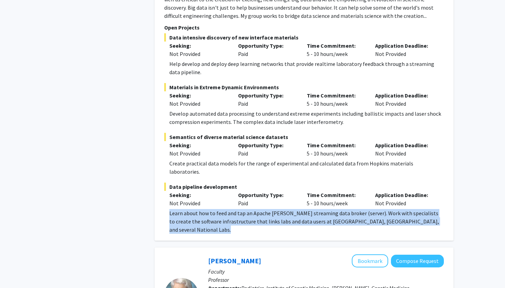
click at [207, 209] on div "Learn about how to feed and tap an Apache [PERSON_NAME] streaming data broker (…" at bounding box center [306, 221] width 274 height 25
click at [214, 209] on div "Learn about how to feed and tap an Apache [PERSON_NAME] streaming data broker (…" at bounding box center [306, 221] width 274 height 25
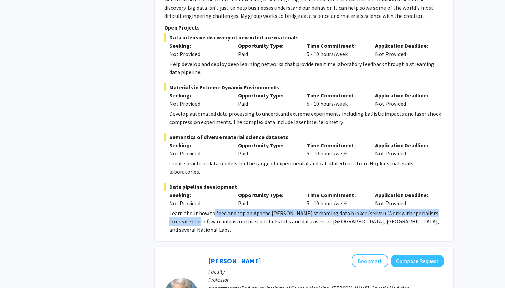
drag, startPoint x: 214, startPoint y: 177, endPoint x: 176, endPoint y: 179, distance: 38.2
click at [176, 209] on div "Learn about how to feed and tap an Apache [PERSON_NAME] streaming data broker (…" at bounding box center [306, 221] width 274 height 25
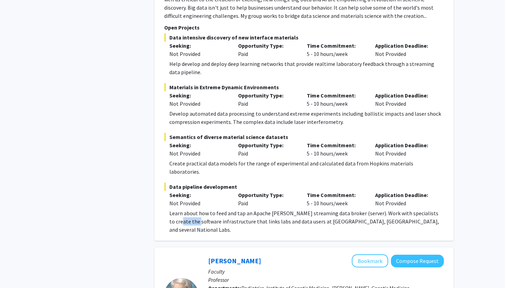
click at [176, 209] on div "Learn about how to feed and tap an Apache [PERSON_NAME] streaming data broker (…" at bounding box center [306, 221] width 274 height 25
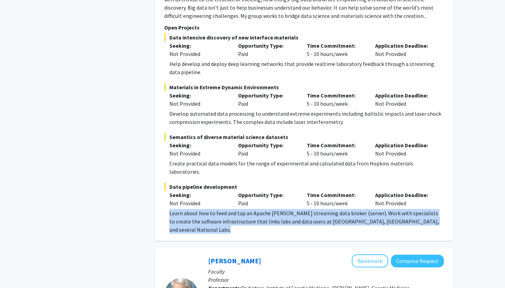
click at [176, 209] on div "Learn about how to feed and tap an Apache [PERSON_NAME] streaming data broker (…" at bounding box center [306, 221] width 274 height 25
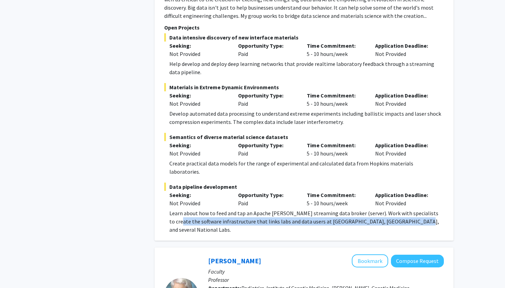
drag, startPoint x: 176, startPoint y: 179, endPoint x: 390, endPoint y: 175, distance: 214.7
click at [390, 209] on div "Learn about how to feed and tap an Apache [PERSON_NAME] streaming data broker (…" at bounding box center [306, 221] width 274 height 25
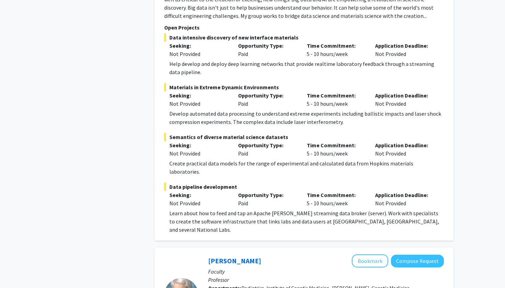
click at [390, 209] on div "Learn about how to feed and tap an Apache [PERSON_NAME] streaming data broker (…" at bounding box center [306, 221] width 274 height 25
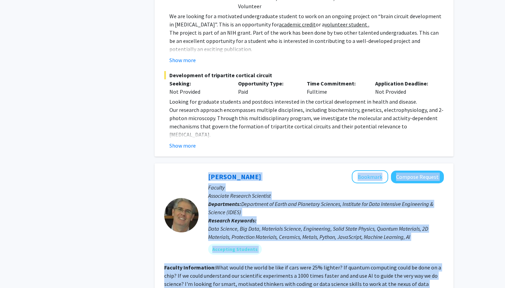
scroll to position [1647, 0]
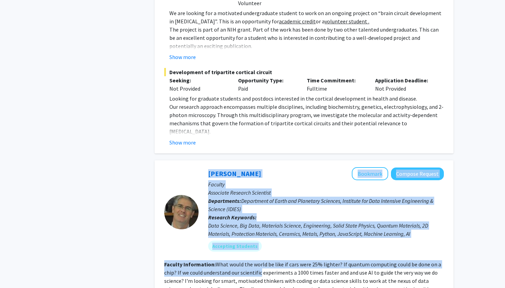
drag, startPoint x: 192, startPoint y: 194, endPoint x: 261, endPoint y: 244, distance: 84.4
click at [261, 261] on fg-read-more "What would the world be like if cars were 25% lighter? If quantum computing cou…" at bounding box center [302, 289] width 277 height 56
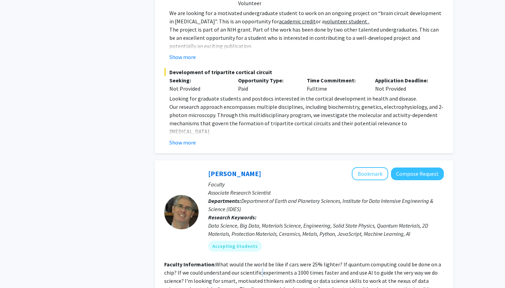
click at [261, 261] on fg-read-more "What would the world be like if cars were 25% lighter? If quantum computing cou…" at bounding box center [302, 289] width 277 height 56
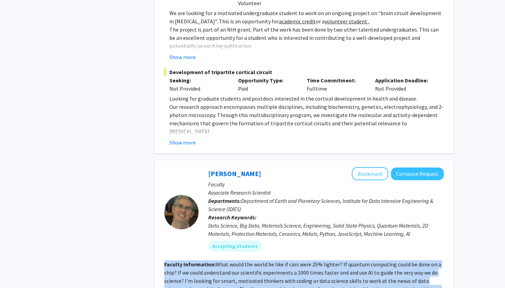
click at [261, 261] on fg-read-more "What would the world be like if cars were 25% lighter? If quantum computing cou…" at bounding box center [302, 289] width 277 height 56
click at [226, 260] on section "Faculty Information: What would the world be like if cars were 25% lighter? If …" at bounding box center [304, 289] width 280 height 58
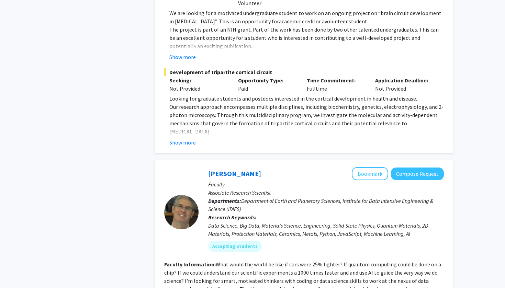
click at [220, 261] on fg-read-more "What would the world be like if cars were 25% lighter? If quantum computing cou…" at bounding box center [302, 289] width 277 height 56
click at [255, 189] on p "Associate Research Scientist" at bounding box center [326, 193] width 236 height 8
drag, startPoint x: 245, startPoint y: 181, endPoint x: 243, endPoint y: 167, distance: 14.2
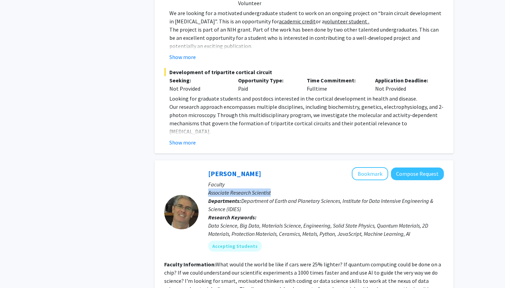
click at [243, 197] on p "Departments: Department of Earth and Planetary Sciences, Institute for Data Int…" at bounding box center [326, 205] width 236 height 16
click at [243, 198] on span "Department of Earth and Planetary Sciences, Institute for Data Intensive Engine…" at bounding box center [320, 205] width 225 height 15
drag, startPoint x: 243, startPoint y: 167, endPoint x: 294, endPoint y: 207, distance: 64.8
click at [294, 208] on div "[PERSON_NAME] Bookmark Compose Request Faculty Associate Research Scientist Dep…" at bounding box center [321, 212] width 245 height 90
click at [294, 238] on fg-user-badges "Accepting Students" at bounding box center [326, 245] width 236 height 14
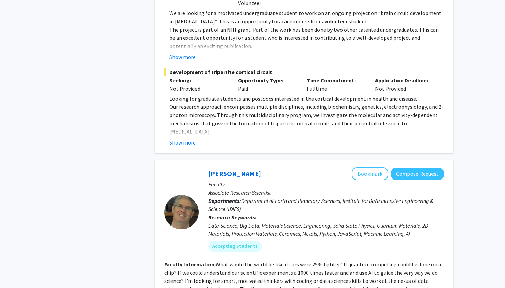
click at [294, 222] on div "Data Science, Big Data, Materials Science, Engineering, Solid State Physics, Qu…" at bounding box center [326, 230] width 236 height 16
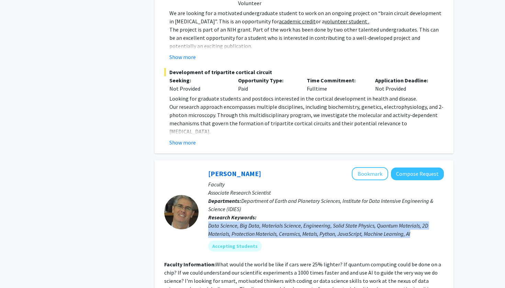
click at [294, 222] on div "Data Science, Big Data, Materials Science, Engineering, Solid State Physics, Qu…" at bounding box center [326, 230] width 236 height 16
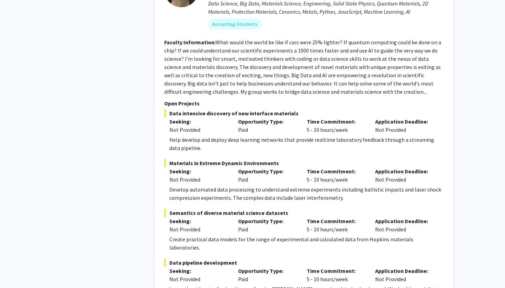
scroll to position [1889, 0]
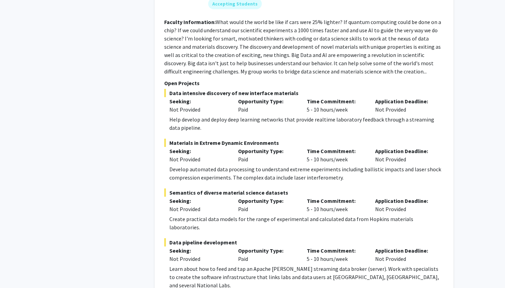
click at [190, 189] on div "Semantics of diverse material science datasets Seeking: Not Provided Opportunit…" at bounding box center [304, 210] width 280 height 43
click at [191, 215] on div "Create practical data models for the range of experimental and calculated data …" at bounding box center [306, 223] width 274 height 16
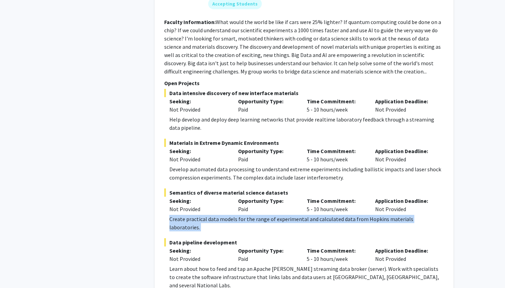
click at [191, 215] on div "Create practical data models for the range of experimental and calculated data …" at bounding box center [306, 223] width 274 height 16
drag, startPoint x: 191, startPoint y: 187, endPoint x: 349, endPoint y: 190, distance: 158.0
click at [349, 215] on div "Create practical data models for the range of experimental and calculated data …" at bounding box center [306, 223] width 274 height 16
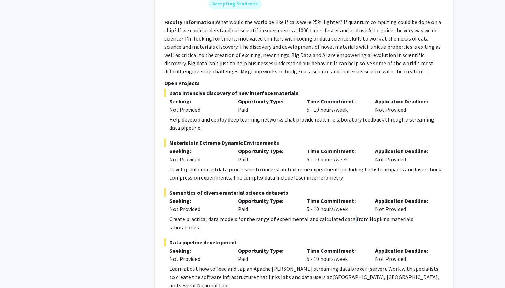
click at [349, 215] on div "Create practical data models for the range of experimental and calculated data …" at bounding box center [306, 223] width 274 height 16
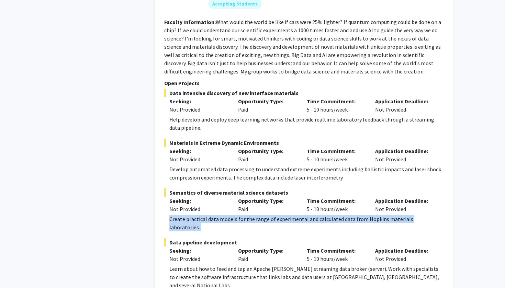
click at [349, 215] on div "Create practical data models for the range of experimental and calculated data …" at bounding box center [306, 223] width 274 height 16
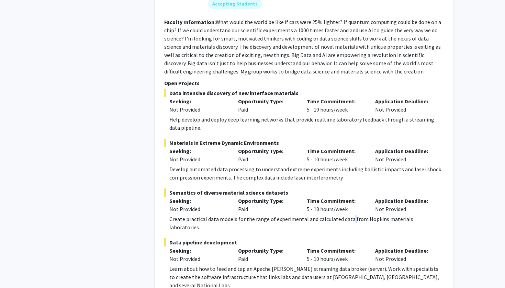
click at [349, 215] on div "Create practical data models for the range of experimental and calculated data …" at bounding box center [306, 223] width 274 height 16
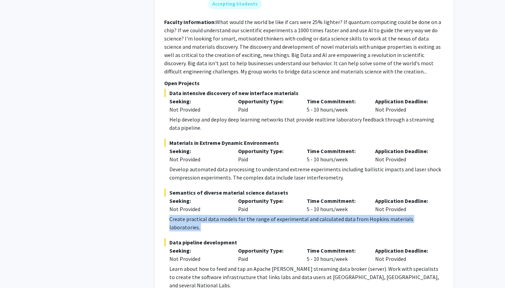
click at [349, 215] on div "Create practical data models for the range of experimental and calculated data …" at bounding box center [306, 223] width 274 height 16
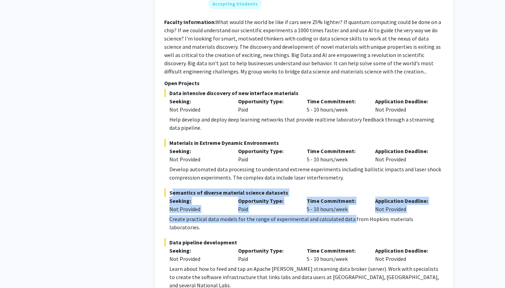
drag, startPoint x: 349, startPoint y: 190, endPoint x: 171, endPoint y: 160, distance: 180.4
click at [171, 189] on div "Semantics of diverse material science datasets Seeking: Not Provided Opportunit…" at bounding box center [304, 210] width 280 height 43
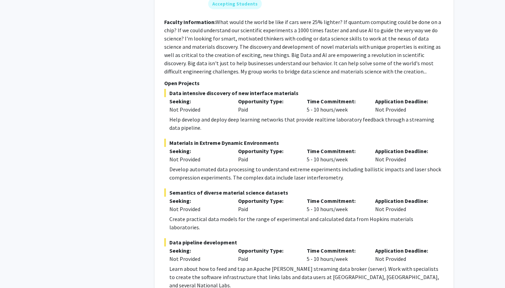
click at [198, 165] on div "Develop automated data processing to understand extreme experiments including b…" at bounding box center [306, 173] width 274 height 16
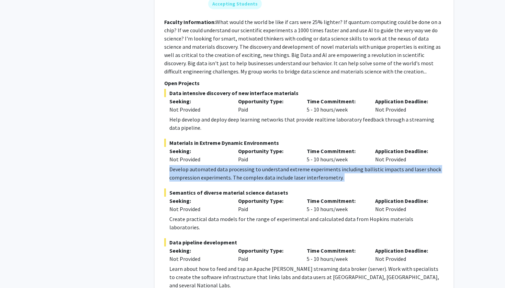
click at [198, 165] on div "Develop automated data processing to understand extreme experiments including b…" at bounding box center [306, 173] width 274 height 16
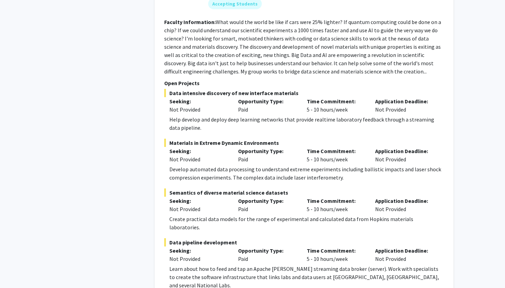
click at [189, 115] on div "Help develop and deploy deep learning networks that provide realtime laboratory…" at bounding box center [306, 123] width 274 height 16
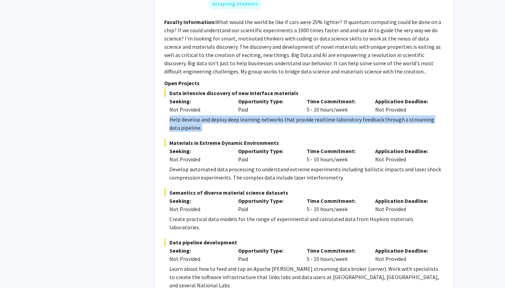
click at [189, 115] on div "Help develop and deploy deep learning networks that provide realtime laboratory…" at bounding box center [306, 123] width 274 height 16
click at [190, 115] on div "Help develop and deploy deep learning networks that provide realtime laboratory…" at bounding box center [306, 123] width 274 height 16
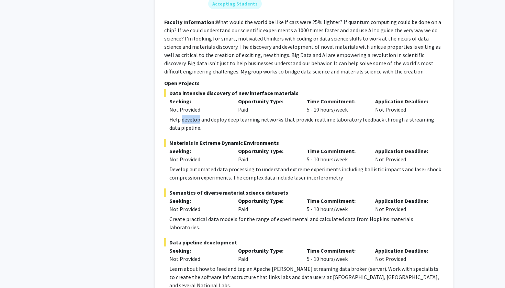
click at [190, 115] on div "Help develop and deploy deep learning networks that provide realtime laboratory…" at bounding box center [306, 123] width 274 height 16
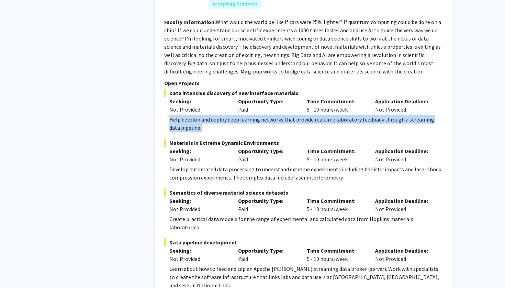
click at [190, 115] on div "Help develop and deploy deep learning networks that provide realtime laboratory…" at bounding box center [306, 123] width 274 height 16
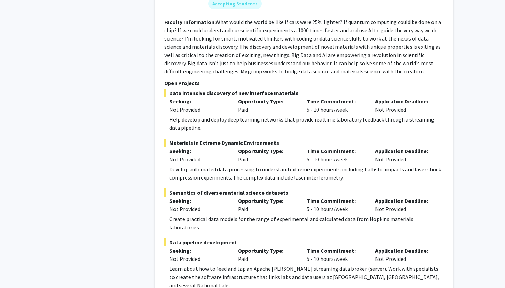
click at [233, 103] on fg-project-list "Data intensive discovery of new interface materials Seeking: Not Provided Oppor…" at bounding box center [304, 189] width 280 height 201
click at [257, 265] on div "Learn about how to feed and tap an Apache [PERSON_NAME] streaming data broker (…" at bounding box center [306, 277] width 274 height 25
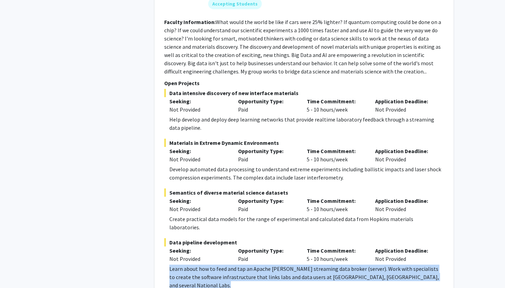
click at [257, 265] on div "Learn about how to feed and tap an Apache [PERSON_NAME] streaming data broker (…" at bounding box center [306, 277] width 274 height 25
click at [226, 265] on div "Learn about how to feed and tap an Apache [PERSON_NAME] streaming data broker (…" at bounding box center [306, 277] width 274 height 25
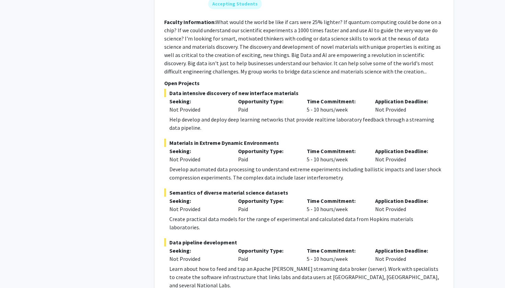
click at [255, 265] on div "Learn about how to feed and tap an Apache [PERSON_NAME] streaming data broker (…" at bounding box center [306, 277] width 274 height 25
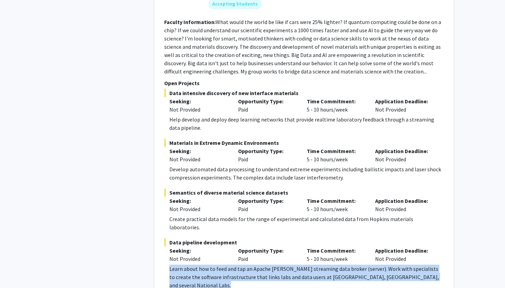
click at [255, 265] on div "Learn about how to feed and tap an Apache [PERSON_NAME] streaming data broker (…" at bounding box center [306, 277] width 274 height 25
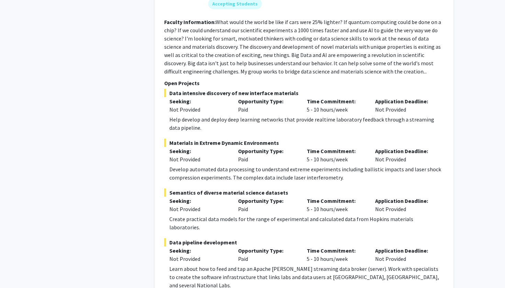
click at [256, 265] on div "Learn about how to feed and tap an Apache [PERSON_NAME] streaming data broker (…" at bounding box center [306, 277] width 274 height 25
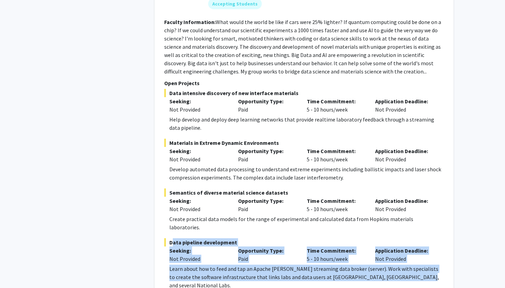
drag, startPoint x: 398, startPoint y: 236, endPoint x: 167, endPoint y: 205, distance: 232.9
click at [167, 238] on div "Data pipeline development Seeking: Not Provided Opportunity Type: Paid Time Com…" at bounding box center [304, 263] width 280 height 51
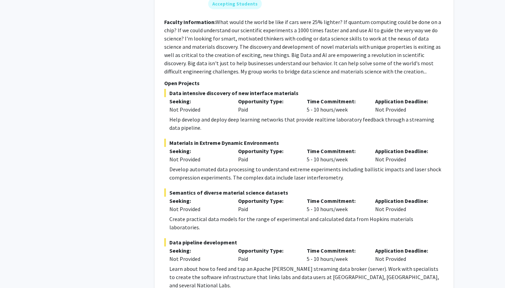
click at [279, 265] on div "Learn about how to feed and tap an Apache [PERSON_NAME] streaming data broker (…" at bounding box center [306, 277] width 274 height 25
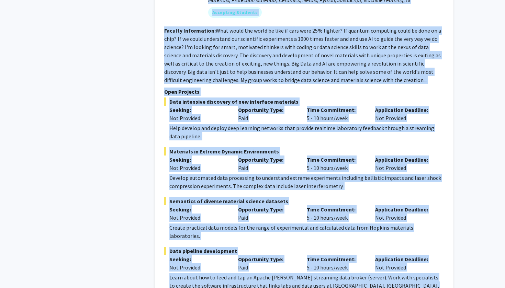
scroll to position [1886, 0]
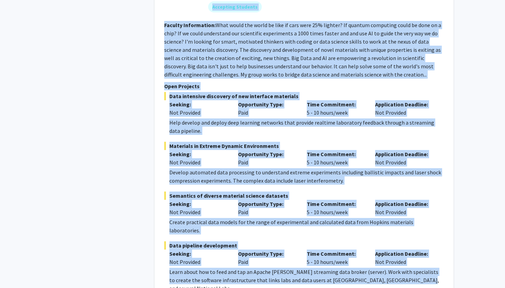
drag, startPoint x: 207, startPoint y: 13, endPoint x: 407, endPoint y: 241, distance: 304.0
click at [407, 241] on fg-search-faculty "[PERSON_NAME] Bookmark Compose Request Faculty Associate Research Scientist Dep…" at bounding box center [304, 110] width 280 height 365
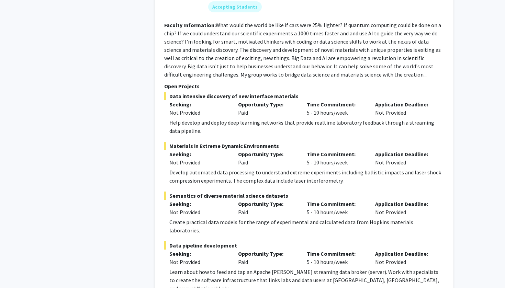
click at [129, 112] on div "Refine By Collaboration Status: Collaboration Status All Faculty/Staff Collabor…" at bounding box center [97, 87] width 103 height 3887
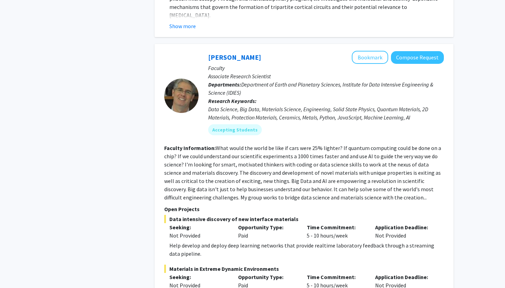
scroll to position [1760, 0]
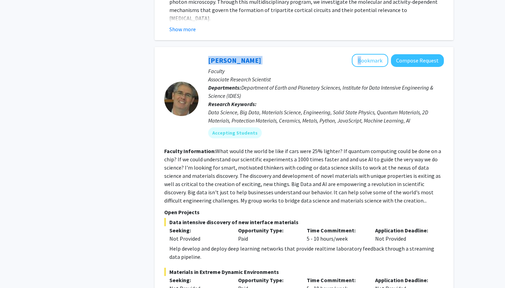
drag, startPoint x: 193, startPoint y: 25, endPoint x: 250, endPoint y: 29, distance: 57.5
click at [250, 54] on section "[PERSON_NAME] Bookmark Compose Request Faculty Associate Research Scientist Dep…" at bounding box center [304, 99] width 280 height 90
click at [250, 54] on div "[PERSON_NAME] Bookmark Compose Request" at bounding box center [326, 60] width 236 height 13
drag, startPoint x: 250, startPoint y: 29, endPoint x: 194, endPoint y: 28, distance: 56.7
click at [194, 54] on section "[PERSON_NAME] Bookmark Compose Request Faculty Associate Research Scientist Dep…" at bounding box center [304, 99] width 280 height 90
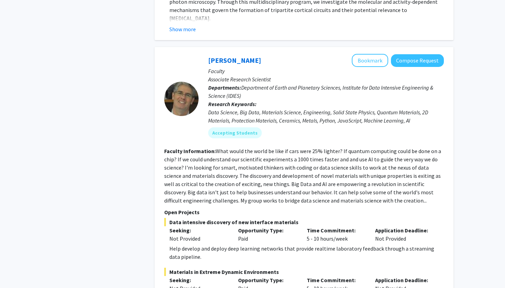
click at [194, 54] on div at bounding box center [181, 99] width 34 height 90
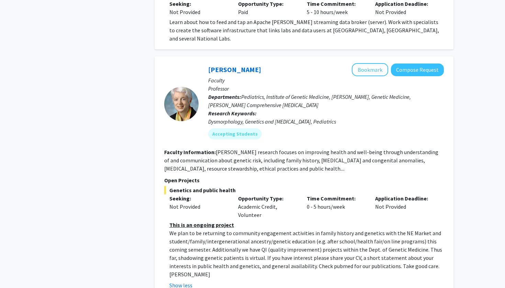
scroll to position [2083, 0]
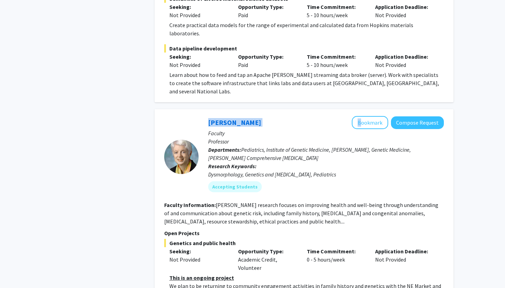
drag, startPoint x: 260, startPoint y: 72, endPoint x: 195, endPoint y: 70, distance: 64.3
click at [196, 116] on section "[PERSON_NAME] Bookmark Compose Request Faculty Professor Departments: Pediatric…" at bounding box center [304, 156] width 280 height 81
click at [195, 116] on div at bounding box center [181, 156] width 34 height 81
drag, startPoint x: 195, startPoint y: 70, endPoint x: 274, endPoint y: 70, distance: 78.7
click at [274, 116] on section "[PERSON_NAME] Bookmark Compose Request Faculty Professor Departments: Pediatric…" at bounding box center [304, 156] width 280 height 81
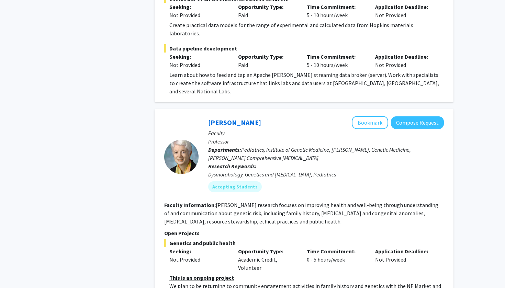
click at [274, 116] on div "[PERSON_NAME] Bookmark Compose Request" at bounding box center [326, 122] width 236 height 13
drag, startPoint x: 259, startPoint y: 73, endPoint x: 201, endPoint y: 73, distance: 58.0
click at [201, 116] on div "[PERSON_NAME] Bookmark Compose Request Faculty Professor Departments: Pediatric…" at bounding box center [321, 156] width 245 height 81
drag, startPoint x: 201, startPoint y: 73, endPoint x: 267, endPoint y: 73, distance: 65.9
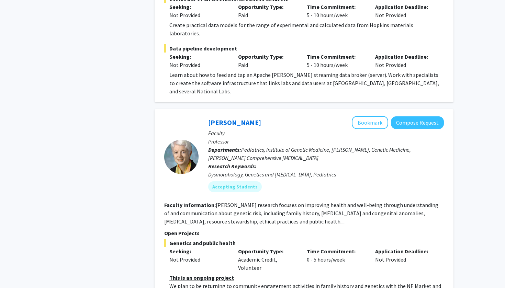
click at [267, 116] on div "[PERSON_NAME] Bookmark Compose Request Faculty Professor Departments: Pediatric…" at bounding box center [321, 156] width 245 height 81
click at [267, 116] on div "[PERSON_NAME] Bookmark Compose Request" at bounding box center [326, 122] width 236 height 13
drag, startPoint x: 261, startPoint y: 73, endPoint x: 209, endPoint y: 75, distance: 52.3
click at [209, 116] on div "[PERSON_NAME] Bookmark Compose Request" at bounding box center [326, 122] width 236 height 13
click at [204, 116] on div "[PERSON_NAME] Bookmark Compose Request Faculty Professor Departments: Pediatric…" at bounding box center [321, 156] width 245 height 81
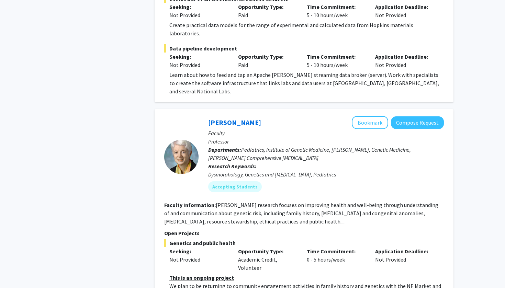
drag, startPoint x: 204, startPoint y: 75, endPoint x: 261, endPoint y: 73, distance: 56.7
click at [262, 116] on div "[PERSON_NAME] Bookmark Compose Request Faculty Professor Departments: Pediatric…" at bounding box center [321, 156] width 245 height 81
click at [261, 116] on div "[PERSON_NAME] Bookmark Compose Request" at bounding box center [326, 122] width 236 height 13
drag, startPoint x: 260, startPoint y: 74, endPoint x: 208, endPoint y: 75, distance: 51.5
click at [208, 116] on div "[PERSON_NAME] Bookmark Compose Request" at bounding box center [326, 122] width 236 height 13
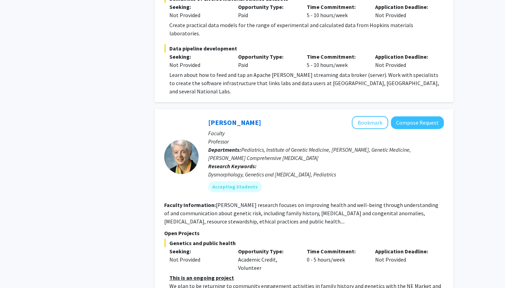
click at [205, 116] on div "[PERSON_NAME] Bookmark Compose Request Faculty Professor Departments: Pediatric…" at bounding box center [321, 156] width 245 height 81
click at [208, 116] on div "[PERSON_NAME] Bookmark Compose Request Faculty Professor Departments: Pediatric…" at bounding box center [321, 156] width 245 height 81
click at [208, 118] on link "[PERSON_NAME]" at bounding box center [234, 122] width 53 height 9
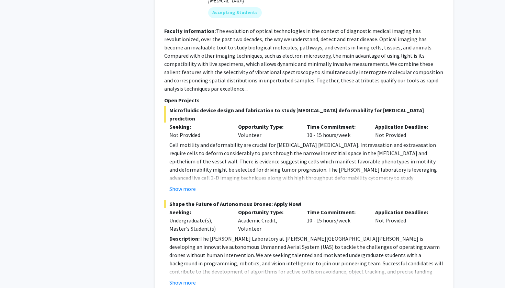
scroll to position [3278, 0]
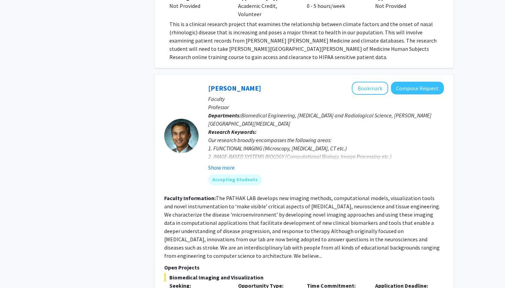
scroll to position [535, 0]
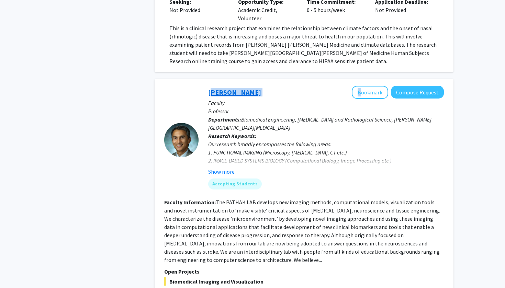
drag, startPoint x: 255, startPoint y: 83, endPoint x: 210, endPoint y: 85, distance: 44.7
click at [210, 86] on div "[PERSON_NAME] Bookmark Compose Request" at bounding box center [326, 92] width 236 height 13
click at [207, 86] on div "[PERSON_NAME] Bookmark Compose Request Faculty Professor Departments: Biomedica…" at bounding box center [321, 140] width 245 height 109
drag, startPoint x: 207, startPoint y: 85, endPoint x: 196, endPoint y: 86, distance: 11.3
click at [196, 86] on section "[PERSON_NAME] Bookmark Compose Request Faculty Professor Departments: Biomedica…" at bounding box center [304, 140] width 280 height 109
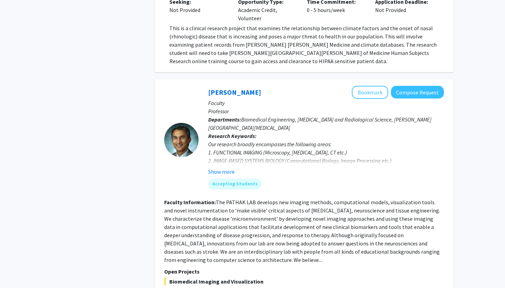
click at [196, 86] on div at bounding box center [181, 140] width 34 height 109
drag, startPoint x: 196, startPoint y: 86, endPoint x: 206, endPoint y: 86, distance: 10.3
click at [206, 86] on section "[PERSON_NAME] Bookmark Compose Request Faculty Professor Departments: Biomedica…" at bounding box center [304, 140] width 280 height 109
click at [206, 86] on div "[PERSON_NAME] Bookmark Compose Request Faculty Professor Departments: Biomedica…" at bounding box center [321, 140] width 245 height 109
drag, startPoint x: 206, startPoint y: 86, endPoint x: 271, endPoint y: 82, distance: 64.7
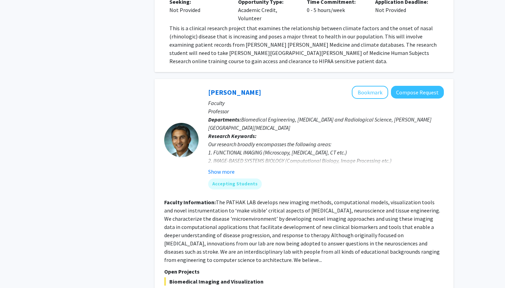
click at [271, 86] on div "[PERSON_NAME] Bookmark Compose Request Faculty Professor Departments: Biomedica…" at bounding box center [321, 140] width 245 height 109
click at [271, 86] on div "[PERSON_NAME] Bookmark Compose Request" at bounding box center [326, 92] width 236 height 13
drag, startPoint x: 255, startPoint y: 86, endPoint x: 204, endPoint y: 78, distance: 51.4
click at [204, 79] on div "[PERSON_NAME] Bookmark Compose Request Faculty Professor Departments: Biomedica…" at bounding box center [304, 225] width 299 height 292
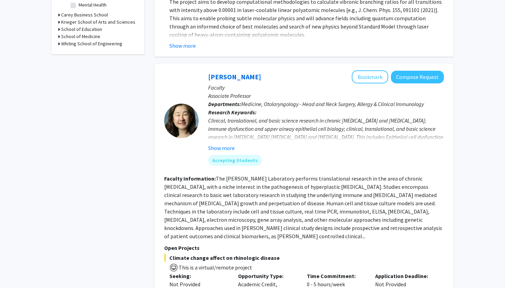
scroll to position [260, 0]
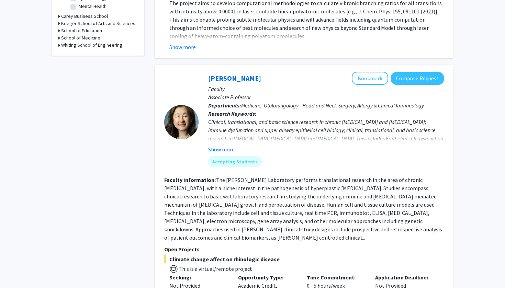
click at [199, 72] on div "[PERSON_NAME] Bookmark Compose Request Faculty Associate Professor Departments:…" at bounding box center [321, 122] width 245 height 101
drag, startPoint x: 199, startPoint y: 66, endPoint x: 206, endPoint y: 68, distance: 7.0
click at [206, 72] on div "[PERSON_NAME] Bookmark Compose Request Faculty Associate Professor Departments:…" at bounding box center [321, 122] width 245 height 101
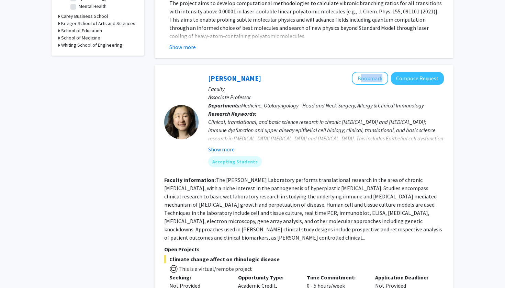
click at [206, 72] on div "[PERSON_NAME] Bookmark Compose Request Faculty Associate Professor Departments:…" at bounding box center [321, 122] width 245 height 101
click at [241, 72] on div "[PERSON_NAME] Bookmark Compose Request" at bounding box center [326, 78] width 236 height 13
click at [239, 75] on div "[PERSON_NAME] Bookmark Compose Request" at bounding box center [326, 78] width 236 height 13
drag, startPoint x: 237, startPoint y: 78, endPoint x: 205, endPoint y: 71, distance: 32.9
click at [205, 72] on div "[PERSON_NAME] Bookmark Compose Request Faculty Associate Professor Departments:…" at bounding box center [321, 122] width 245 height 101
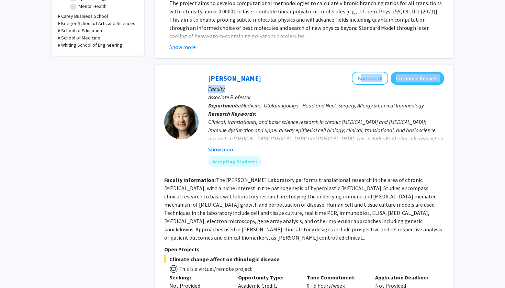
click at [205, 72] on div "[PERSON_NAME] Bookmark Compose Request Faculty Associate Professor Departments:…" at bounding box center [321, 122] width 245 height 101
drag, startPoint x: 205, startPoint y: 71, endPoint x: 198, endPoint y: 66, distance: 9.1
click at [198, 72] on section "[PERSON_NAME] Bookmark Compose Request Faculty Associate Professor Departments:…" at bounding box center [304, 122] width 280 height 101
click at [198, 72] on div at bounding box center [181, 122] width 34 height 101
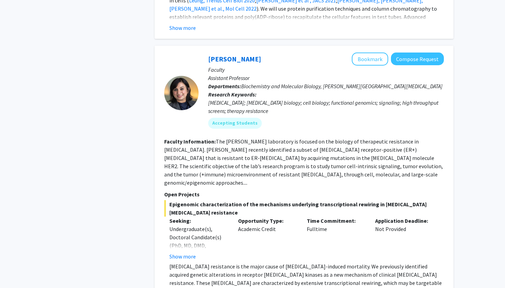
scroll to position [2427, 0]
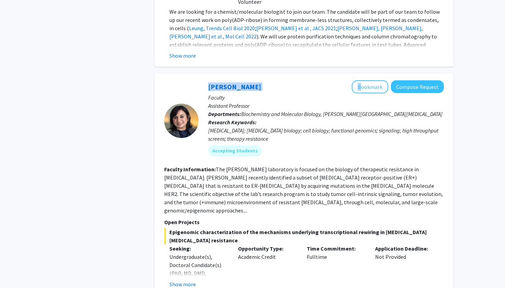
drag, startPoint x: 195, startPoint y: 31, endPoint x: 252, endPoint y: 42, distance: 58.4
click at [252, 74] on div "[PERSON_NAME] Bookmark Compose Request Faculty Assistant Professor Departments:…" at bounding box center [304, 206] width 299 height 265
click at [252, 80] on div "[PERSON_NAME] Bookmark Compose Request" at bounding box center [326, 86] width 236 height 13
drag, startPoint x: 199, startPoint y: 29, endPoint x: 256, endPoint y: 39, distance: 58.2
click at [256, 74] on div "[PERSON_NAME] Bookmark Compose Request Faculty Assistant Professor Departments:…" at bounding box center [304, 206] width 299 height 265
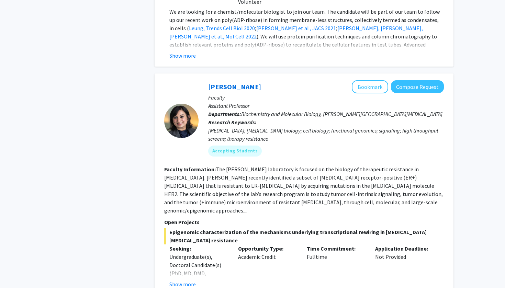
click at [256, 80] on div "[PERSON_NAME] Bookmark Compose Request" at bounding box center [326, 86] width 236 height 13
drag, startPoint x: 197, startPoint y: 27, endPoint x: 255, endPoint y: 40, distance: 59.1
click at [255, 74] on div "[PERSON_NAME] Bookmark Compose Request Faculty Assistant Professor Departments:…" at bounding box center [304, 206] width 299 height 265
click at [255, 80] on div "[PERSON_NAME] Bookmark Compose Request" at bounding box center [326, 86] width 236 height 13
drag, startPoint x: 194, startPoint y: 25, endPoint x: 239, endPoint y: 45, distance: 50.0
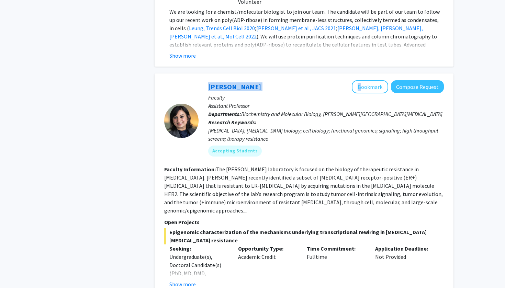
click at [239, 74] on div "[PERSON_NAME] Bookmark Compose Request Faculty Assistant Professor Departments:…" at bounding box center [304, 206] width 299 height 265
click at [239, 93] on p "Faculty" at bounding box center [326, 97] width 236 height 8
drag, startPoint x: 196, startPoint y: 25, endPoint x: 252, endPoint y: 42, distance: 58.6
click at [252, 74] on div "[PERSON_NAME] Bookmark Compose Request Faculty Assistant Professor Departments:…" at bounding box center [304, 206] width 299 height 265
click at [252, 80] on div "[PERSON_NAME] Bookmark Compose Request" at bounding box center [326, 86] width 236 height 13
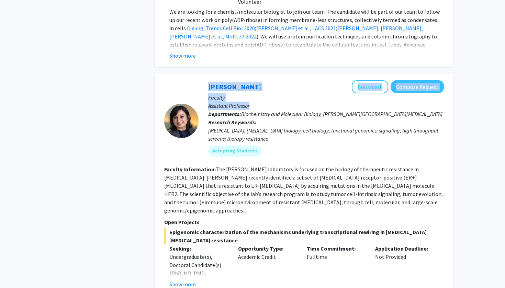
drag, startPoint x: 194, startPoint y: 23, endPoint x: 257, endPoint y: 53, distance: 69.9
click at [257, 102] on p "Assistant Professor" at bounding box center [326, 106] width 236 height 8
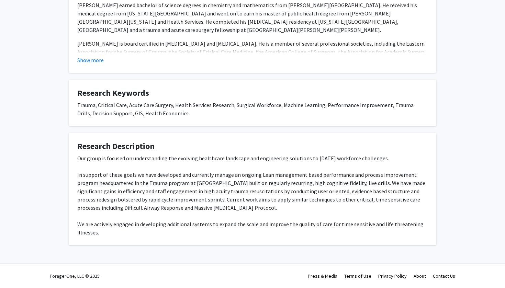
scroll to position [272, 0]
